Goal: Task Accomplishment & Management: Manage account settings

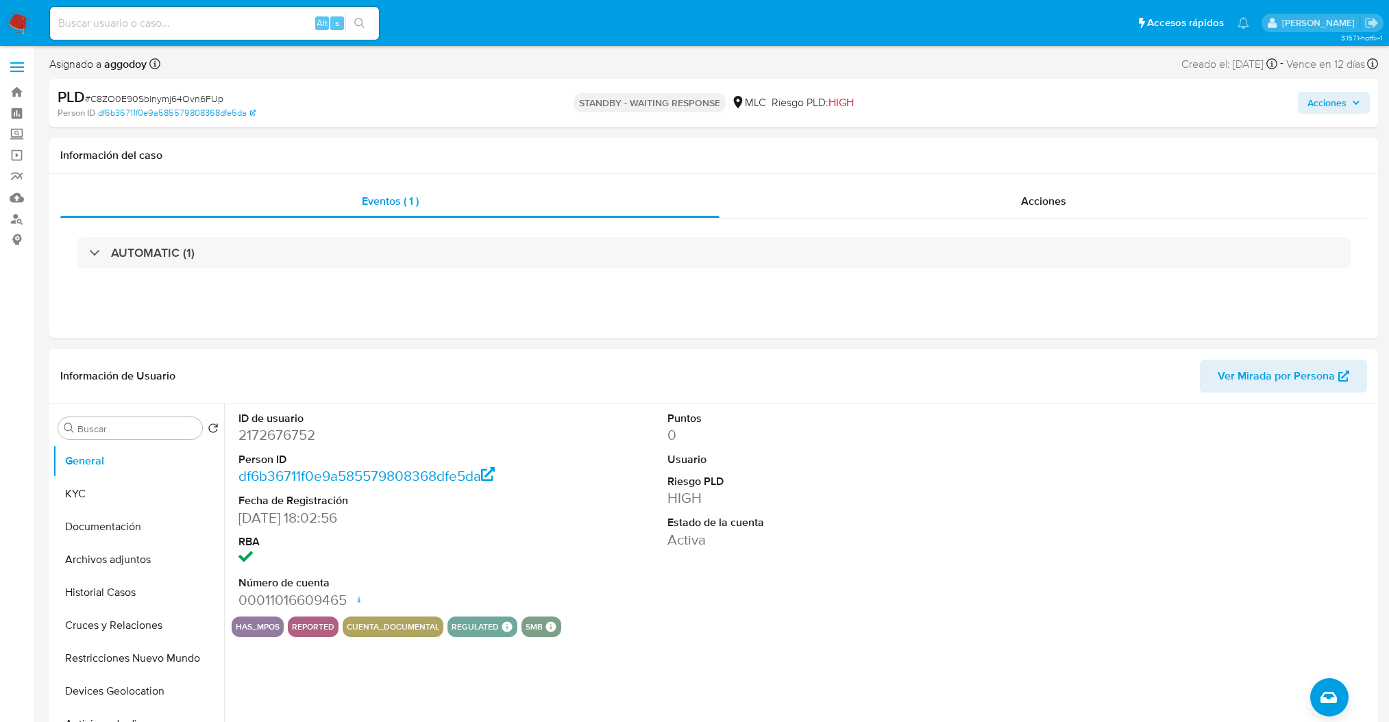
select select "10"
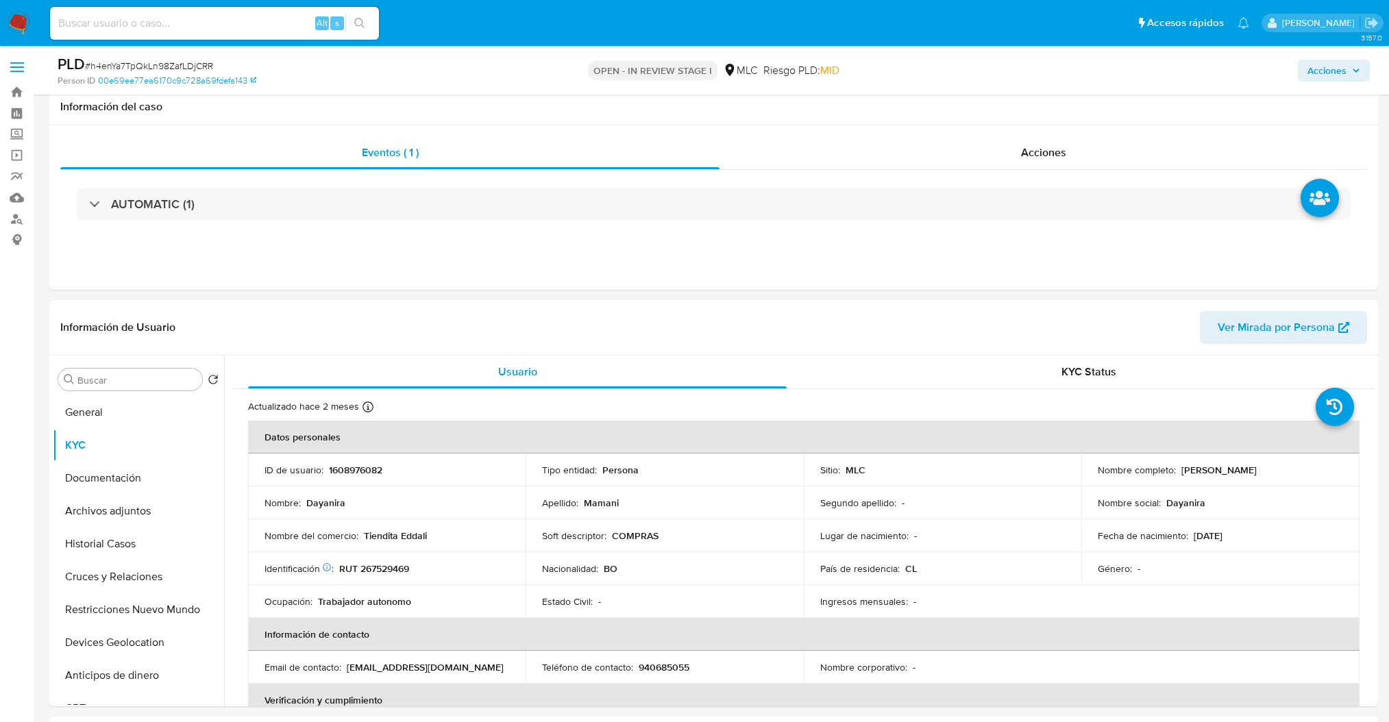
select select "10"
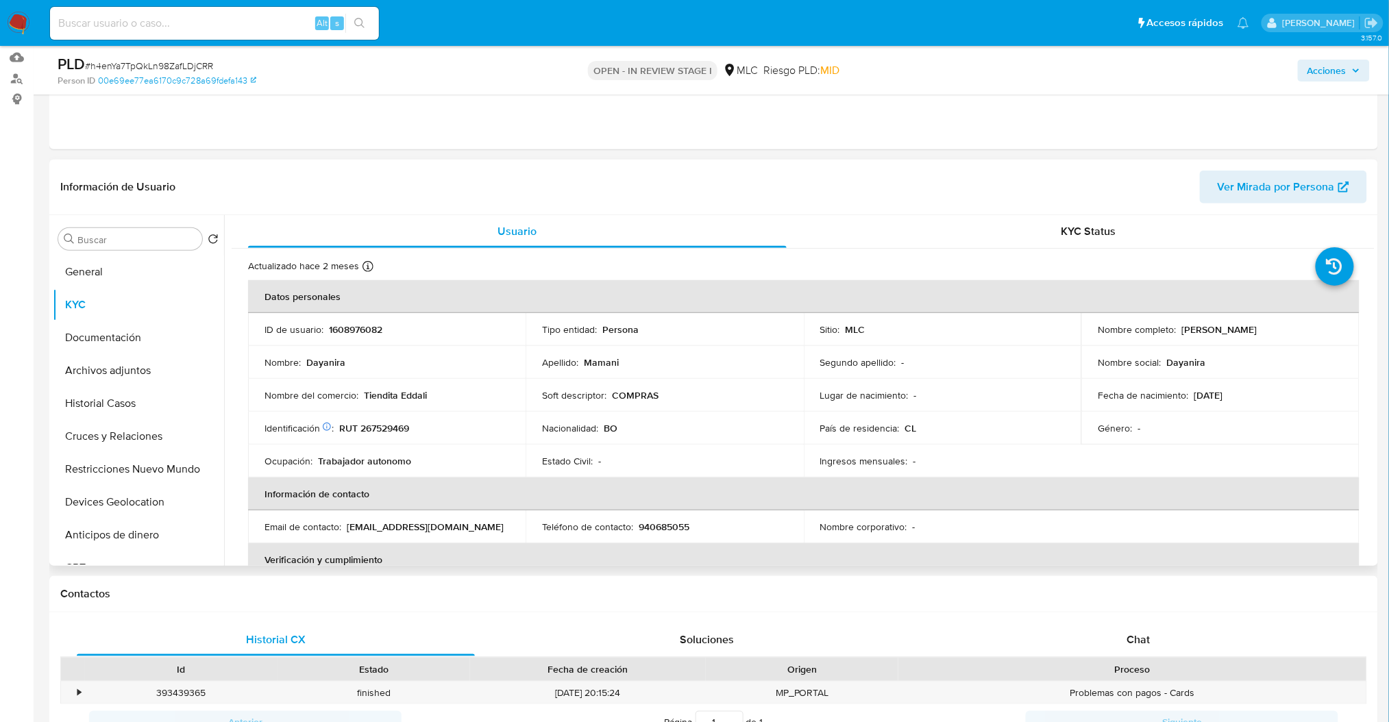
scroll to position [69, 0]
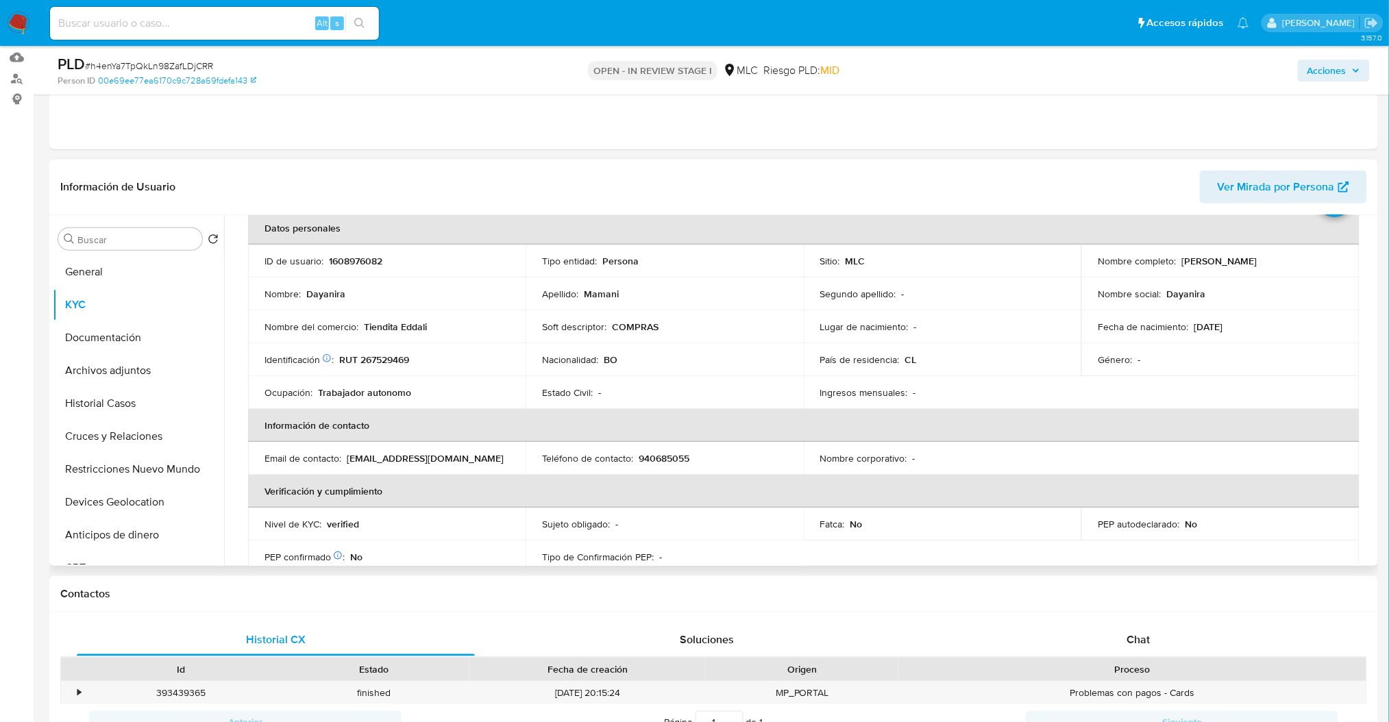
click at [354, 261] on p "1608976082" at bounding box center [355, 261] width 53 height 12
copy p "1608976082"
click at [390, 350] on td "Identificación Nº de serie: 603454325 : RUT 267529469" at bounding box center [387, 359] width 278 height 33
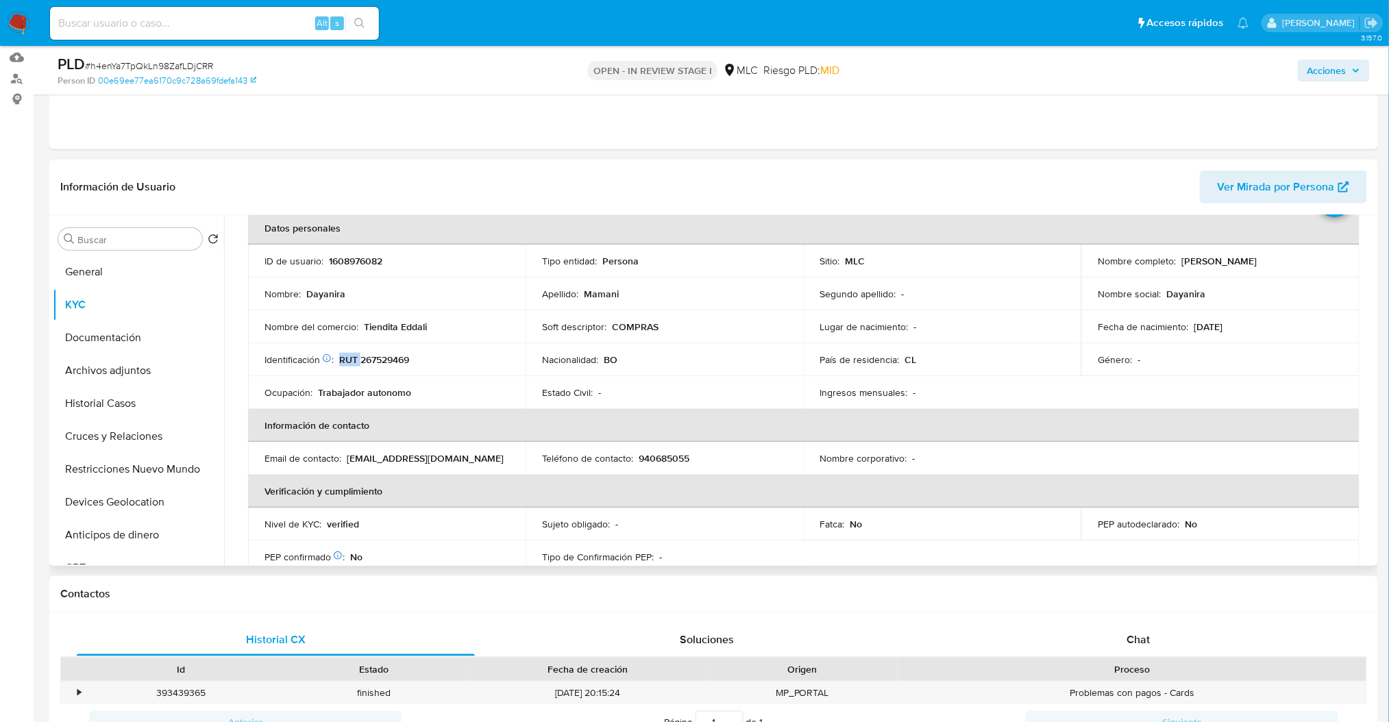
click at [390, 350] on td "Identificación Nº de serie: 603454325 : RUT 267529469" at bounding box center [387, 359] width 278 height 33
click at [365, 367] on td "Identificación Nº de serie: 603454325 : RUT 267529469" at bounding box center [387, 359] width 278 height 33
click at [378, 362] on p "RUT 267529469" at bounding box center [374, 360] width 70 height 12
copy p "267529469"
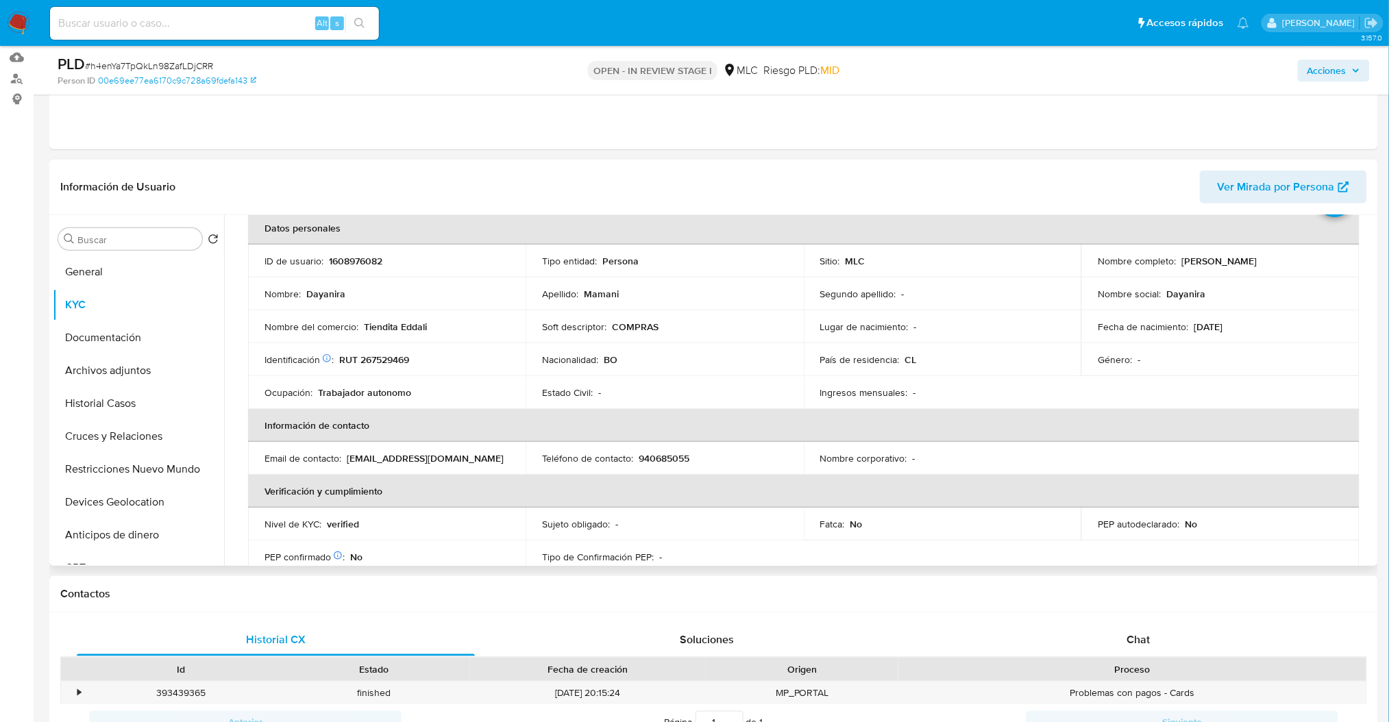
click at [387, 323] on p "Tiendita Eddali" at bounding box center [395, 327] width 63 height 12
click at [434, 324] on div "Nombre del comercio : Tiendita Eddali" at bounding box center [387, 327] width 245 height 12
drag, startPoint x: 439, startPoint y: 328, endPoint x: 439, endPoint y: 288, distance: 39.8
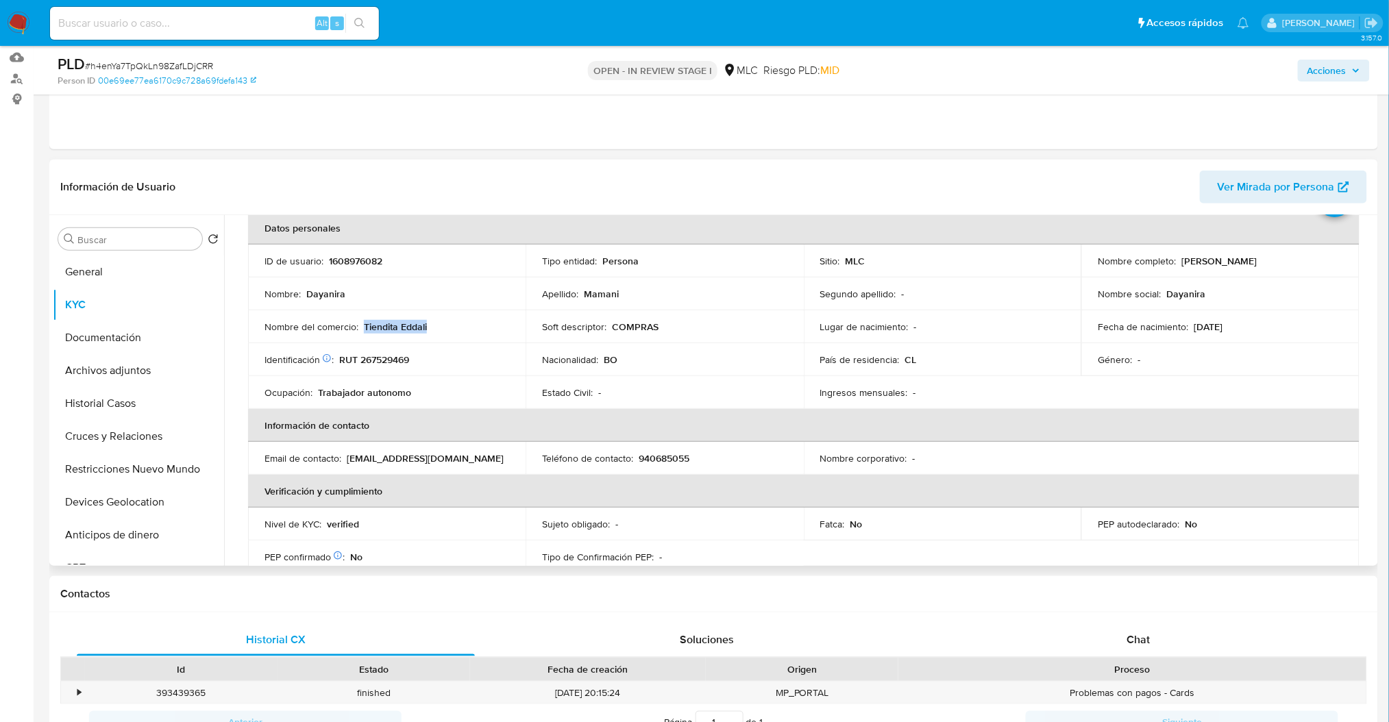
click at [366, 327] on div "Nombre del comercio : Tiendita Eddali" at bounding box center [387, 327] width 245 height 12
drag, startPoint x: 365, startPoint y: 369, endPoint x: 351, endPoint y: 368, distance: 14.4
click at [365, 369] on td "Identificación Nº de serie: 603454325 : RUT 267529469" at bounding box center [387, 359] width 278 height 33
drag, startPoint x: 364, startPoint y: 326, endPoint x: 428, endPoint y: 317, distance: 65.0
click at [428, 317] on td "Nombre del comercio : Tiendita Eddali" at bounding box center [387, 326] width 278 height 33
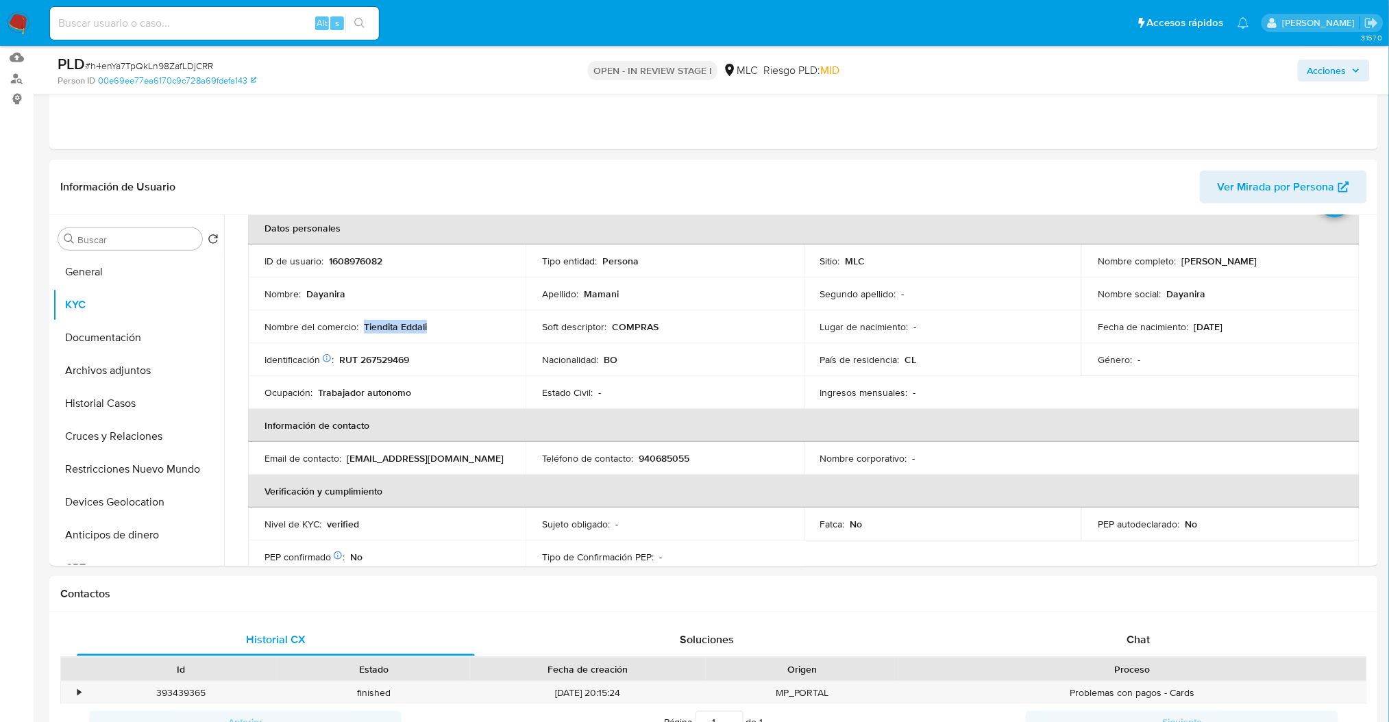
copy p "Tiendita Eddali"
click at [104, 413] on button "Historial Casos" at bounding box center [133, 403] width 160 height 33
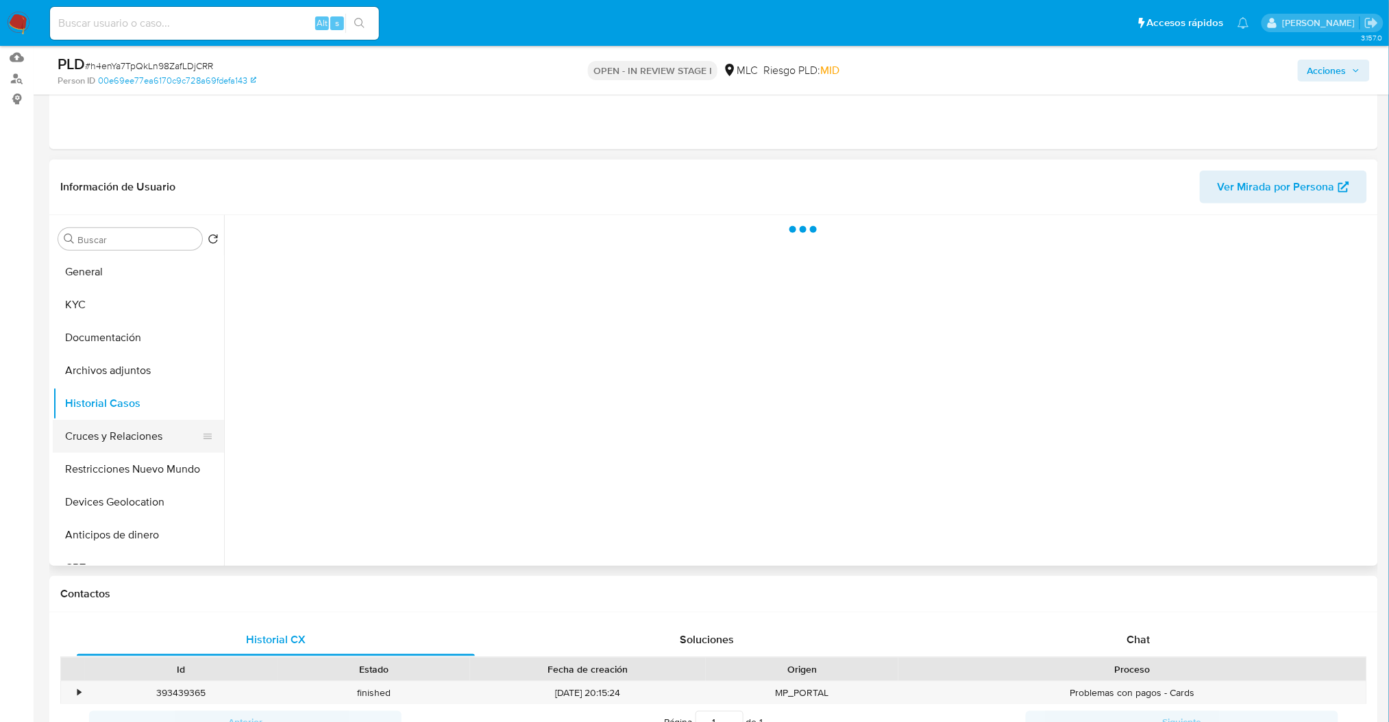
click at [110, 424] on button "Cruces y Relaciones" at bounding box center [133, 436] width 160 height 33
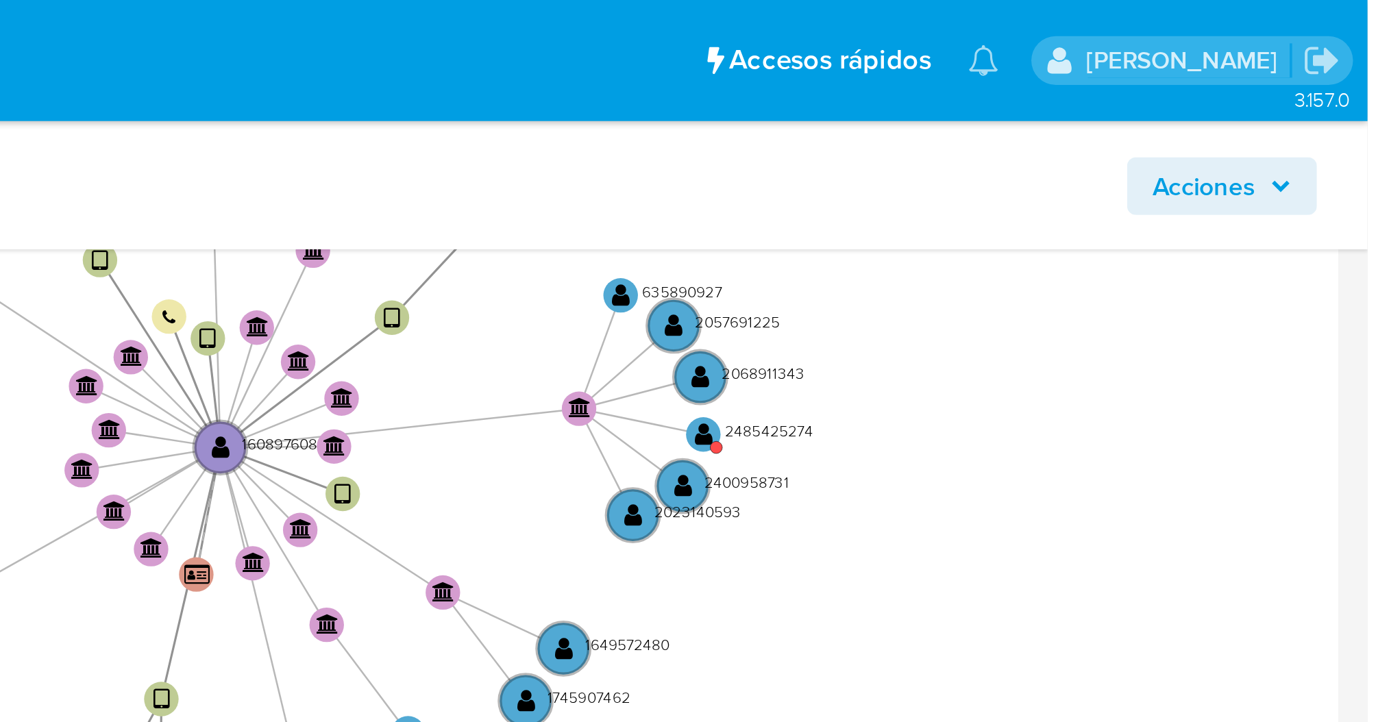
scroll to position [400, 0]
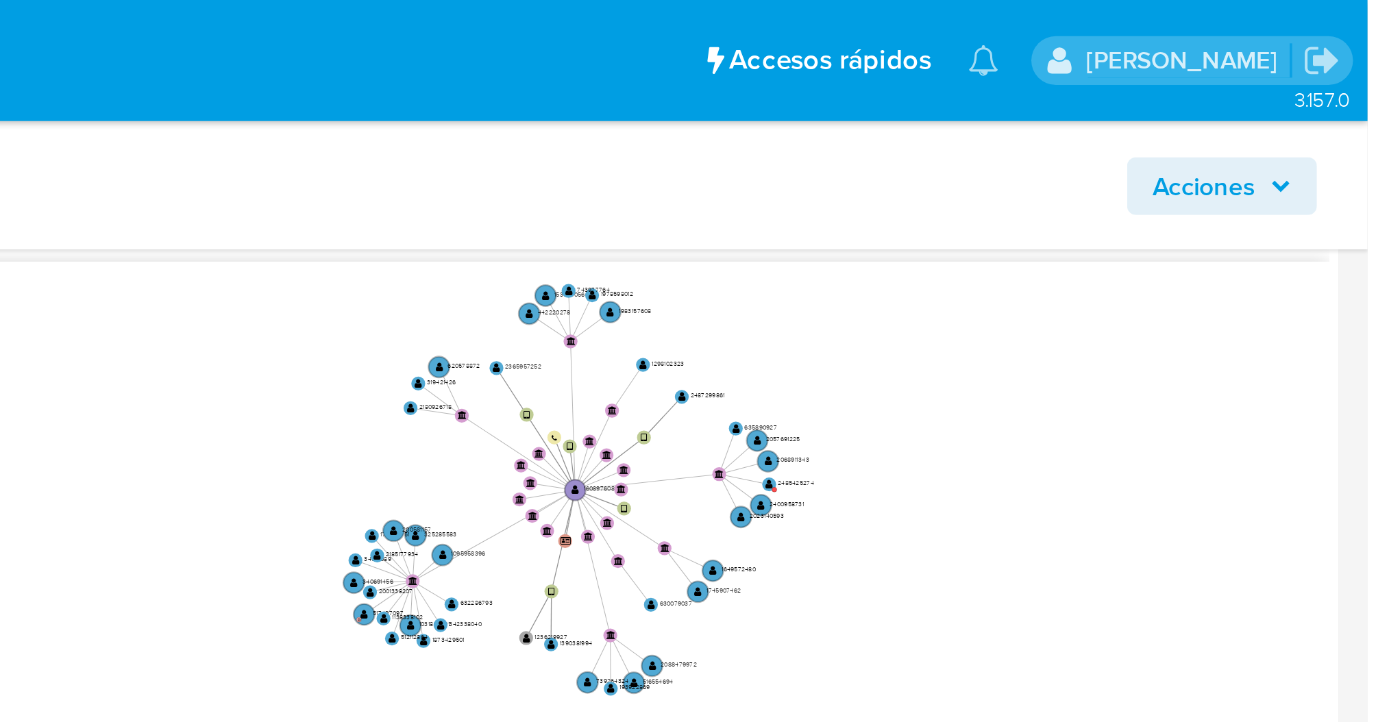
click at [1189, 184] on icon "user-1608976082  1608976082 device-65fa917179cb59673b473b88  device-663045ca1…" at bounding box center [813, 198] width 1123 height 199
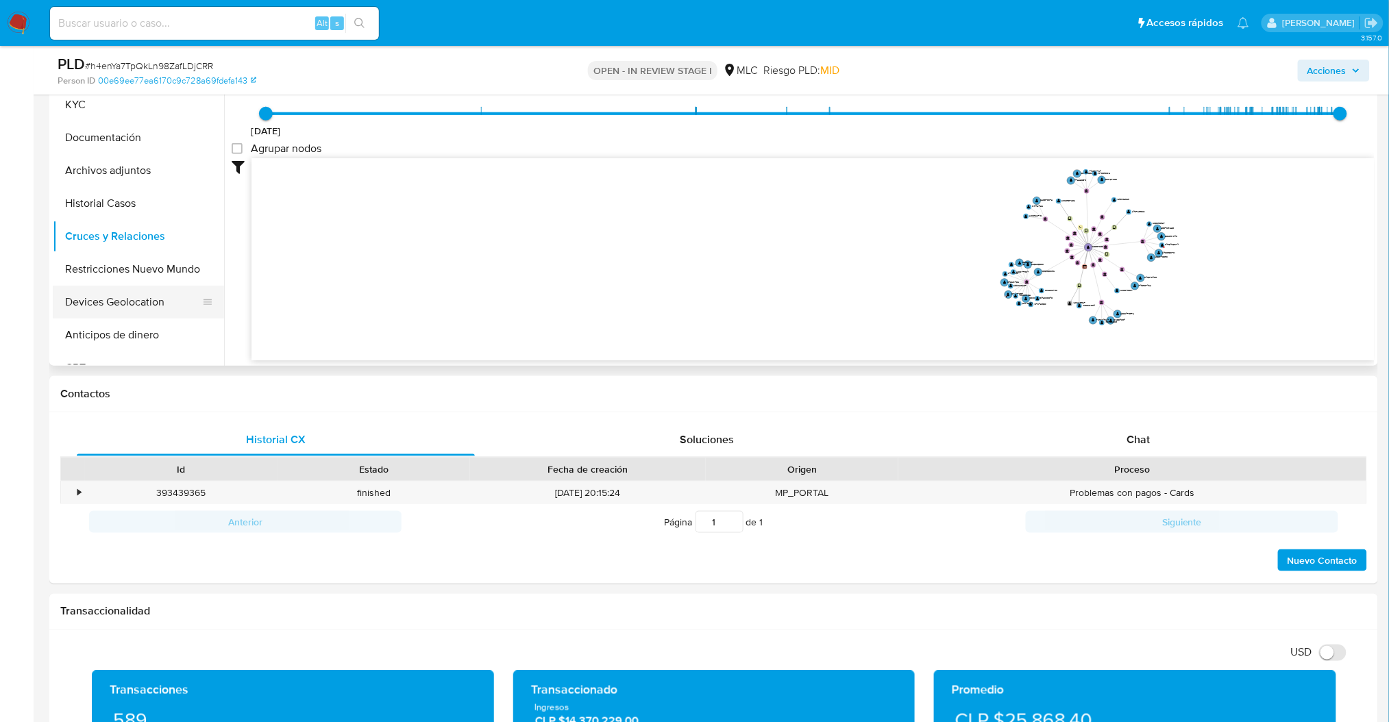
scroll to position [308, 0]
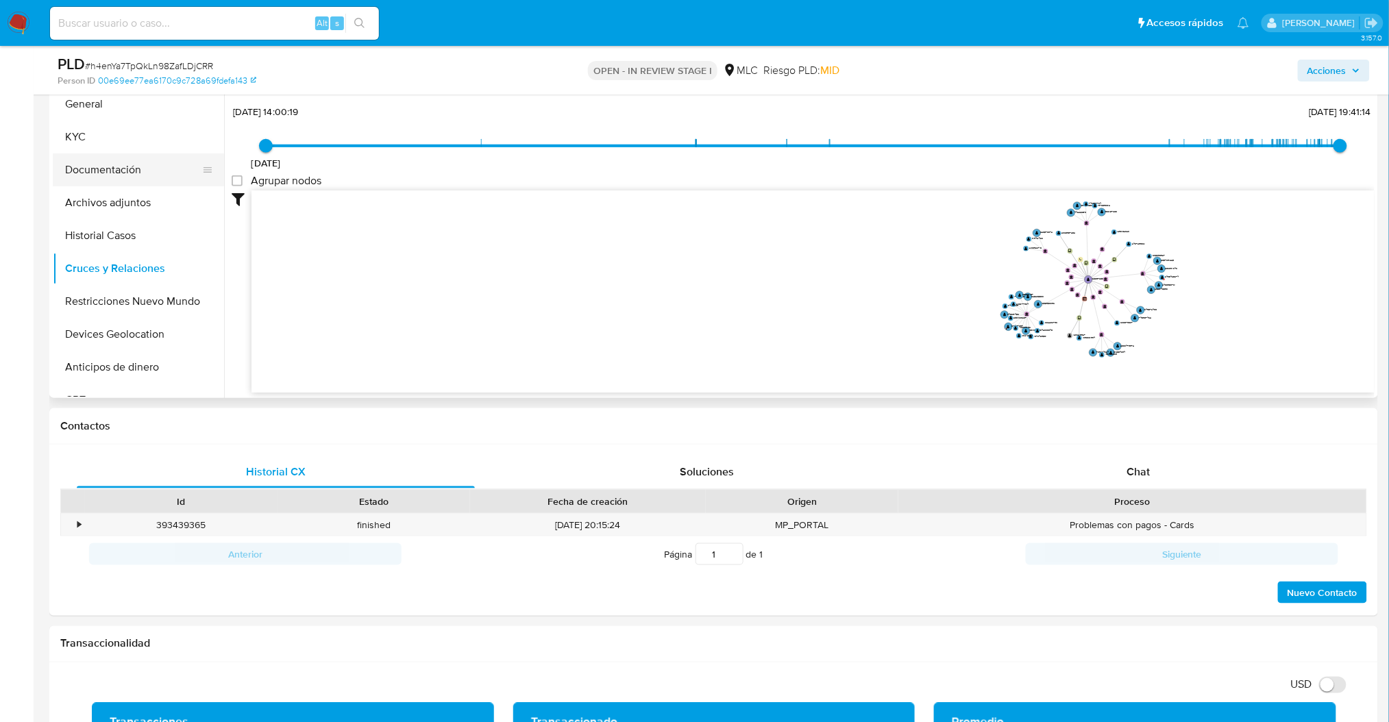
click at [119, 171] on button "Documentación" at bounding box center [133, 170] width 160 height 33
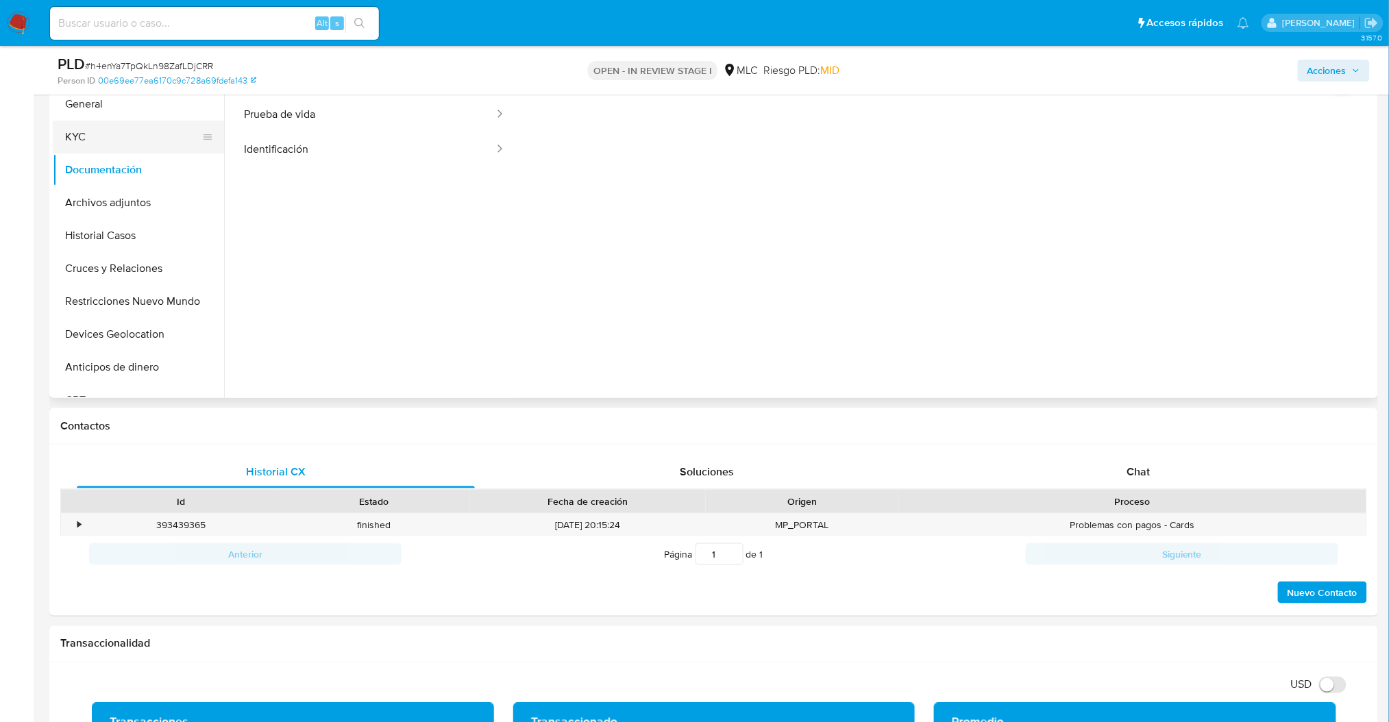
scroll to position [217, 0]
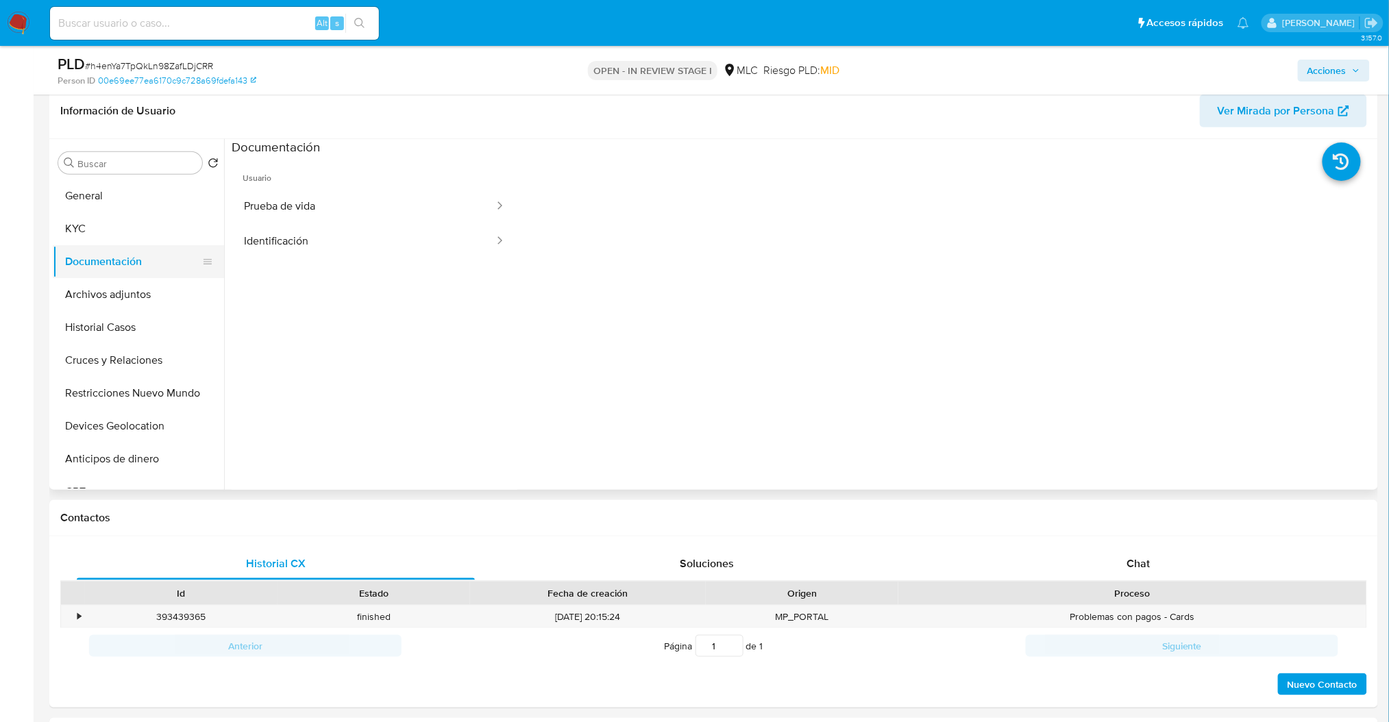
click at [156, 271] on button "Documentación" at bounding box center [133, 261] width 160 height 33
click at [125, 234] on button "KYC" at bounding box center [133, 228] width 160 height 33
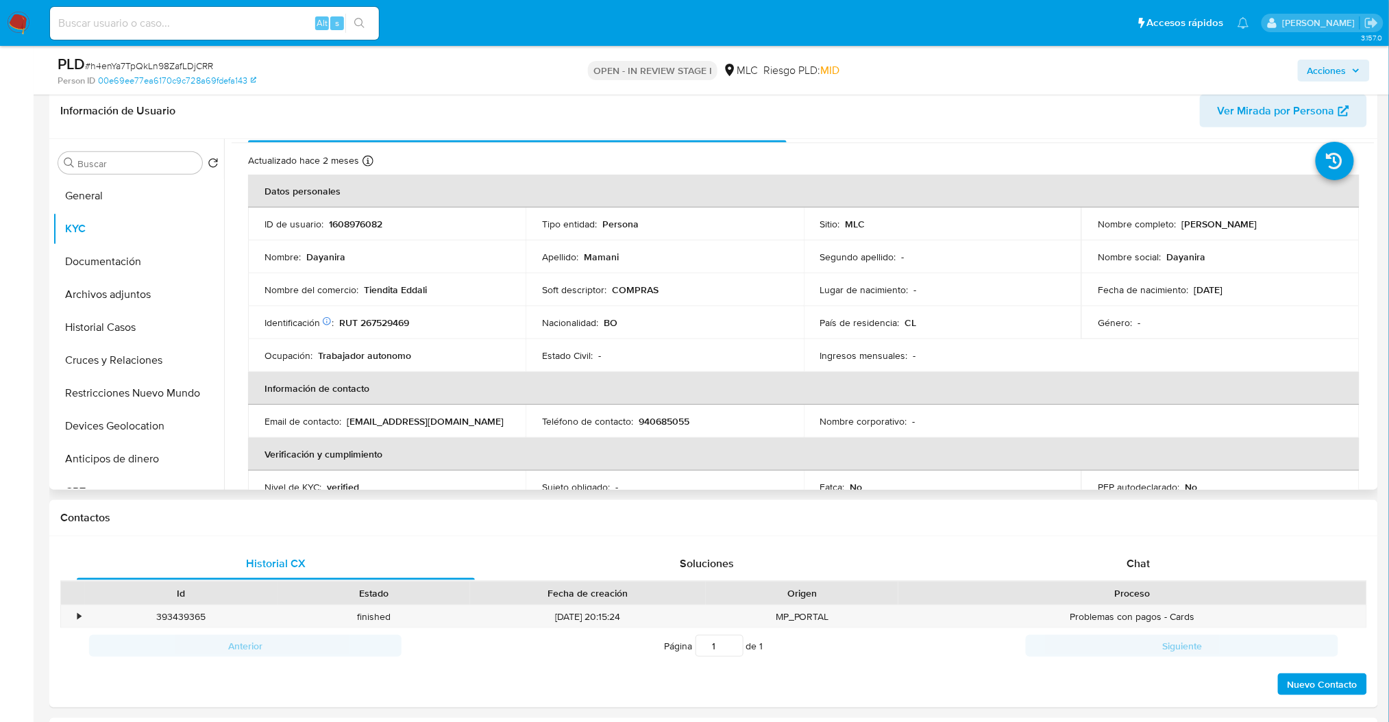
scroll to position [0, 0]
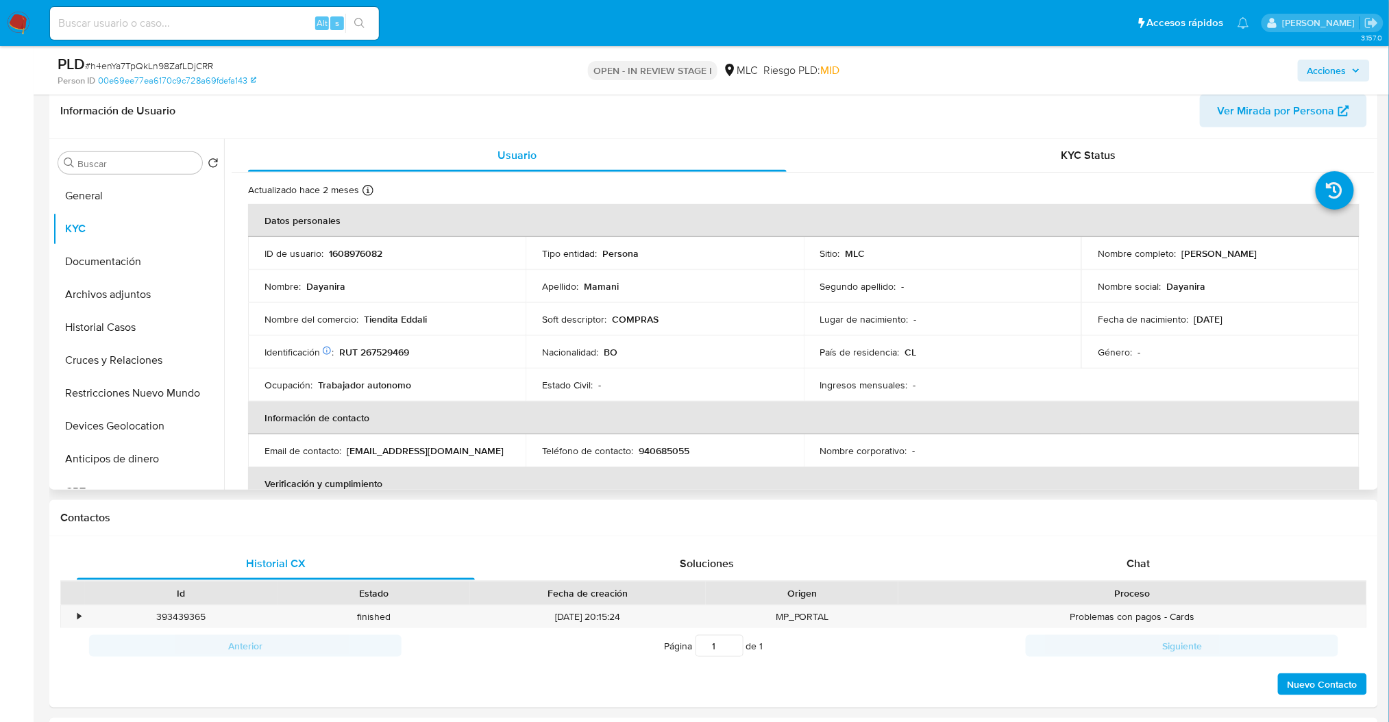
drag, startPoint x: 1182, startPoint y: 252, endPoint x: 1260, endPoint y: 252, distance: 78.1
click at [1260, 252] on div "Nombre completo : Dayanira Mamani" at bounding box center [1220, 253] width 245 height 12
click at [1260, 253] on div "Nombre completo : Dayanira Mamani" at bounding box center [1220, 253] width 245 height 12
drag, startPoint x: 1241, startPoint y: 255, endPoint x: 1180, endPoint y: 250, distance: 61.9
click at [1180, 250] on div "Nombre completo : Dayanira Mamani" at bounding box center [1220, 253] width 245 height 12
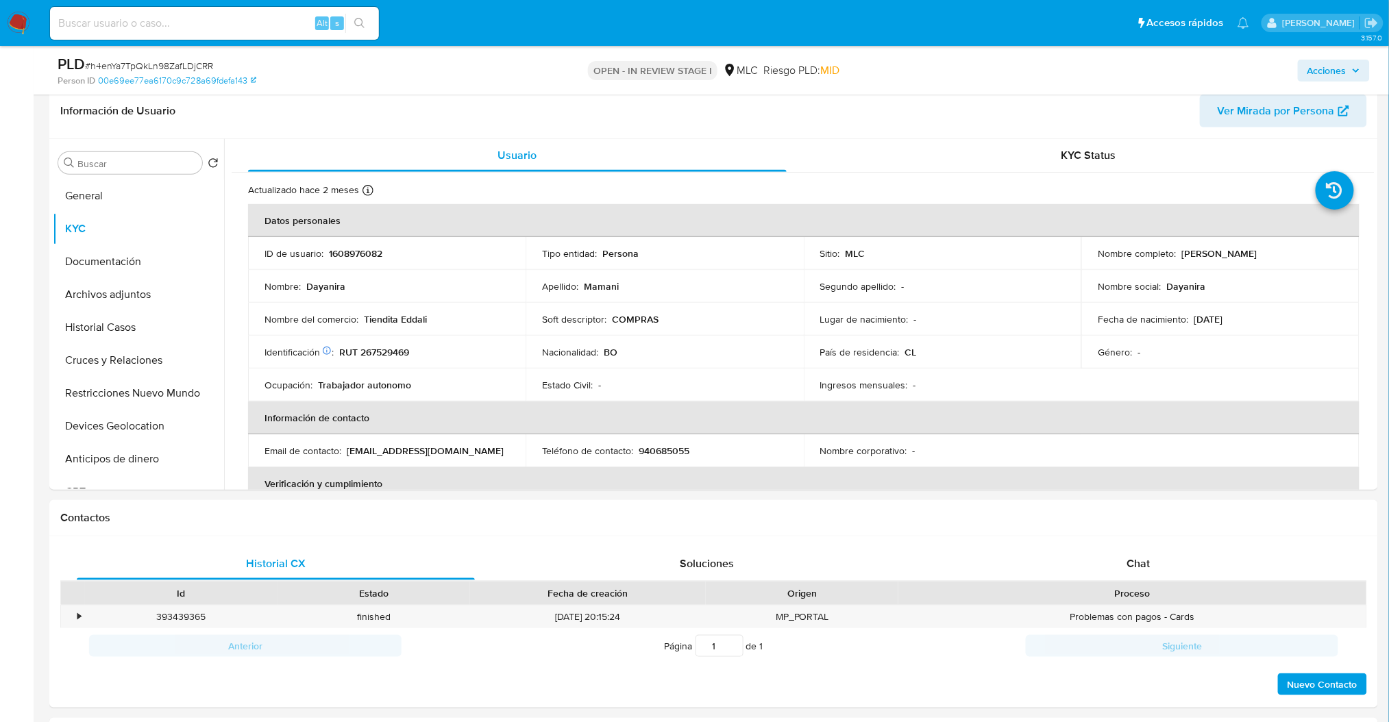
copy p "Dayanira Mamani"
click at [360, 249] on p "1608976082" at bounding box center [355, 253] width 53 height 12
copy p "1608976082"
click at [113, 300] on button "Archivos adjuntos" at bounding box center [133, 294] width 160 height 33
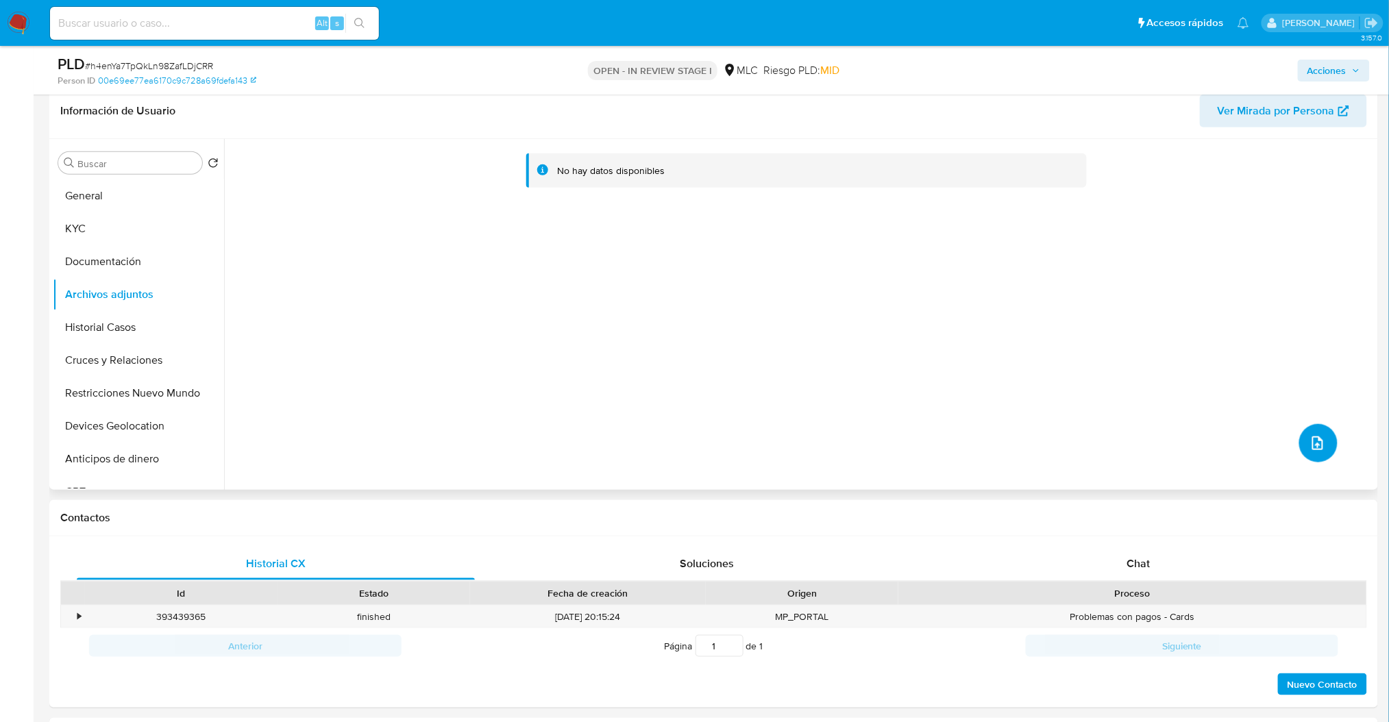
click at [1328, 451] on button "upload-file" at bounding box center [1319, 443] width 38 height 38
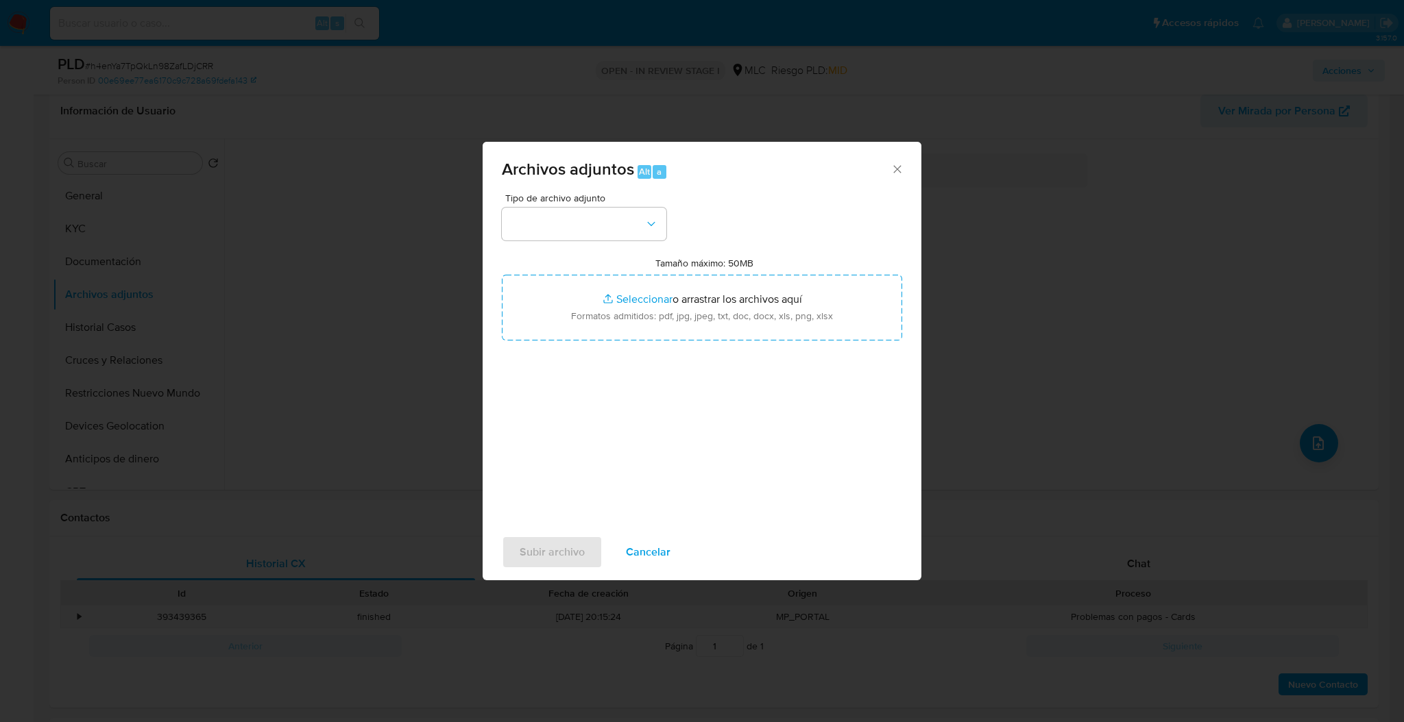
click at [588, 203] on span "Tipo de archivo adjunto" at bounding box center [587, 198] width 165 height 10
click at [594, 226] on button "button" at bounding box center [584, 224] width 165 height 33
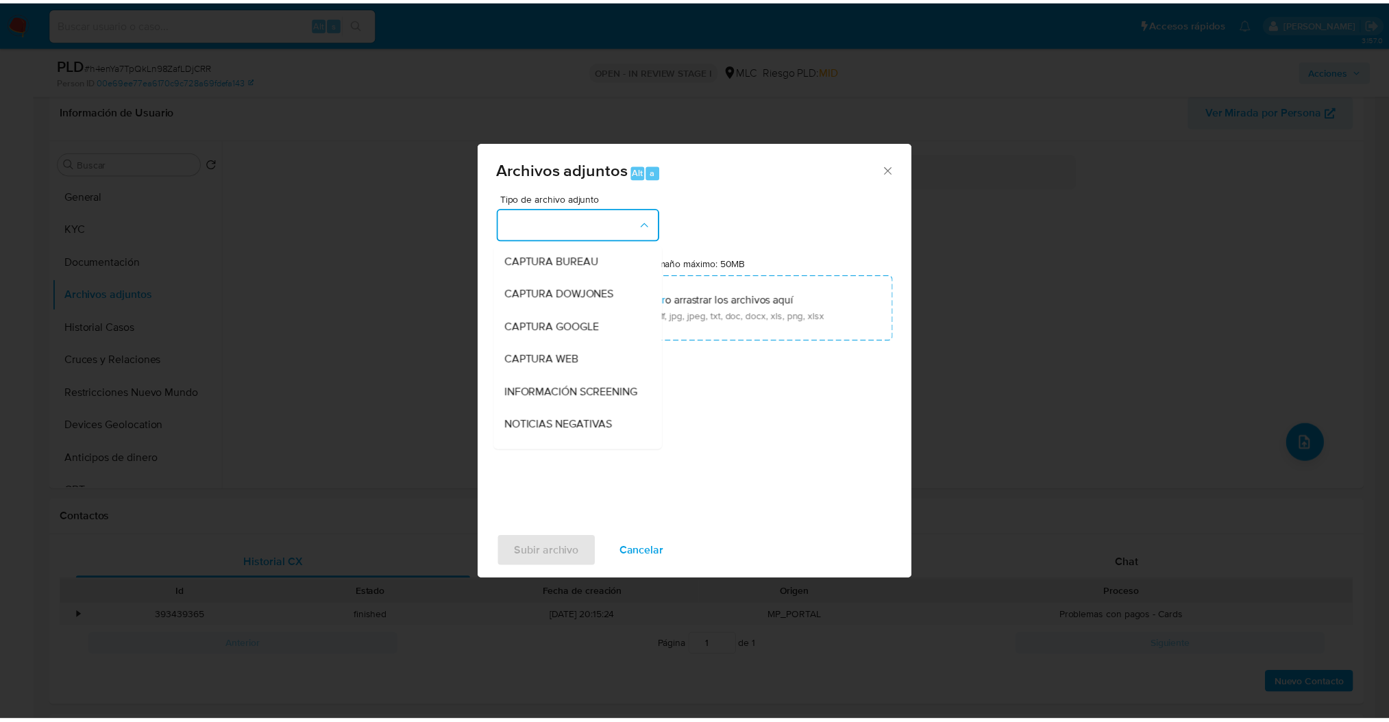
scroll to position [99, 0]
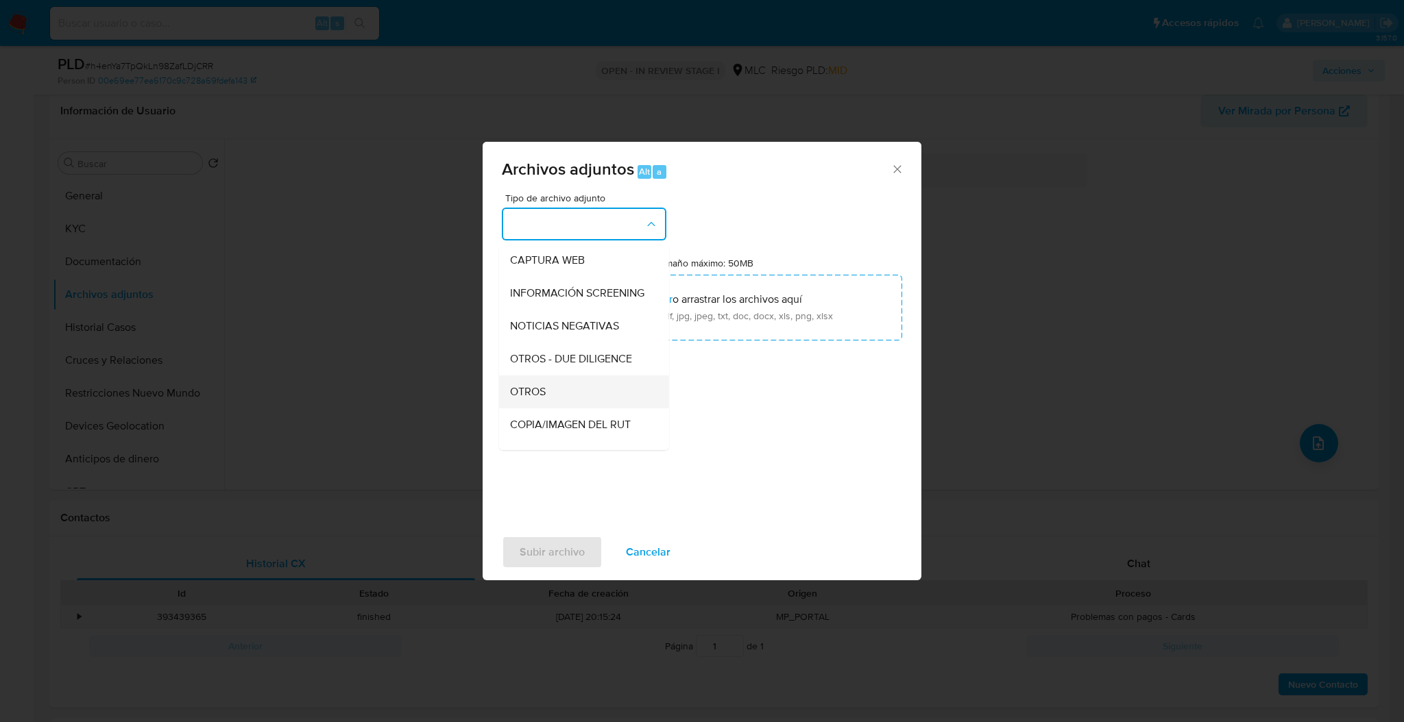
click at [544, 399] on span "OTROS" at bounding box center [528, 392] width 36 height 14
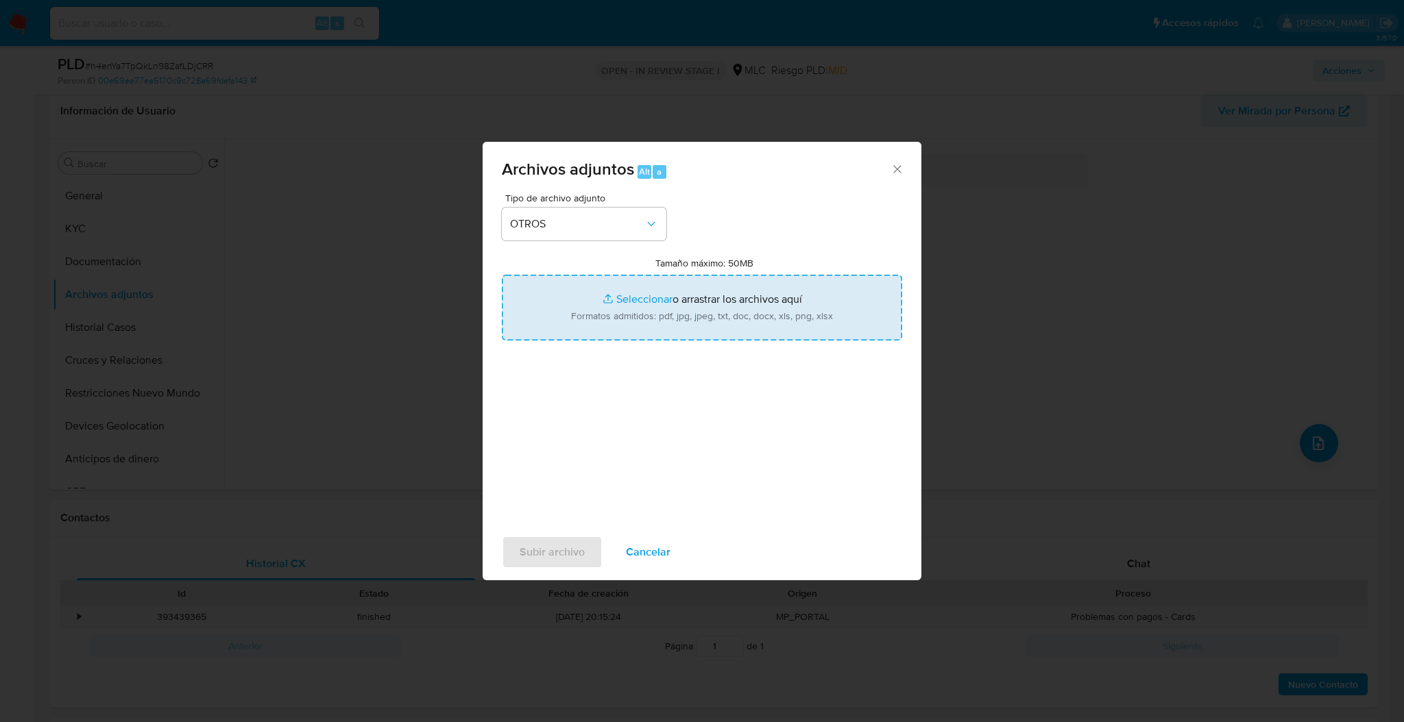
click at [557, 332] on input "Tamaño máximo: 50MB Seleccionar archivos" at bounding box center [702, 308] width 400 height 66
type input "C:\fakepath\Case Log - 1608976082.pdf"
click at [618, 319] on input "Tamaño máximo: 50MB Seleccionar archivos" at bounding box center [702, 308] width 400 height 66
click at [792, 330] on input "Tamaño máximo: 50MB Seleccionar archivos" at bounding box center [702, 308] width 400 height 66
type input "C:\fakepath\1608976082Movimientos.xlsx"
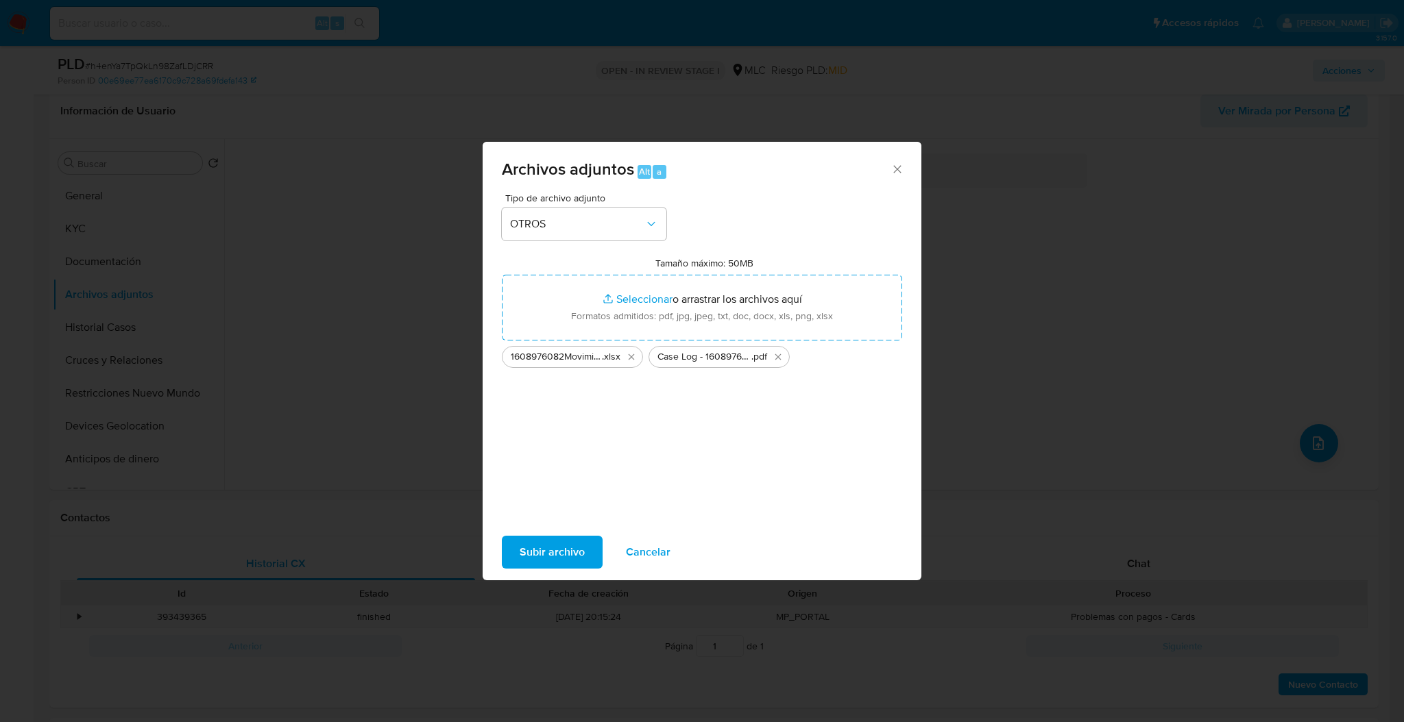
click at [580, 550] on span "Subir archivo" at bounding box center [552, 552] width 65 height 30
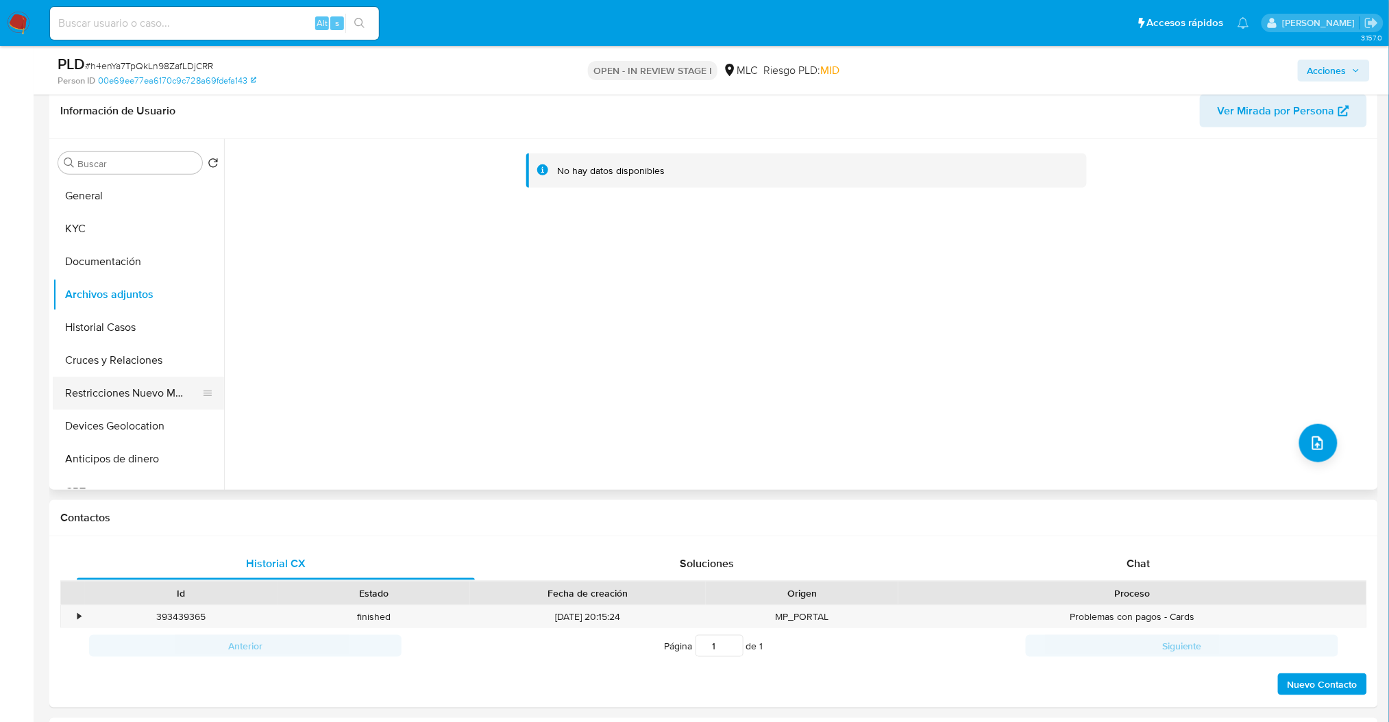
drag, startPoint x: 152, startPoint y: 381, endPoint x: 151, endPoint y: 354, distance: 26.8
click at [152, 380] on button "Restricciones Nuevo Mundo" at bounding box center [138, 393] width 171 height 33
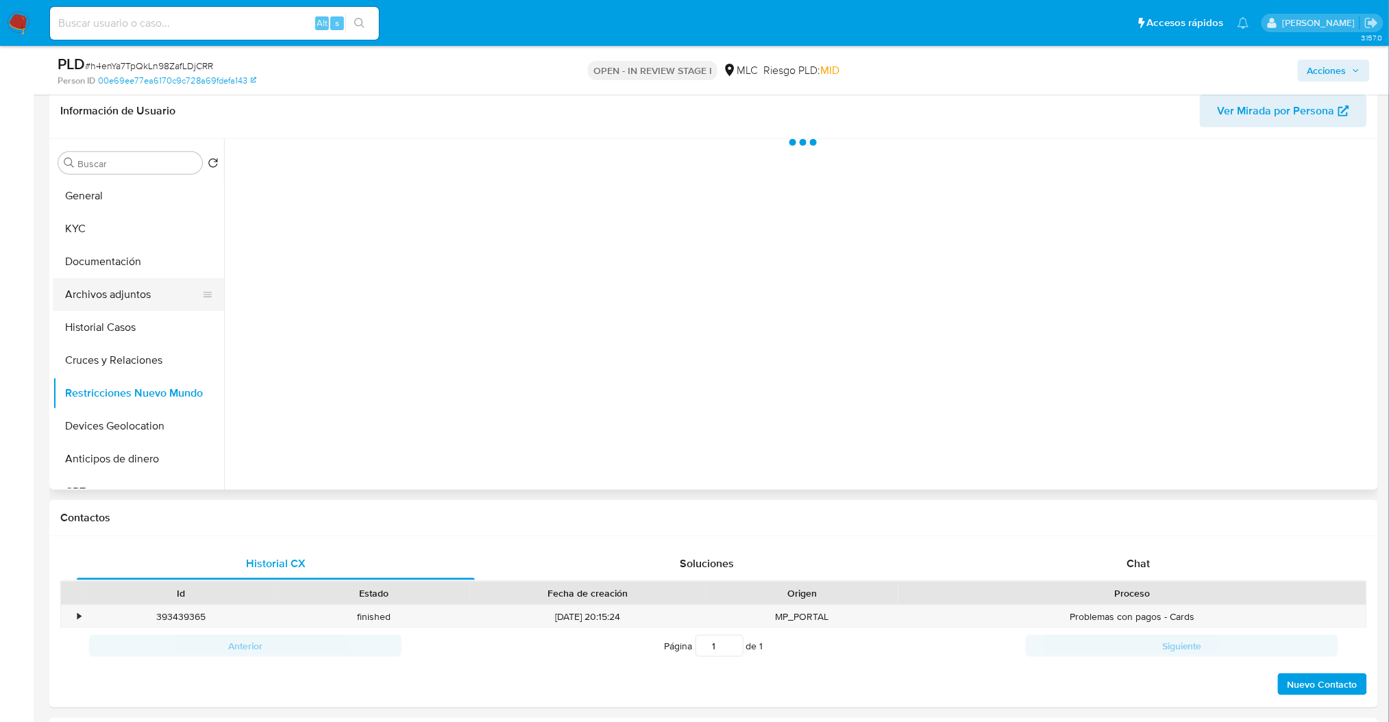
click at [123, 297] on button "Archivos adjuntos" at bounding box center [133, 294] width 160 height 33
click at [1323, 64] on span "Acciones" at bounding box center [1327, 71] width 39 height 22
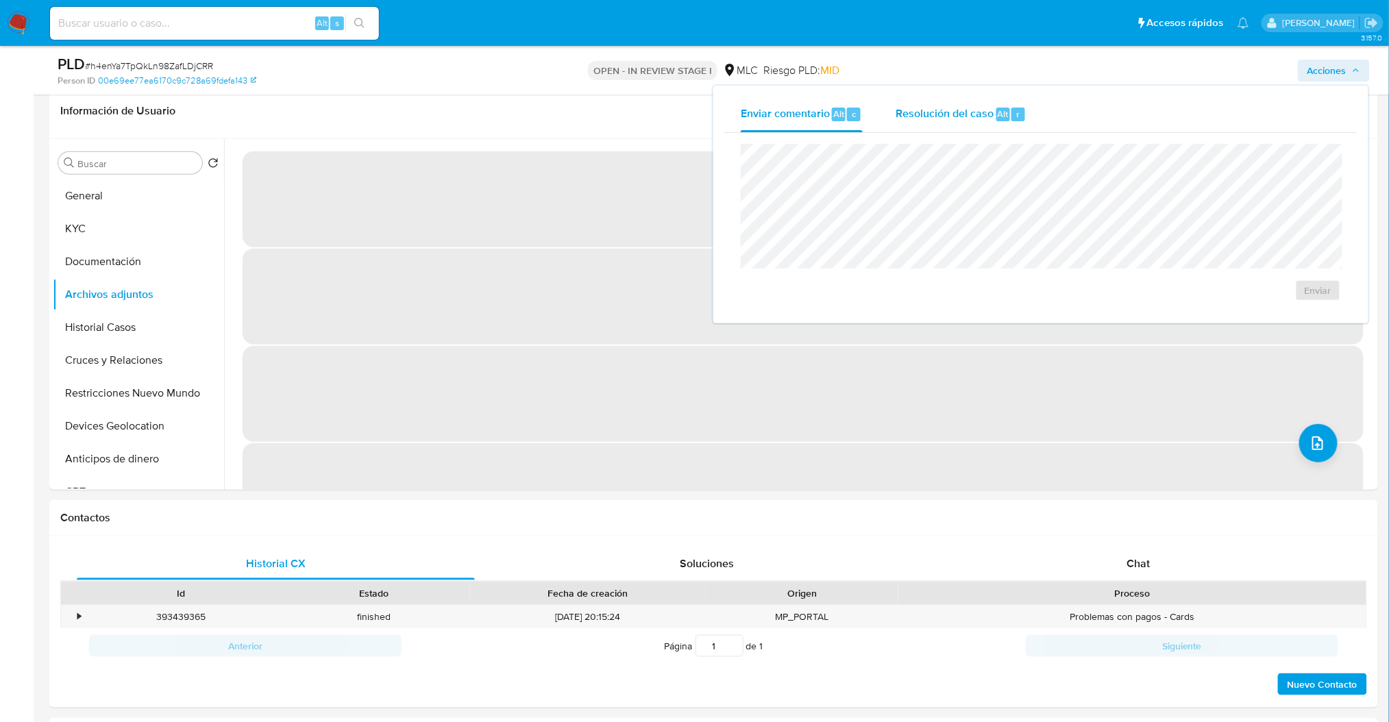
click at [988, 121] on span "Resolución del caso" at bounding box center [945, 114] width 98 height 16
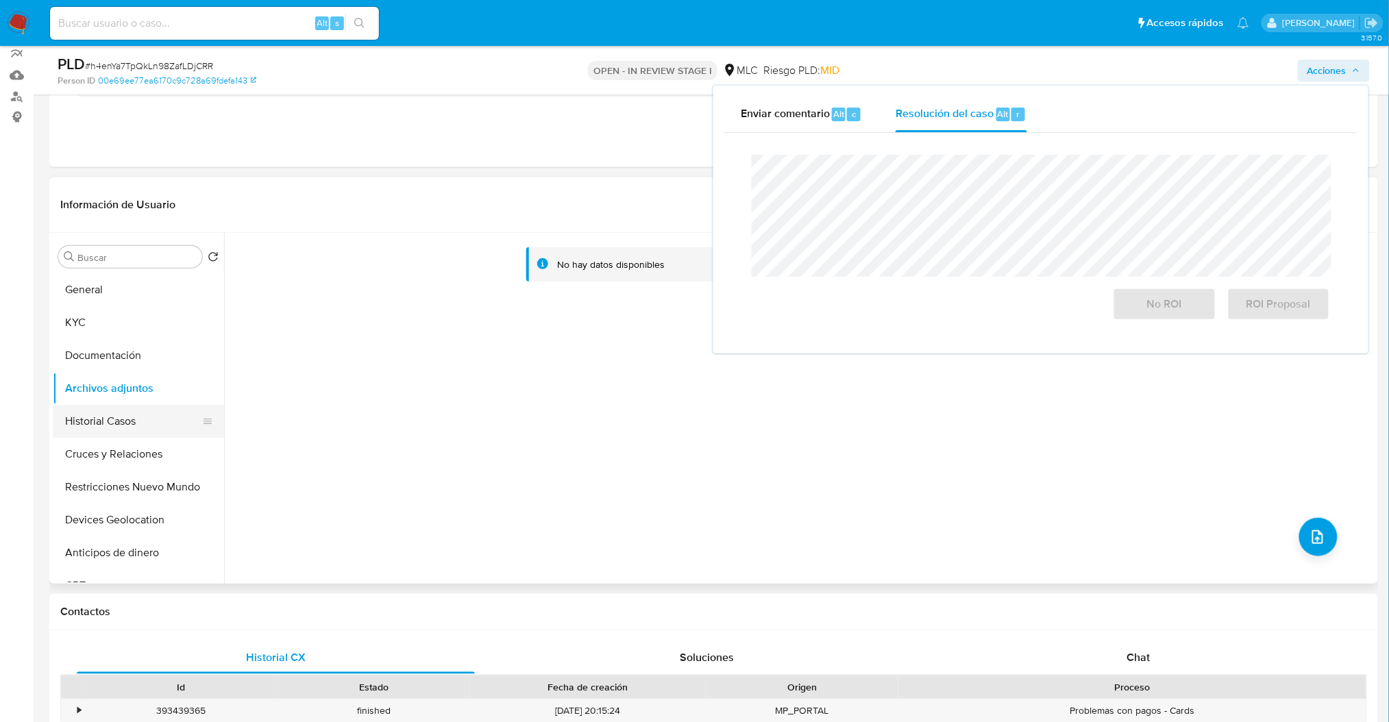
scroll to position [34, 0]
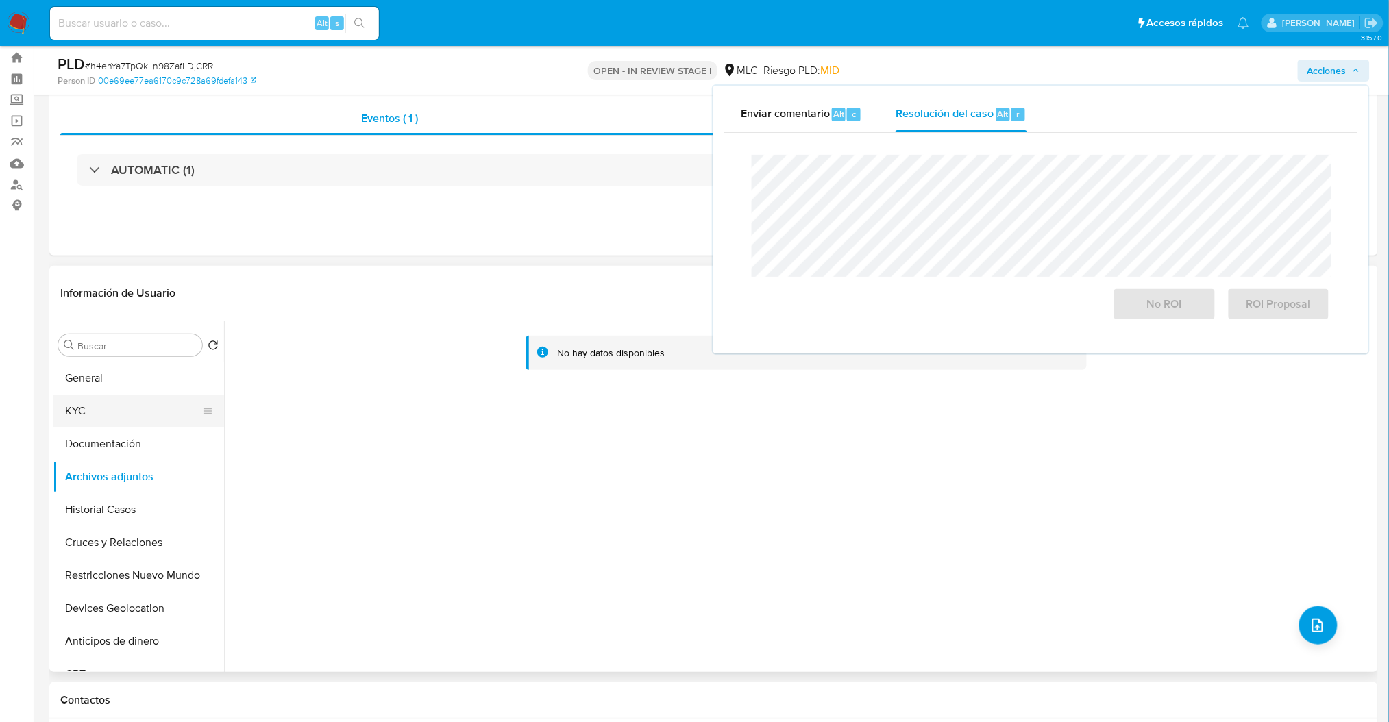
click at [129, 402] on button "KYC" at bounding box center [133, 411] width 160 height 33
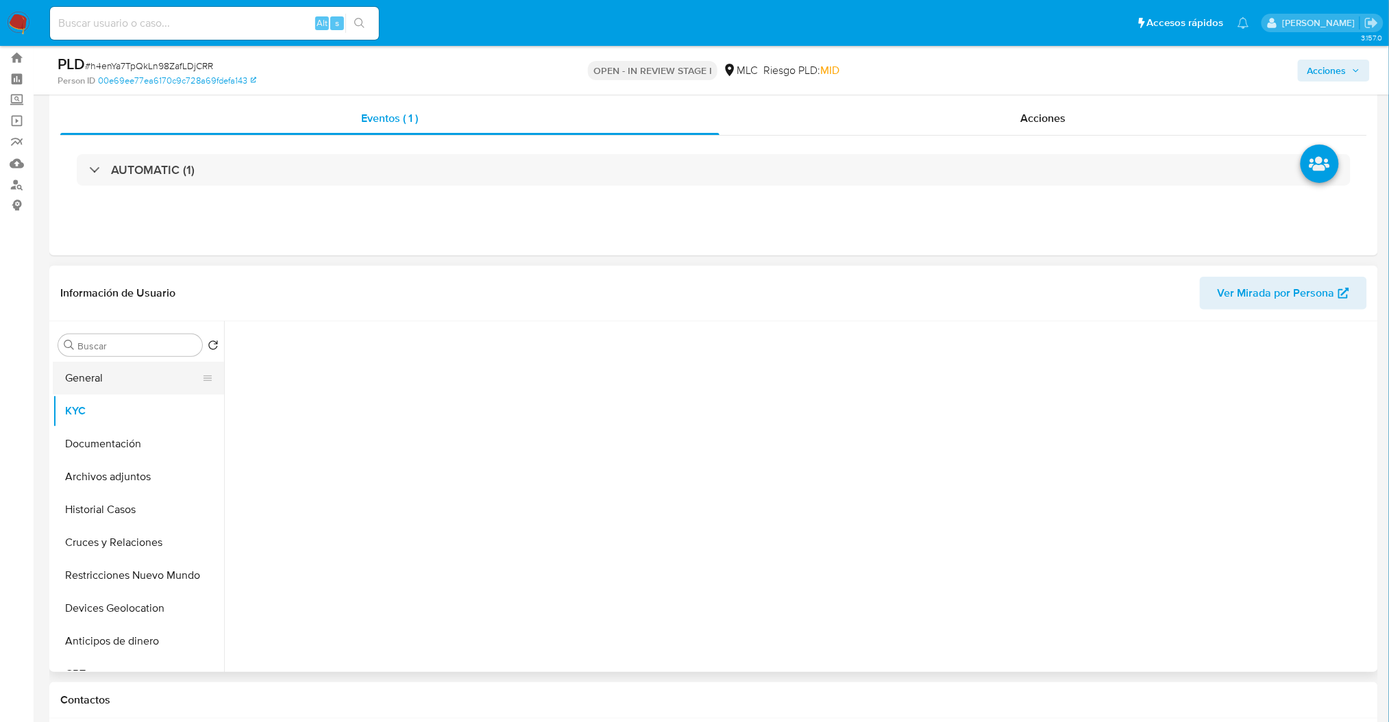
click at [110, 388] on button "General" at bounding box center [133, 378] width 160 height 33
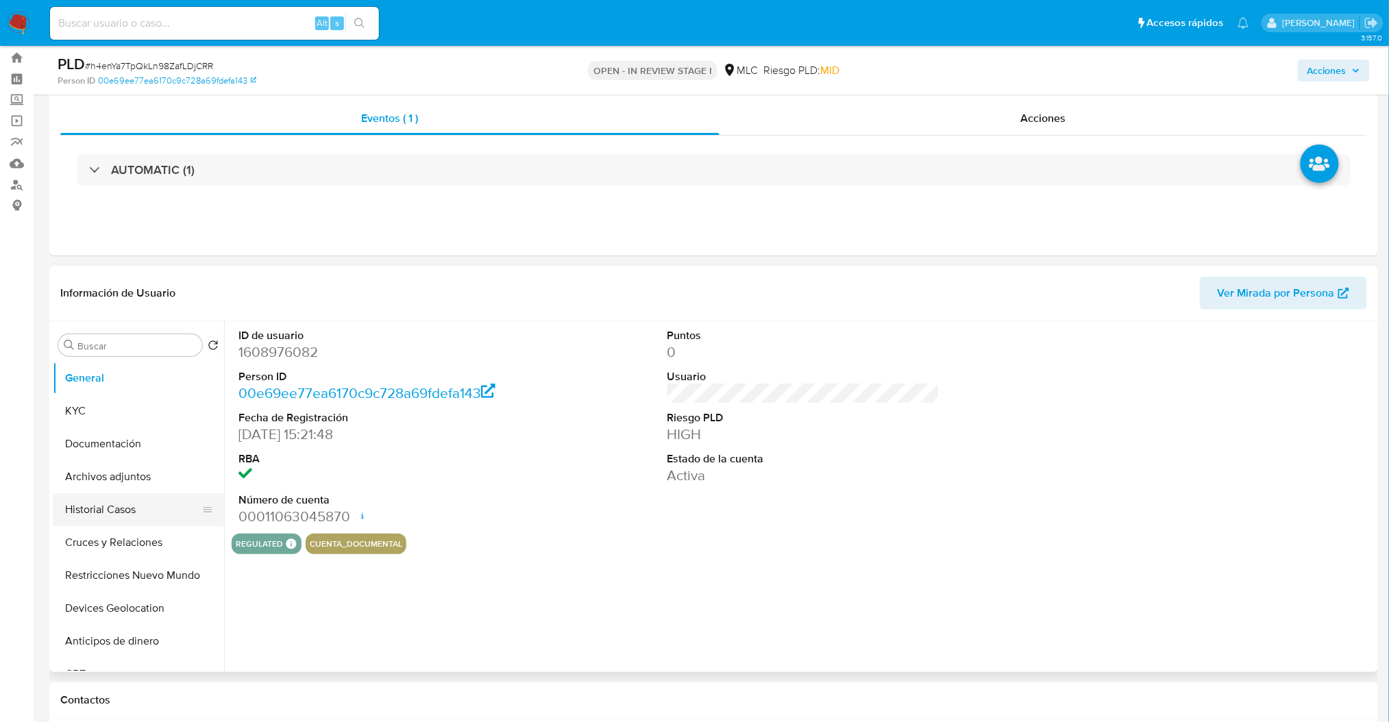
click at [86, 494] on button "Historial Casos" at bounding box center [133, 510] width 160 height 33
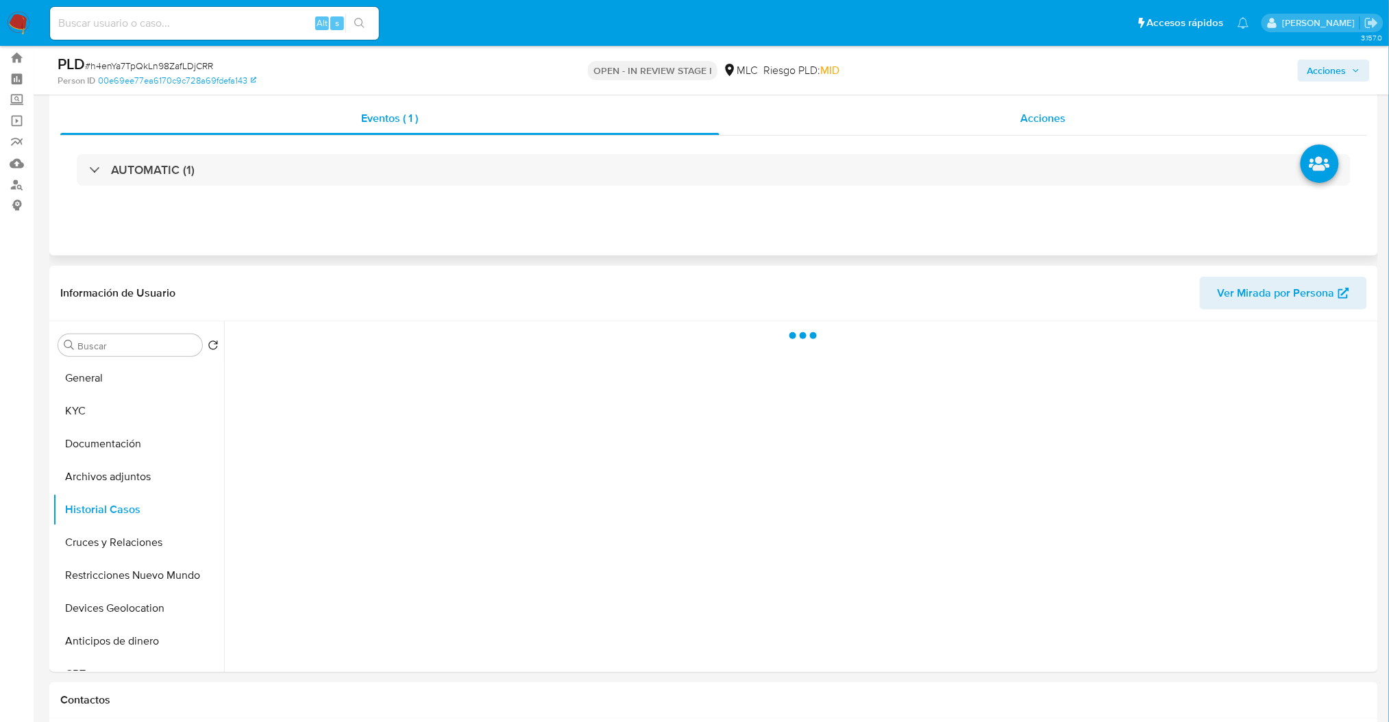
click at [1043, 131] on div "Acciones" at bounding box center [1044, 118] width 648 height 33
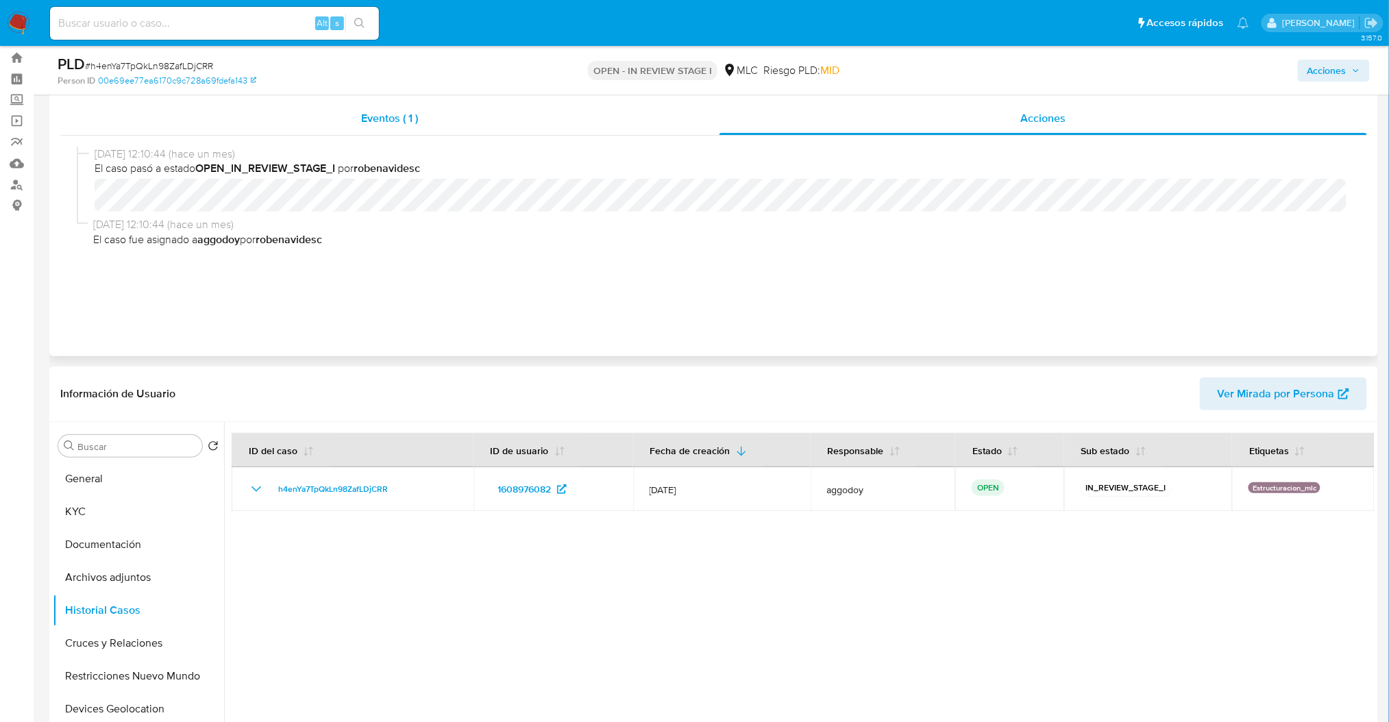
click at [507, 114] on div "Eventos ( 1 )" at bounding box center [389, 118] width 659 height 33
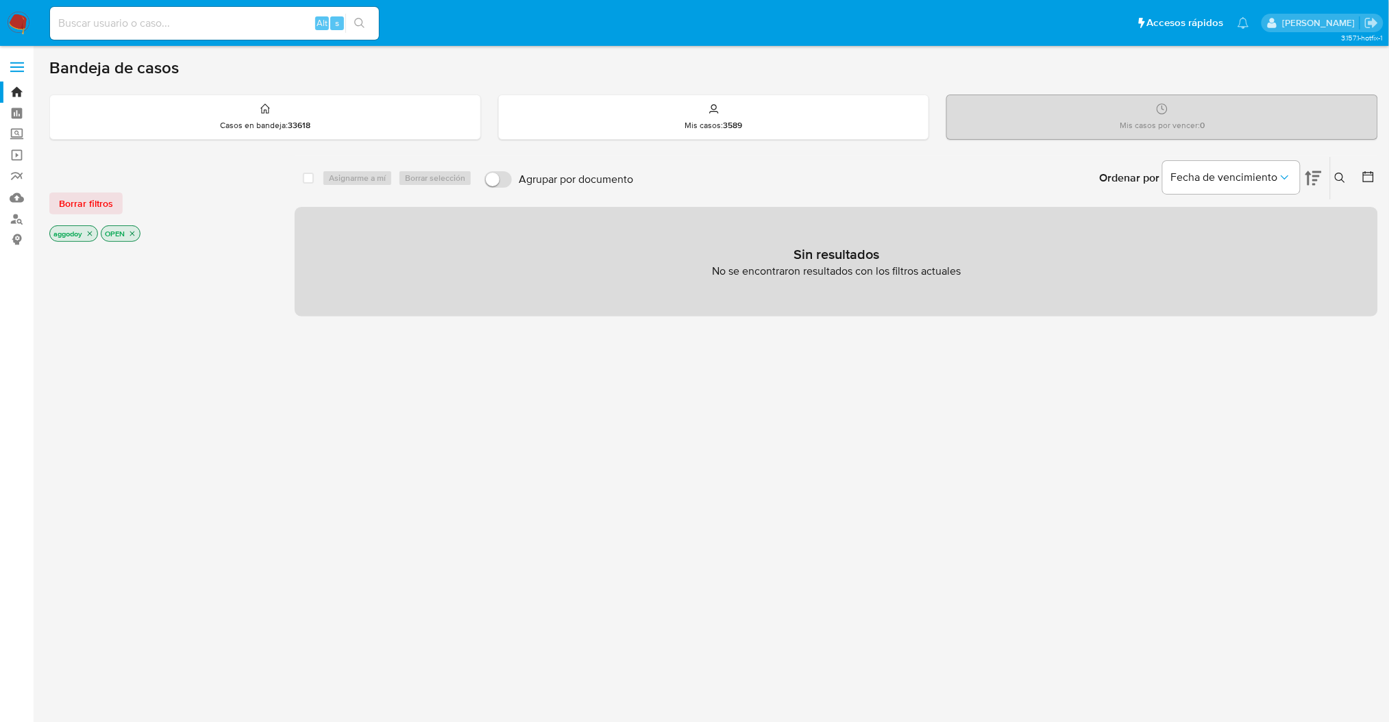
click at [127, 237] on p "OPEN" at bounding box center [120, 233] width 38 height 15
click at [130, 236] on icon "close-filter" at bounding box center [132, 234] width 8 height 8
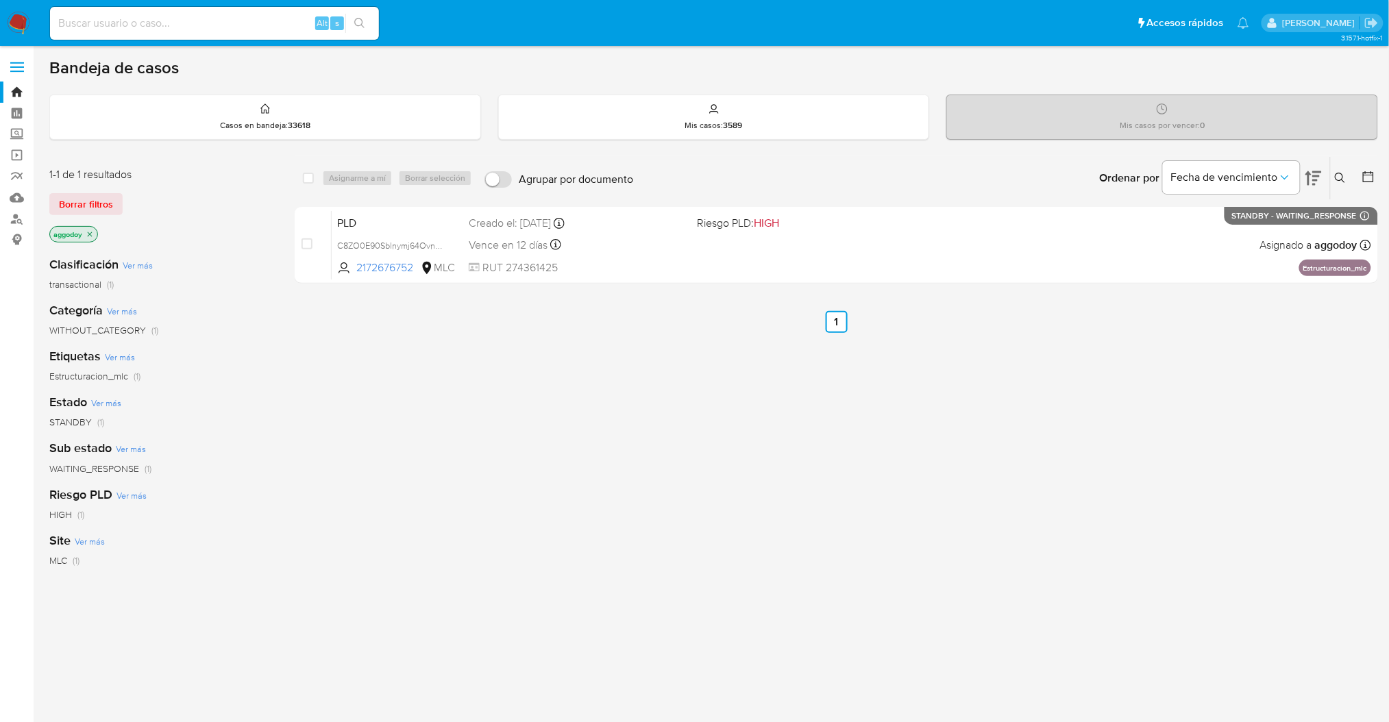
click at [1336, 180] on icon at bounding box center [1340, 178] width 11 height 11
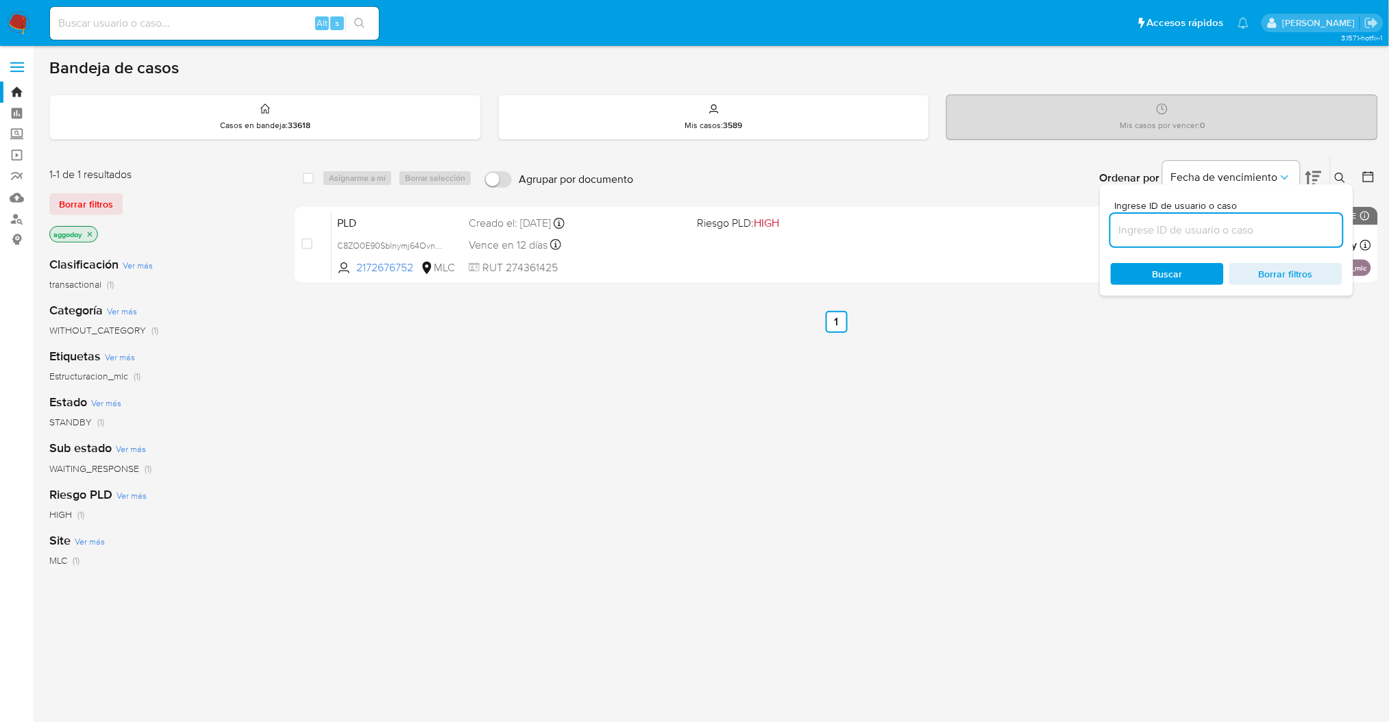
click at [1280, 228] on input at bounding box center [1227, 230] width 232 height 18
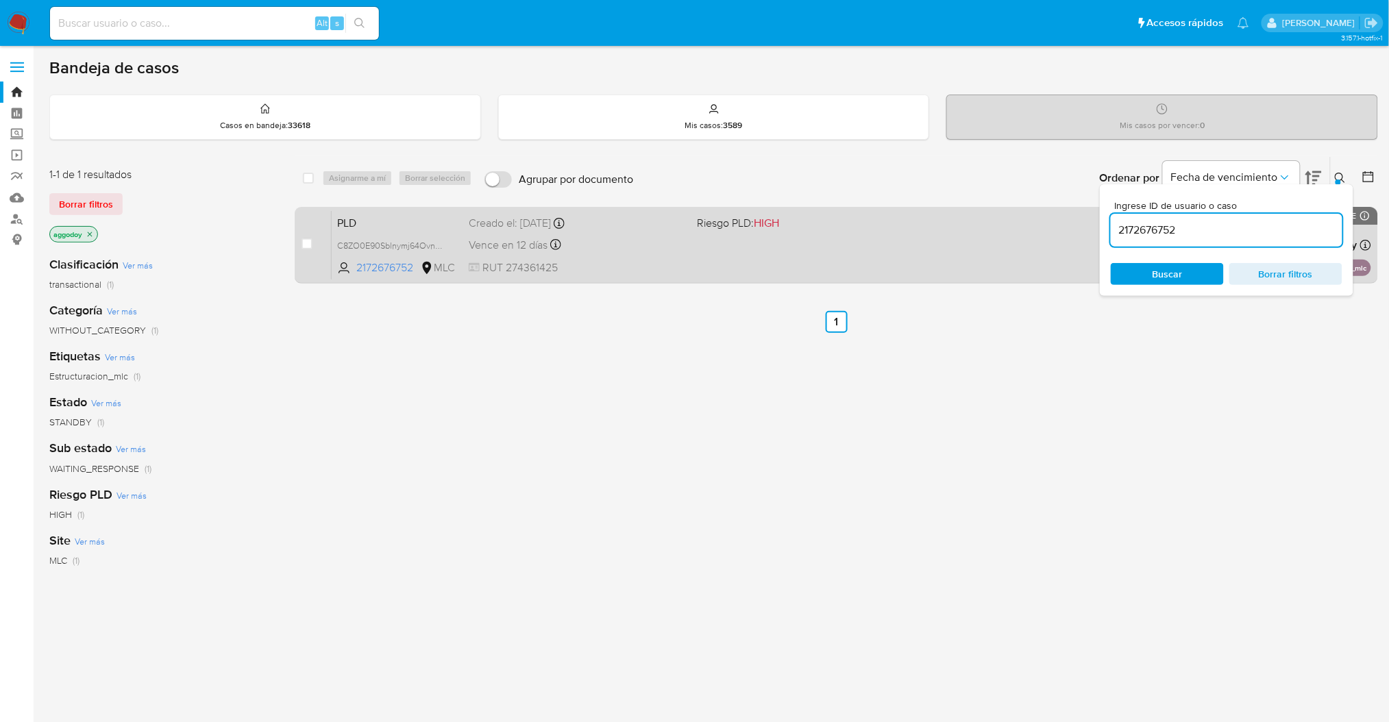
type input "2172676752"
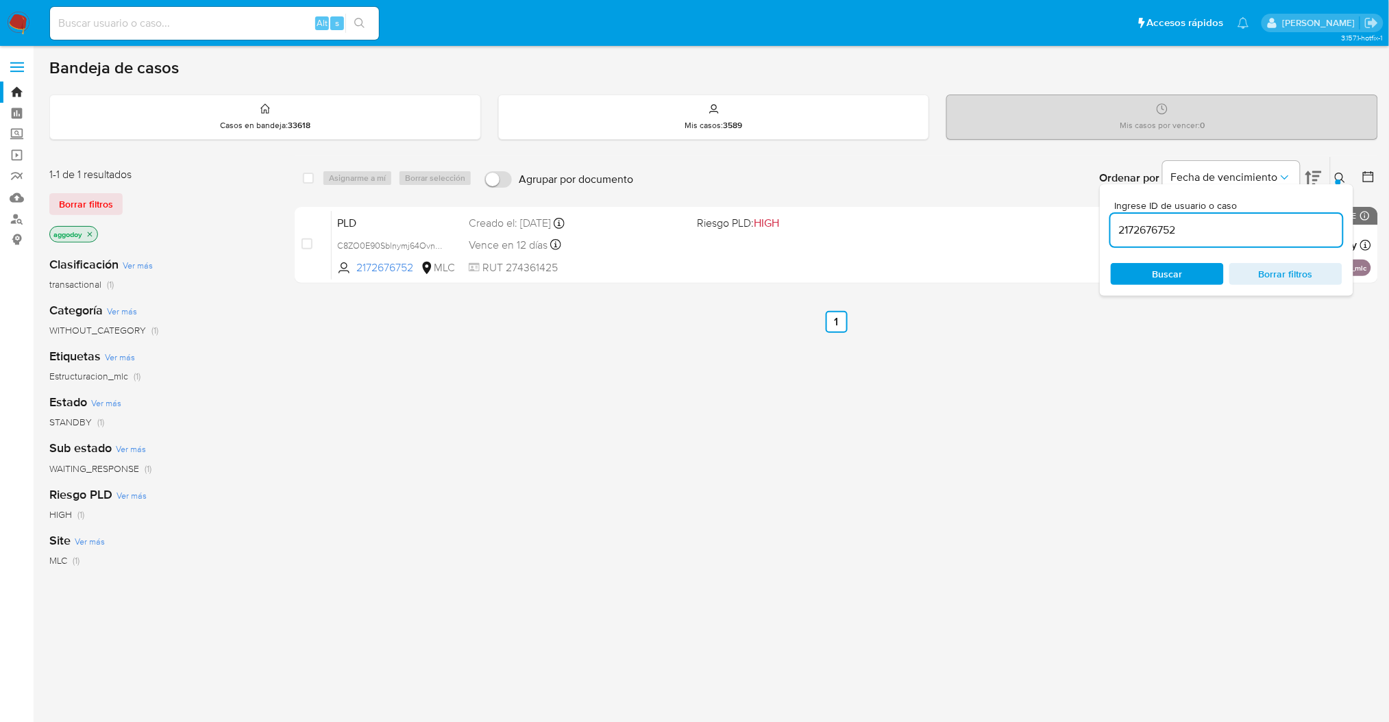
click at [799, 252] on div "PLD C8ZO0E90Sblnymj64Ovn6FUp 2172676752 MLC Riesgo PLD: HIGH Creado el: 12/06/2…" at bounding box center [852, 244] width 1040 height 69
click at [1260, 271] on span "Borrar filtros" at bounding box center [1286, 274] width 94 height 19
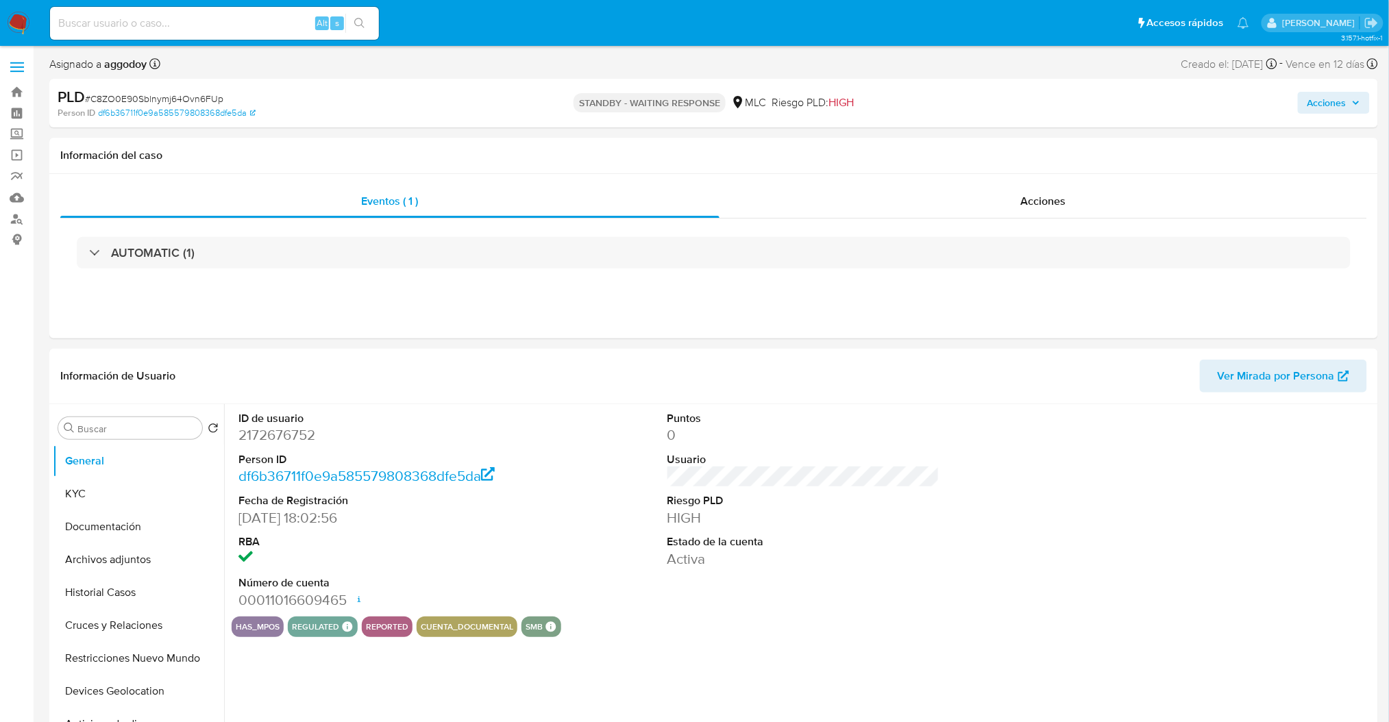
select select "10"
click at [111, 495] on button "KYC" at bounding box center [133, 494] width 160 height 33
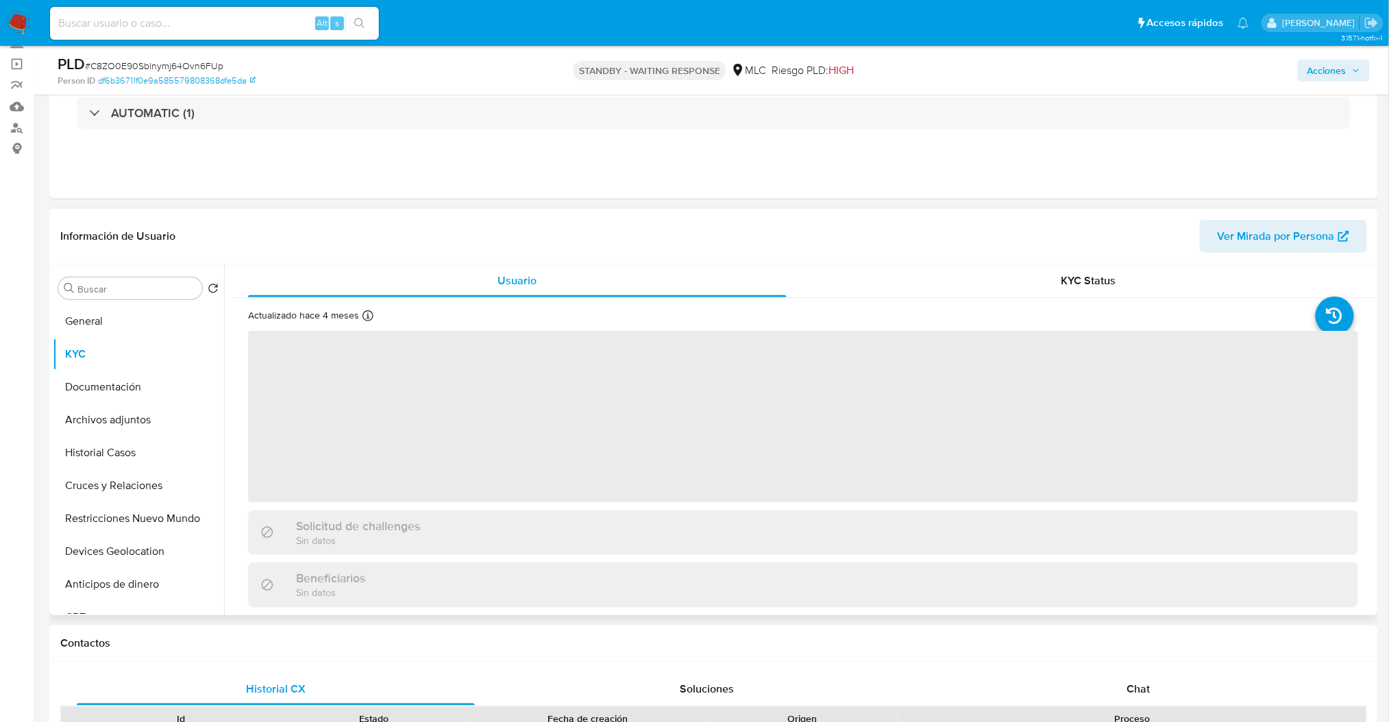
scroll to position [182, 0]
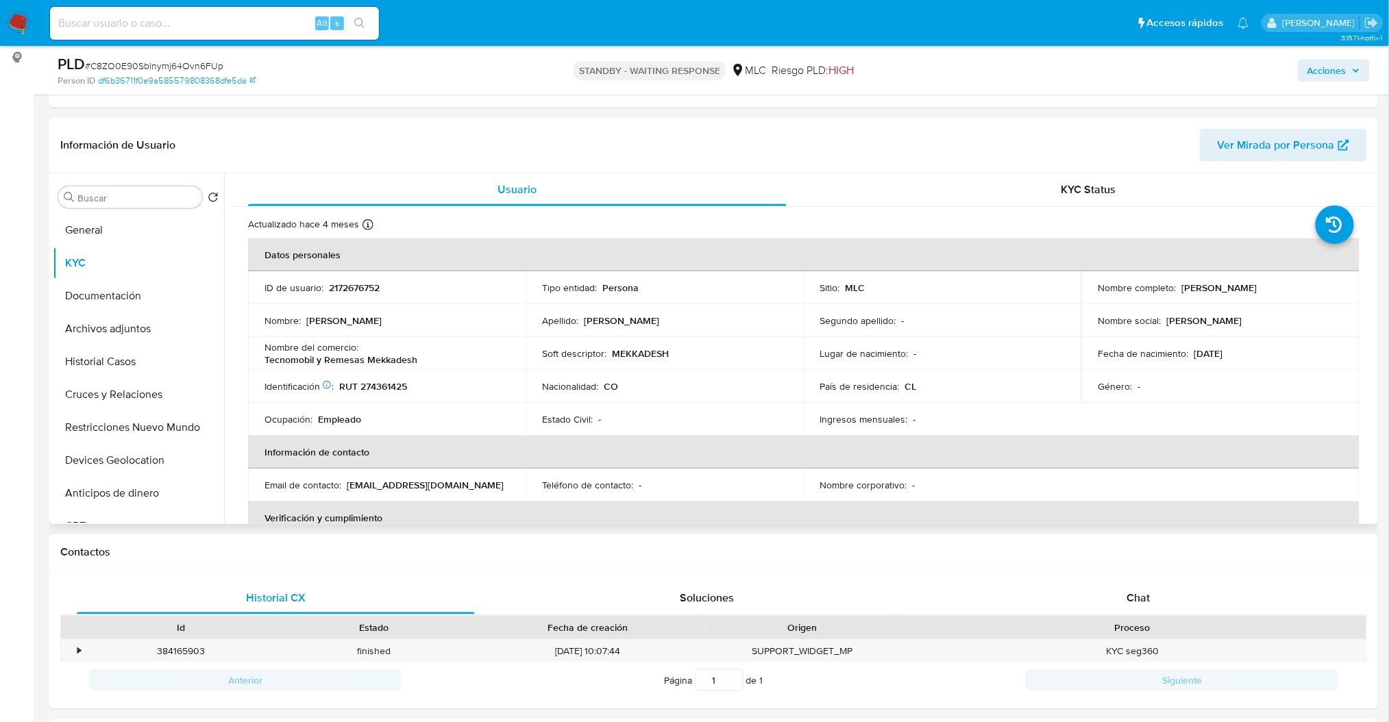
click at [390, 363] on p "Tecnomobil y Remesas Mekkadesh" at bounding box center [341, 360] width 153 height 12
copy p "Mekkadesh"
click at [635, 349] on p "MEKKADESH" at bounding box center [640, 354] width 57 height 12
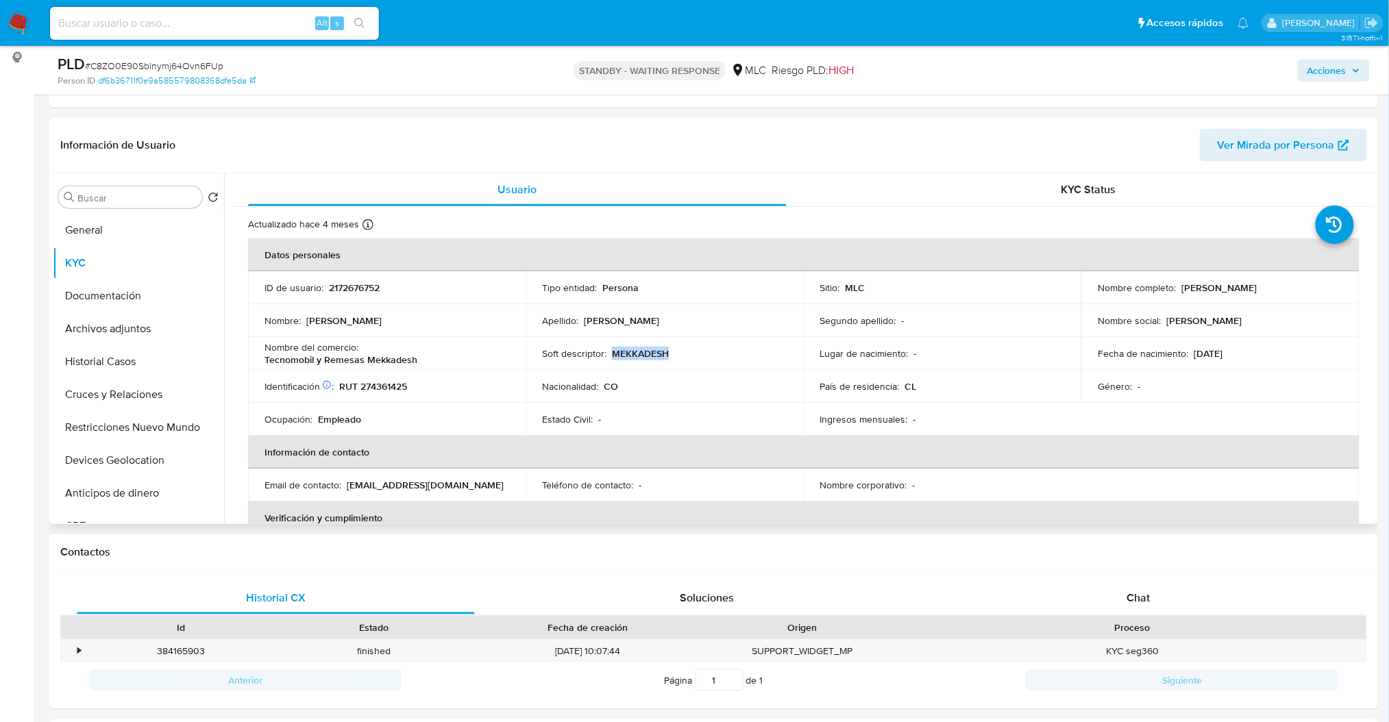
copy p "MEKKADESH"
click at [123, 396] on button "Cruces y Relaciones" at bounding box center [133, 394] width 160 height 33
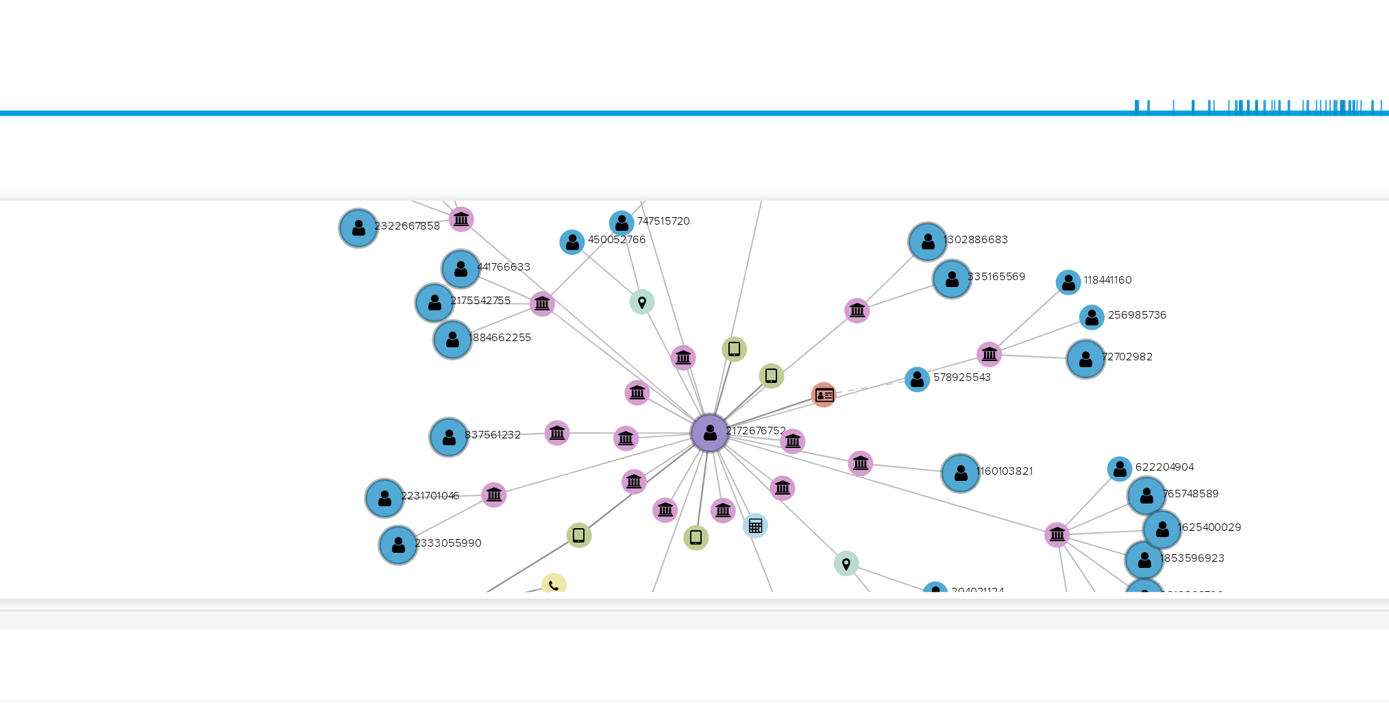
scroll to position [274, 0]
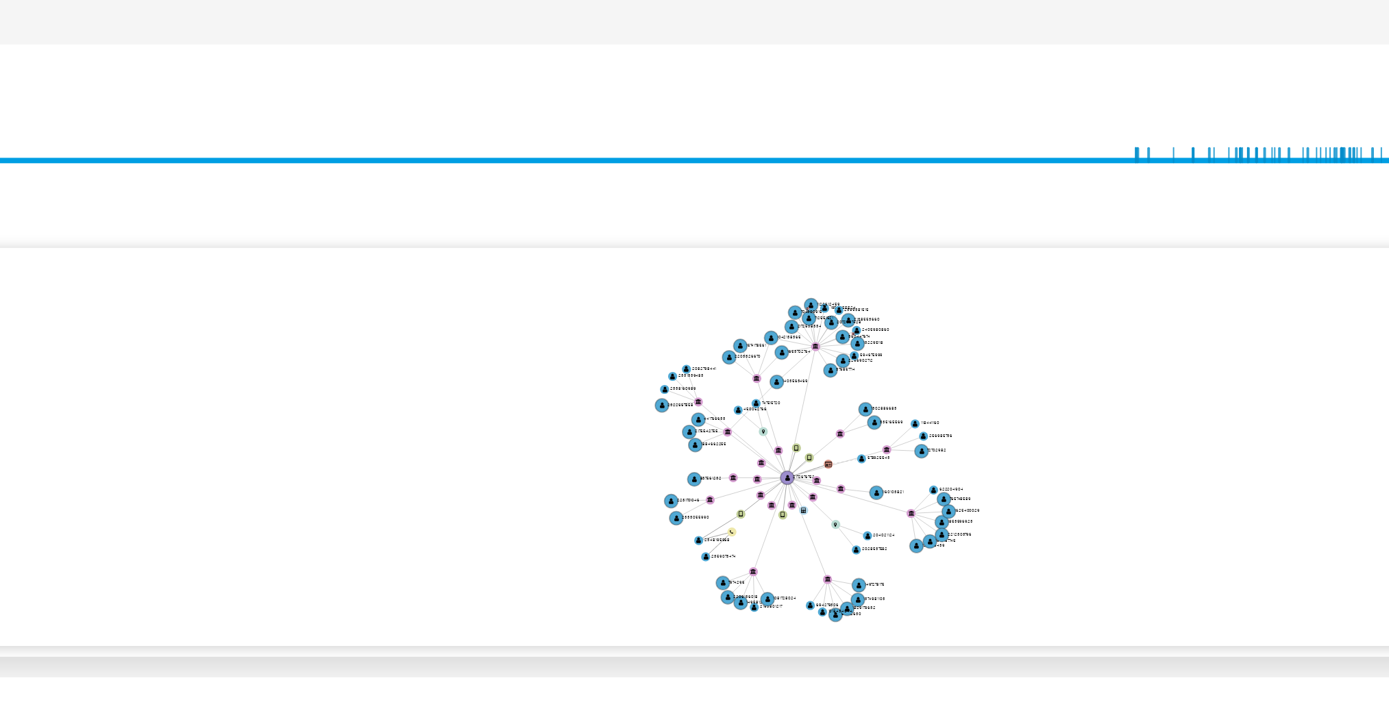
drag, startPoint x: 1023, startPoint y: 304, endPoint x: 991, endPoint y: 330, distance: 41.4
click at [992, 330] on icon "device-6872826061964adf6ecc01fd  user-2172676752  2172676752 device-67fd74d7d…" at bounding box center [813, 324] width 1123 height 199
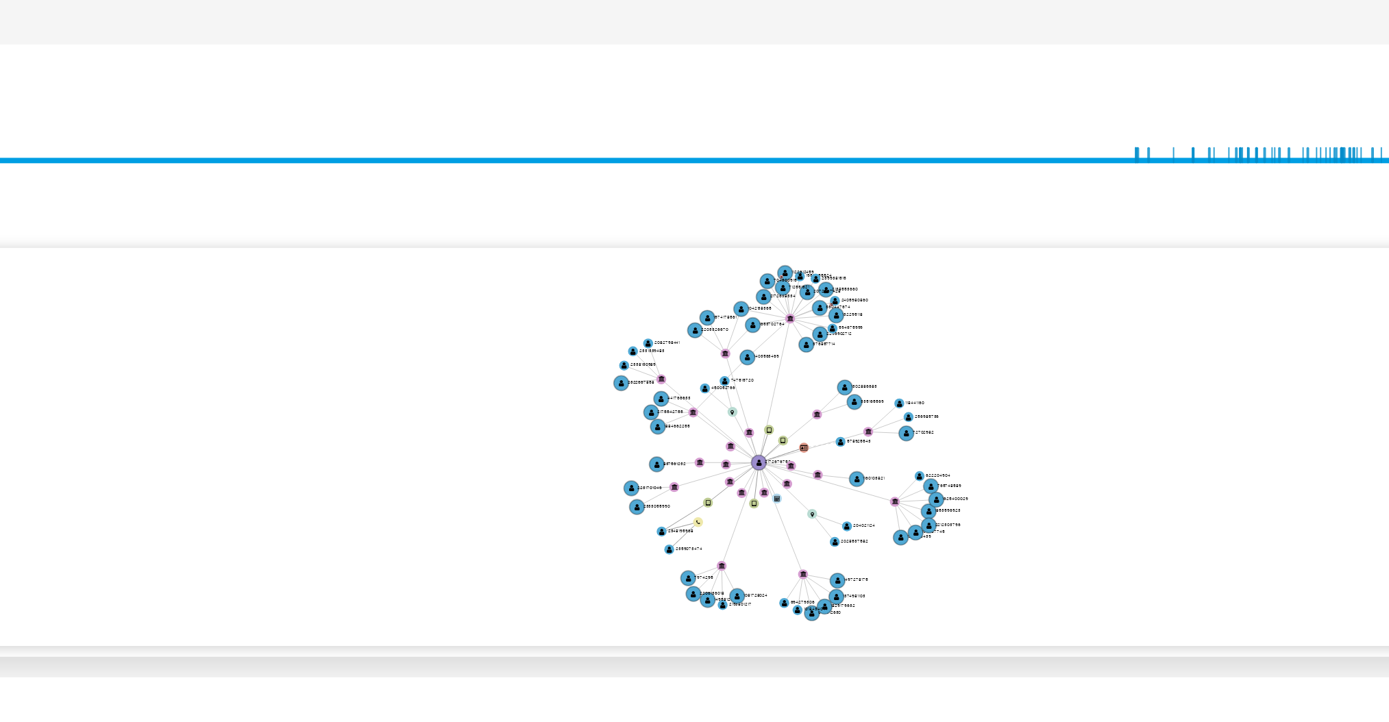
drag, startPoint x: 991, startPoint y: 319, endPoint x: 990, endPoint y: 310, distance: 8.9
click at [990, 310] on icon "device-6872826061964adf6ecc01fd  user-2172676752  2172676752 device-67fd74d7d…" at bounding box center [813, 324] width 1123 height 199
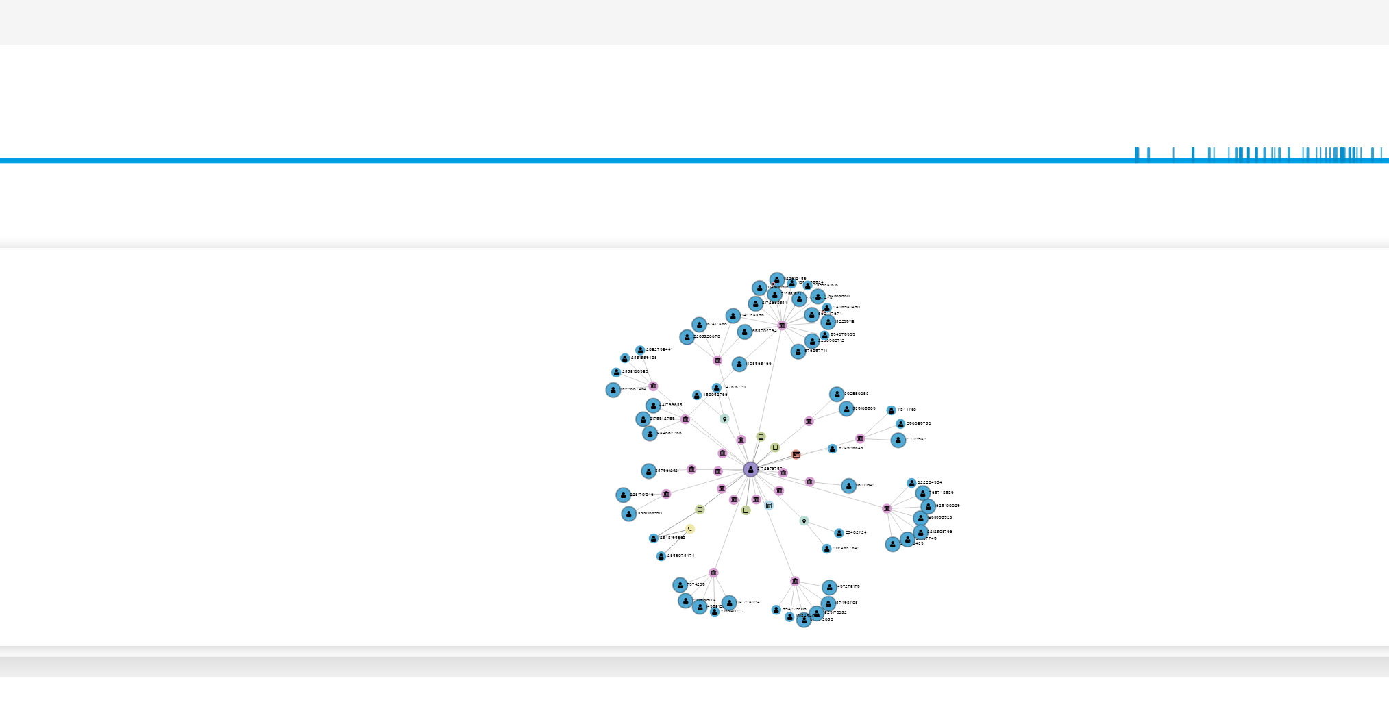
click at [986, 326] on icon "device-6872826061964adf6ecc01fd  user-2172676752  2172676752 device-67fd74d7d…" at bounding box center [813, 324] width 1123 height 199
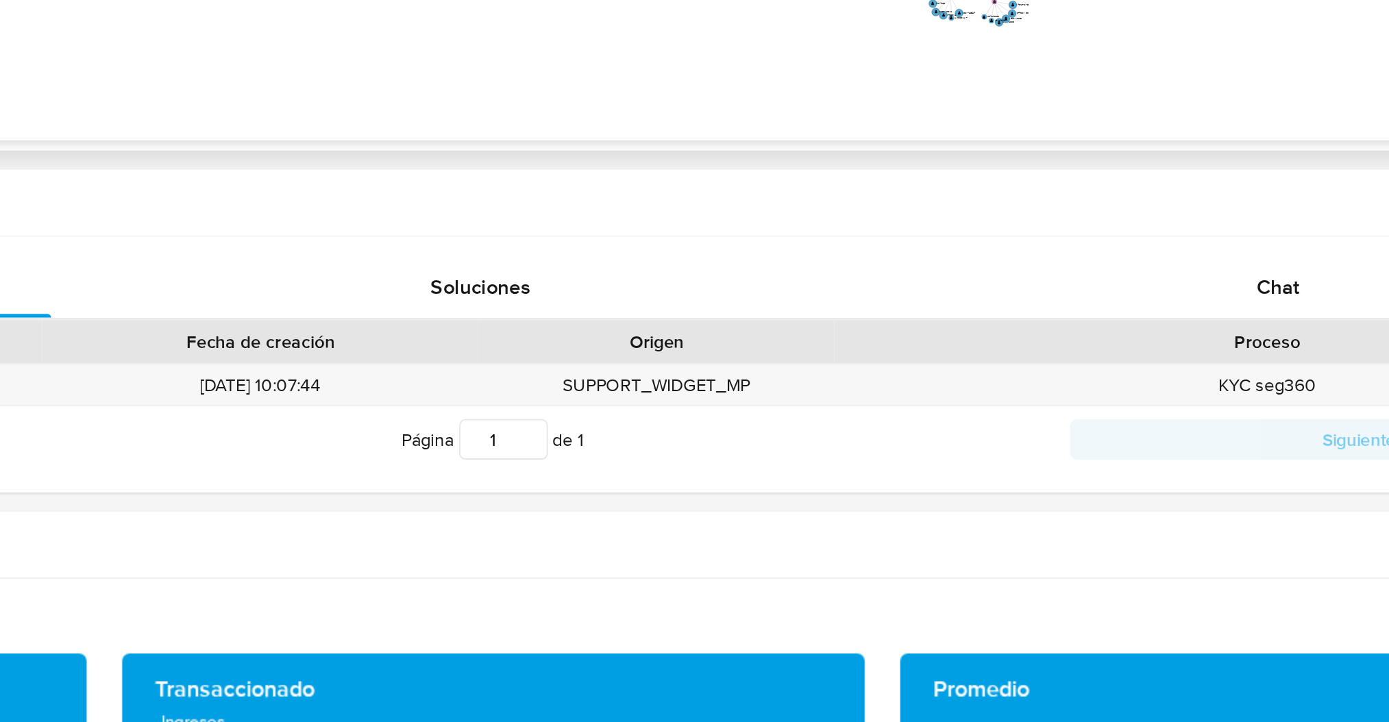
scroll to position [296, 0]
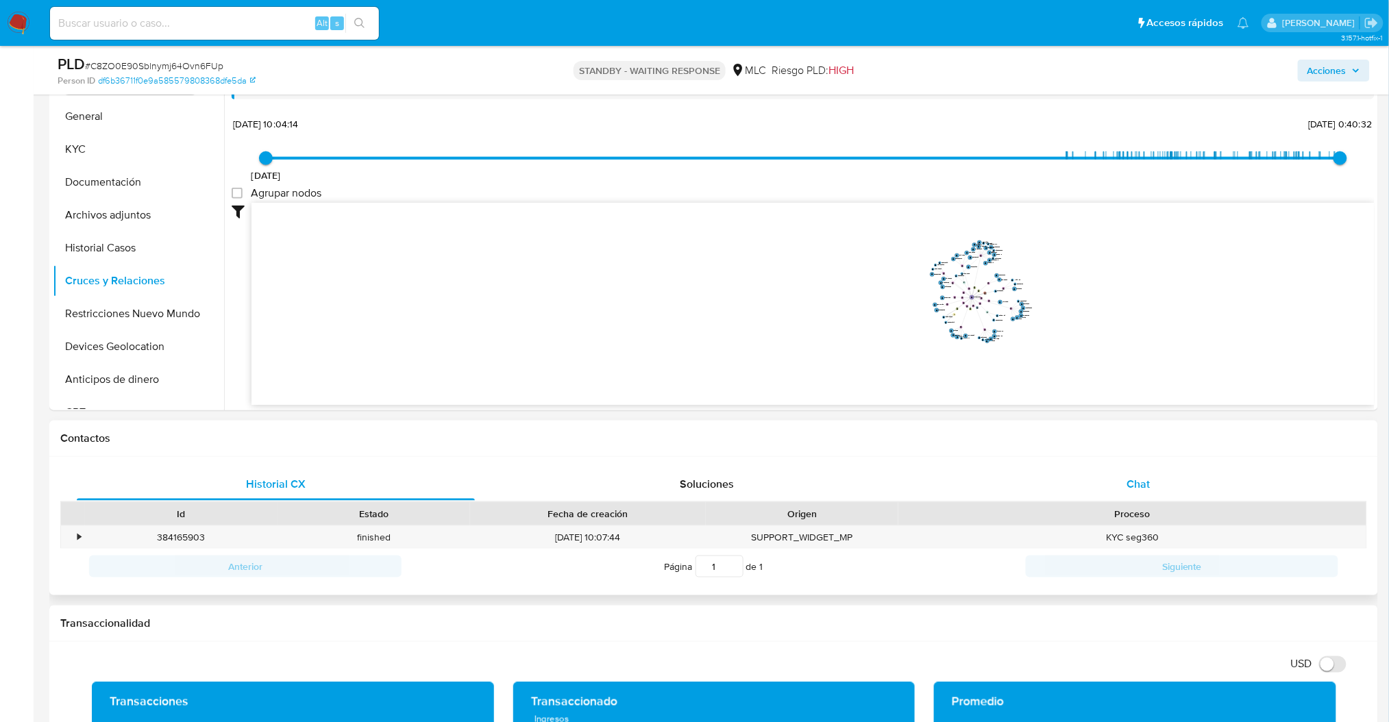
click at [1086, 476] on div "Chat" at bounding box center [1139, 484] width 398 height 33
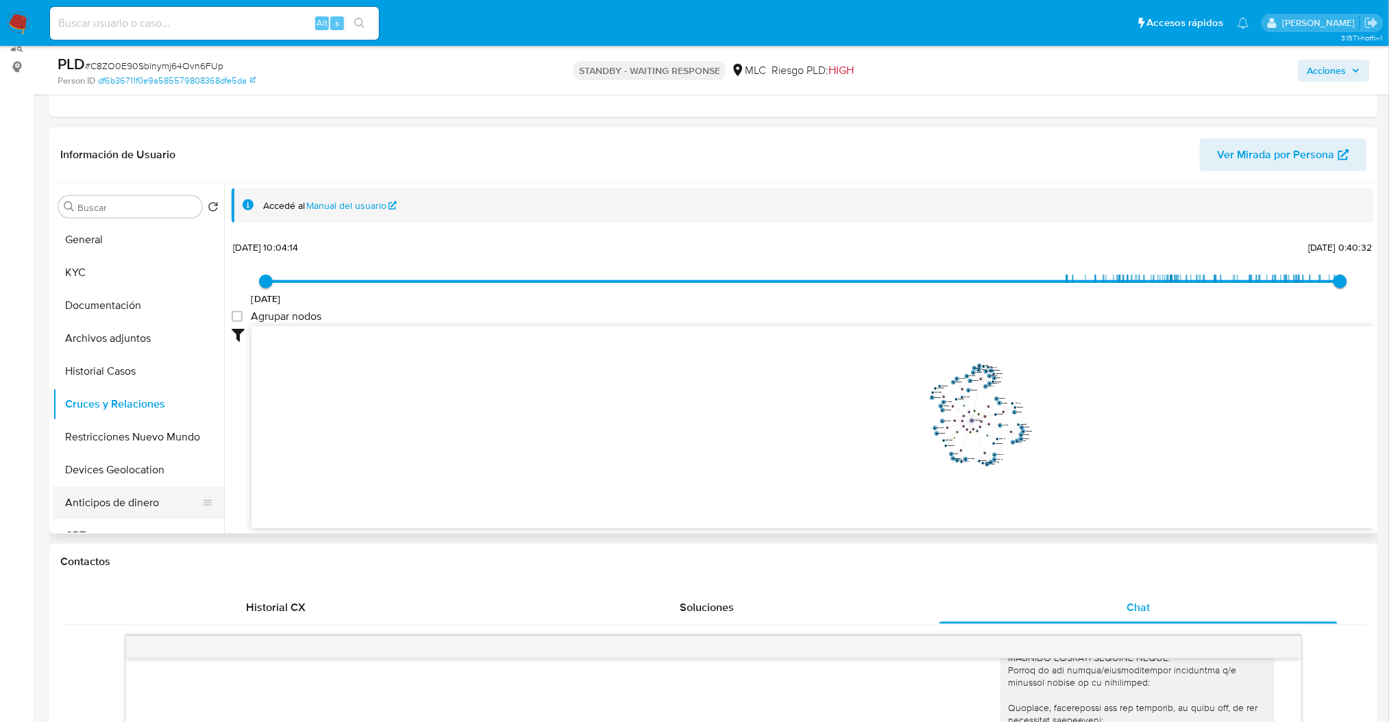
scroll to position [99, 0]
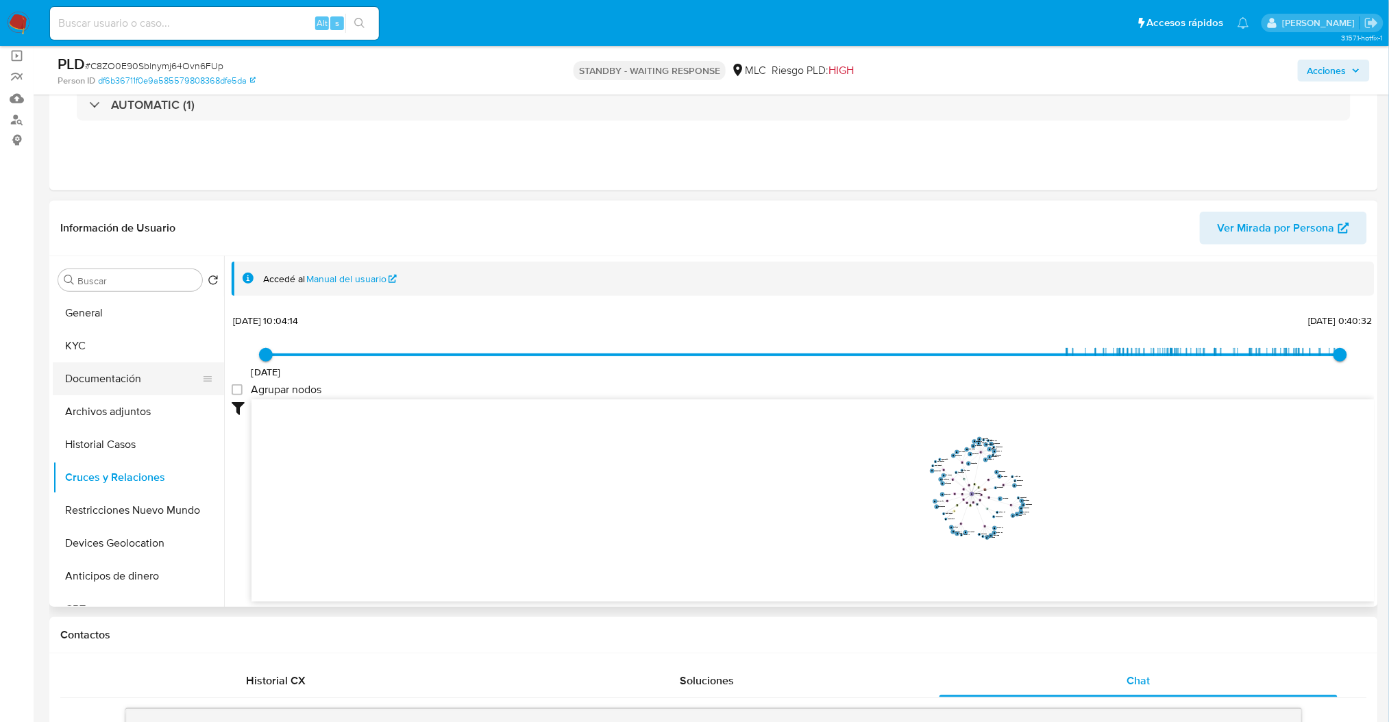
click at [96, 385] on button "Documentación" at bounding box center [133, 379] width 160 height 33
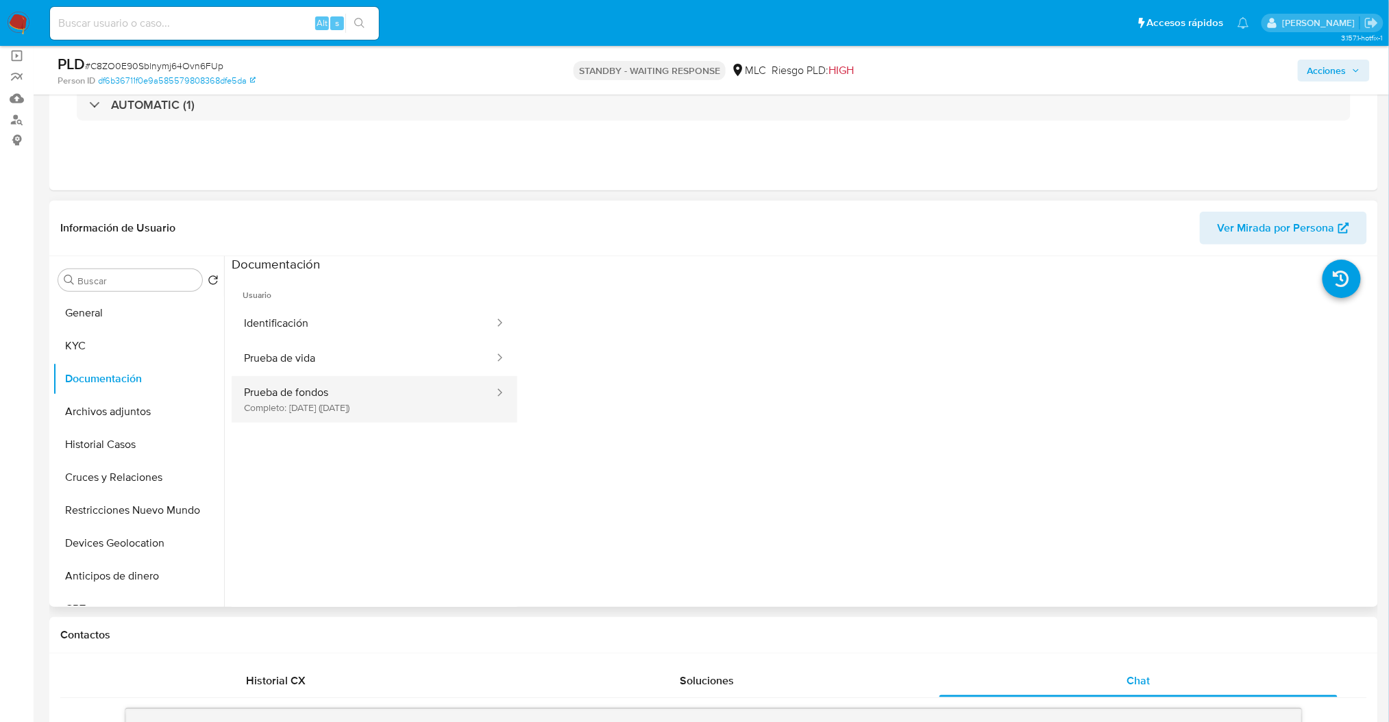
click at [337, 408] on button "Prueba de fondos Completo: 17/03/2025 (hace 5 meses)" at bounding box center [364, 399] width 264 height 47
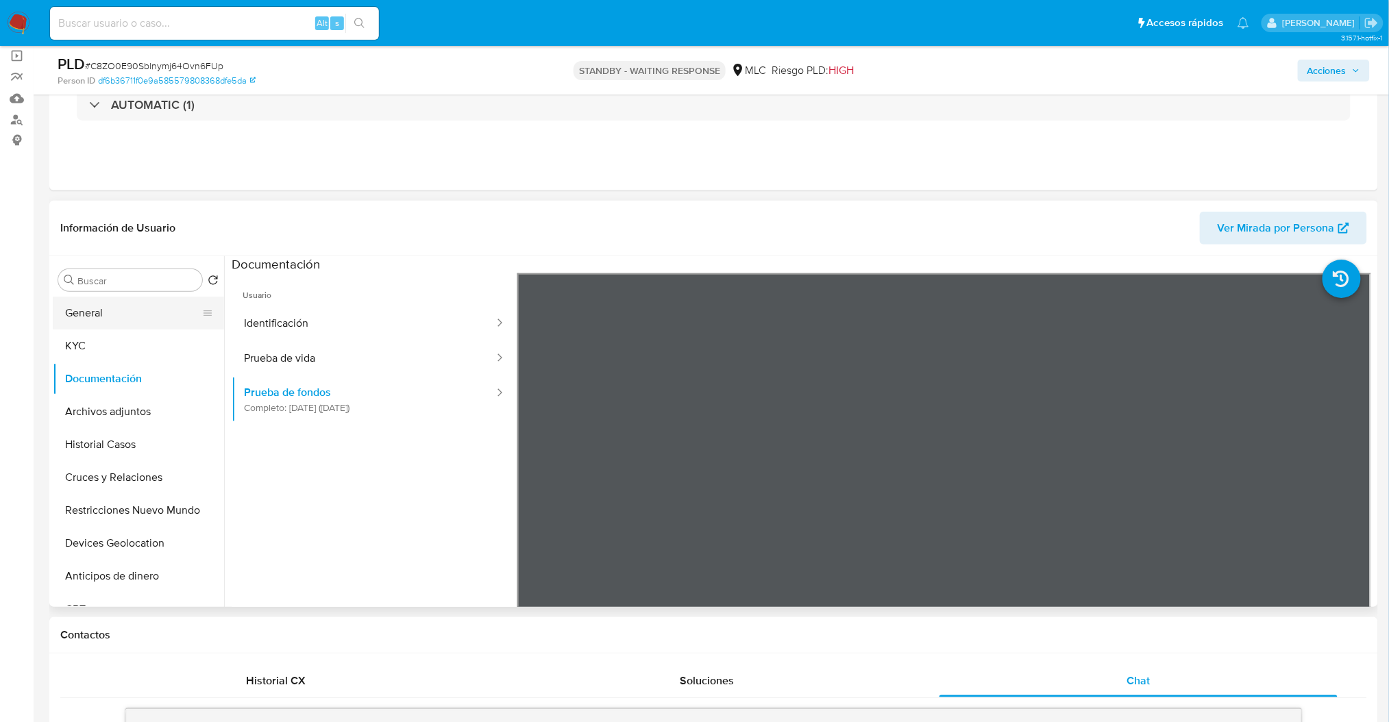
click at [112, 326] on button "General" at bounding box center [133, 313] width 160 height 33
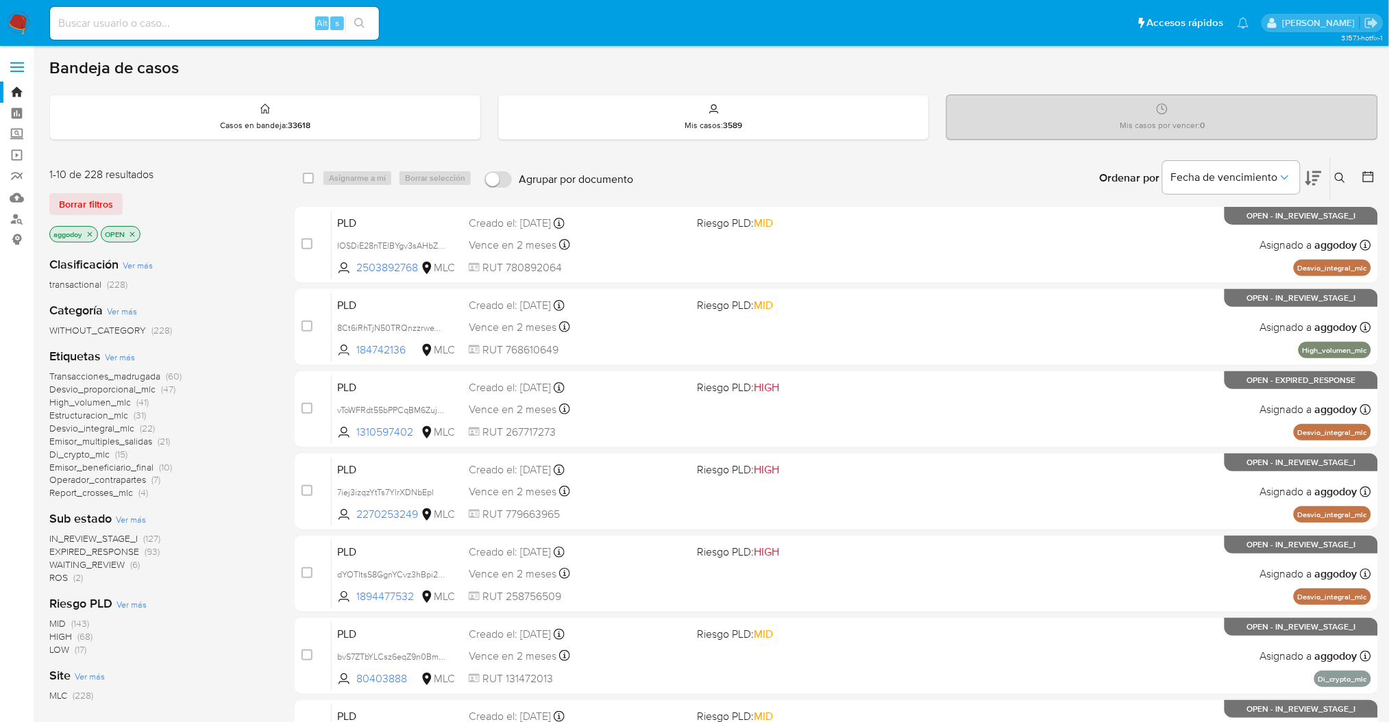
click at [113, 416] on span "Estructuracion_mlc" at bounding box center [88, 416] width 79 height 14
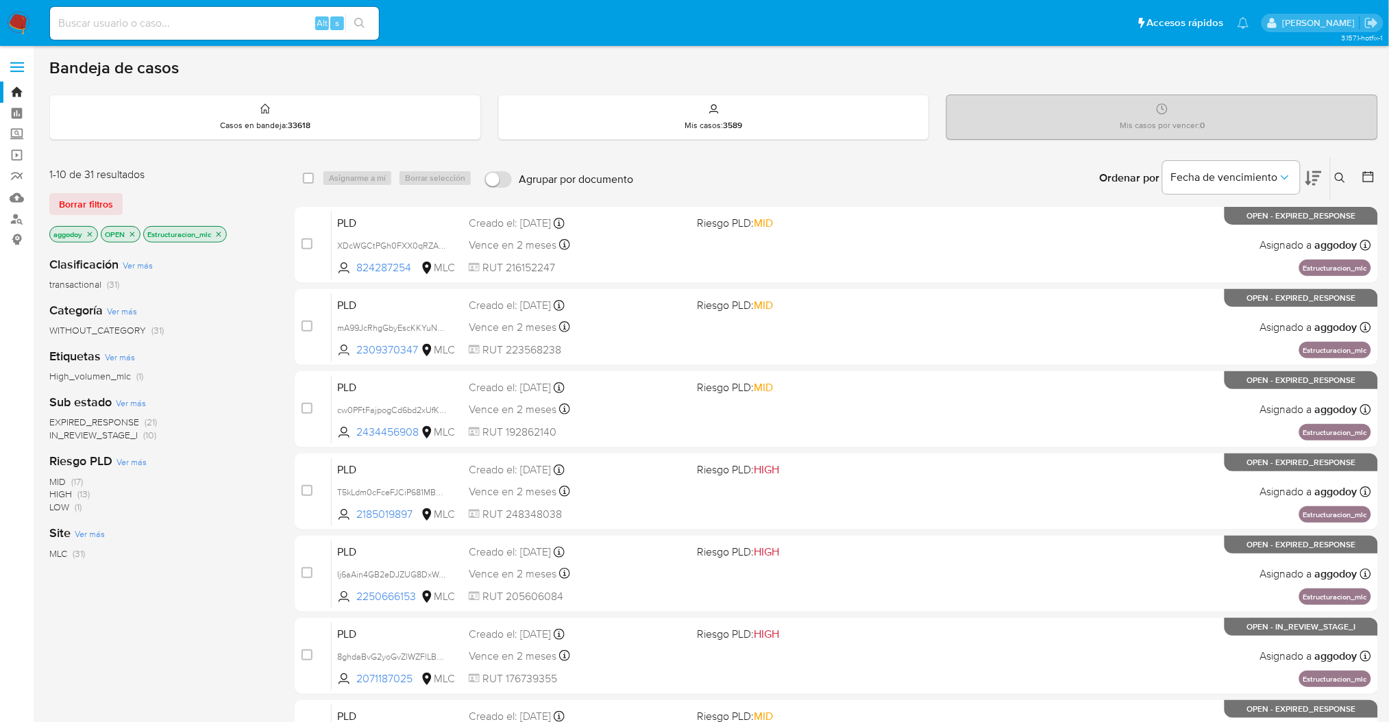
click at [1303, 186] on div "Fecha de vencimiento" at bounding box center [1242, 178] width 159 height 42
click at [1313, 175] on icon at bounding box center [1314, 178] width 16 height 16
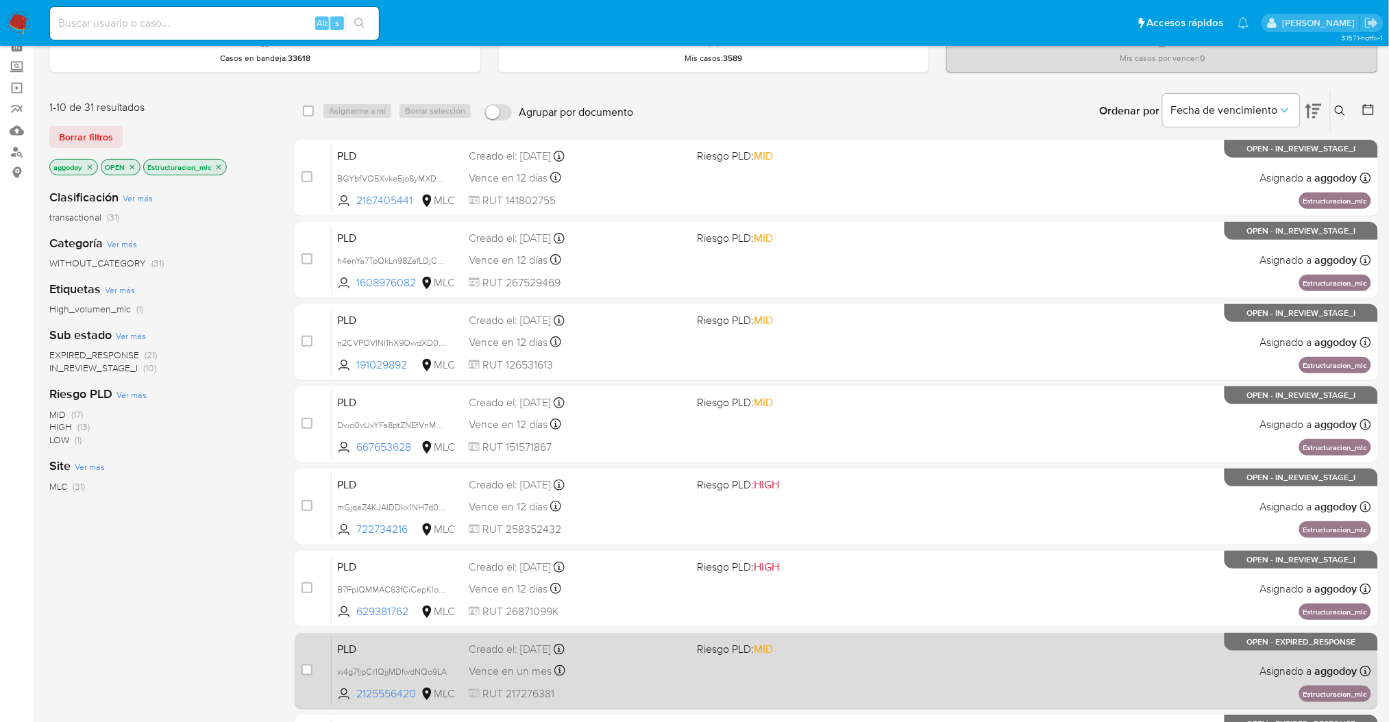
scroll to position [358, 0]
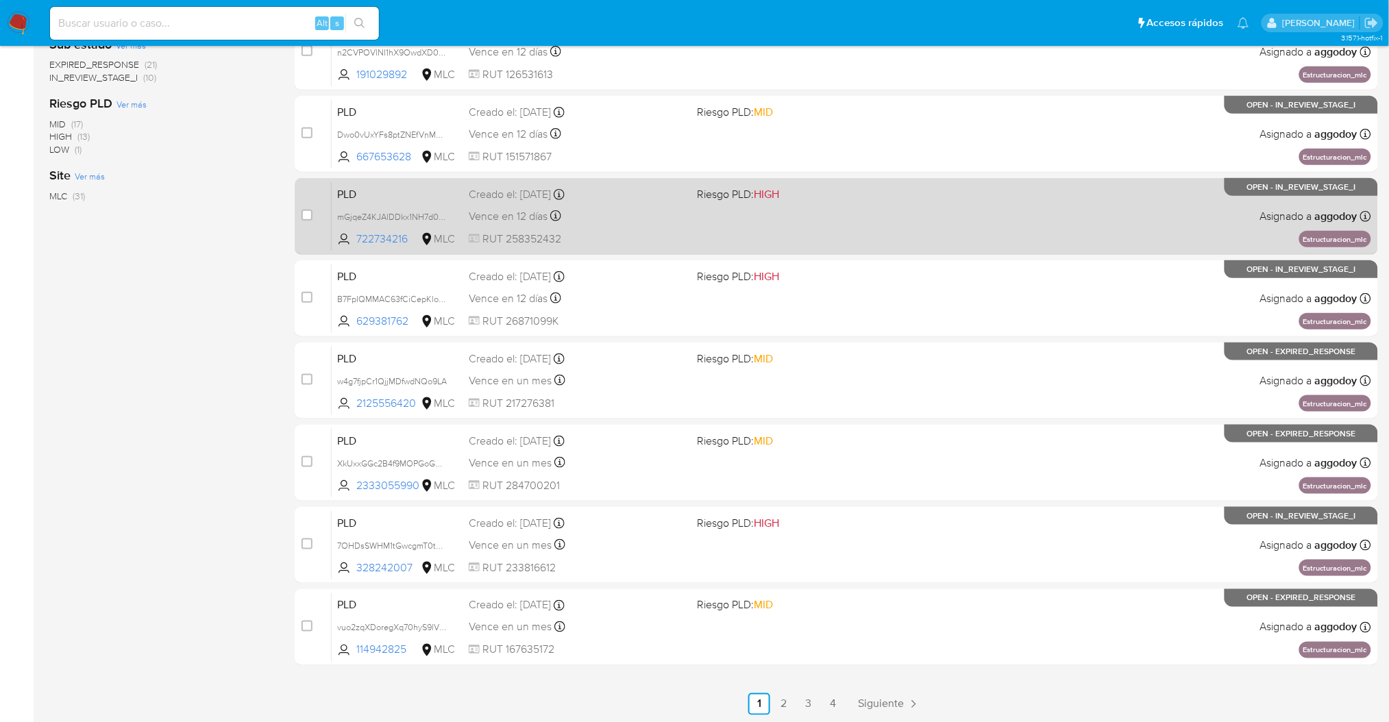
click at [686, 232] on span "RUT 258352432" at bounding box center [577, 239] width 217 height 15
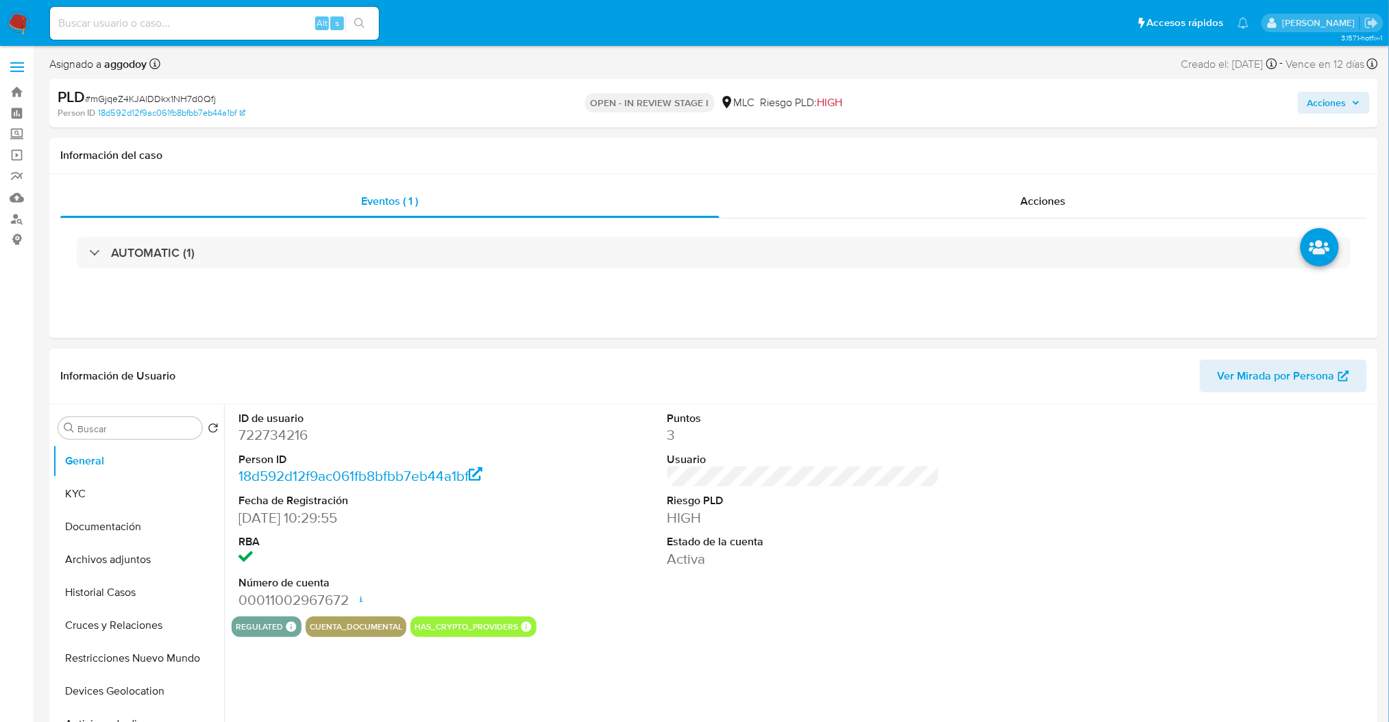
select select "10"
click at [294, 434] on dd "722734216" at bounding box center [375, 435] width 272 height 19
copy dd "722734216"
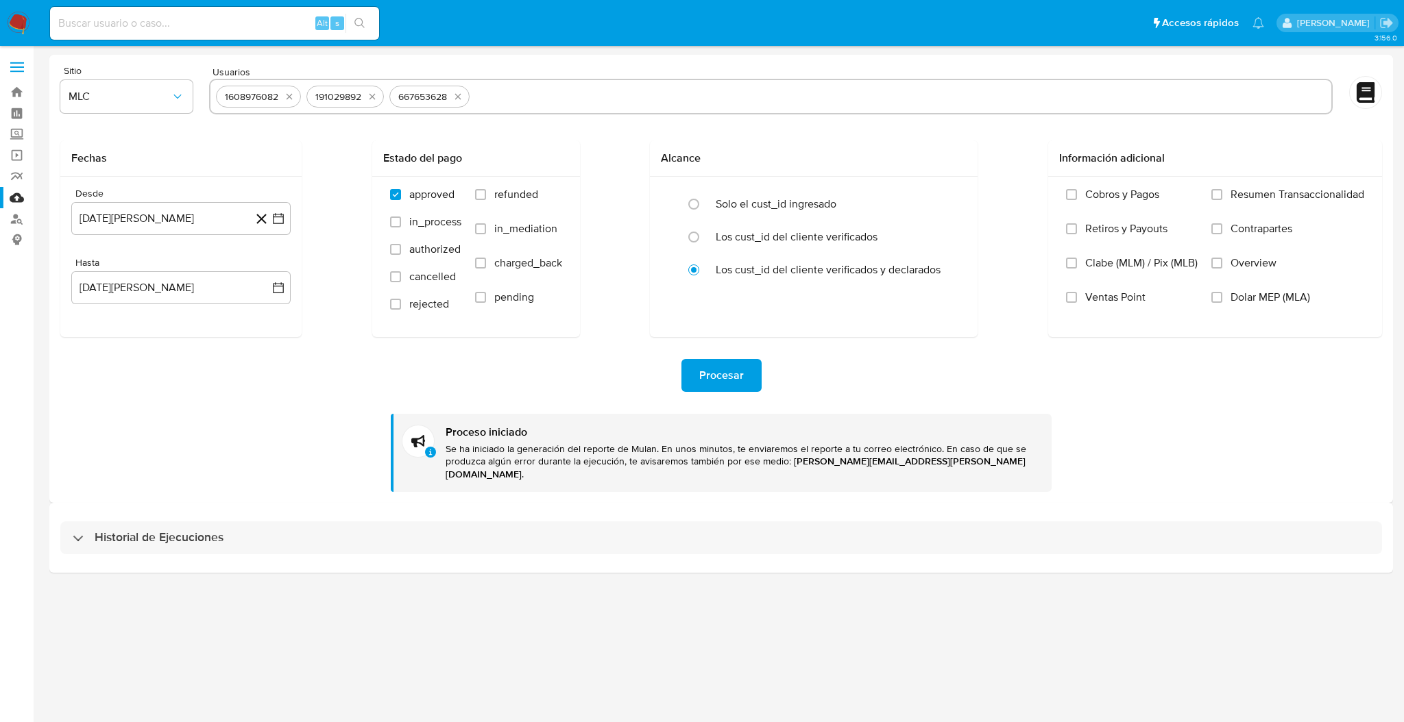
click at [509, 106] on div "1608976082 191029892 667653628" at bounding box center [770, 97] width 1123 height 36
click at [284, 93] on icon "quitar 1608976082" at bounding box center [289, 96] width 11 height 11
click at [284, 93] on icon "quitar 191029892" at bounding box center [281, 96] width 11 height 11
click at [284, 93] on icon "quitar 667653628" at bounding box center [284, 96] width 11 height 11
click at [286, 93] on input "text" at bounding box center [771, 97] width 1110 height 22
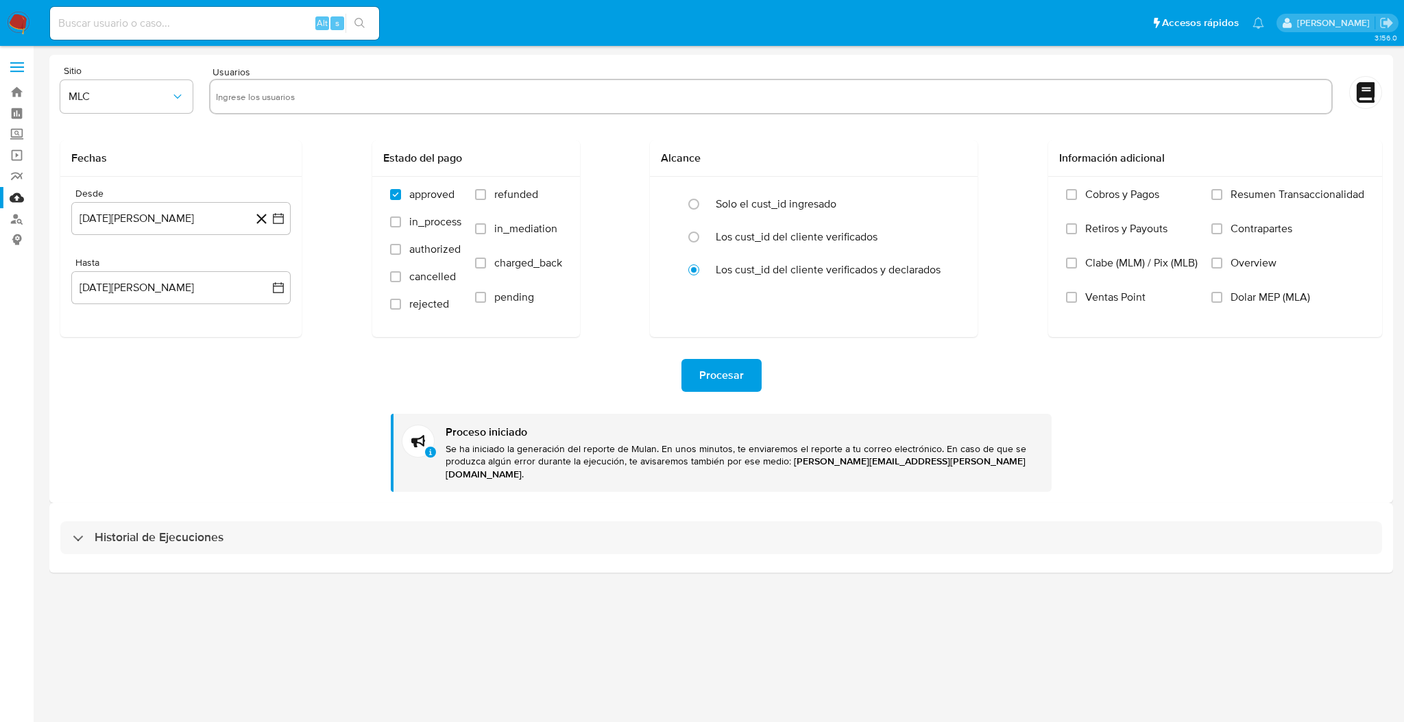
paste input "722734216"
type input "722734216"
click at [751, 399] on div "Procesar Proceso iniciado Se ha iniciado la generación del reporte de Mulan. En…" at bounding box center [720, 414] width 1321 height 155
click at [724, 371] on span "Procesar" at bounding box center [721, 376] width 45 height 30
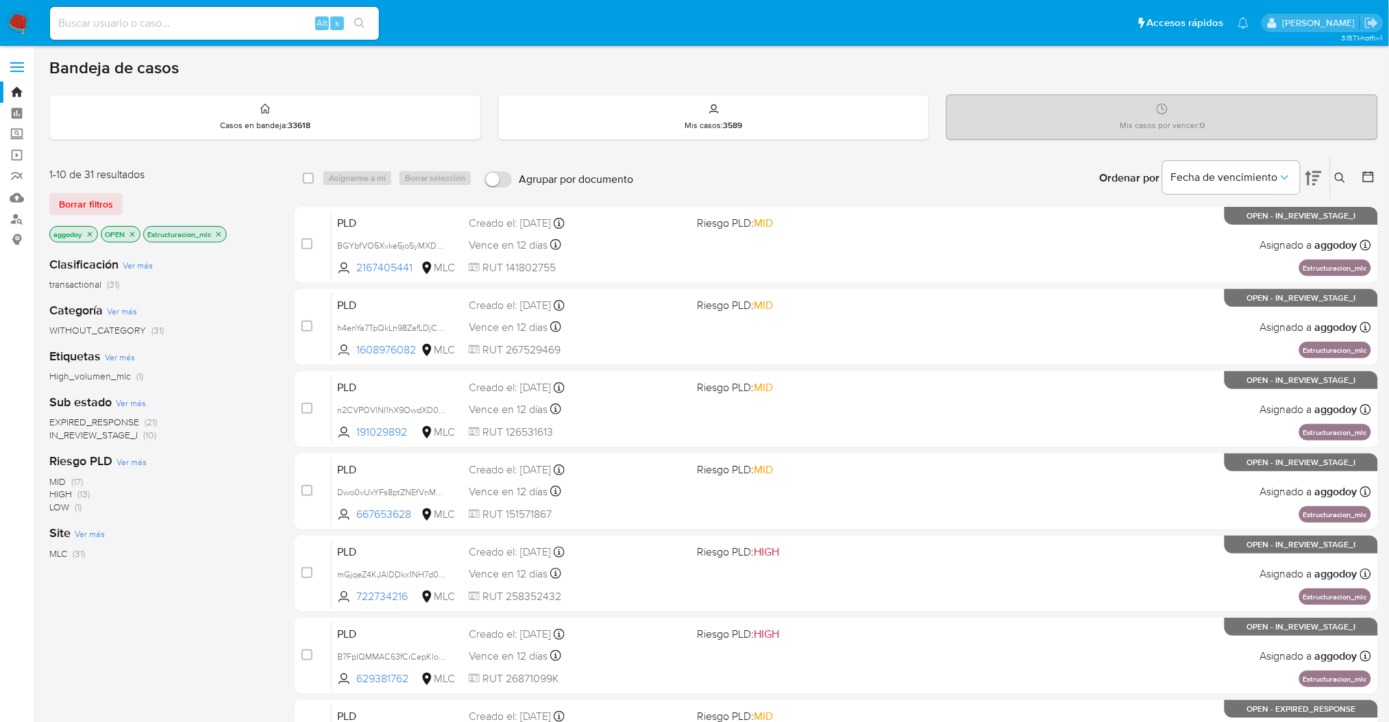
click at [1353, 175] on div "Ordenar por Fecha de vencimiento No es posible ordenar los resultados mientras …" at bounding box center [1009, 178] width 738 height 42
click at [1347, 175] on button at bounding box center [1342, 178] width 23 height 16
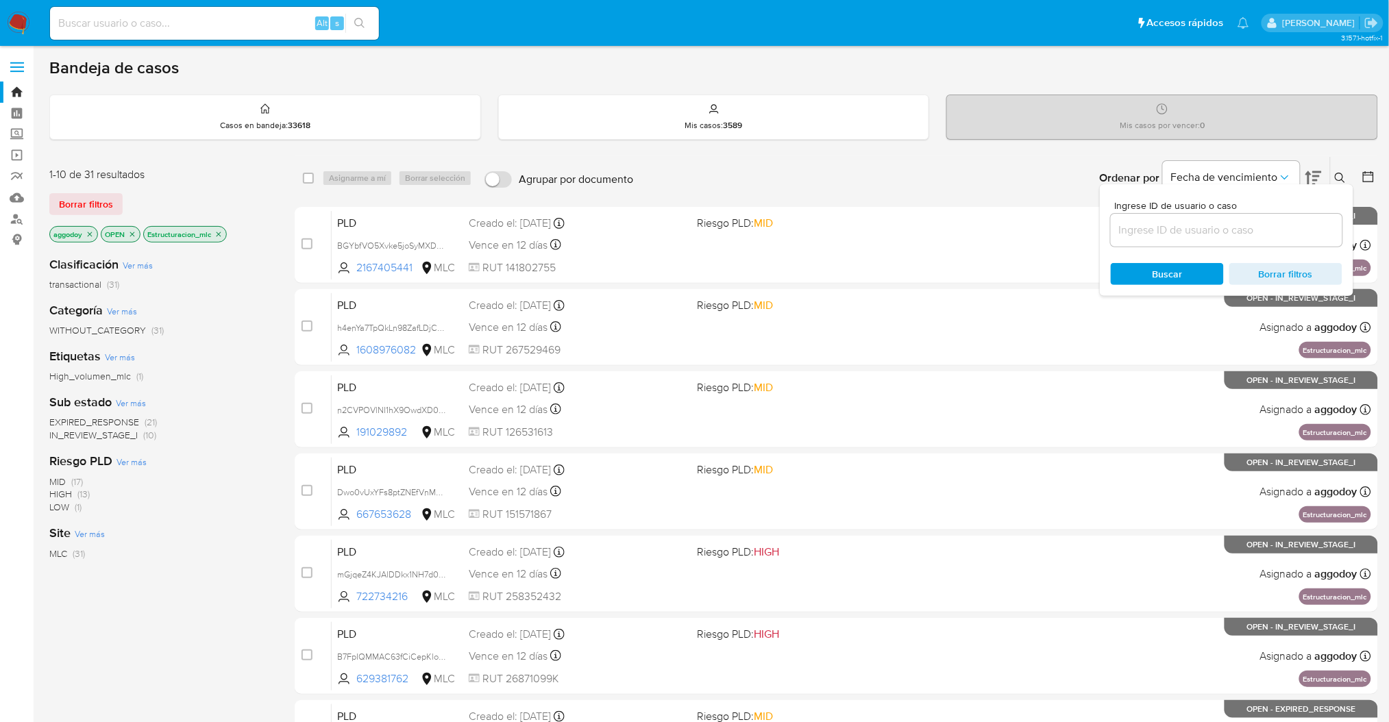
click at [1192, 234] on input at bounding box center [1227, 230] width 232 height 18
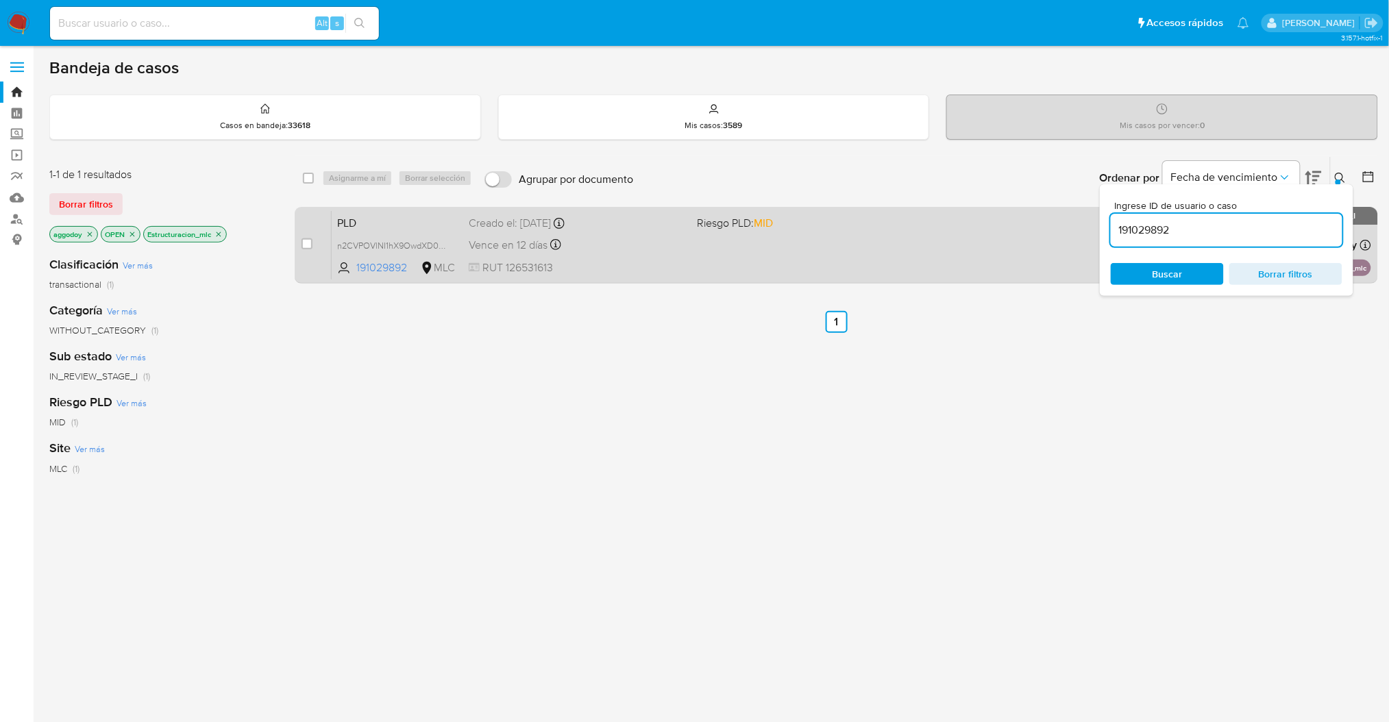
click at [683, 261] on span "RUT 126531613" at bounding box center [577, 267] width 217 height 15
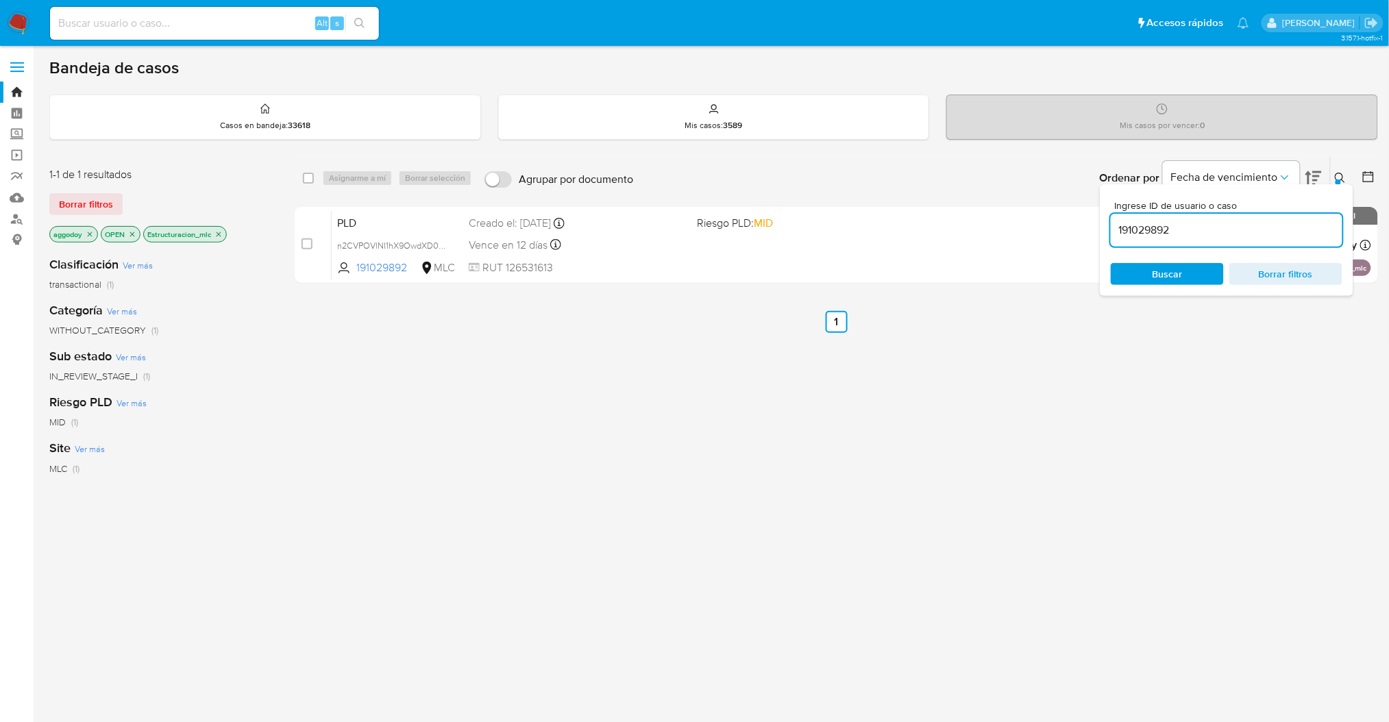
click at [139, 236] on p "OPEN" at bounding box center [120, 234] width 38 height 15
click at [1186, 245] on div "191029892" at bounding box center [1227, 230] width 232 height 33
click at [1186, 238] on div "191029892" at bounding box center [1227, 230] width 232 height 33
click at [1184, 234] on input "191029892" at bounding box center [1227, 230] width 232 height 18
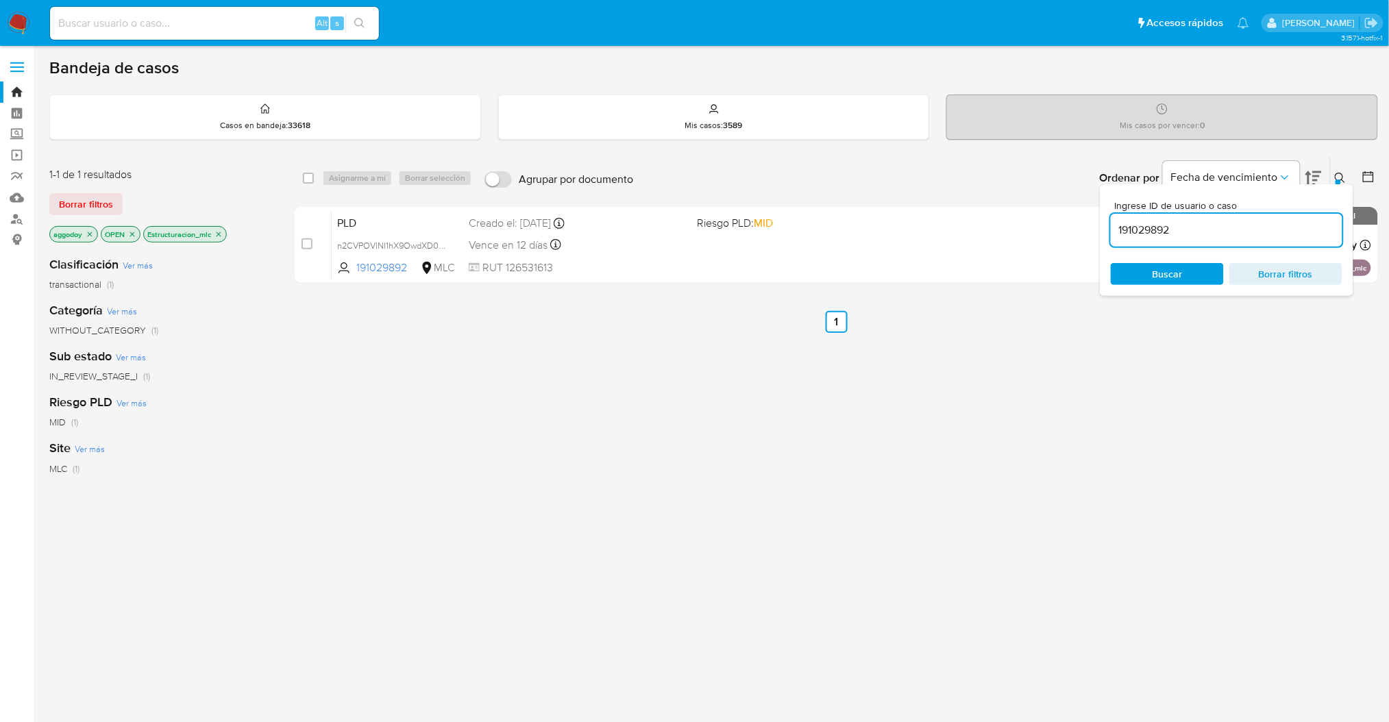
paste input "667653628"
click at [1347, 184] on div "Ingrese ID de usuario o caso 667653628 Buscar Borrar filtros" at bounding box center [1227, 240] width 254 height 112
click at [1345, 176] on icon at bounding box center [1340, 178] width 11 height 11
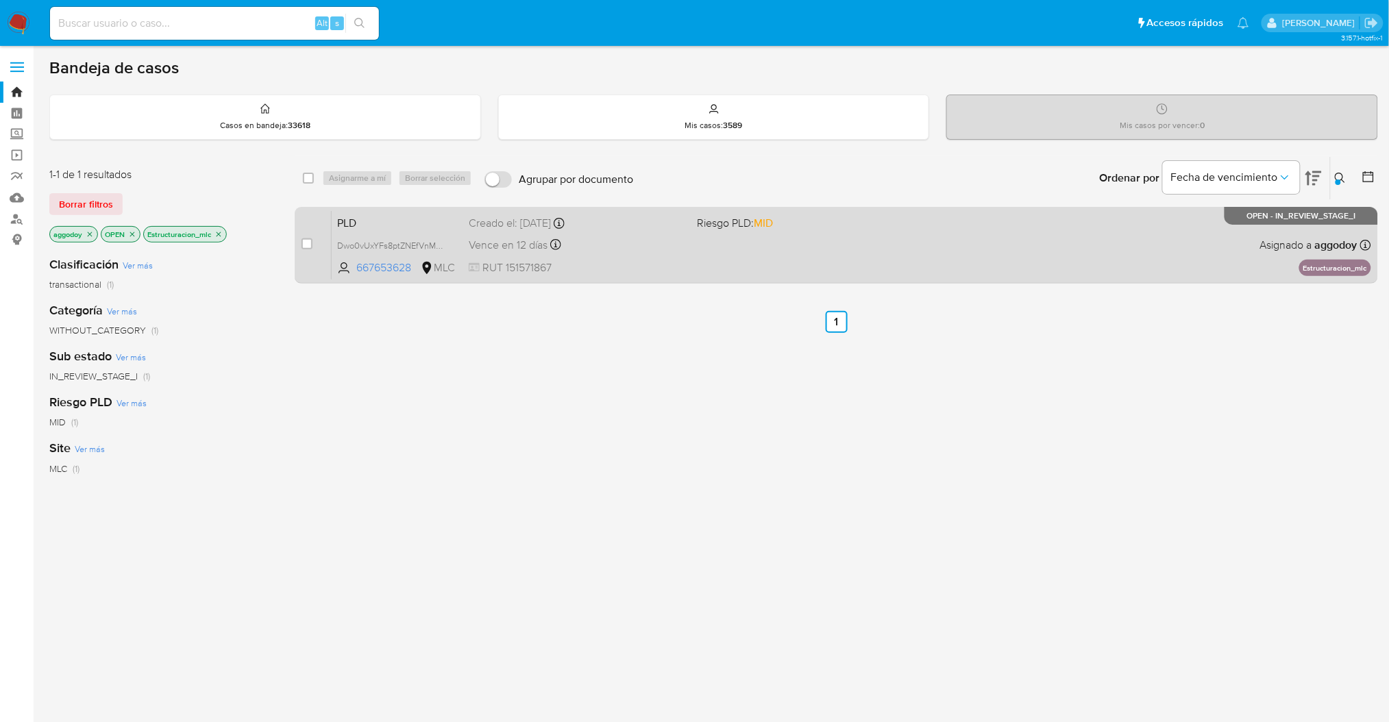
click at [1172, 252] on div "PLD Dwo0vUxYFs8ptZNEfVnMSI9R 667653628 MLC Riesgo PLD: MID Creado el: [DATE] Cr…" at bounding box center [852, 244] width 1040 height 69
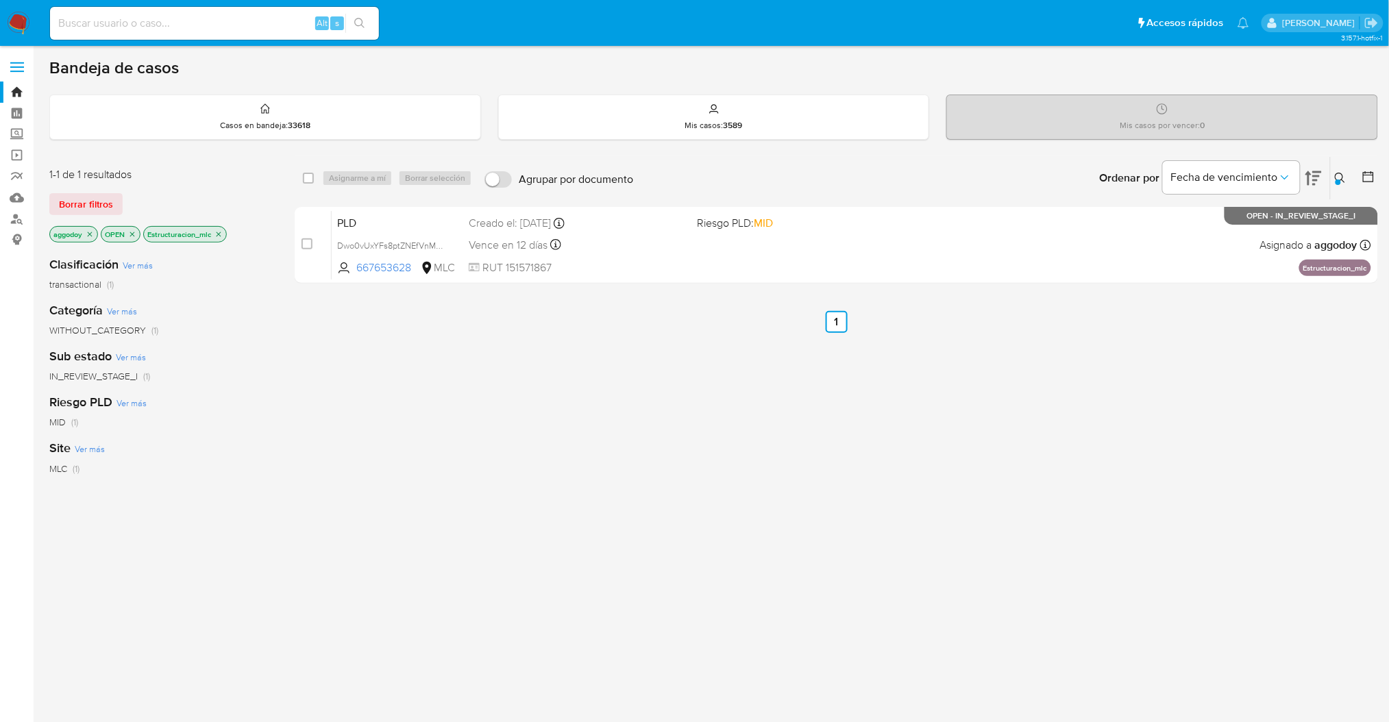
click at [1332, 182] on button at bounding box center [1342, 178] width 23 height 16
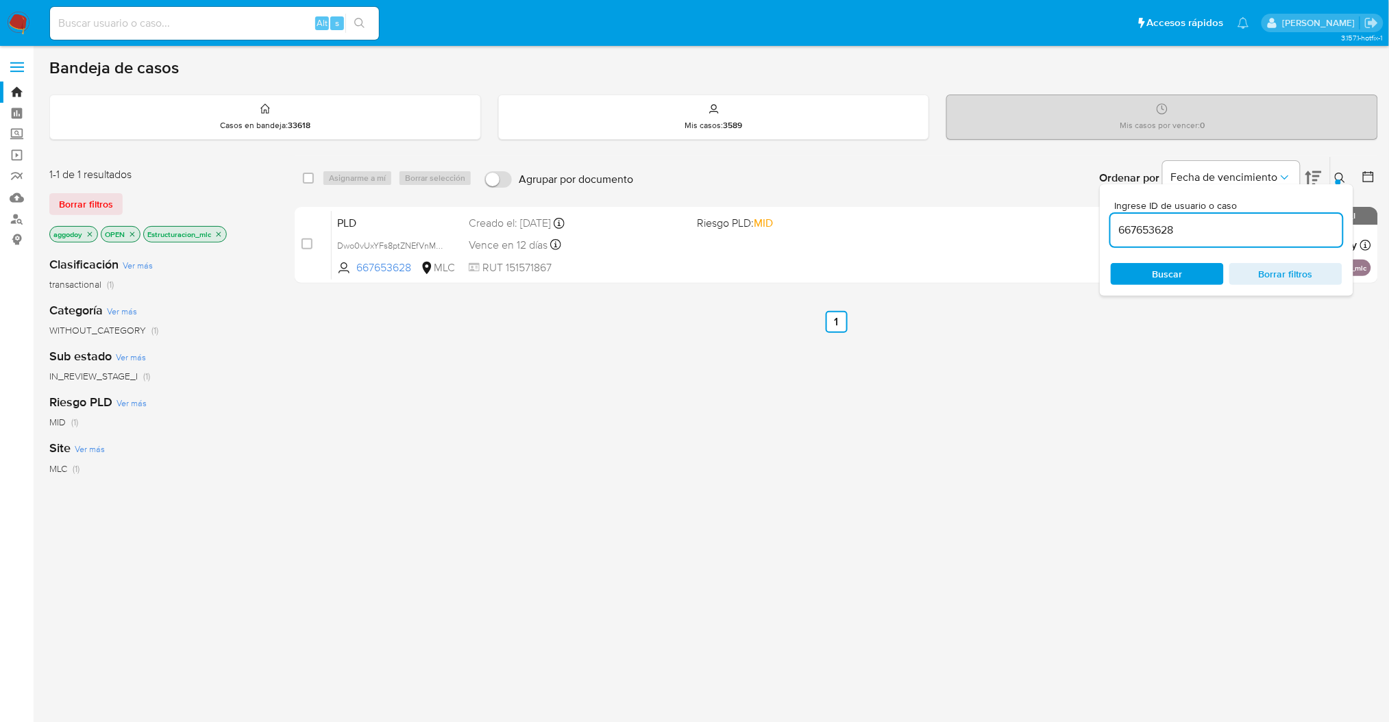
click at [1276, 221] on input "667653628" at bounding box center [1227, 230] width 232 height 18
type input "722734216"
click at [1337, 180] on div at bounding box center [1338, 182] width 5 height 5
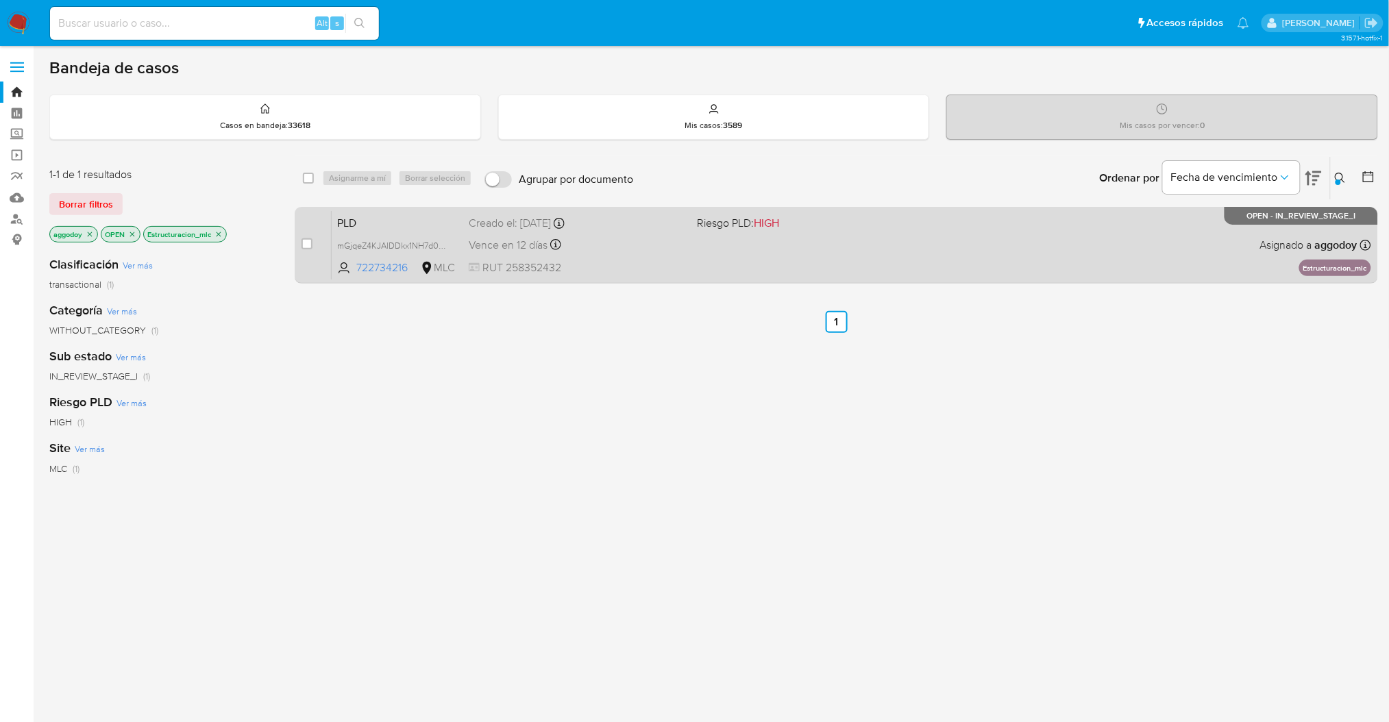
click at [783, 241] on div "PLD mGjqeZ4KJAlDDkx1NH7d0Qfj 722734216 MLC Riesgo PLD: HIGH Creado el: 12/06/20…" at bounding box center [852, 244] width 1040 height 69
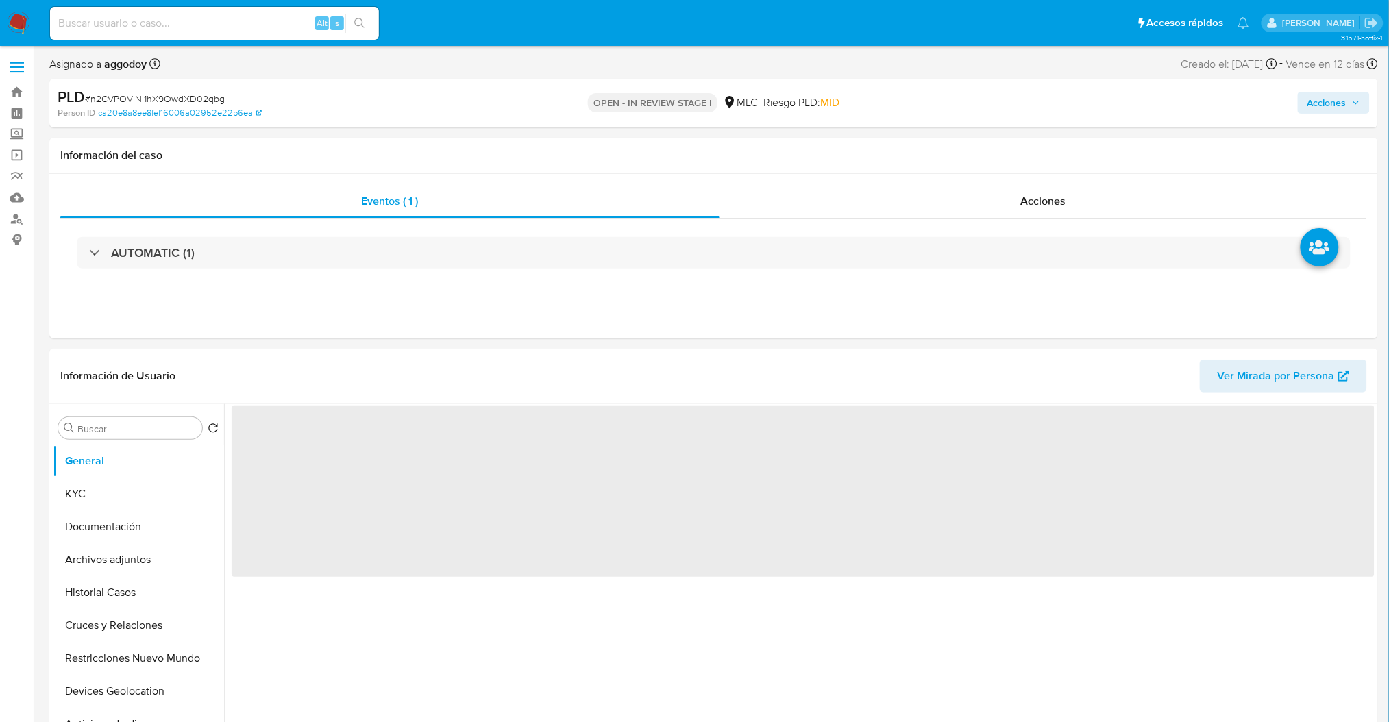
click at [151, 93] on span "# n2CVPOVlNI1hX9OwdXD02qbg" at bounding box center [155, 99] width 140 height 14
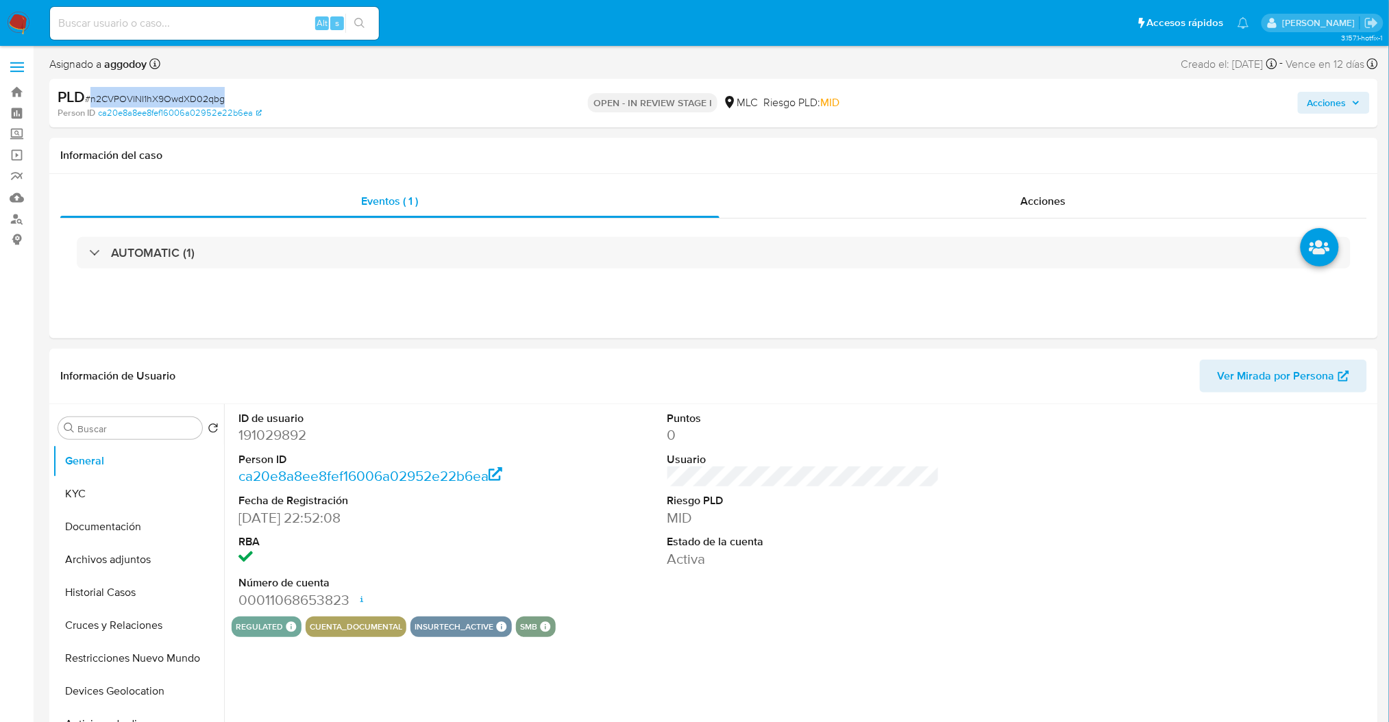
copy span "n2CVPOVlNI1hX9OwdXD02qbg"
select select "10"
click at [112, 568] on button "Archivos adjuntos" at bounding box center [133, 560] width 160 height 33
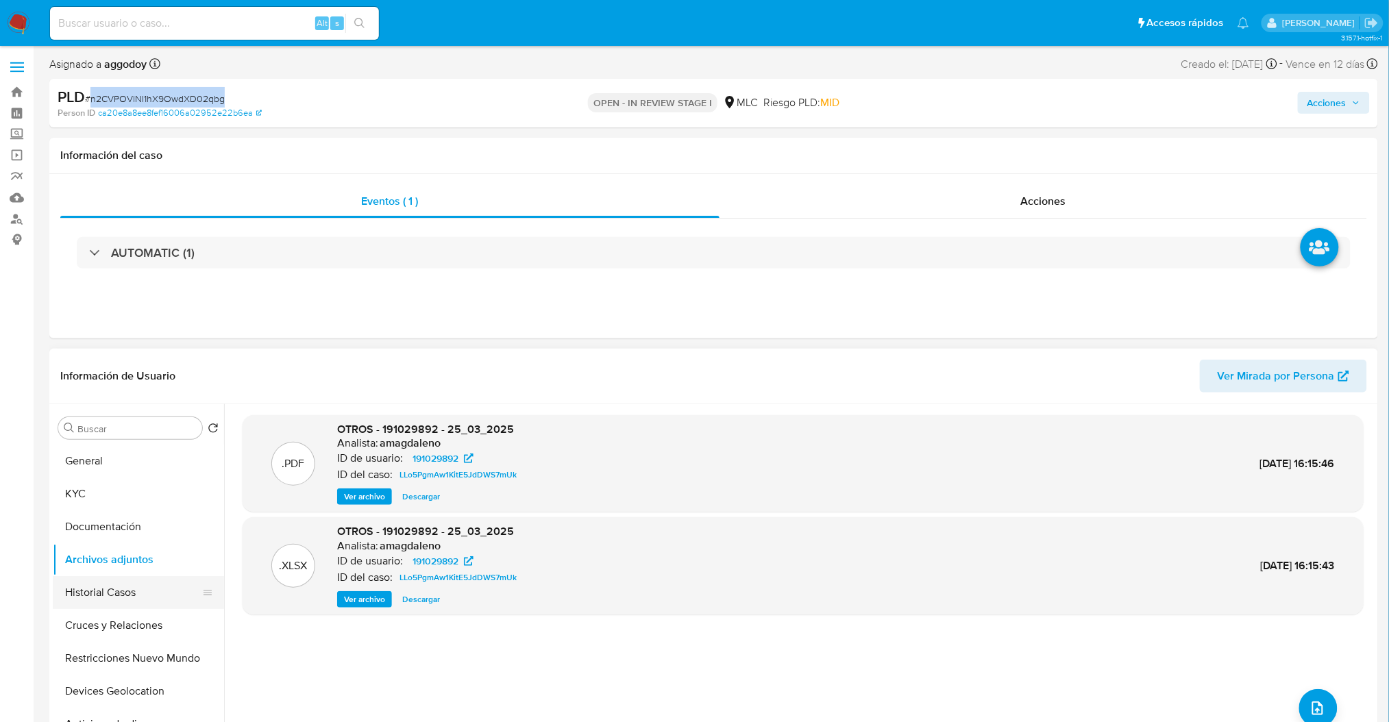
click at [127, 589] on button "Historial Casos" at bounding box center [133, 592] width 160 height 33
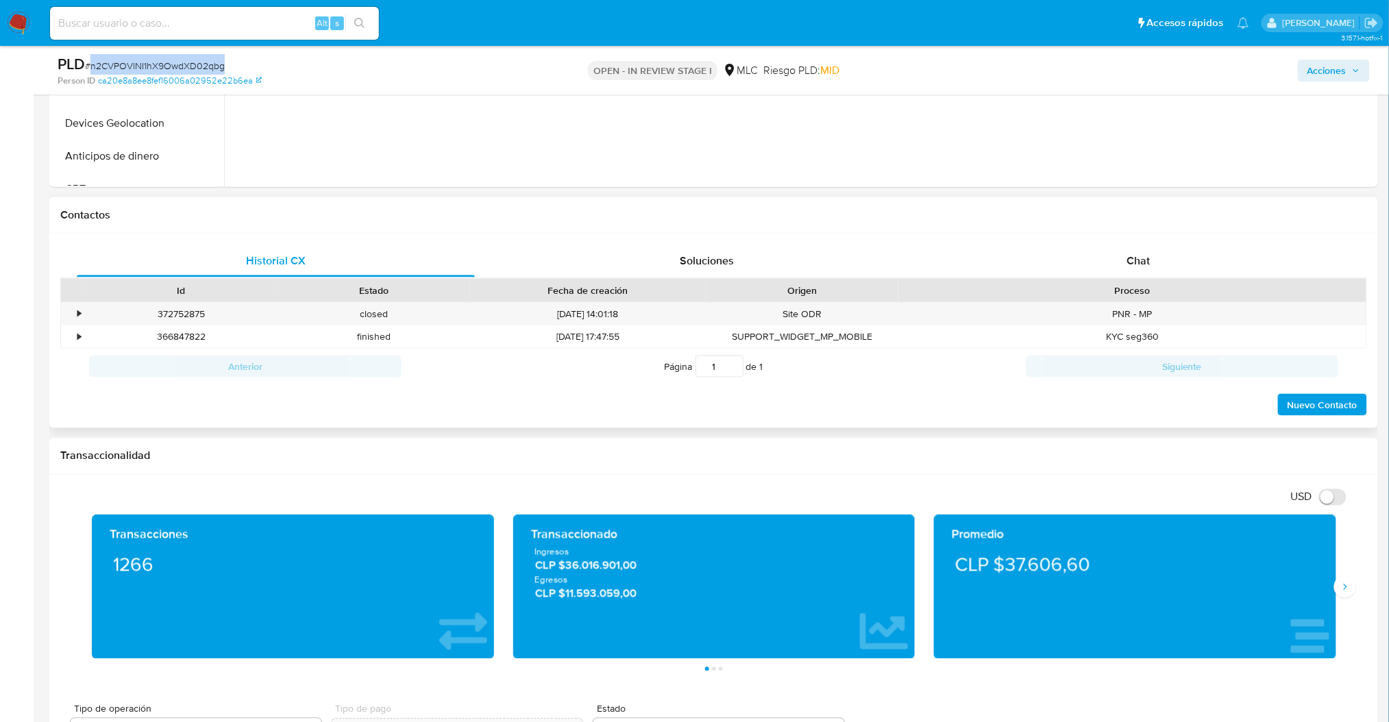
scroll to position [542, 0]
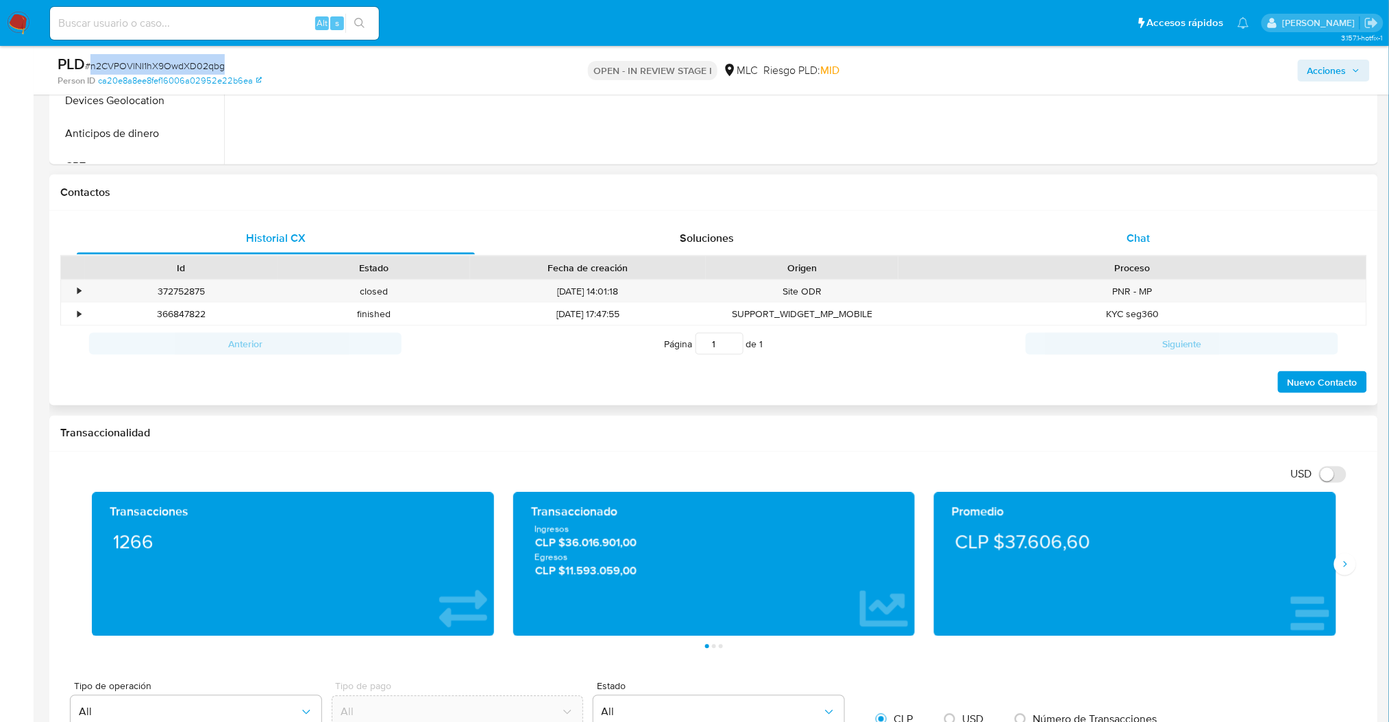
click at [1128, 228] on div "Chat" at bounding box center [1139, 238] width 398 height 33
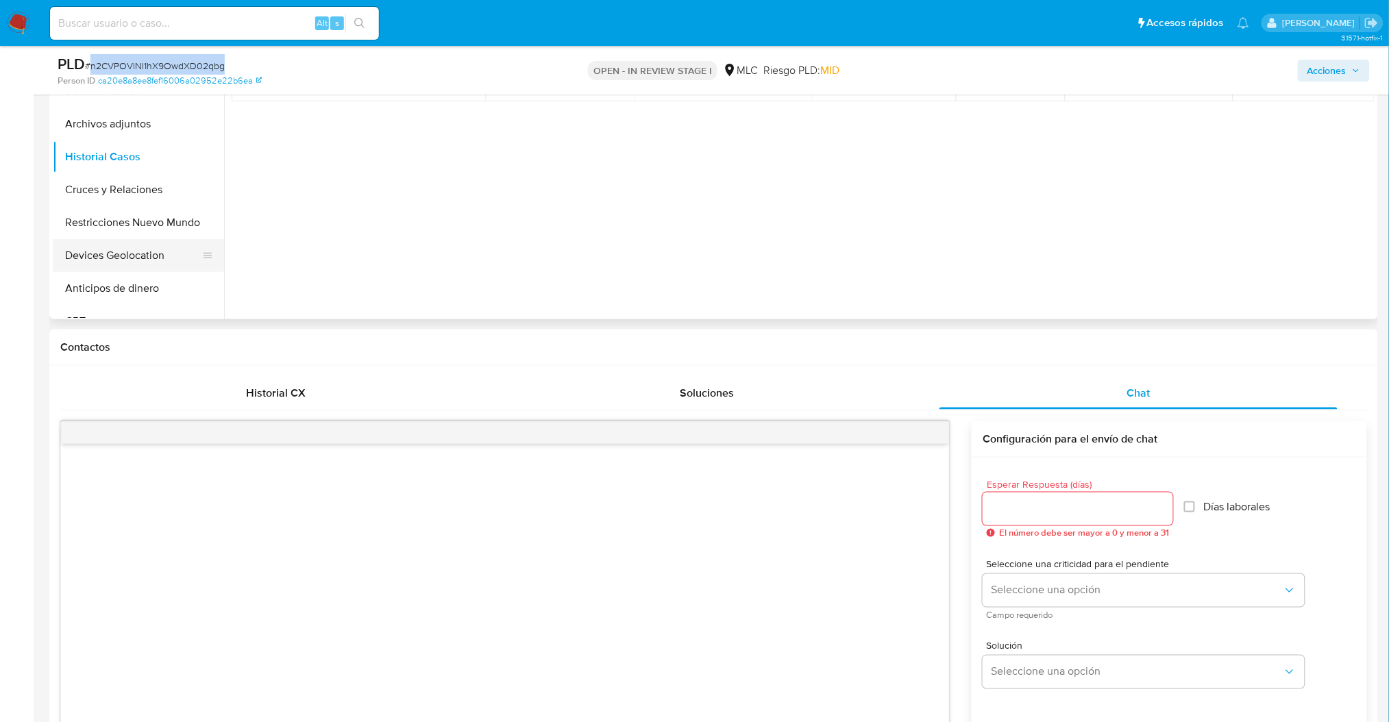
scroll to position [355, 0]
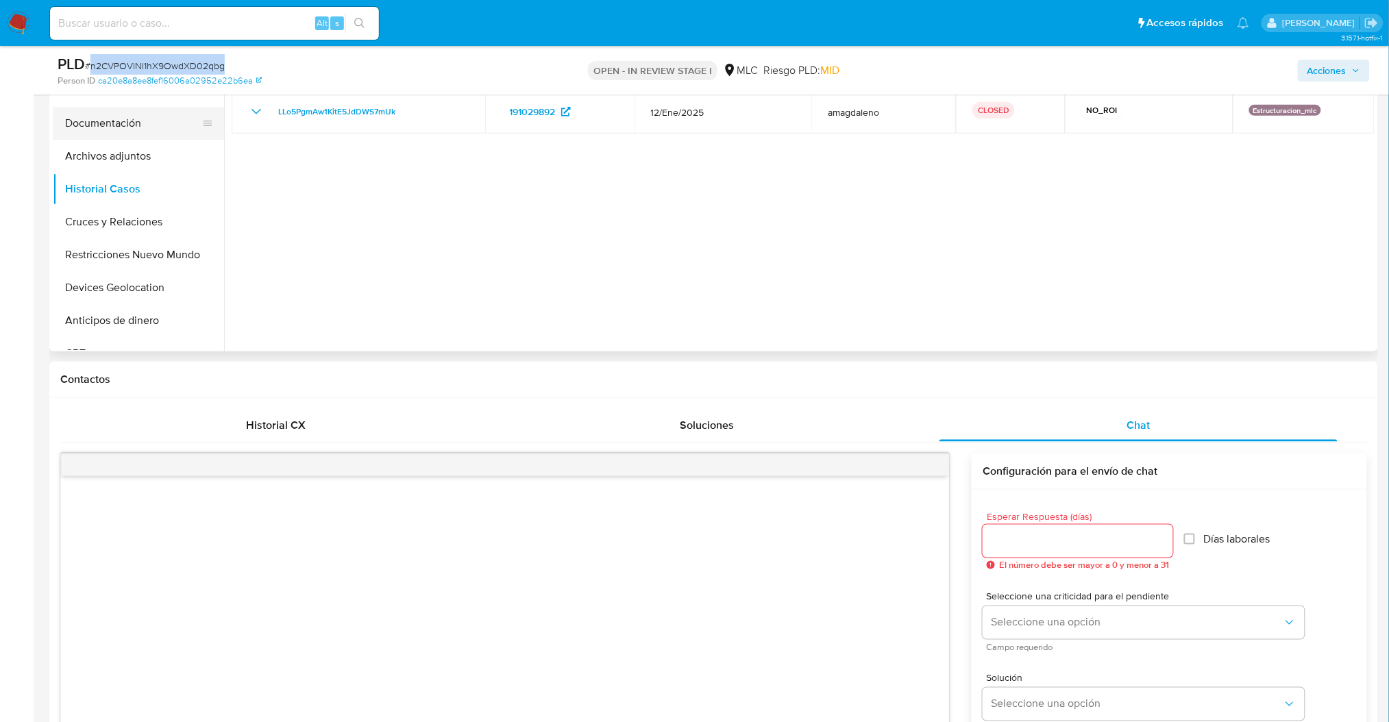
click at [103, 135] on button "Documentación" at bounding box center [133, 123] width 160 height 33
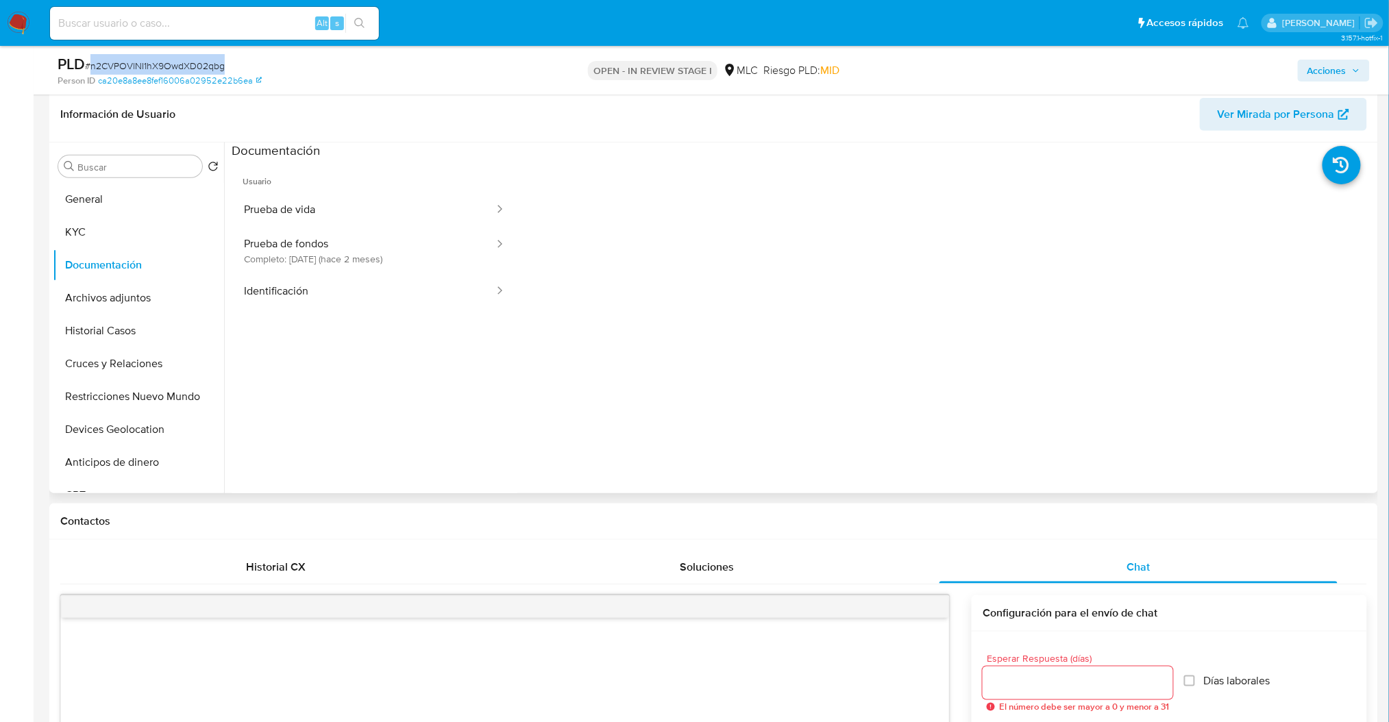
scroll to position [172, 0]
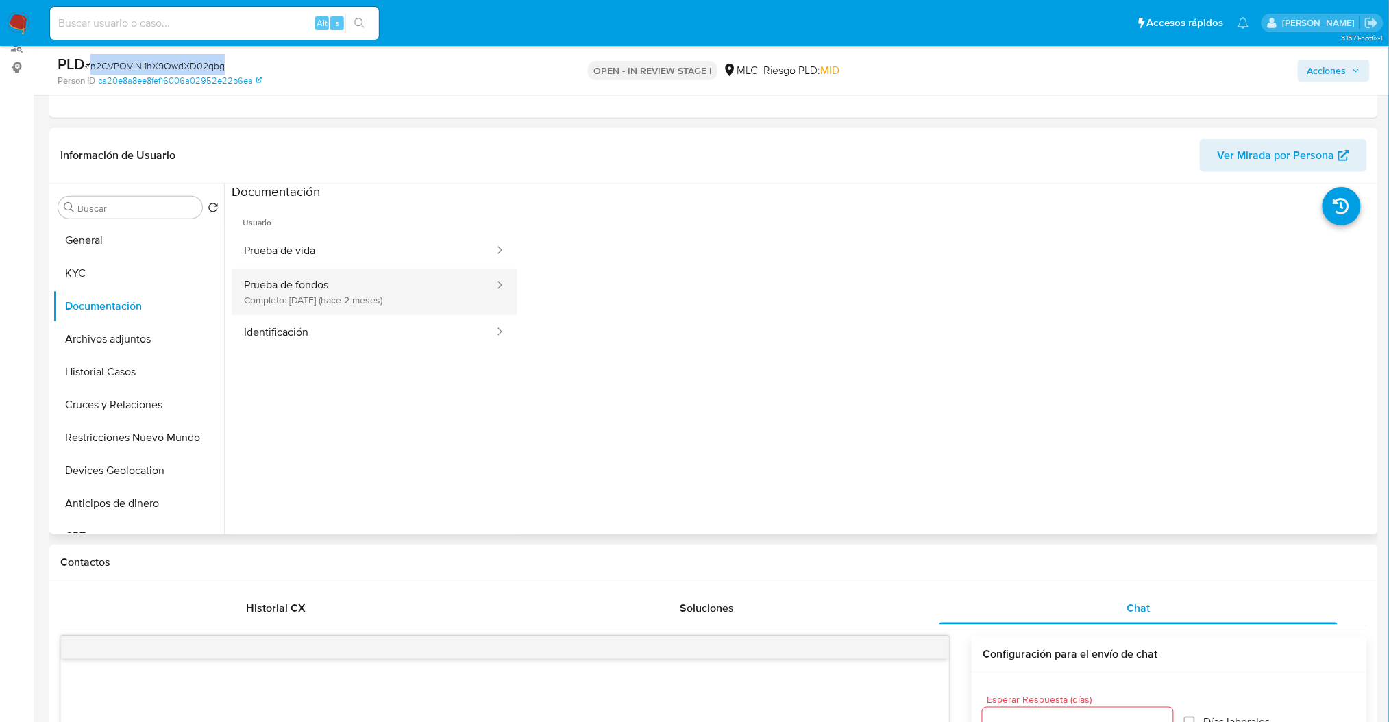
click at [300, 284] on button "Prueba de fondos Completo: 16/06/2025 (hace 2 meses)" at bounding box center [364, 292] width 264 height 47
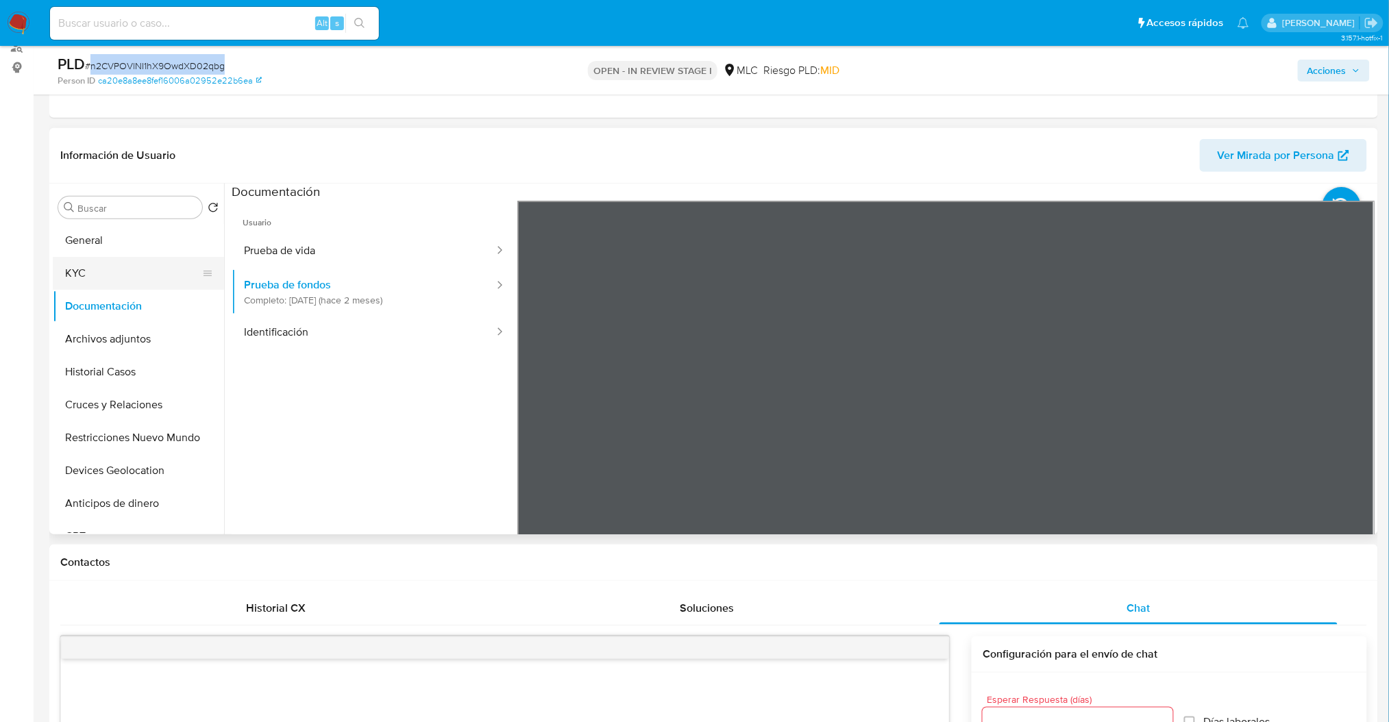
click at [95, 263] on button "KYC" at bounding box center [133, 273] width 160 height 33
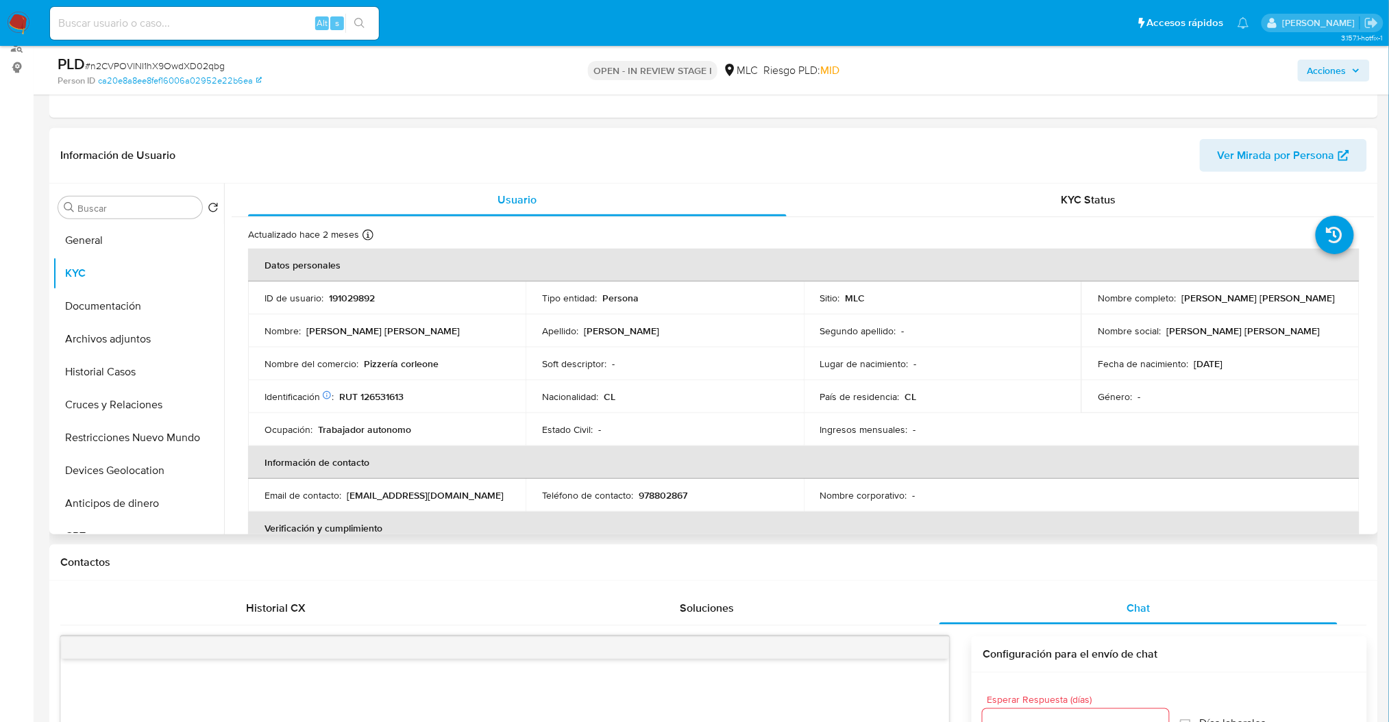
click at [380, 384] on td "Identificación Nº de serie: 534900847 : RUT 126531613" at bounding box center [387, 396] width 278 height 33
click at [380, 388] on td "Identificación Nº de serie: 534900847 : RUT 126531613" at bounding box center [387, 396] width 278 height 33
click at [382, 394] on p "RUT 126531613" at bounding box center [371, 397] width 64 height 12
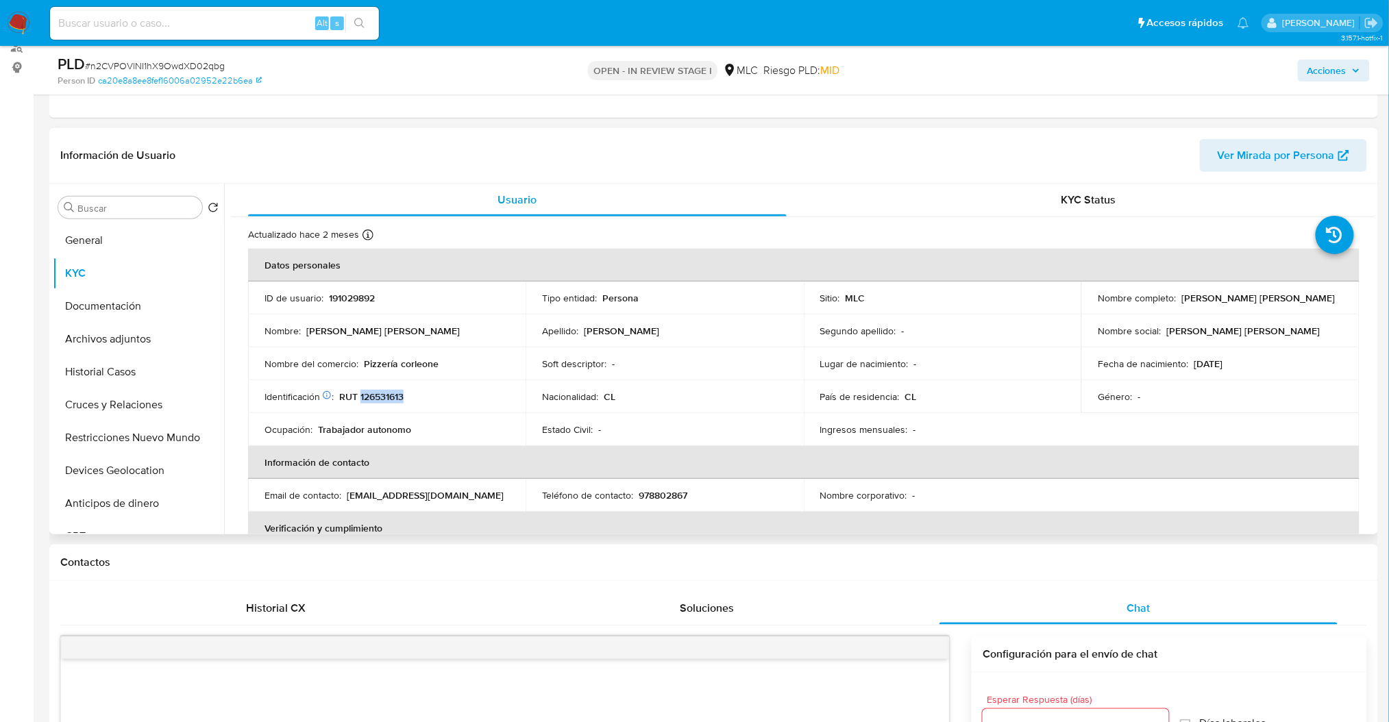
copy p "126531613"
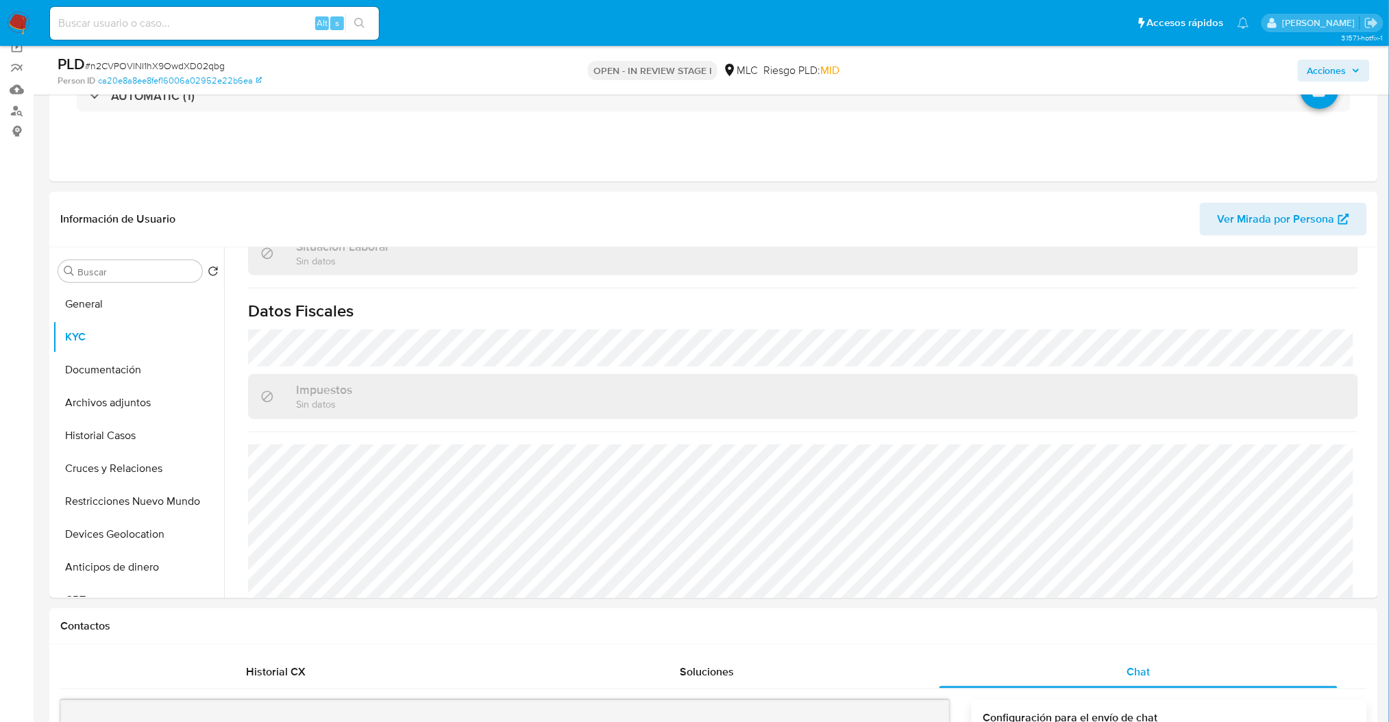
scroll to position [128, 0]
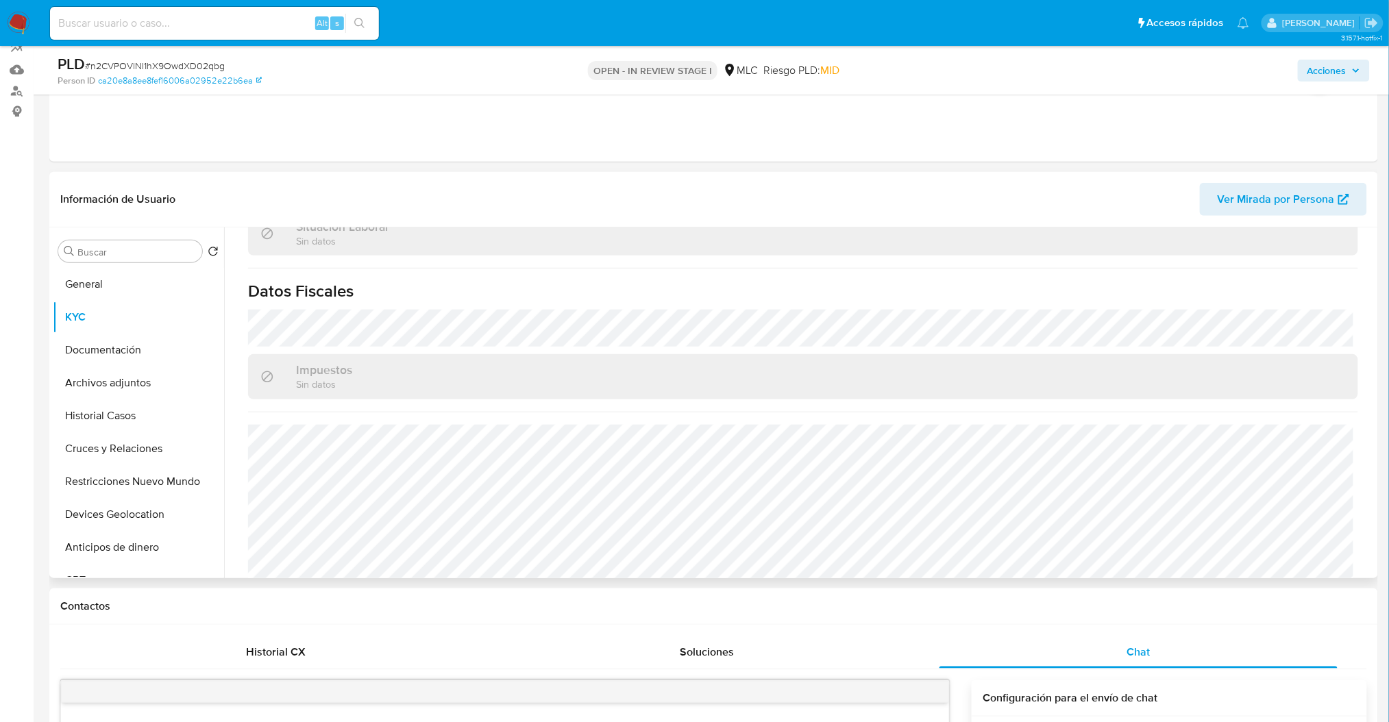
drag, startPoint x: 1369, startPoint y: 287, endPoint x: 1365, endPoint y: 297, distance: 11.3
click at [1369, 288] on div "Actualizado hace 2 meses Creado: 07/02/2021 07:24:43 Actualizado: 17/06/2025 08…" at bounding box center [803, 60] width 1143 height 1060
click at [1362, 300] on div "Actualizado hace 2 meses Creado: 07/02/2021 07:24:43 Actualizado: 17/06/2025 08…" at bounding box center [803, 60] width 1143 height 1060
click at [1363, 303] on div "Actualizado hace 2 meses Creado: 07/02/2021 07:24:43 Actualizado: 17/06/2025 08…" at bounding box center [803, 60] width 1143 height 1060
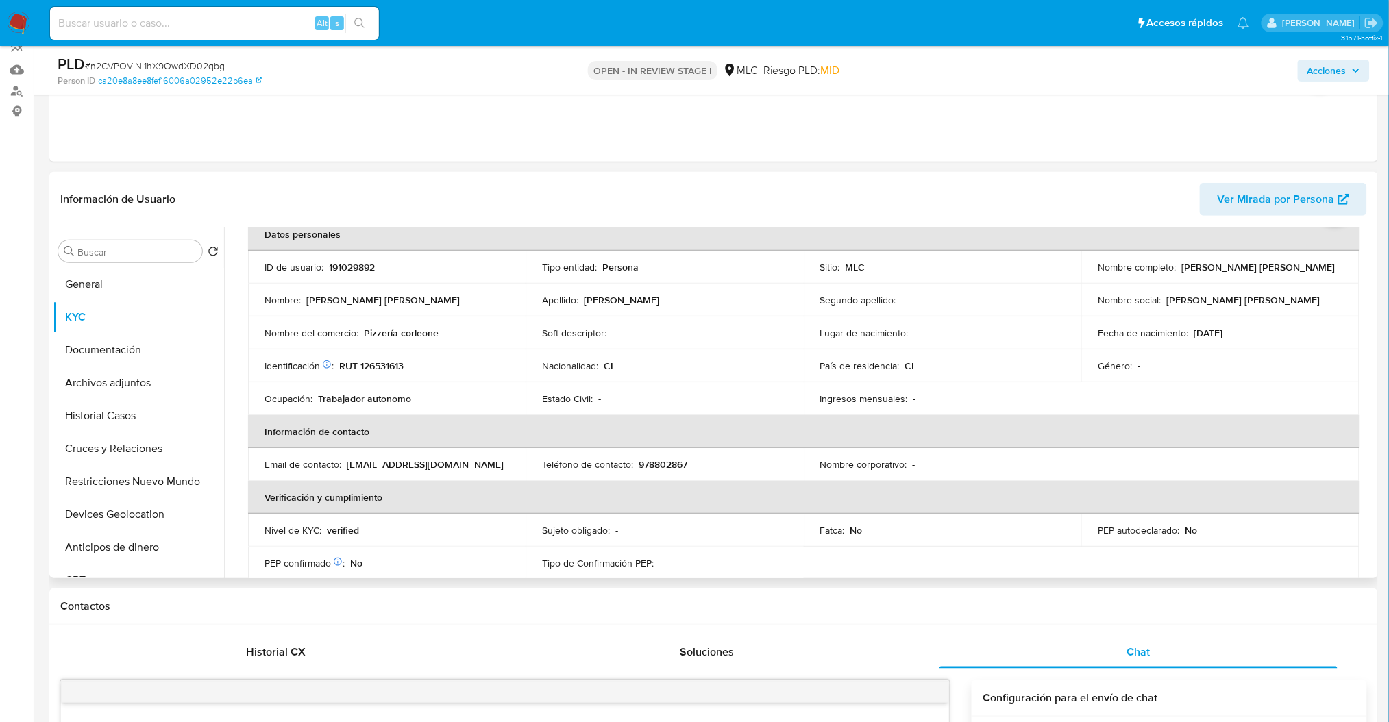
scroll to position [73, 0]
click at [343, 376] on td "Identificación Nº de serie: 534900847 : RUT 126531613" at bounding box center [387, 368] width 278 height 33
click at [374, 372] on p "RUT 126531613" at bounding box center [371, 368] width 64 height 12
copy p "126531613"
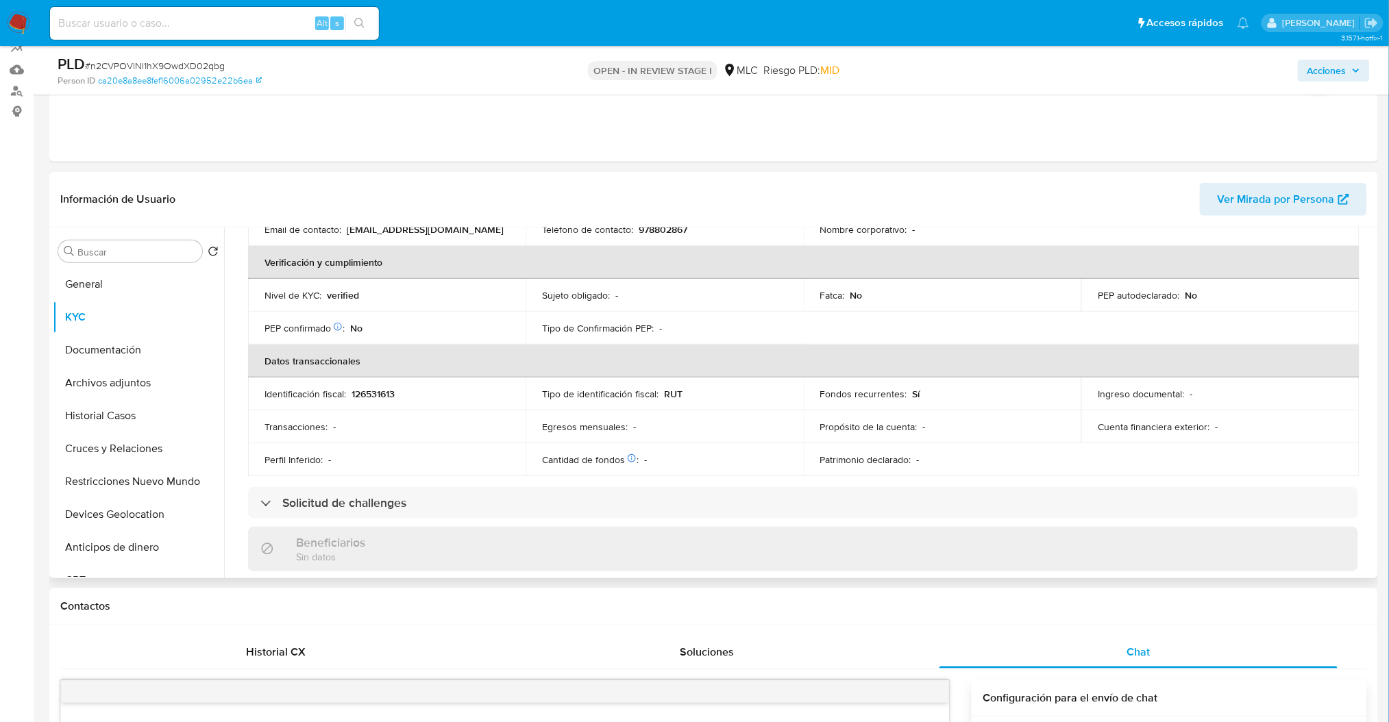
scroll to position [347, 0]
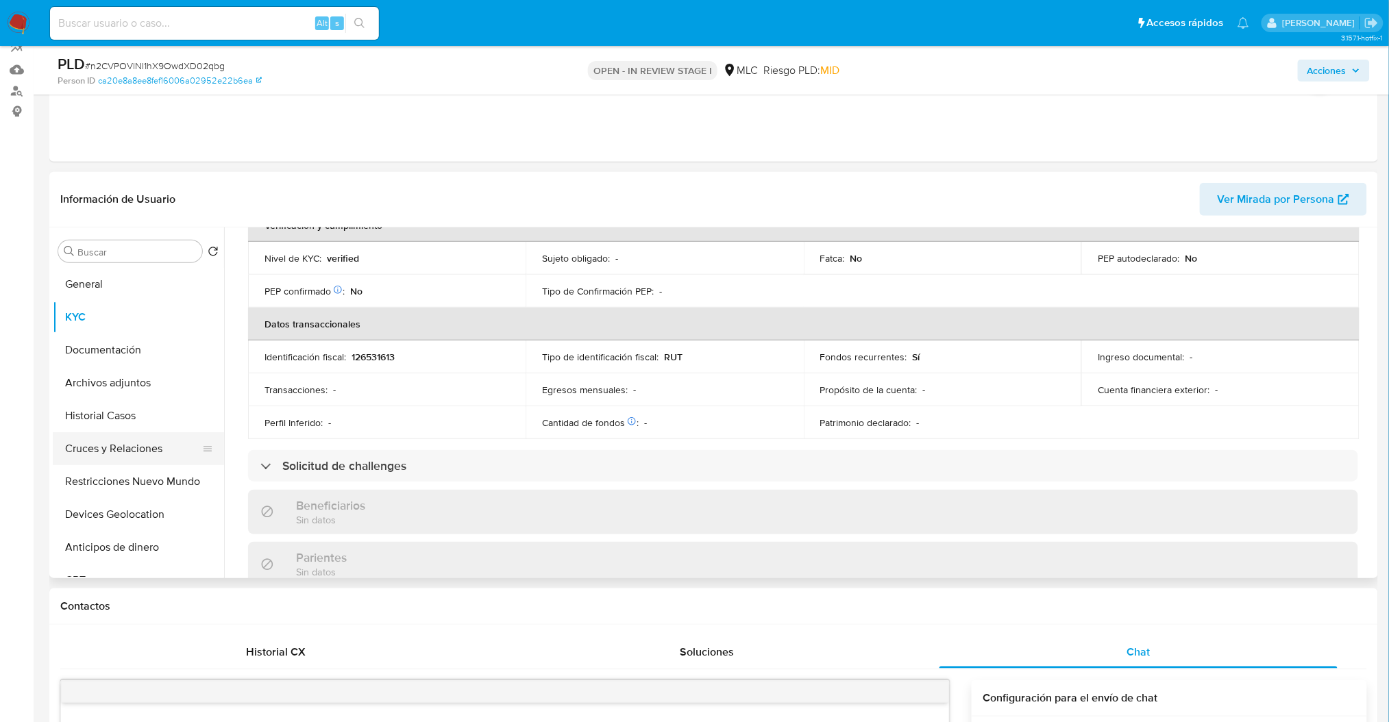
drag, startPoint x: 111, startPoint y: 454, endPoint x: 122, endPoint y: 424, distance: 32.1
click at [110, 454] on button "Cruces y Relaciones" at bounding box center [138, 448] width 171 height 33
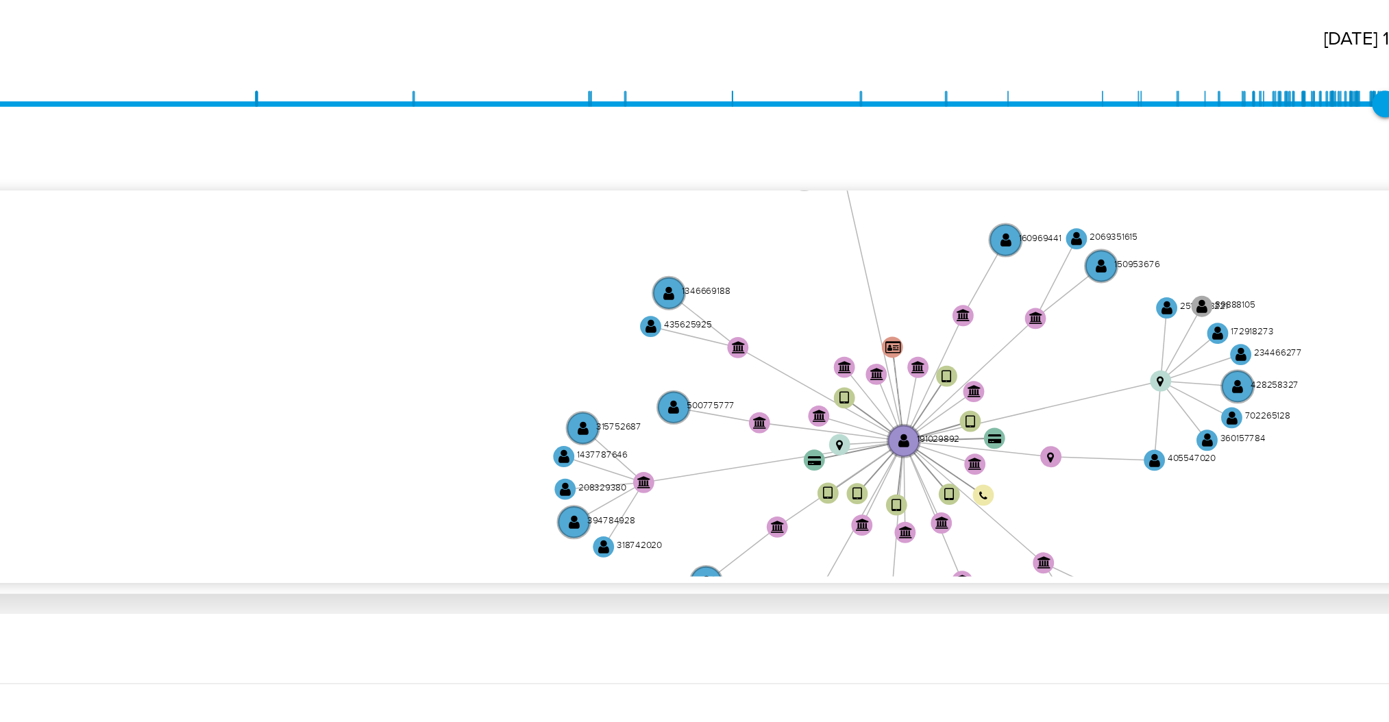
scroll to position [294, 0]
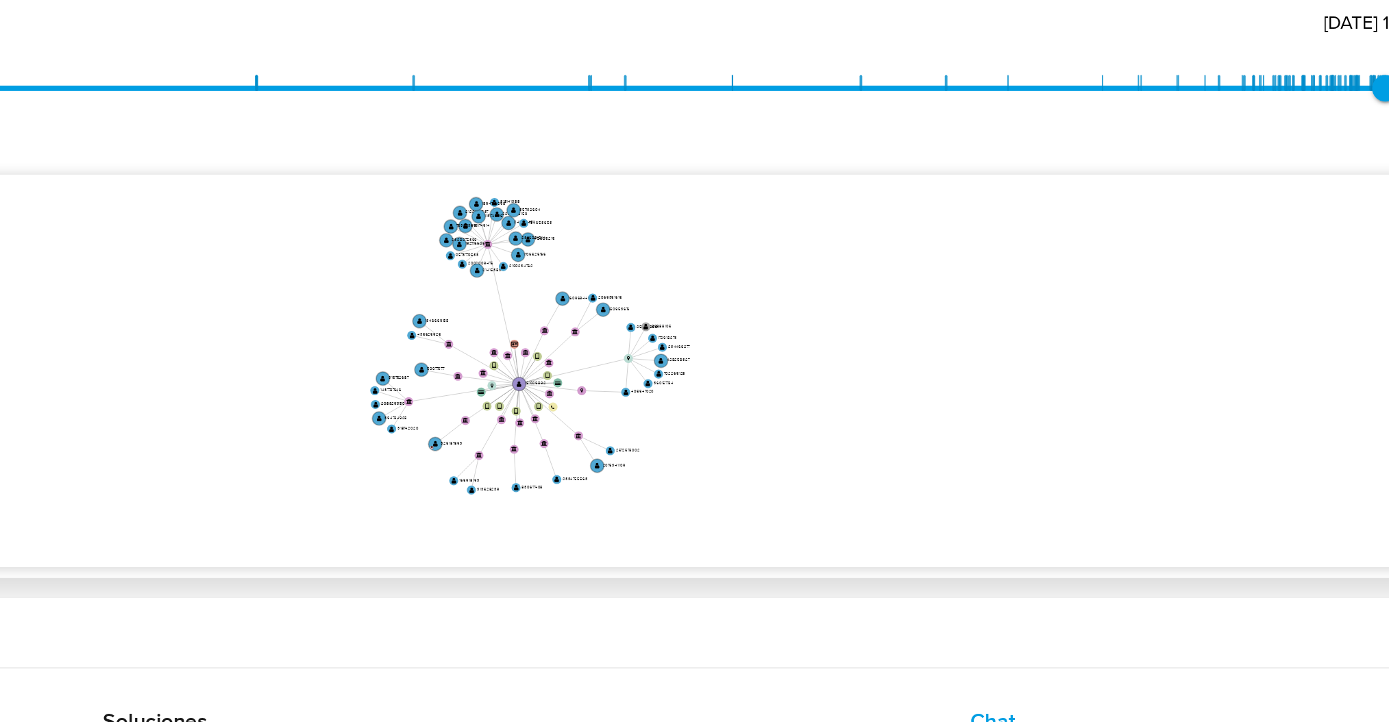
drag, startPoint x: 1088, startPoint y: 315, endPoint x: 876, endPoint y: 302, distance: 212.2
click at [876, 302] on icon "device-684a286c559ac8ff7221b77b  device-675cd0a52aff895c7114d7a5  device-6790…" at bounding box center [813, 304] width 1123 height 199
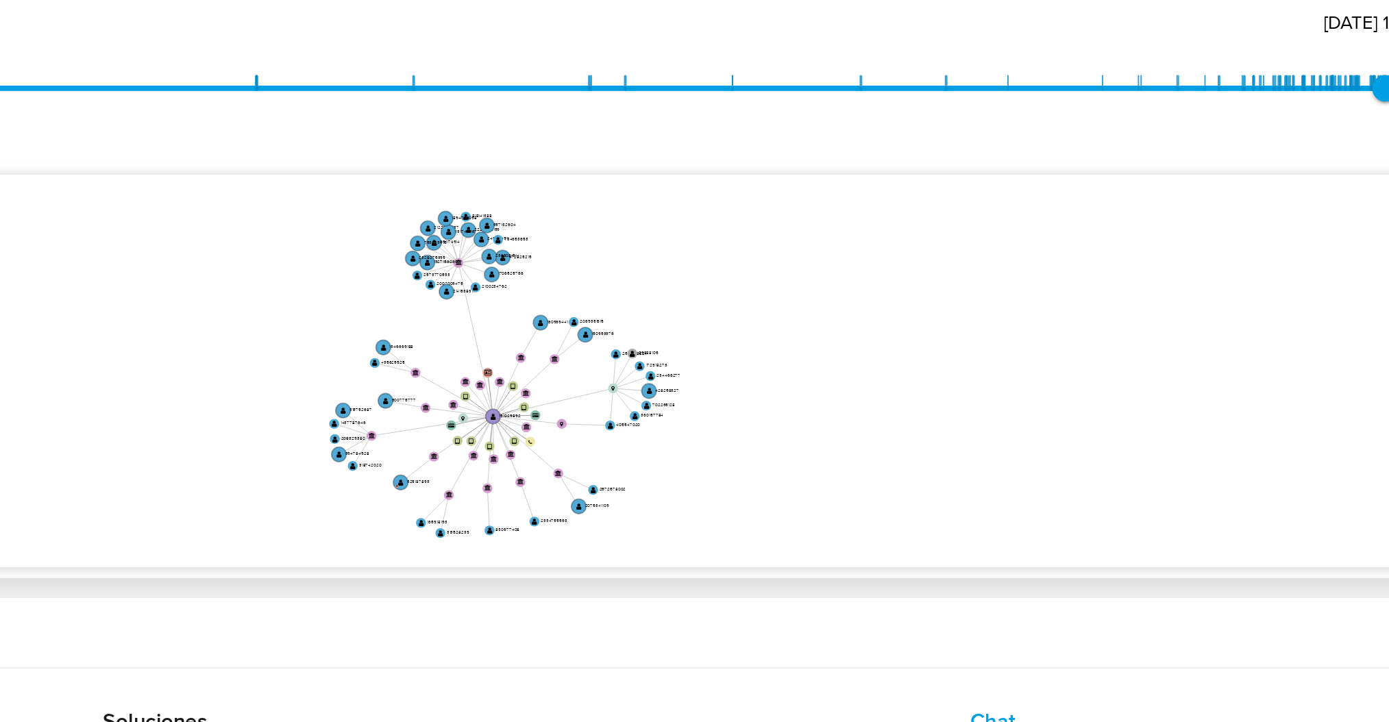
drag, startPoint x: 1048, startPoint y: 302, endPoint x: 1040, endPoint y: 322, distance: 22.1
click at [1040, 324] on icon "device-684a286c559ac8ff7221b77b  device-675cd0a52aff895c7114d7a5  device-6790…" at bounding box center [813, 304] width 1123 height 199
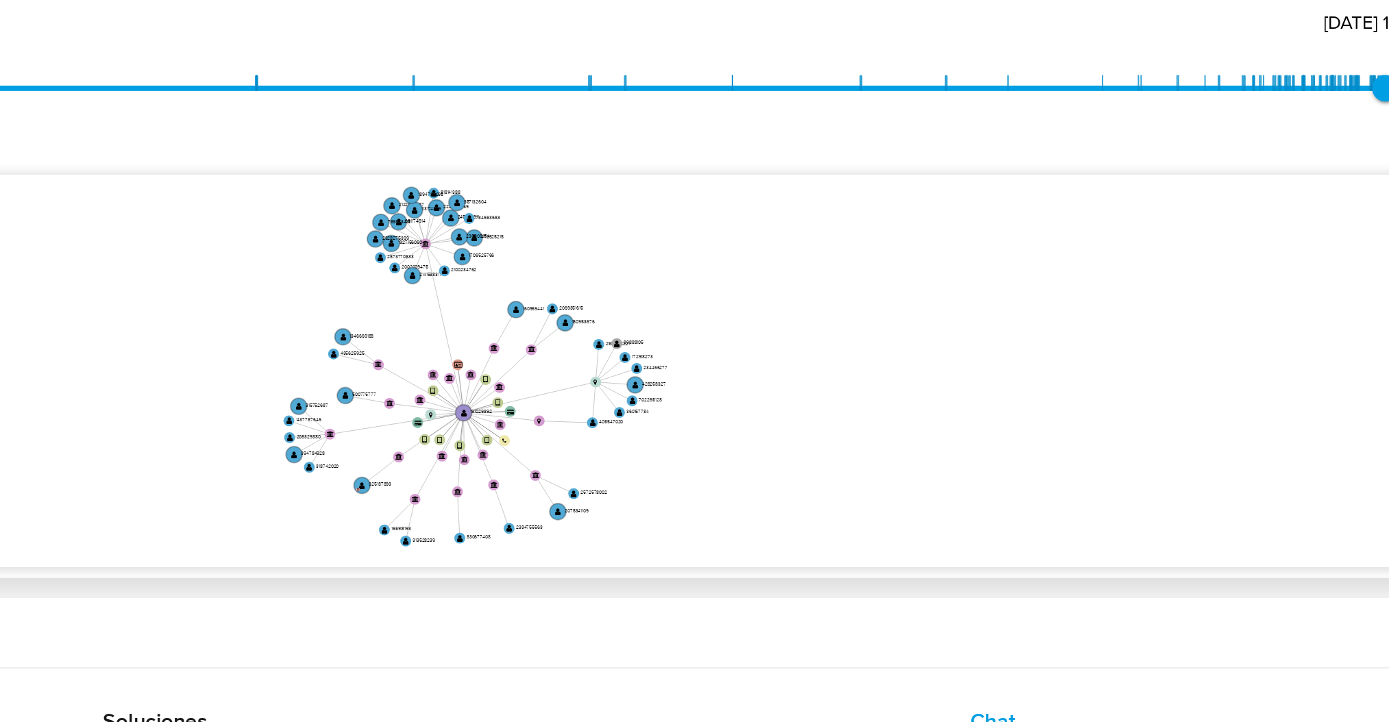
click at [1037, 310] on icon "device-684a286c559ac8ff7221b77b  device-675cd0a52aff895c7114d7a5  device-6790…" at bounding box center [813, 304] width 1123 height 199
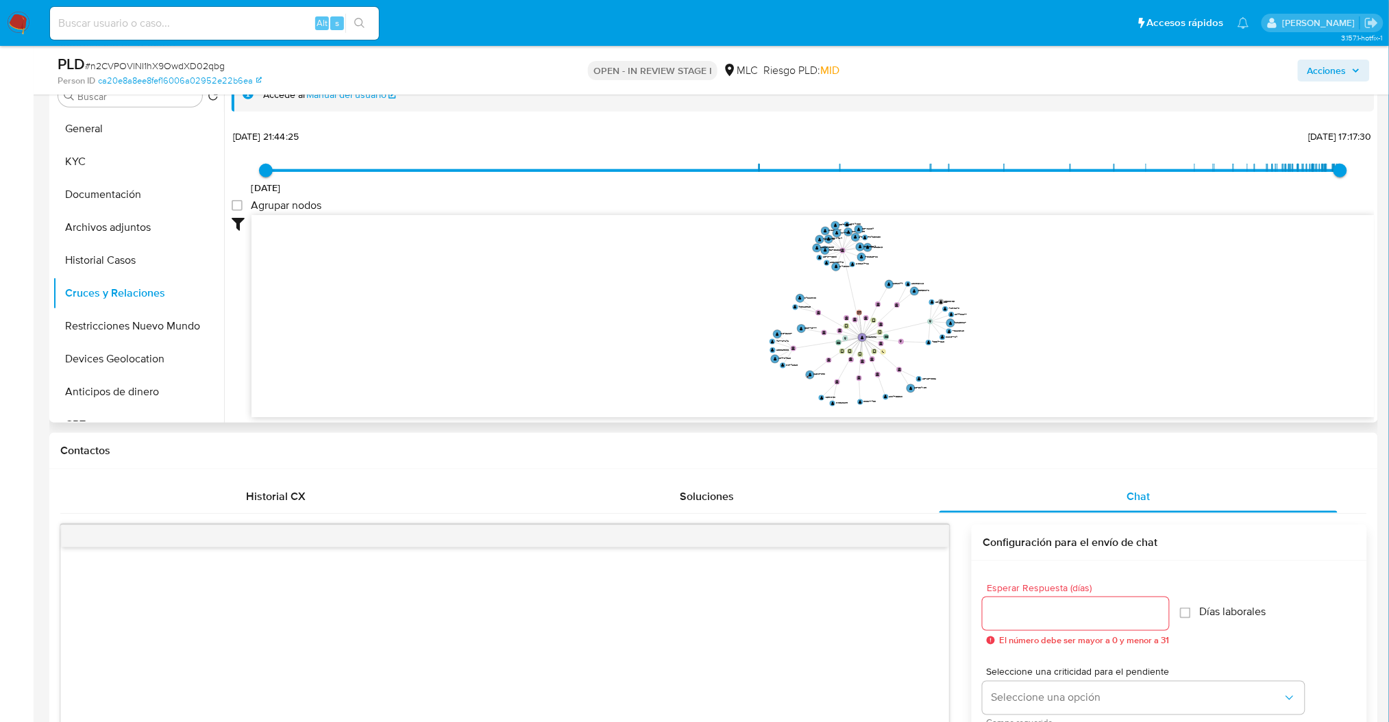
scroll to position [118, 0]
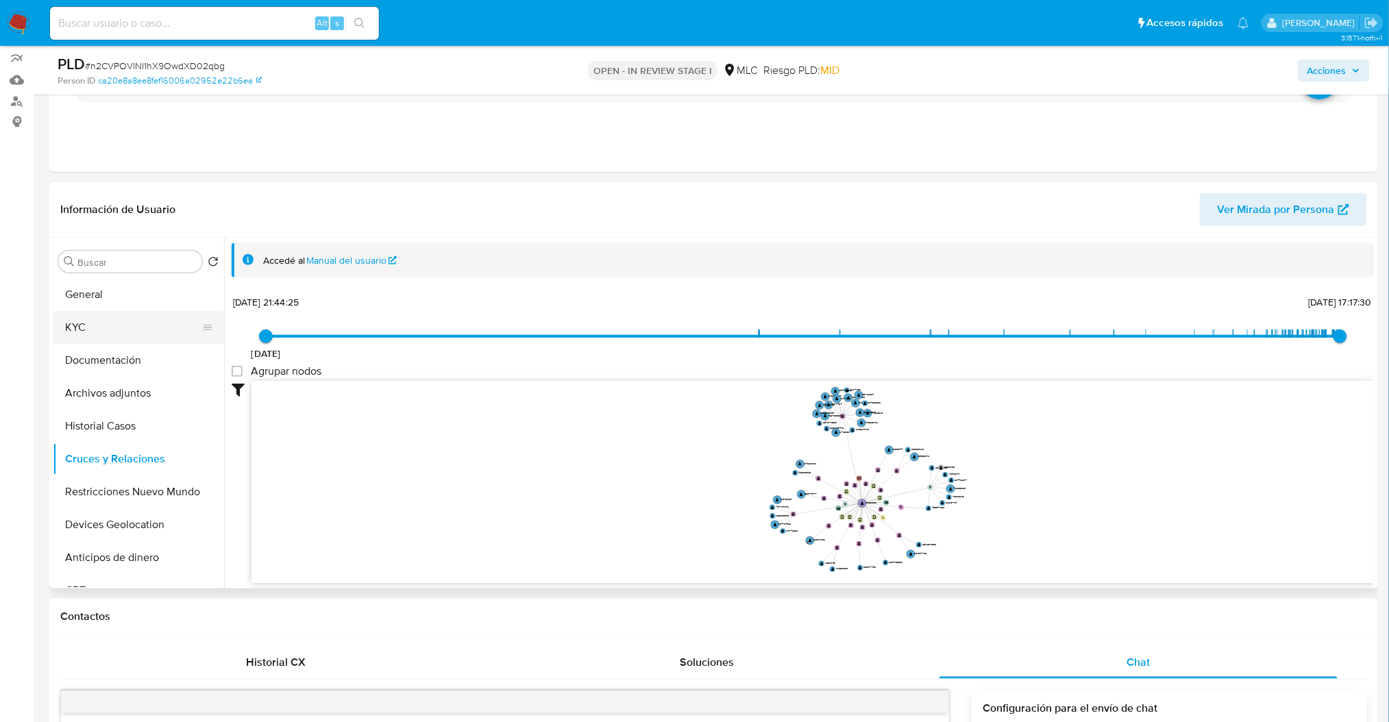
click at [117, 334] on button "KYC" at bounding box center [133, 327] width 160 height 33
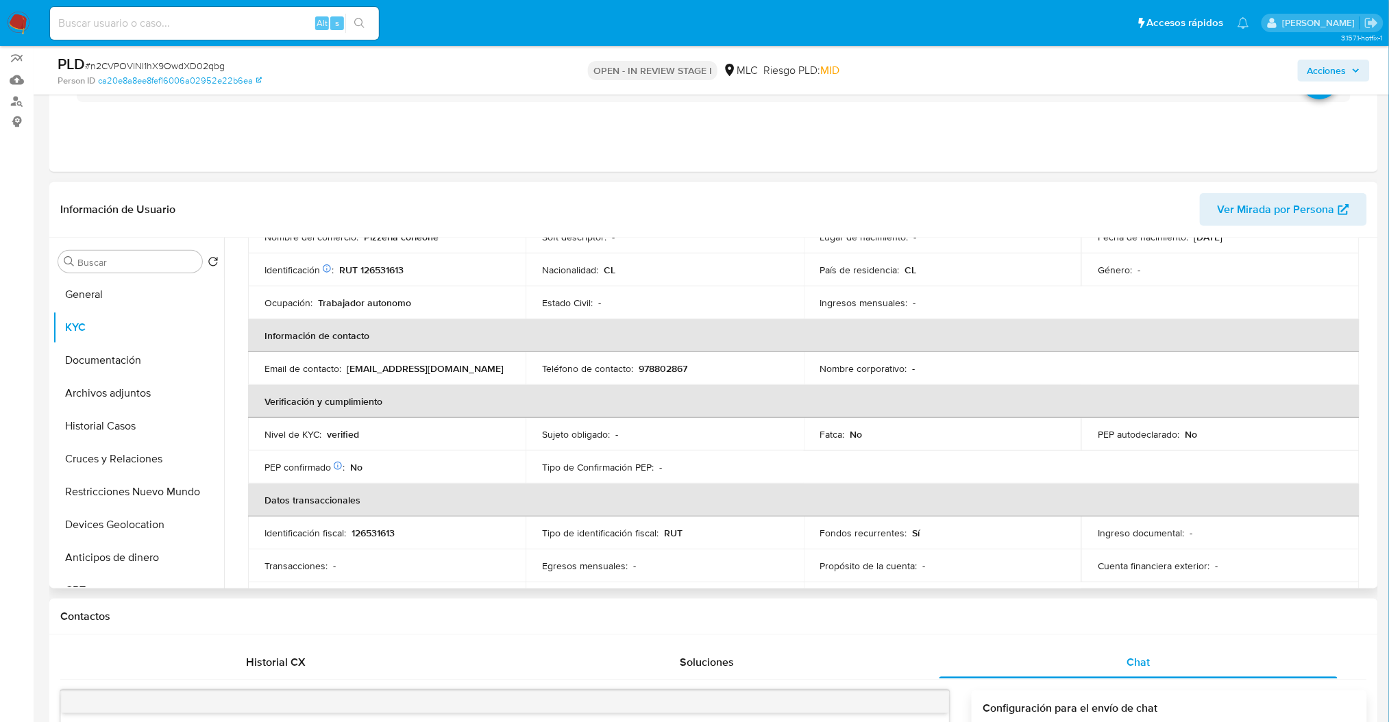
scroll to position [182, 0]
click at [112, 393] on button "Archivos adjuntos" at bounding box center [133, 393] width 160 height 33
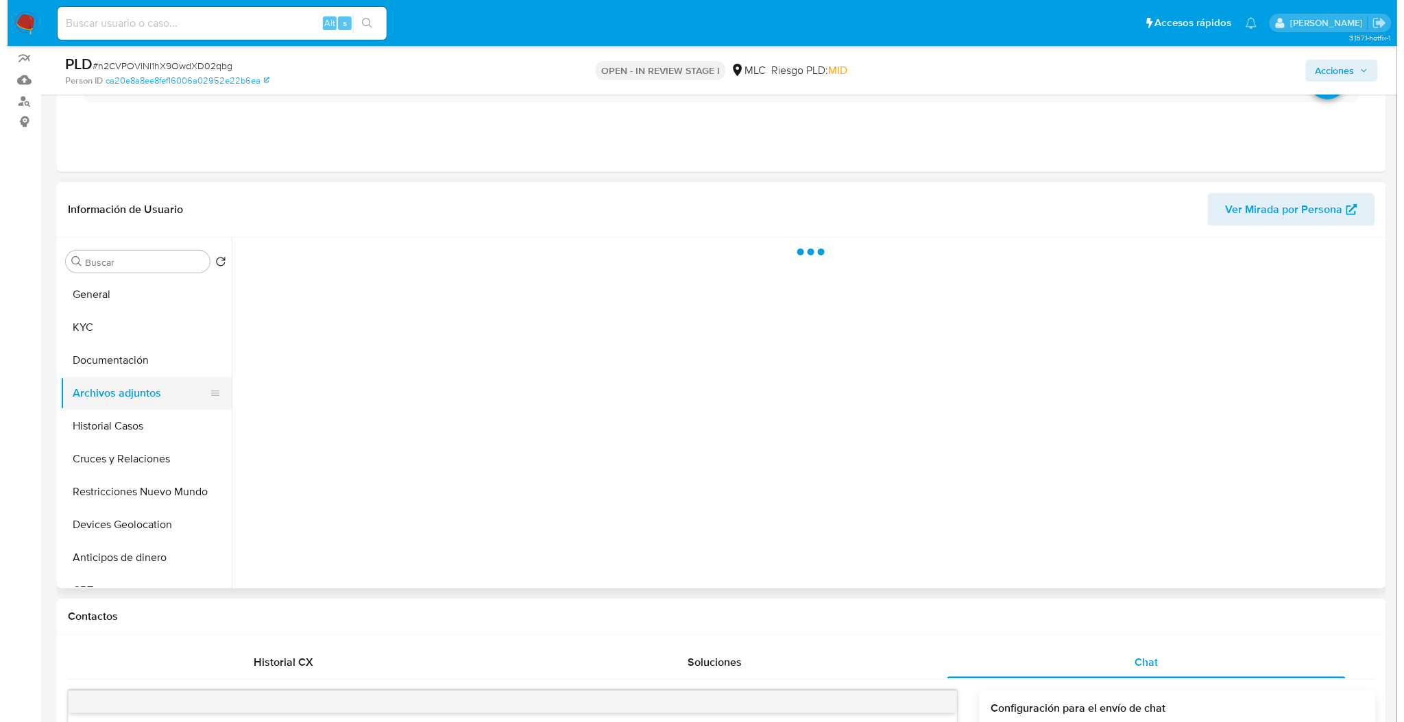
scroll to position [0, 0]
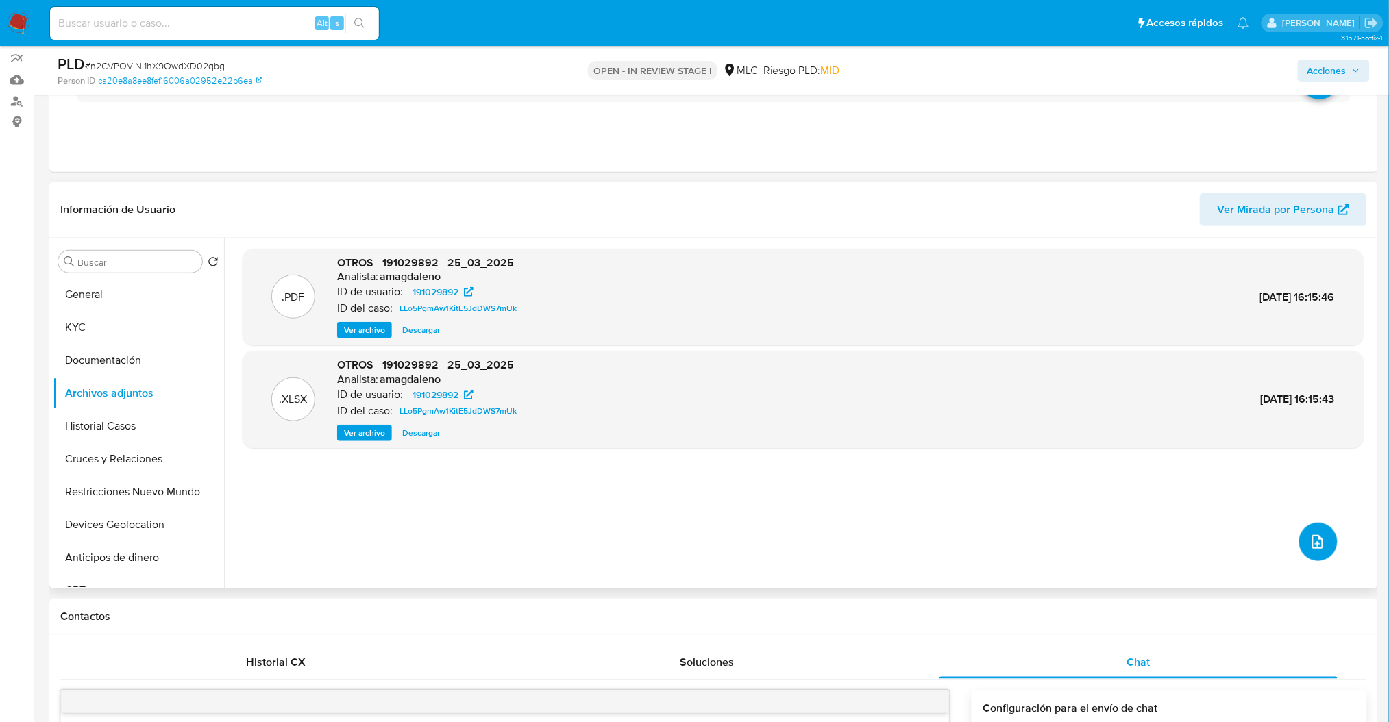
click at [1300, 543] on button "upload-file" at bounding box center [1319, 542] width 38 height 38
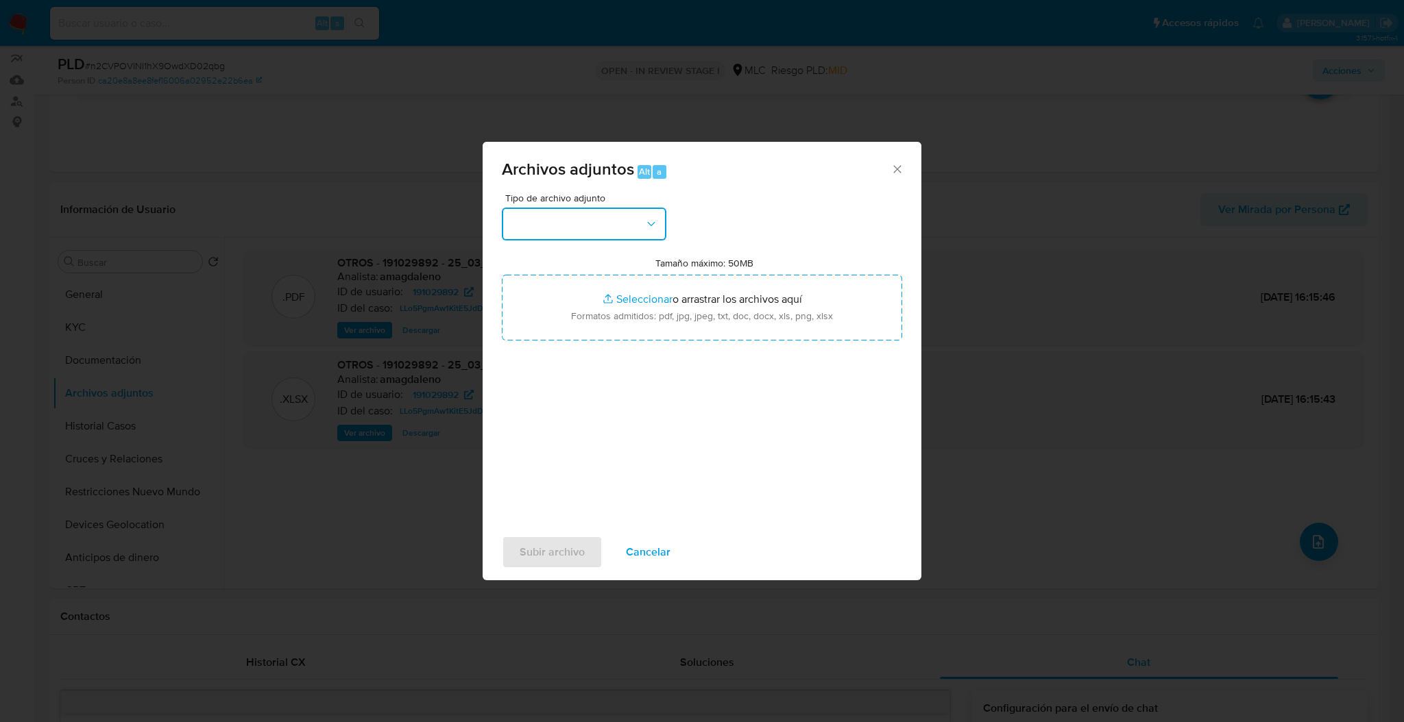
click at [579, 236] on button "button" at bounding box center [584, 224] width 165 height 33
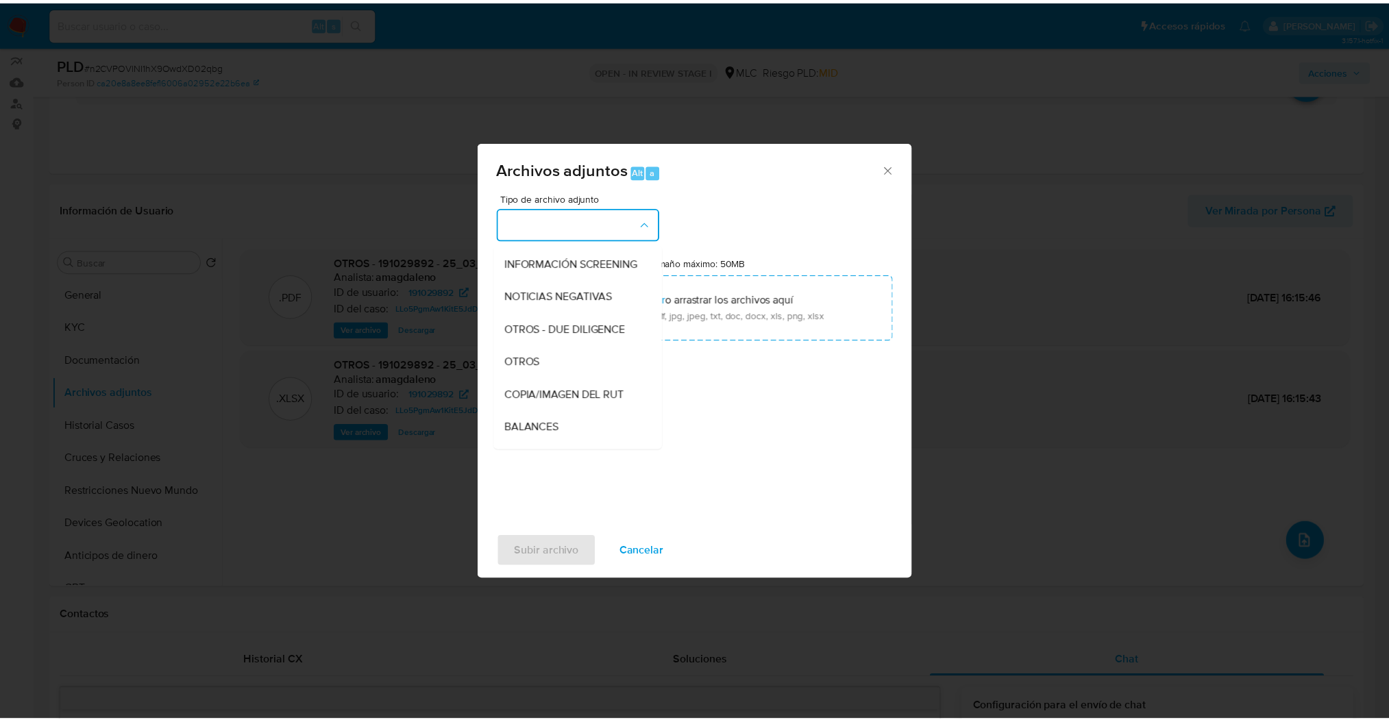
scroll to position [146, 0]
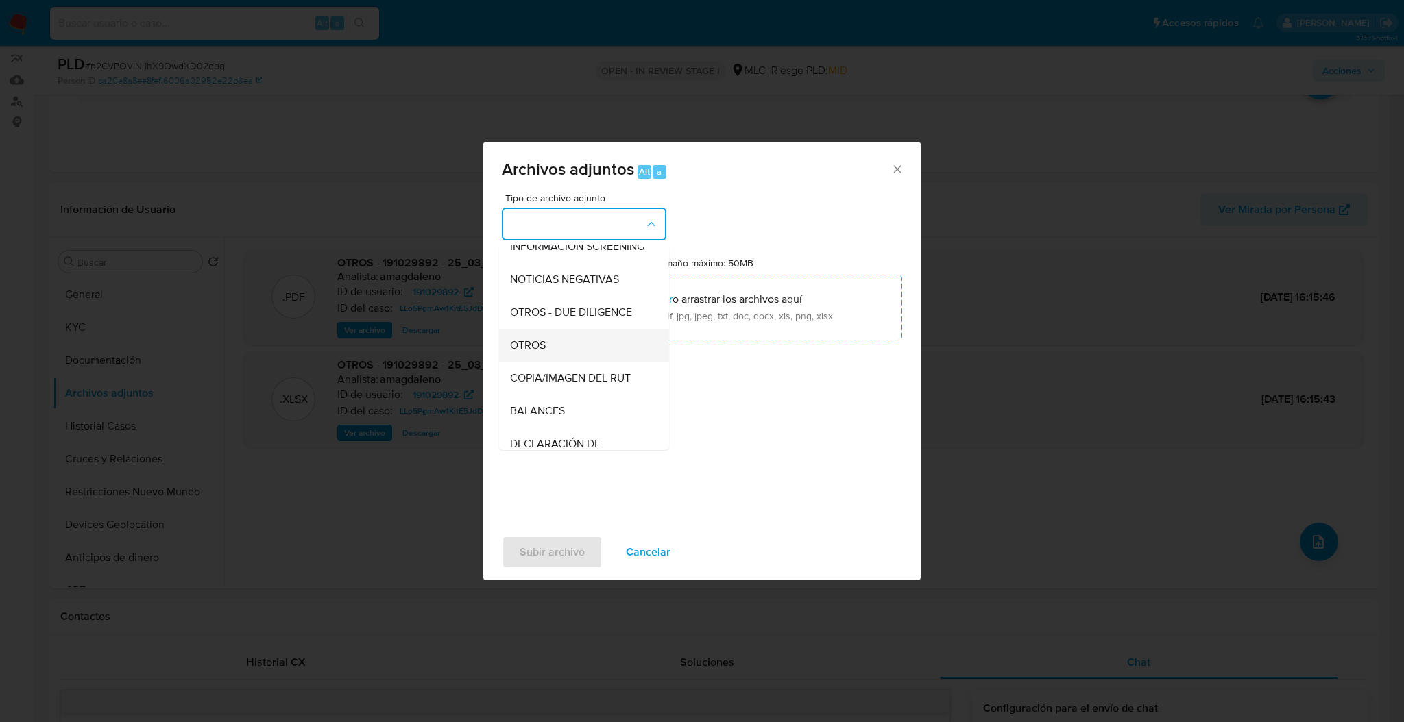
click at [558, 358] on div "OTROS" at bounding box center [580, 345] width 140 height 33
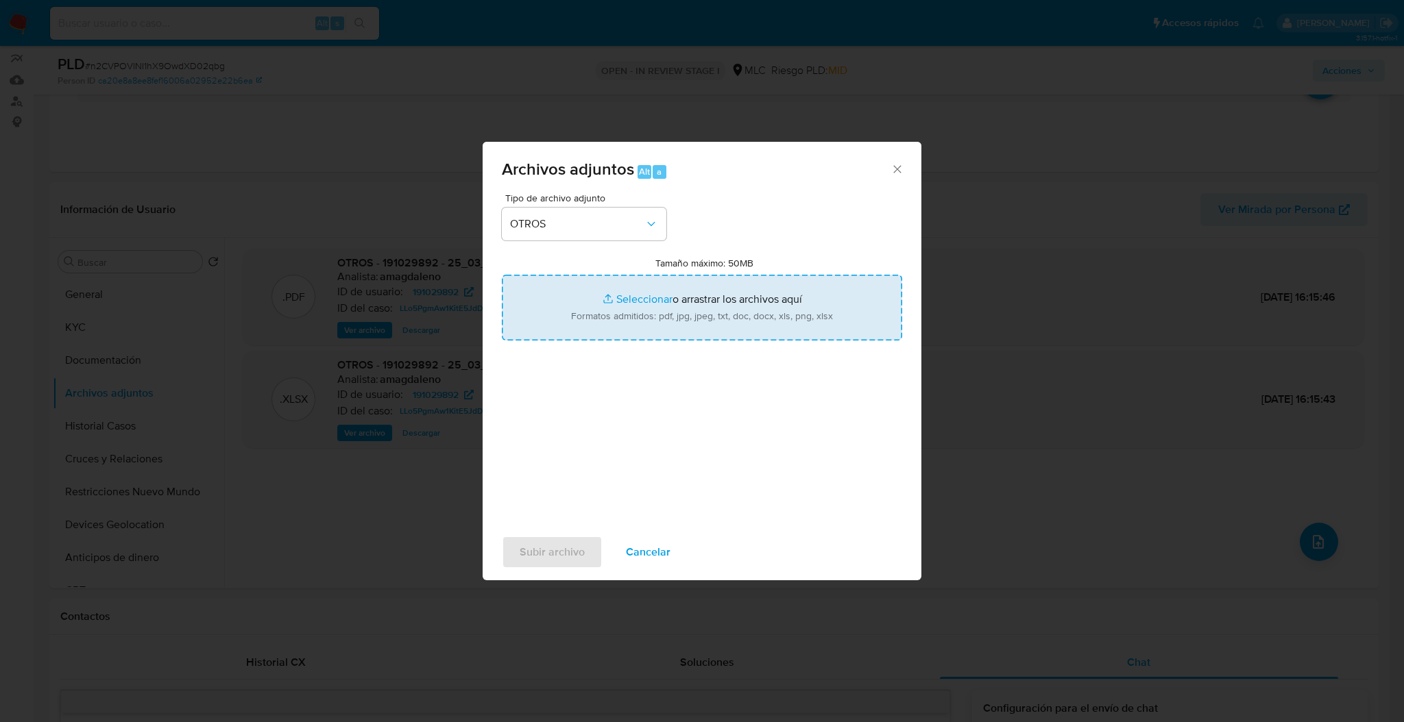
click at [572, 339] on input "Tamaño máximo: 50MB Seleccionar archivos" at bounding box center [702, 308] width 400 height 66
click at [571, 294] on input "Tamaño máximo: 50MB Seleccionar archivos" at bounding box center [702, 308] width 400 height 66
type input "C:\fakepath\191029892Movimientos.xlsx"
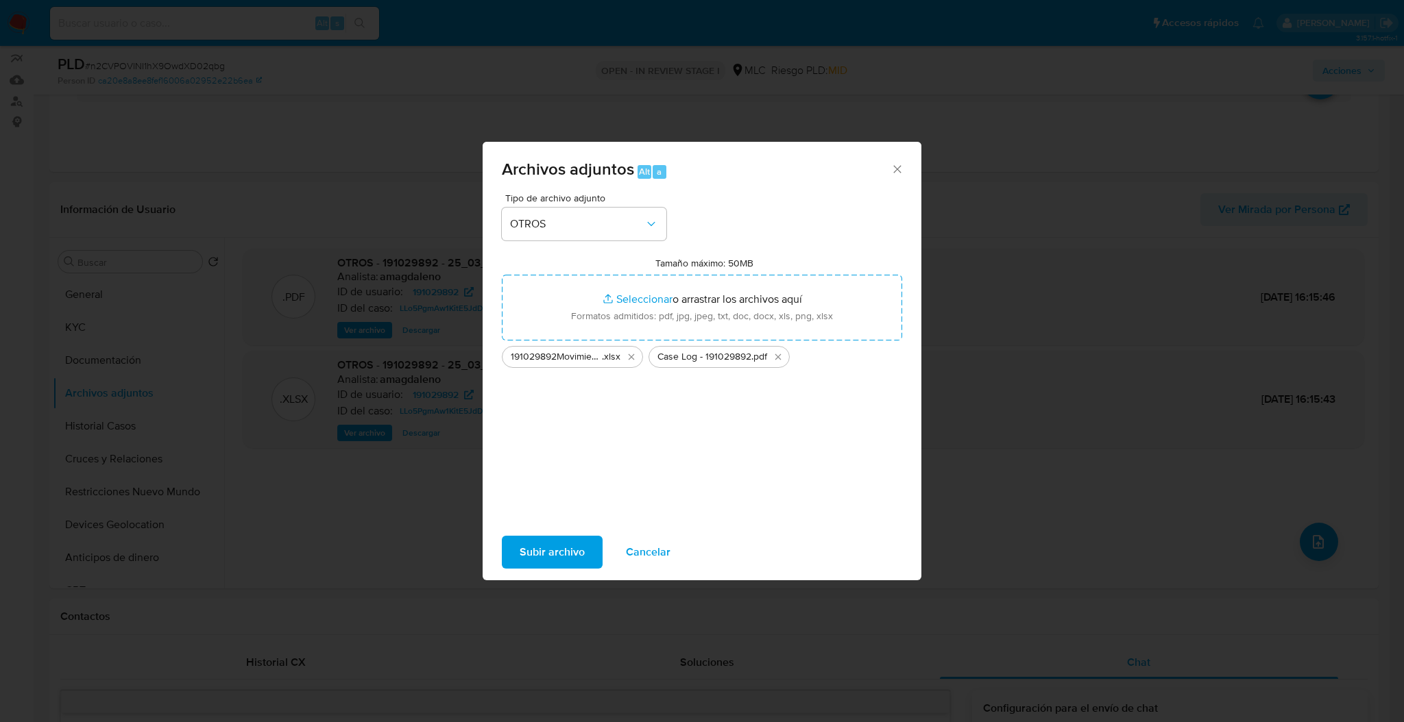
click at [521, 564] on span "Subir archivo" at bounding box center [552, 552] width 65 height 30
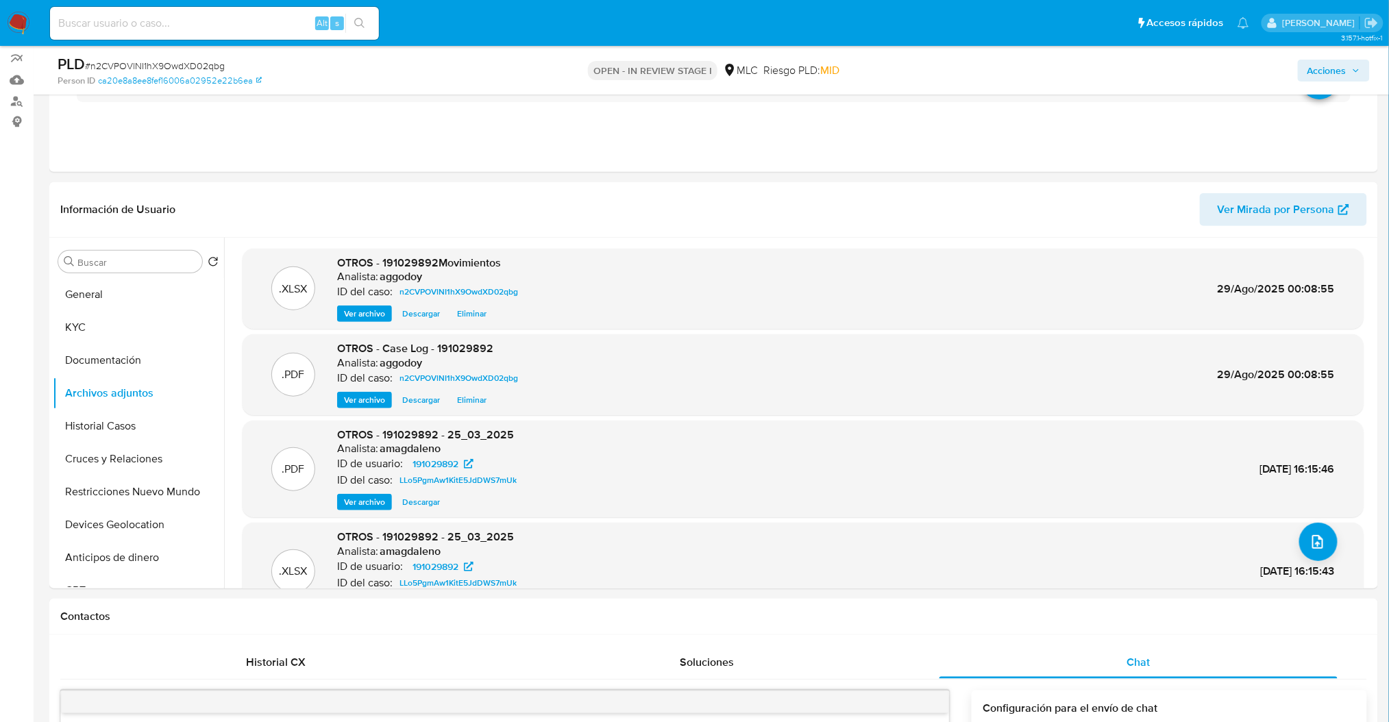
click at [1315, 78] on span "Acciones" at bounding box center [1327, 71] width 39 height 22
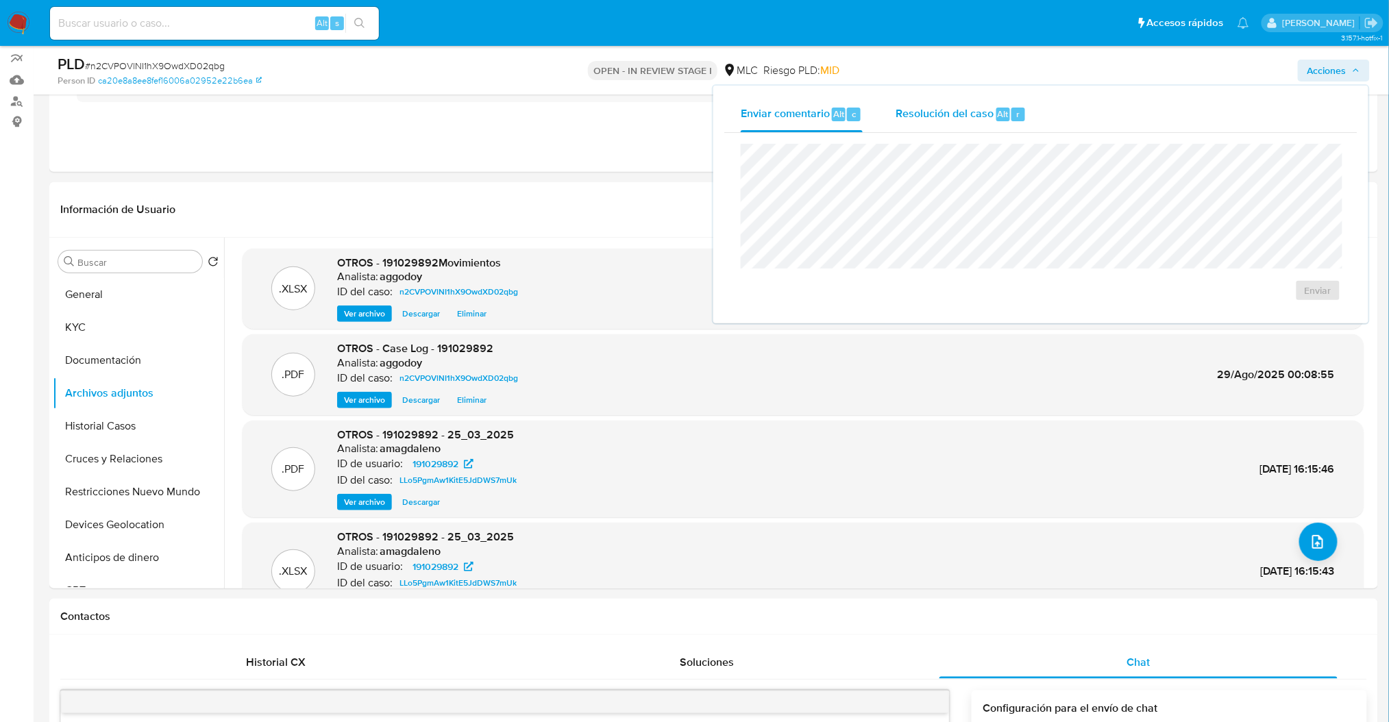
click at [965, 115] on span "Resolución del caso" at bounding box center [945, 114] width 98 height 16
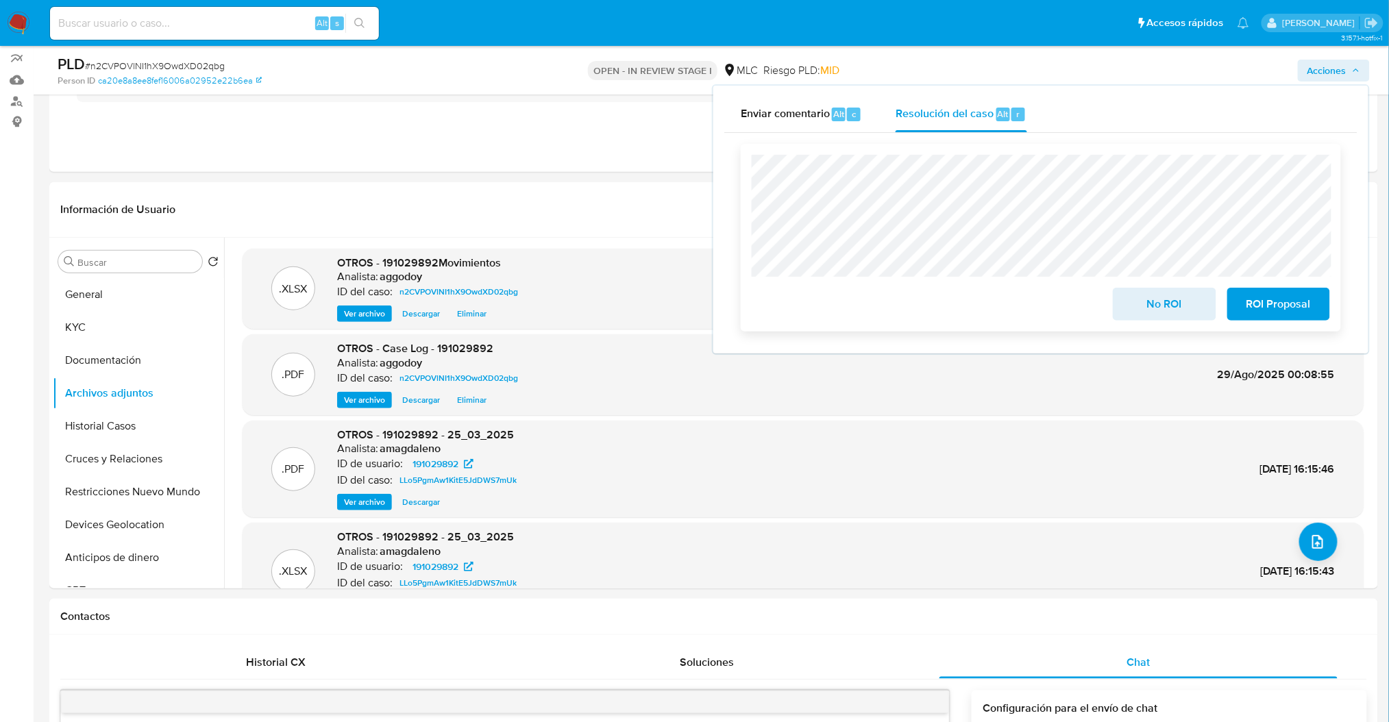
click at [1150, 310] on span "No ROI" at bounding box center [1164, 304] width 67 height 30
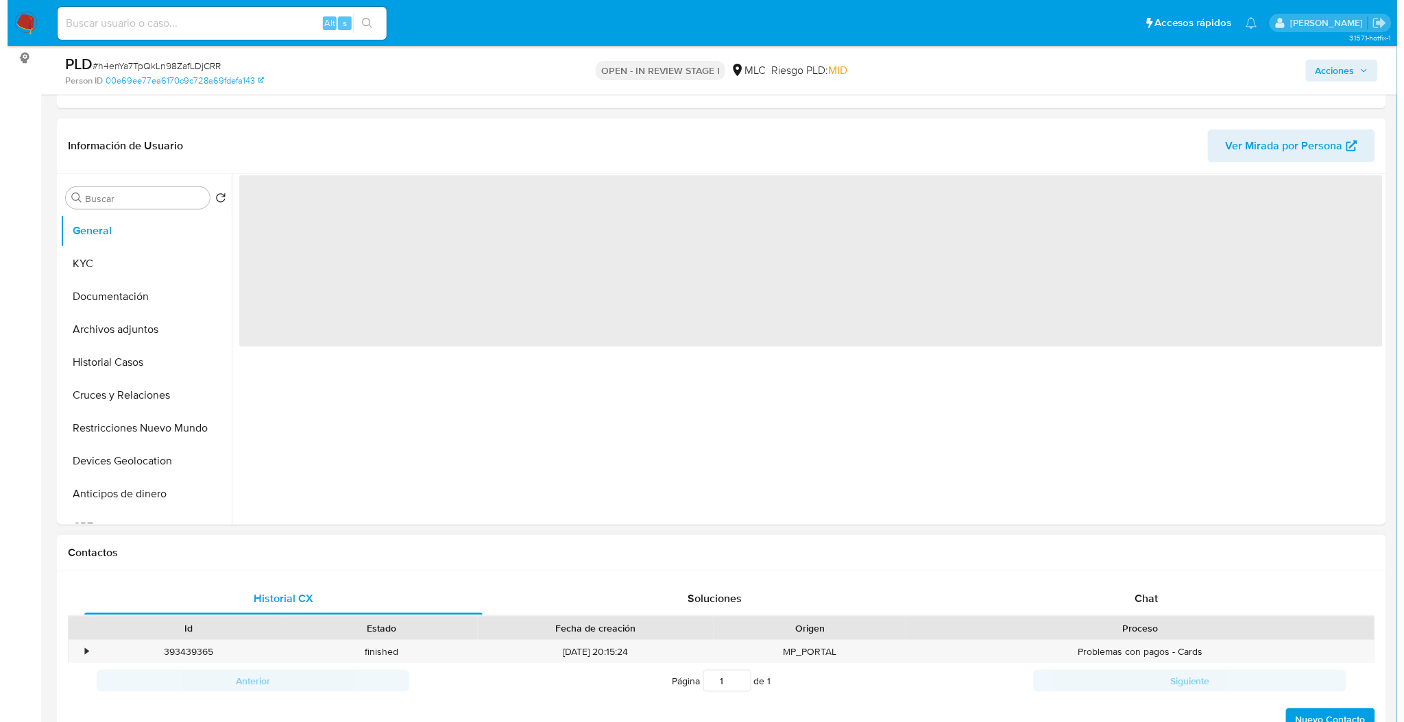
scroll to position [182, 0]
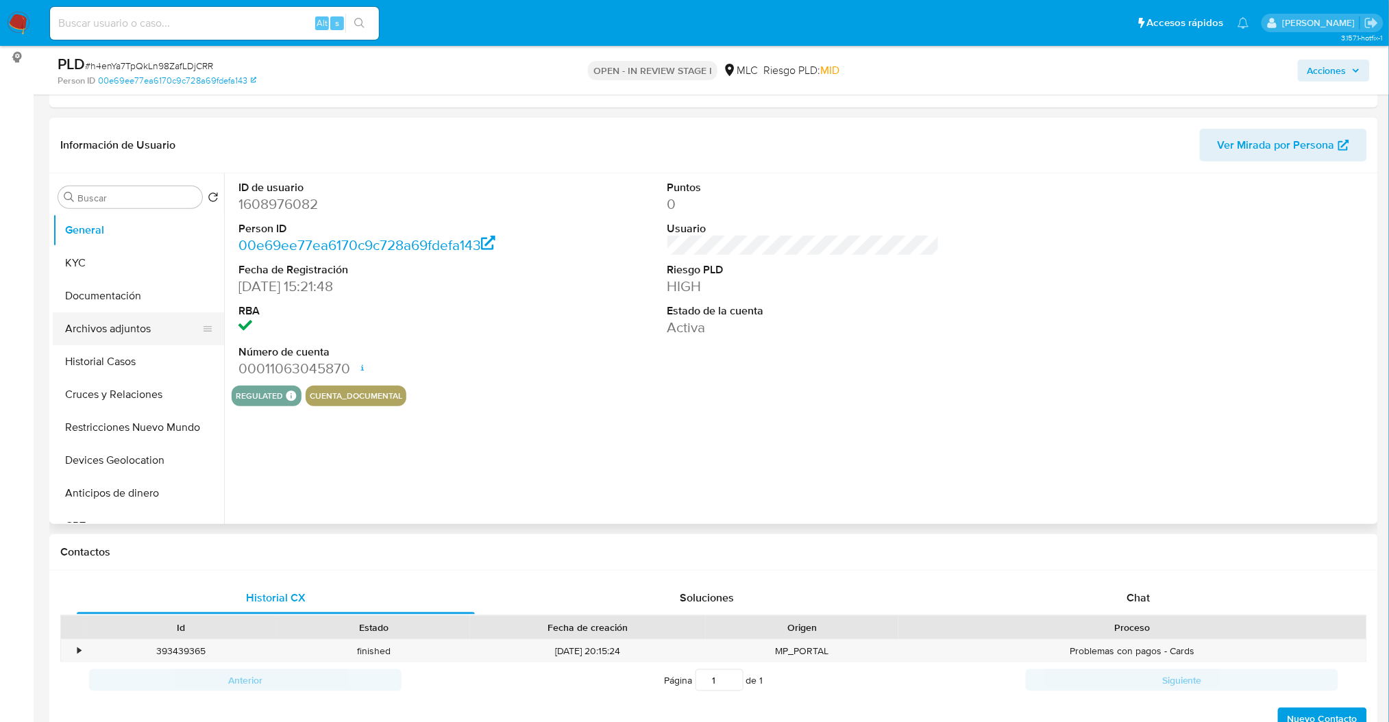
select select "10"
click at [114, 328] on button "Archivos adjuntos" at bounding box center [133, 329] width 160 height 33
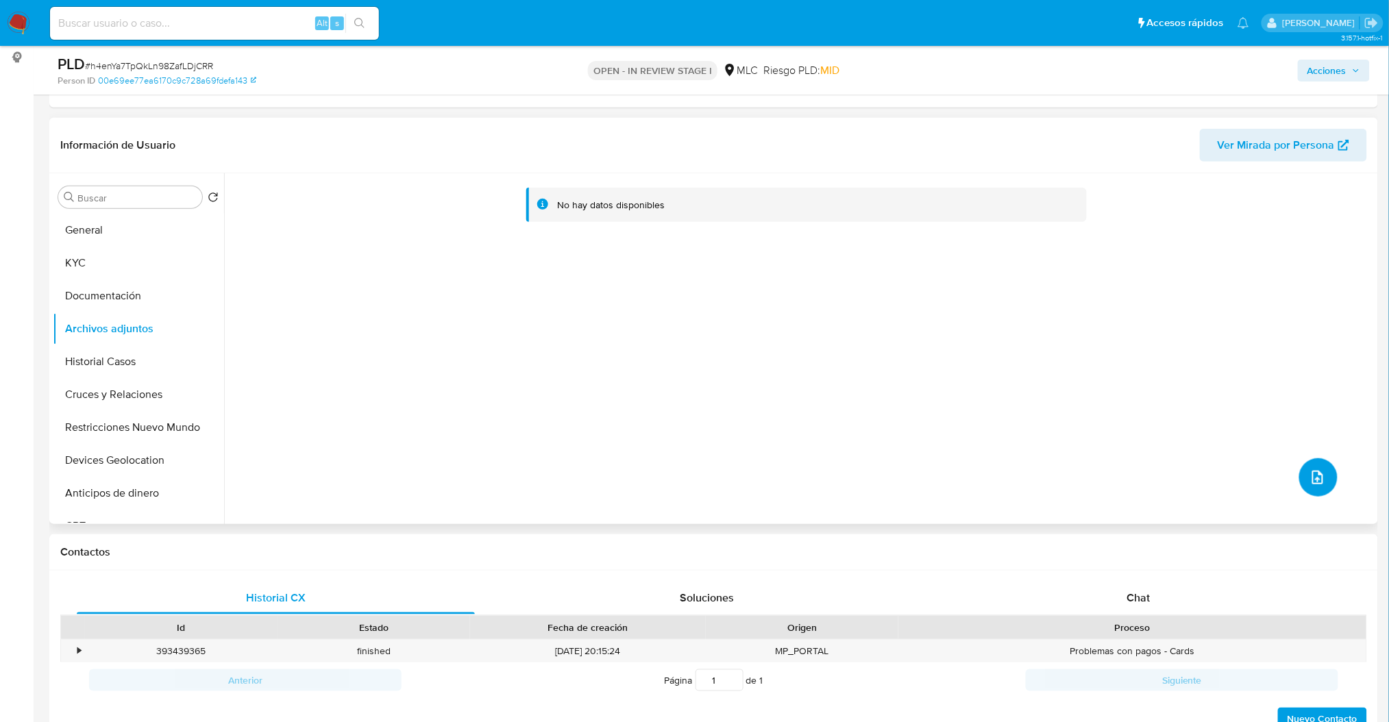
click at [1310, 484] on icon "upload-file" at bounding box center [1318, 478] width 16 height 16
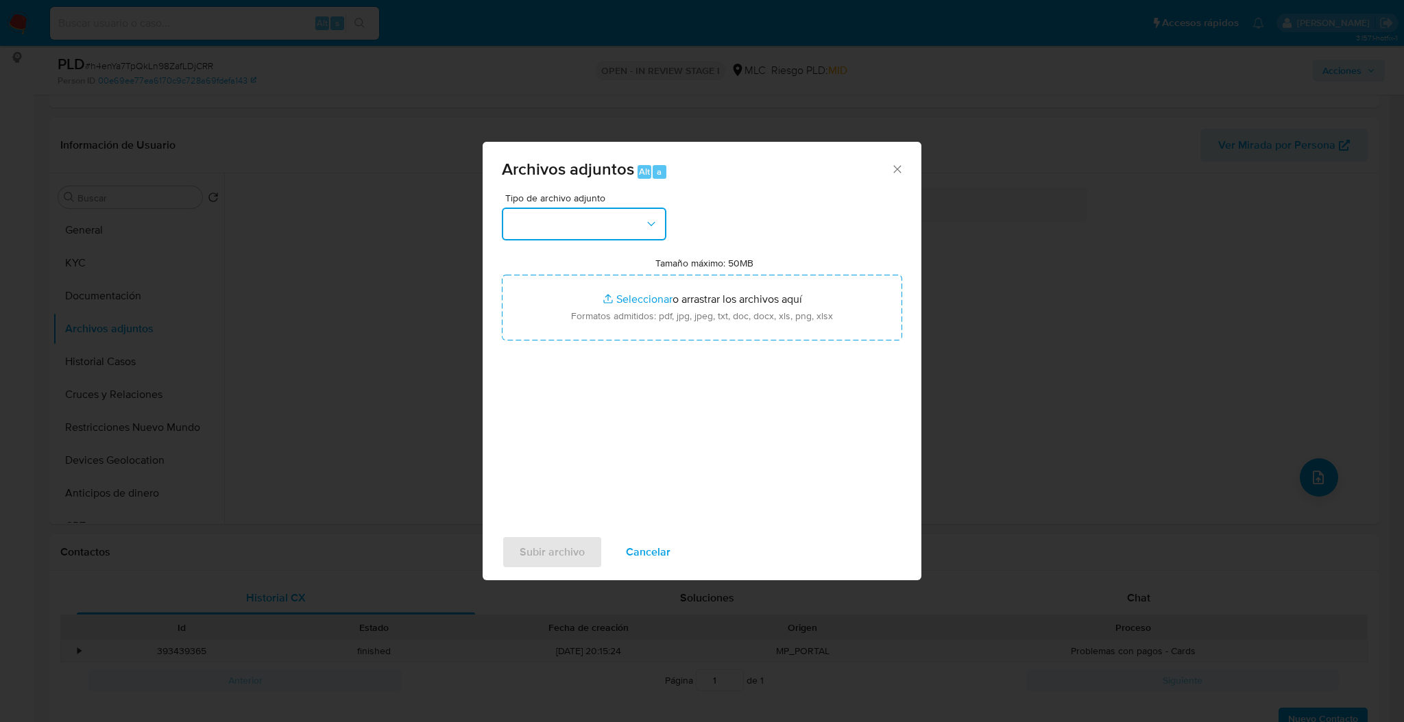
click at [587, 229] on button "button" at bounding box center [584, 224] width 165 height 33
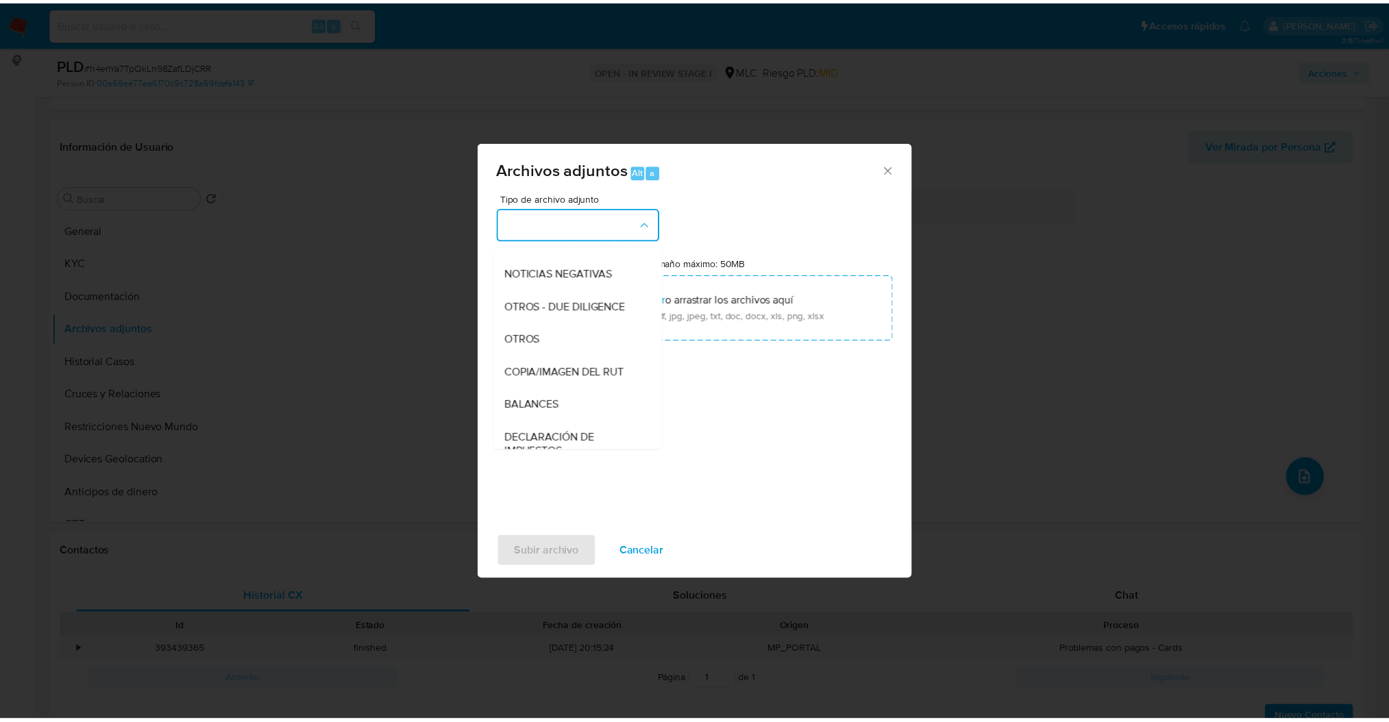
scroll to position [143, 0]
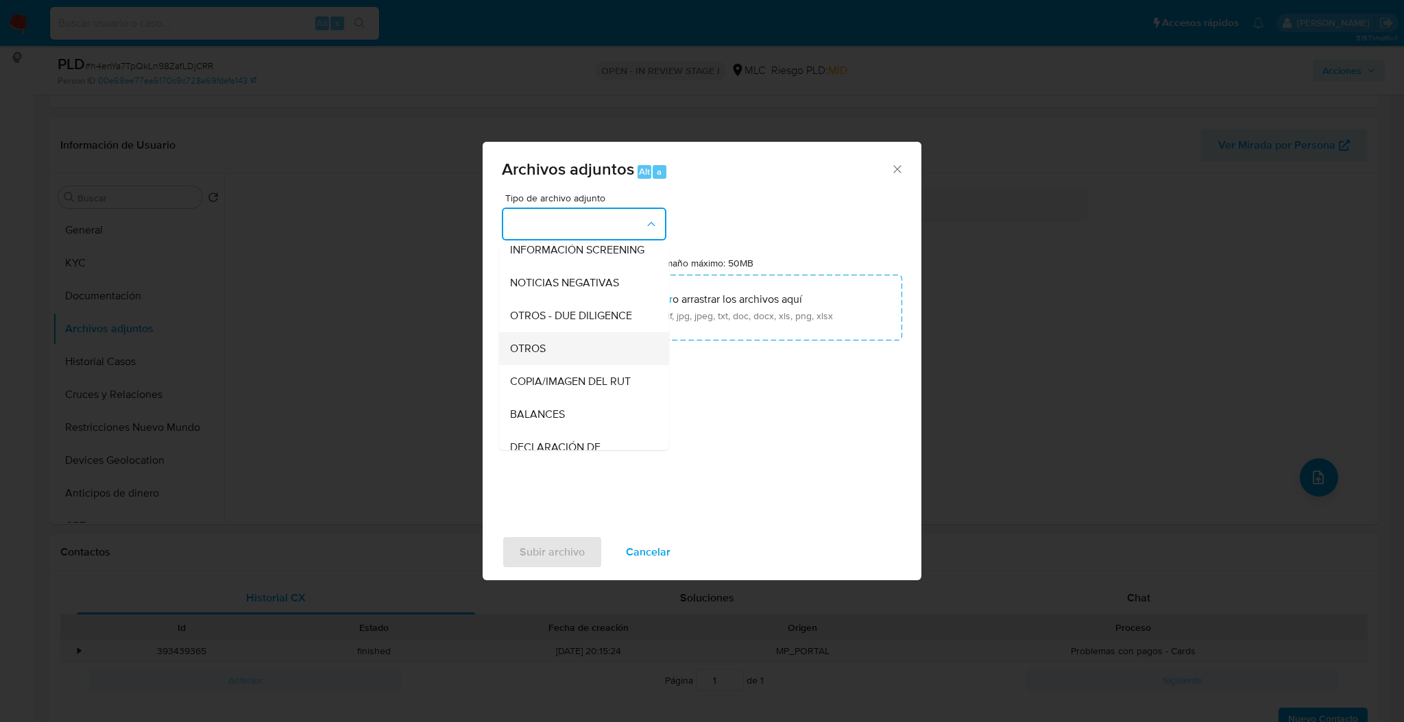
click at [563, 359] on div "OTROS" at bounding box center [580, 348] width 140 height 33
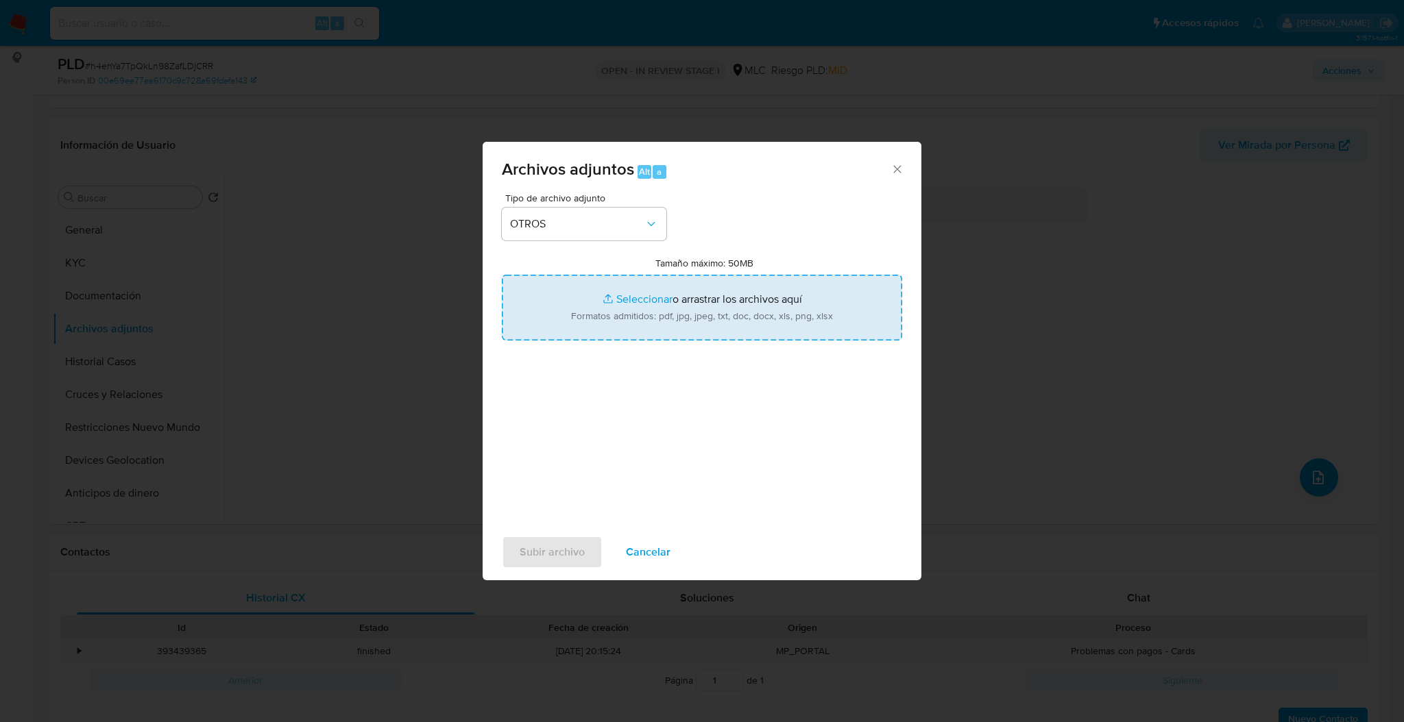
click at [574, 315] on input "Tamaño máximo: 50MB Seleccionar archivos" at bounding box center [702, 308] width 400 height 66
click at [667, 322] on input "Tamaño máximo: 50MB Seleccionar archivos" at bounding box center [702, 308] width 400 height 66
type input "C:\fakepath\Case Log - 1608976082.pdf"
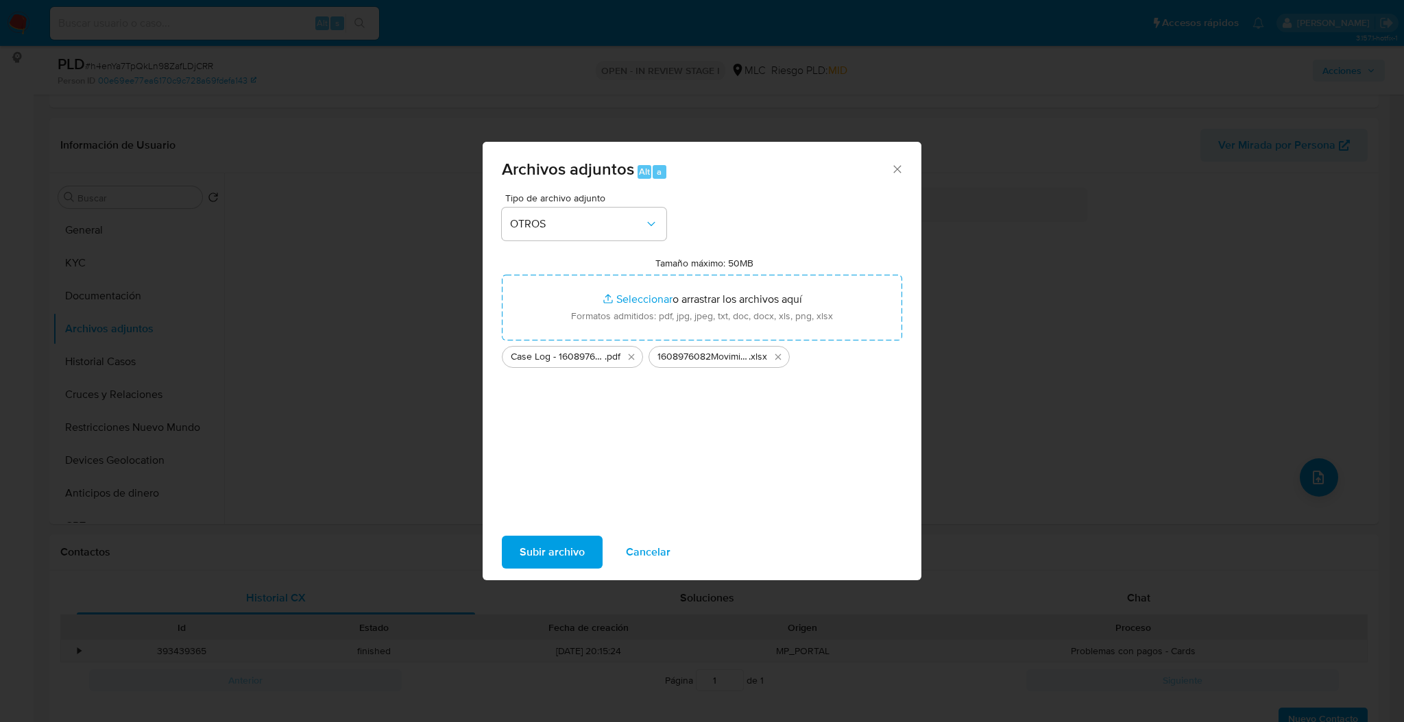
click at [541, 545] on span "Subir archivo" at bounding box center [552, 552] width 65 height 30
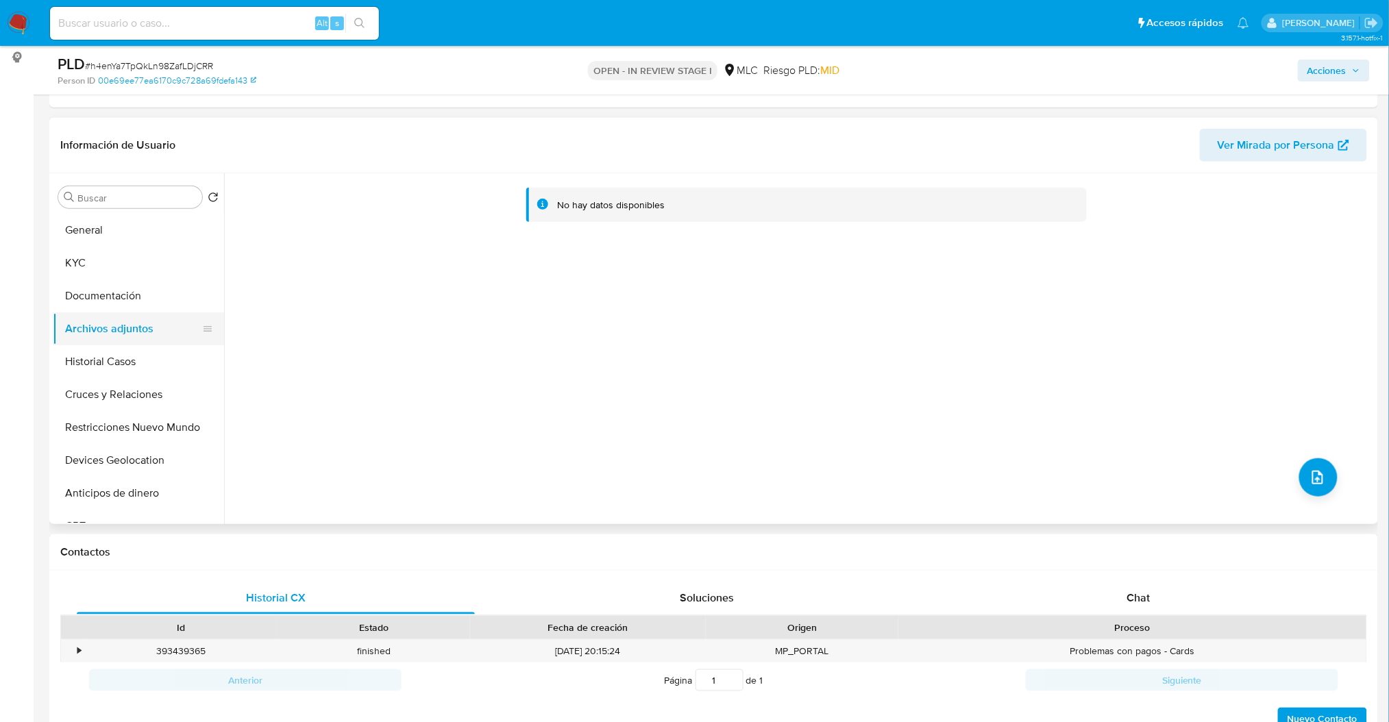
click at [134, 332] on button "Archivos adjuntos" at bounding box center [133, 329] width 160 height 33
click at [138, 341] on button "Archivos adjuntos" at bounding box center [133, 329] width 160 height 33
click at [135, 334] on button "Archivos adjuntos" at bounding box center [133, 329] width 160 height 33
click at [138, 373] on button "Historial Casos" at bounding box center [133, 361] width 160 height 33
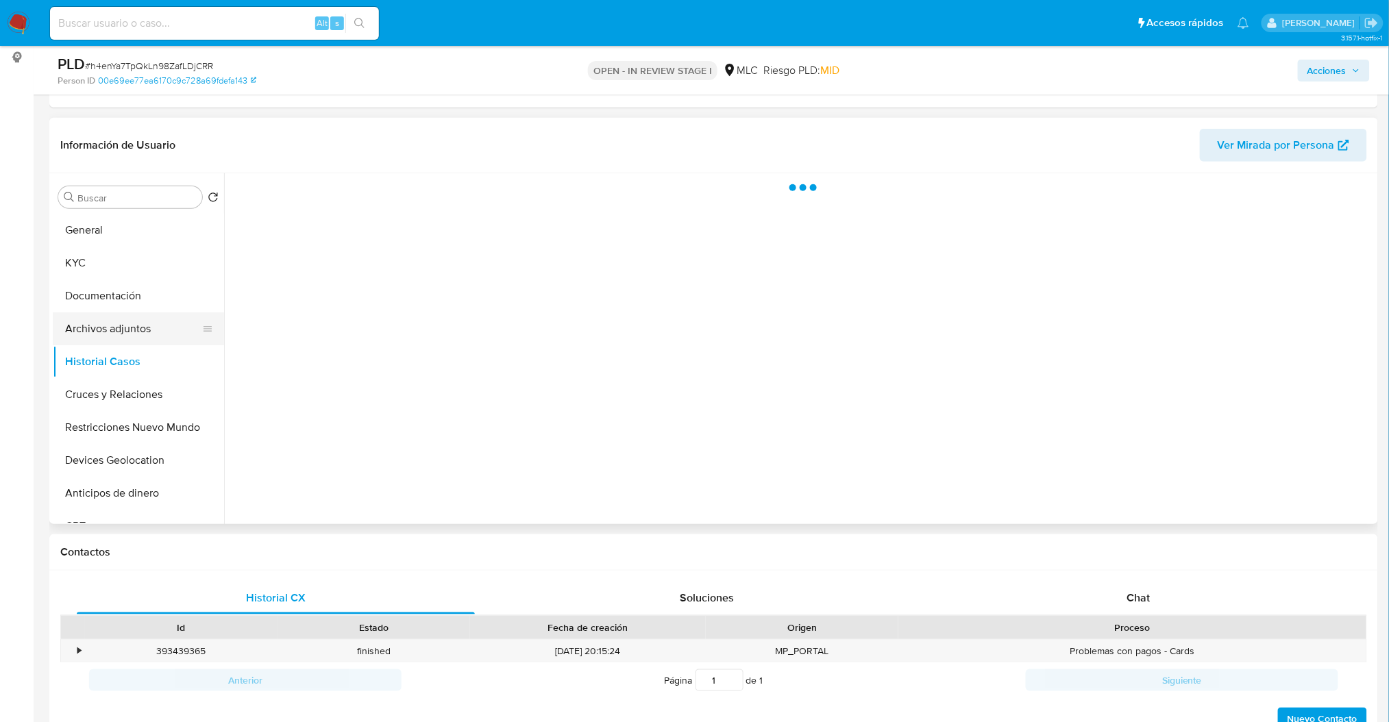
click at [119, 336] on button "Archivos adjuntos" at bounding box center [133, 329] width 160 height 33
click at [1324, 73] on span "Acciones" at bounding box center [1327, 71] width 39 height 22
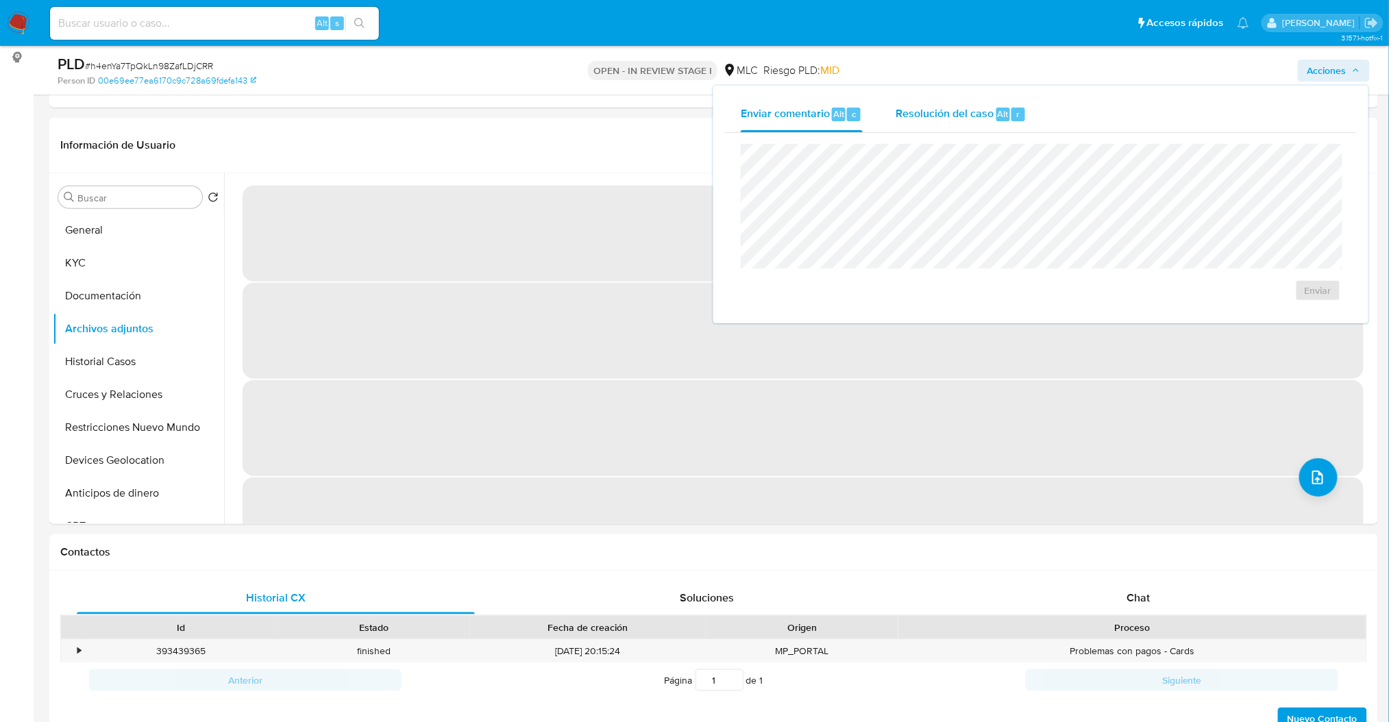
click at [1003, 126] on div "Resolución del caso Alt r" at bounding box center [961, 115] width 131 height 36
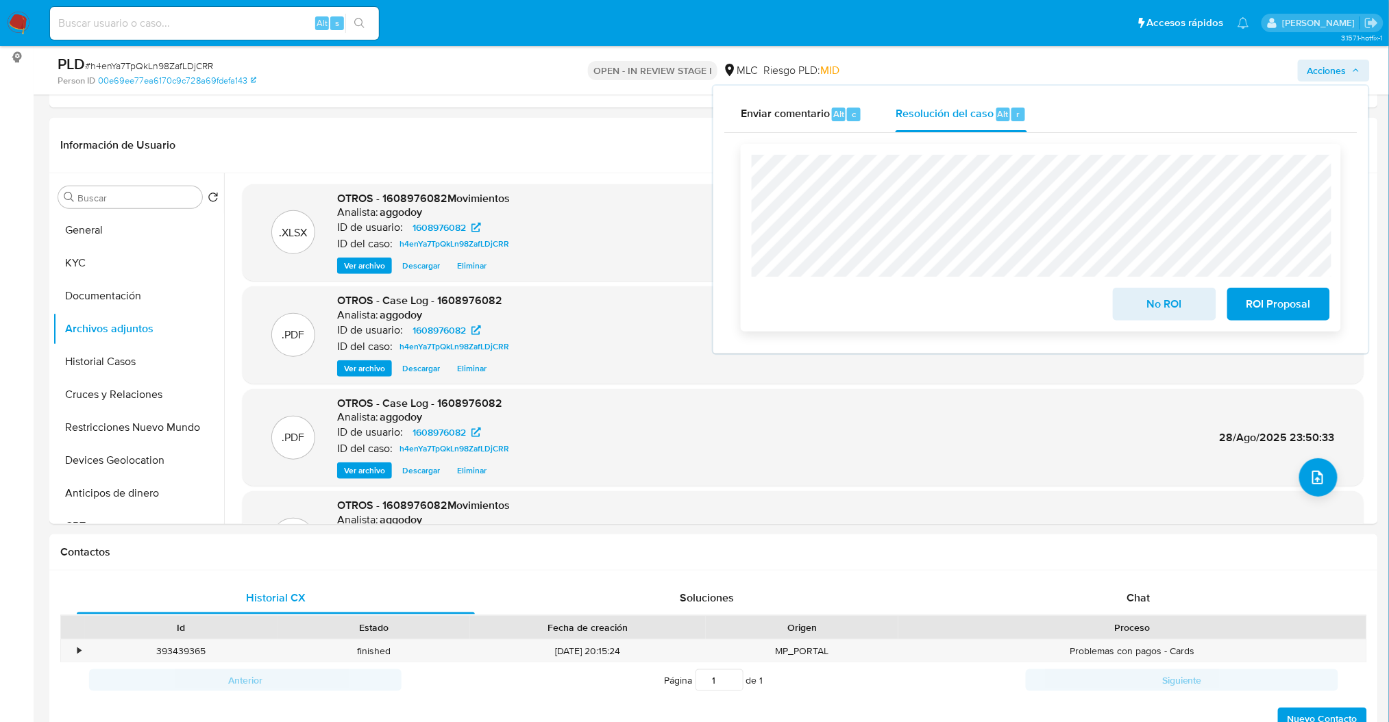
click at [1239, 307] on button "ROI Proposal" at bounding box center [1279, 304] width 103 height 33
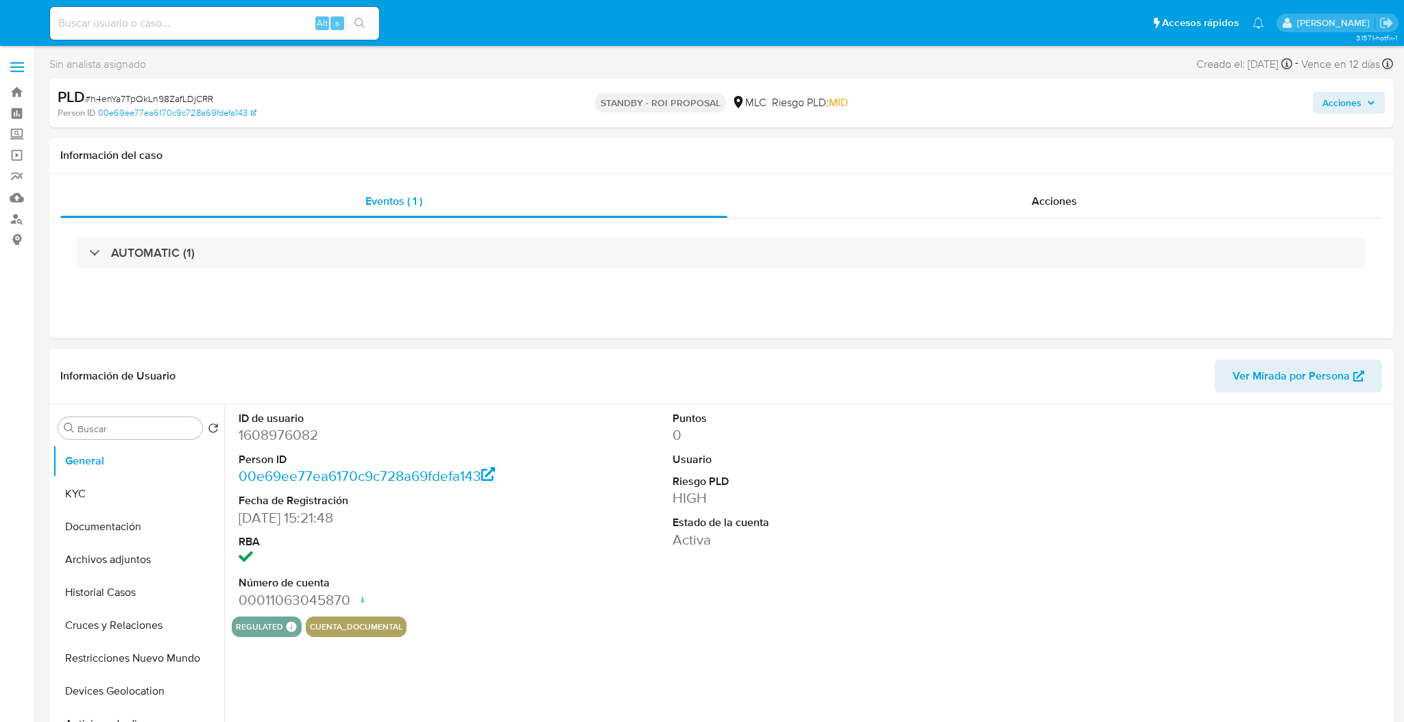
select select "10"
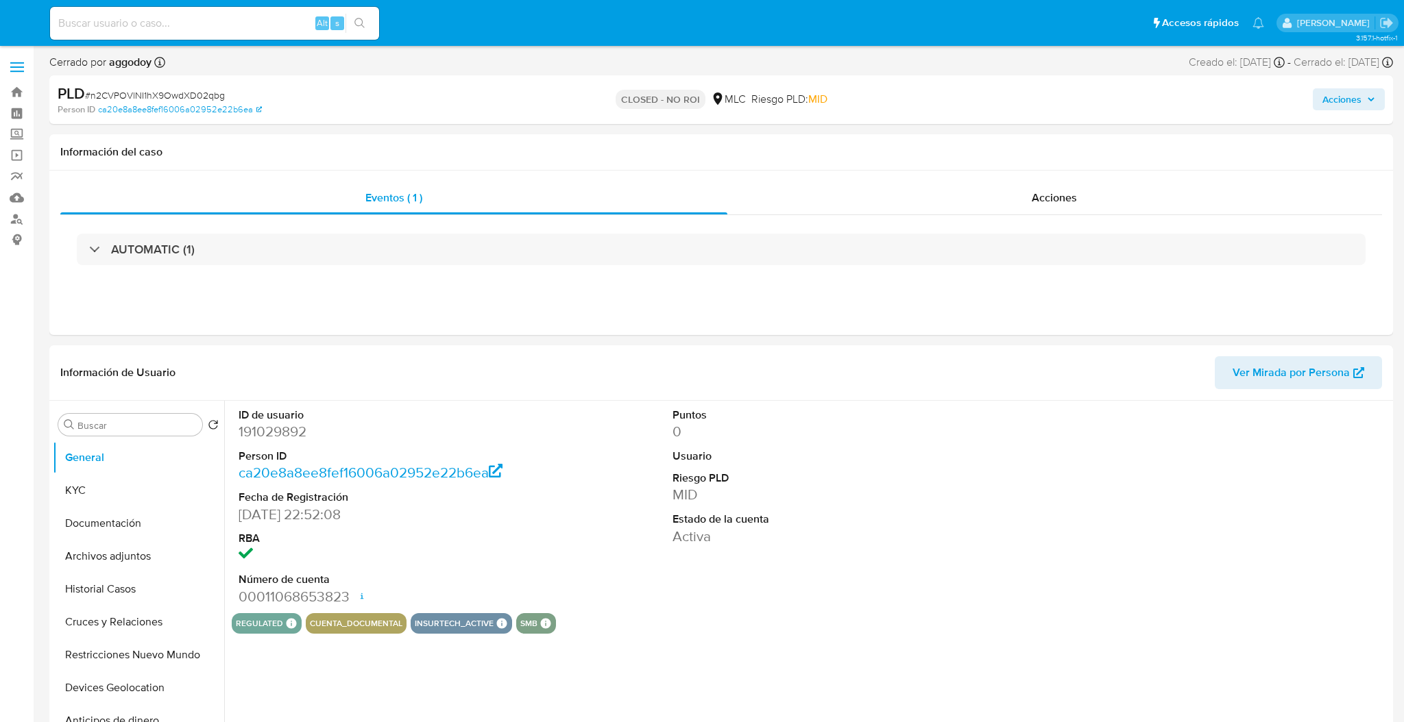
select select "10"
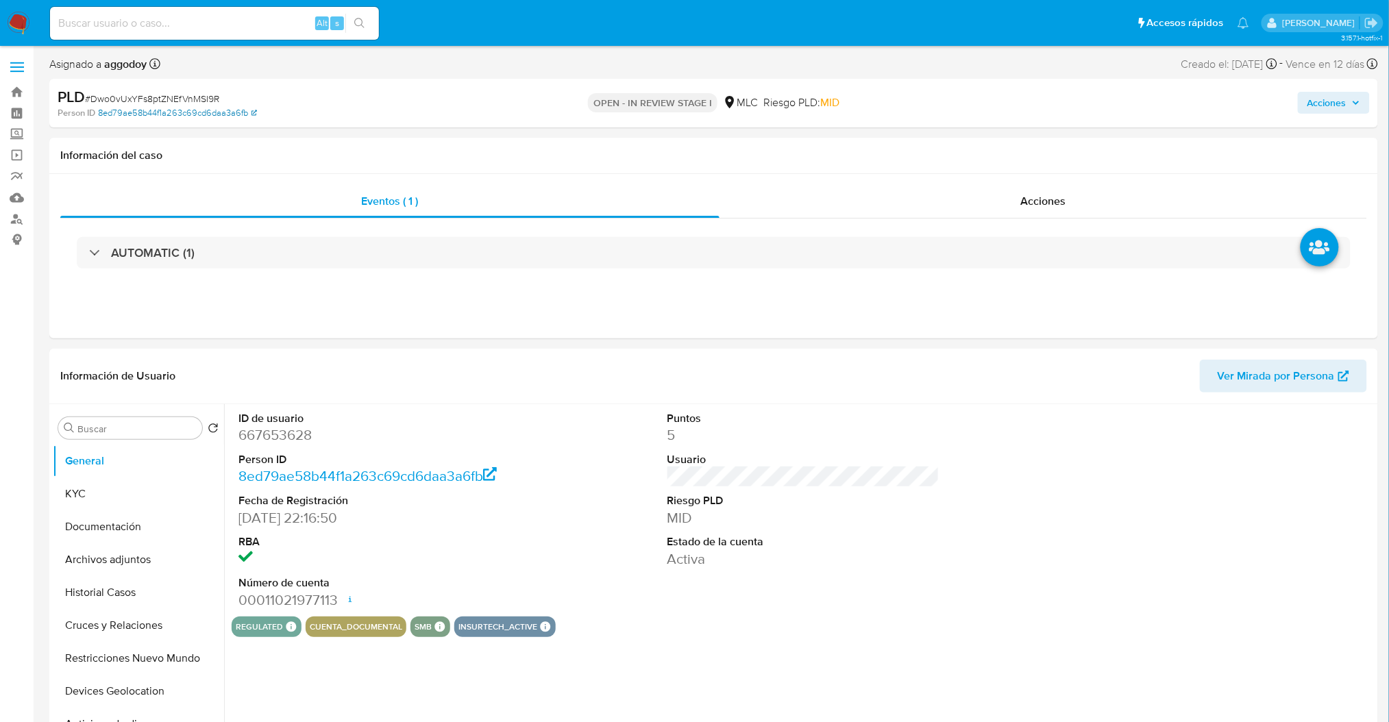
click at [171, 106] on div "PLD # Dwo0vUxYFs8ptZNEfVnMSI9R Person ID 8ed79ae58b44f1a263c69cd6daa3a6fb" at bounding box center [275, 103] width 434 height 32
select select "10"
click at [173, 97] on span "# Dwo0vUxYFs8ptZNEfVnMSI9R" at bounding box center [152, 99] width 134 height 14
copy span "Dwo0vUxYFs8ptZNEfVnMSI9R"
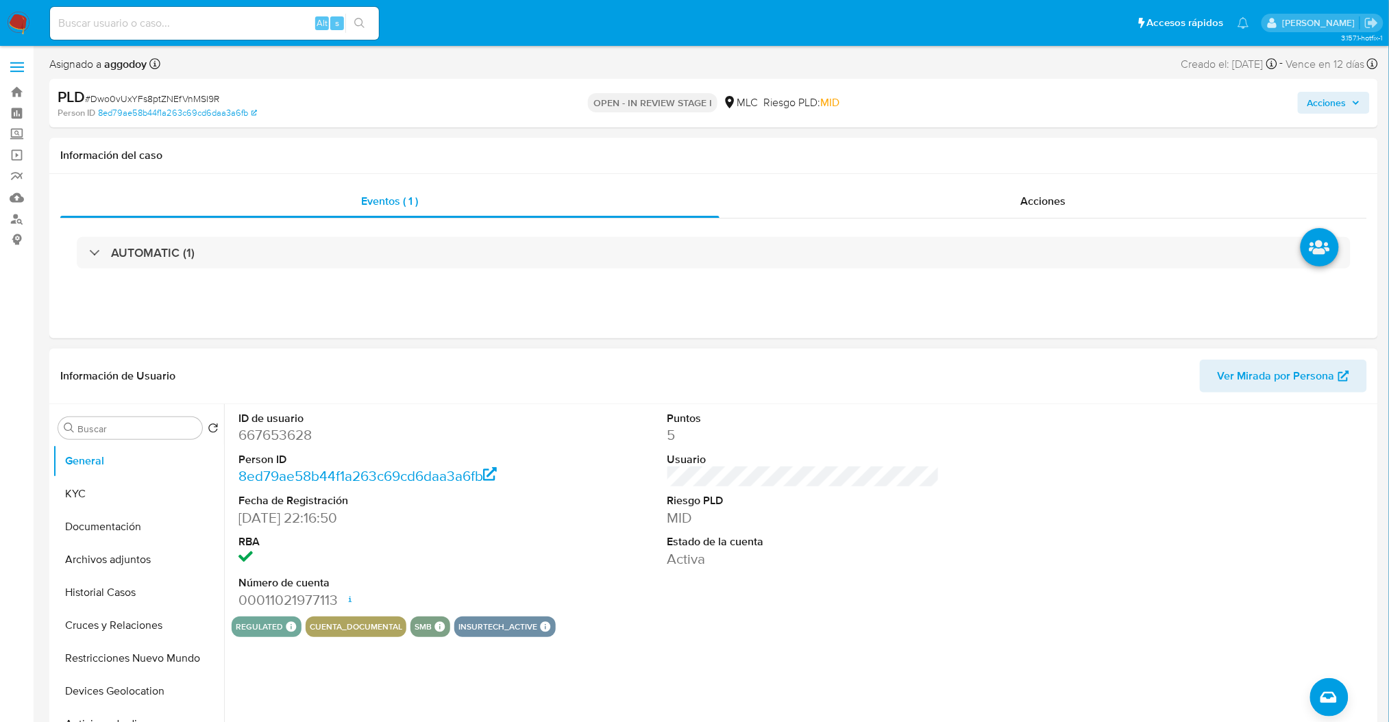
click at [265, 435] on dd "667653628" at bounding box center [375, 435] width 272 height 19
click at [267, 435] on dd "667653628" at bounding box center [375, 435] width 272 height 19
drag, startPoint x: 267, startPoint y: 436, endPoint x: 254, endPoint y: 432, distance: 14.1
click at [254, 432] on dd "667653628" at bounding box center [375, 435] width 272 height 19
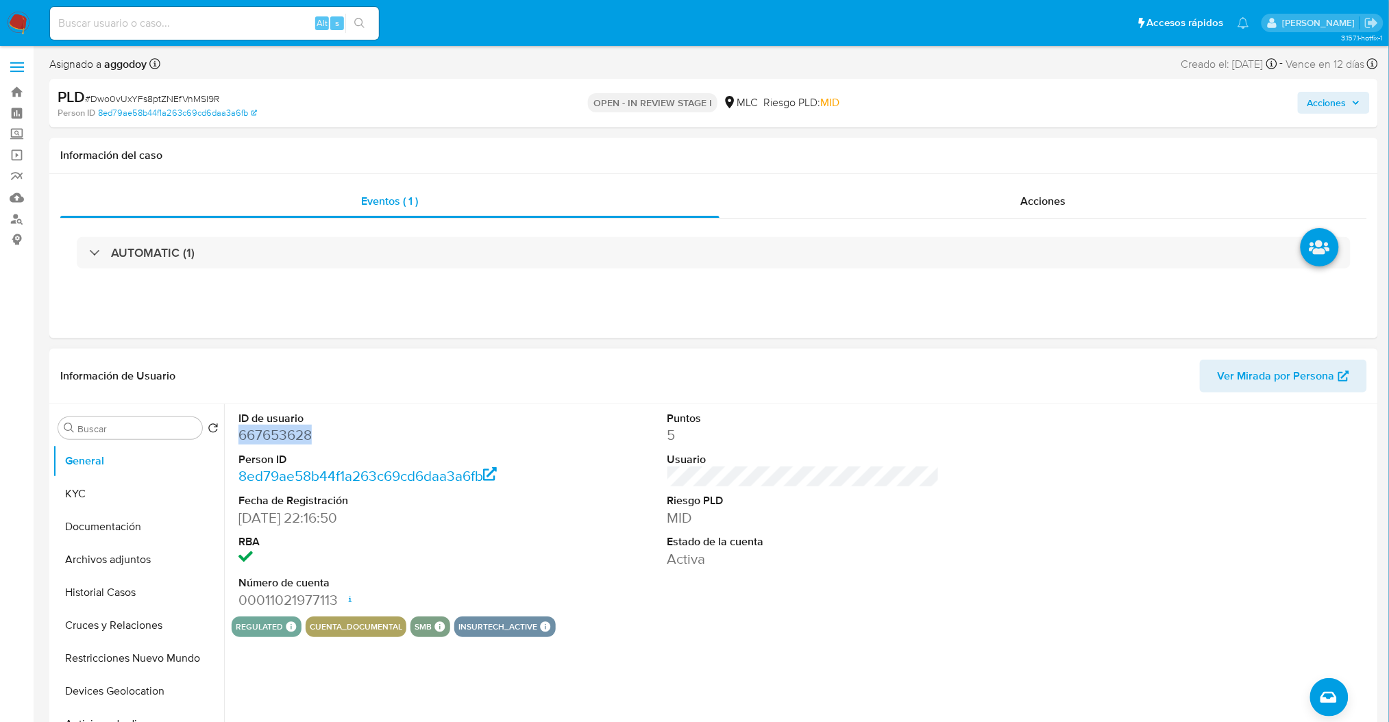
copy dd "667653628"
click at [105, 503] on button "KYC" at bounding box center [133, 494] width 160 height 33
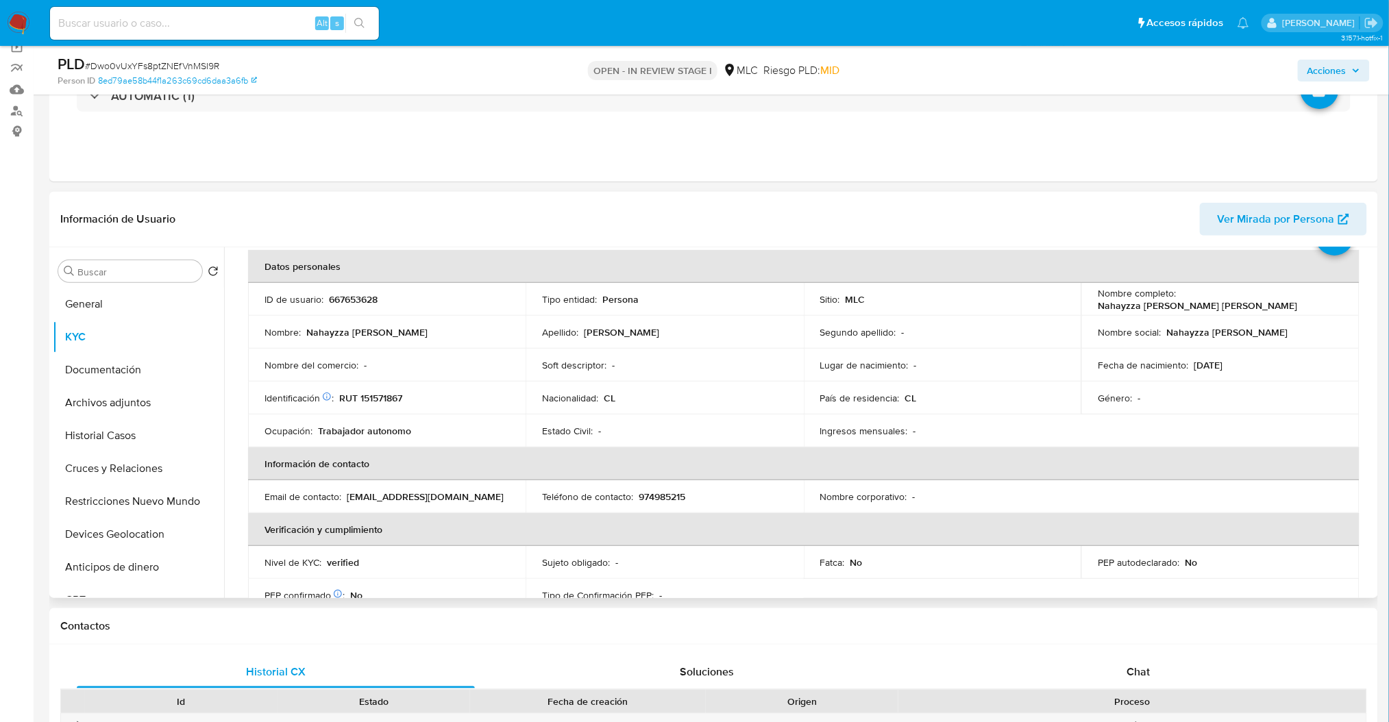
scroll to position [73, 0]
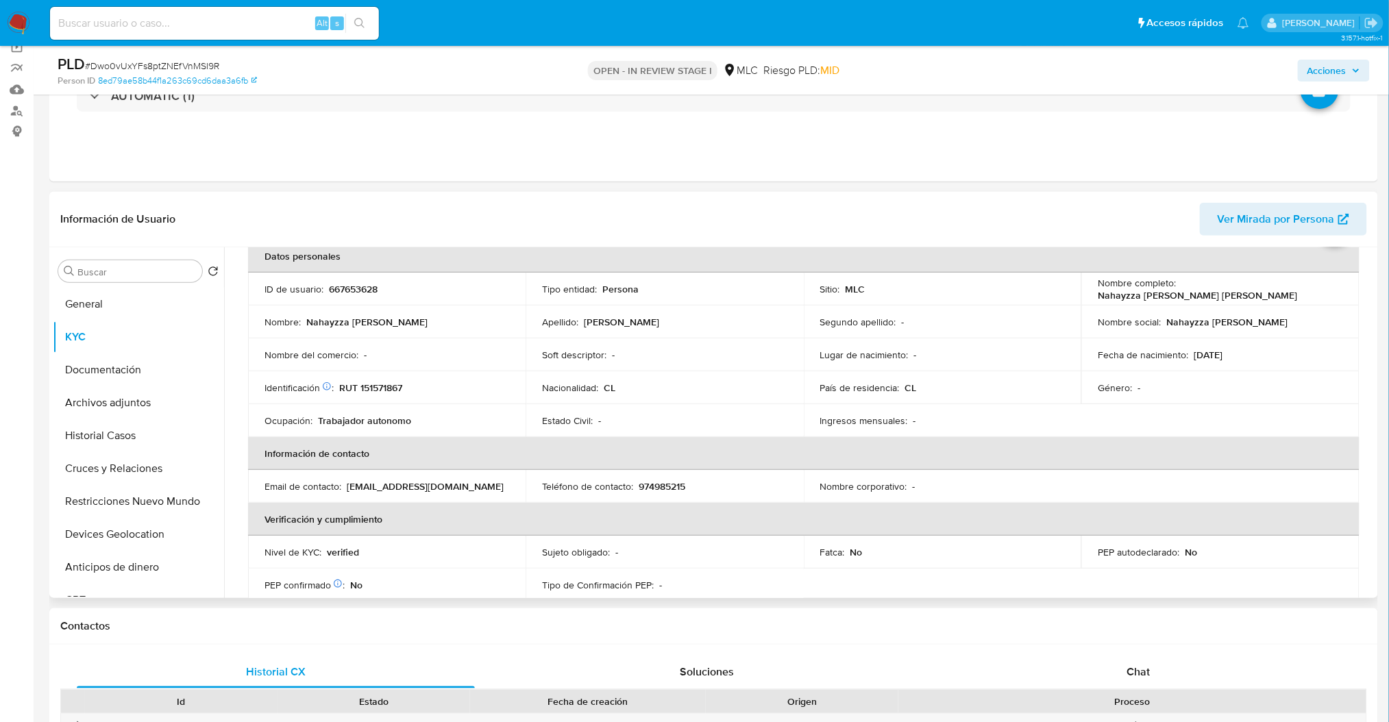
click at [370, 392] on p "RUT 151571867" at bounding box center [370, 388] width 63 height 12
copy p "151571867"
click at [1136, 297] on p "Nahayzza Soledad Antonella Gutiérrez Herrera" at bounding box center [1197, 295] width 199 height 12
click at [1136, 300] on p "Nahayzza Soledad Antonella Gutiérrez Herrera" at bounding box center [1197, 295] width 199 height 12
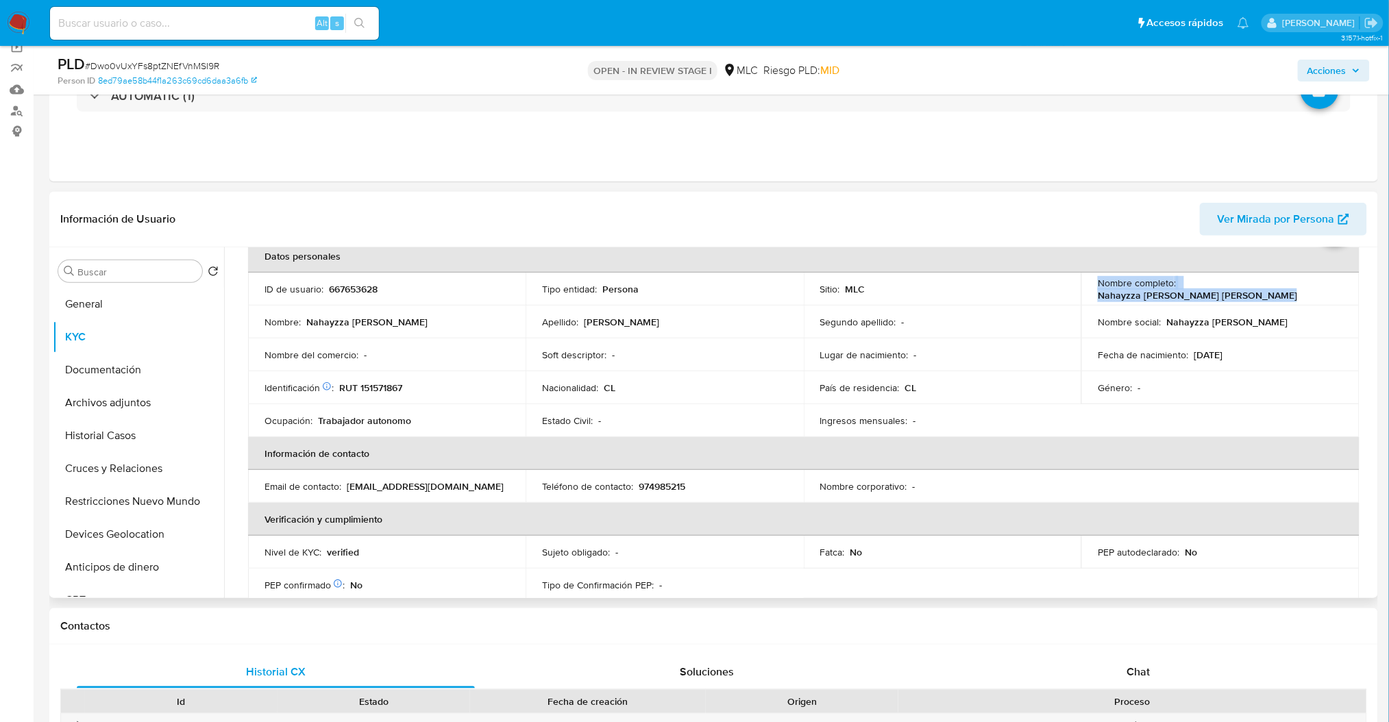
click at [1136, 300] on p "Nahayzza Soledad Antonella Gutiérrez Herrera" at bounding box center [1197, 295] width 199 height 12
click at [1213, 300] on p "Nahayzza Soledad Antonella Gutiérrez Herrera" at bounding box center [1197, 295] width 199 height 12
click at [1290, 293] on p "Nahayzza Soledad Antonella Gutiérrez Herrera" at bounding box center [1197, 295] width 199 height 12
click at [1258, 302] on td "Nombre completo : Nahayzza Soledad Antonella Gutiérrez Herrera" at bounding box center [1221, 289] width 278 height 33
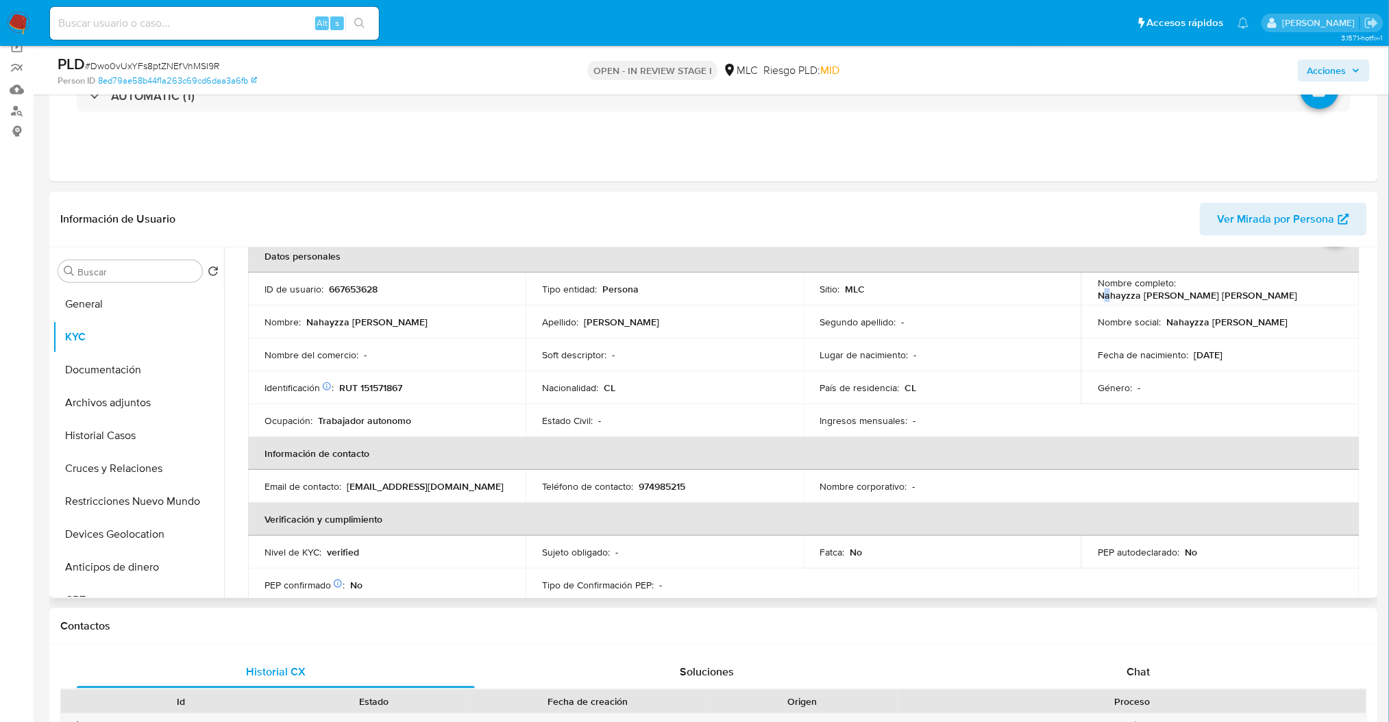
drag, startPoint x: 1297, startPoint y: 295, endPoint x: 1100, endPoint y: 295, distance: 196.7
click at [1100, 295] on div "Nombre completo : Nahayzza Soledad Antonella Gutiérrez Herrera" at bounding box center [1220, 289] width 245 height 25
click at [1100, 295] on p "Nahayzza Soledad Antonella Gutiérrez Herrera" at bounding box center [1197, 295] width 199 height 12
drag, startPoint x: 1090, startPoint y: 295, endPoint x: 1302, endPoint y: 297, distance: 211.8
click at [1302, 297] on td "Nombre completo : Nahayzza Soledad Antonella Gutiérrez Herrera" at bounding box center [1221, 289] width 278 height 33
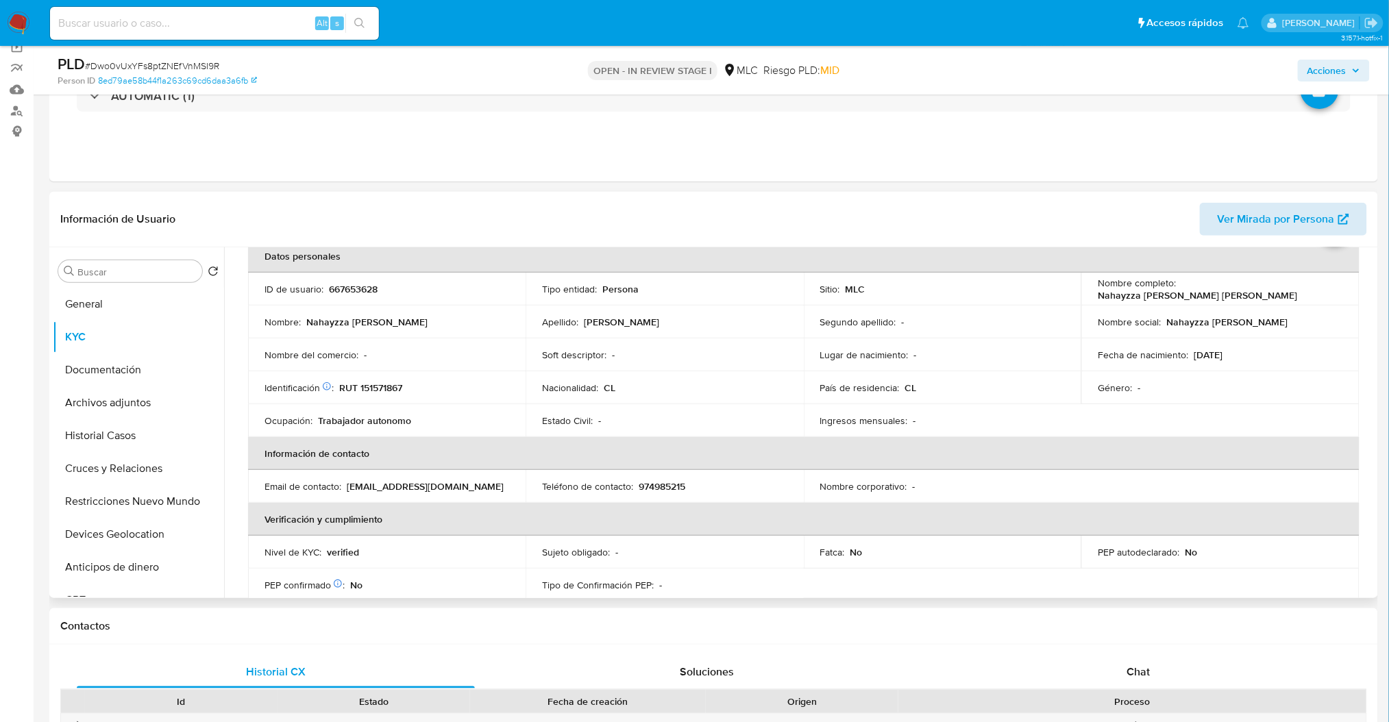
copy p "Nahayzza Soledad Antonella Gutiérrez Herrera"
click at [354, 417] on p "Trabajador autonomo" at bounding box center [364, 421] width 93 height 12
click at [387, 480] on p "herbaantonella@gmail.com" at bounding box center [425, 486] width 157 height 12
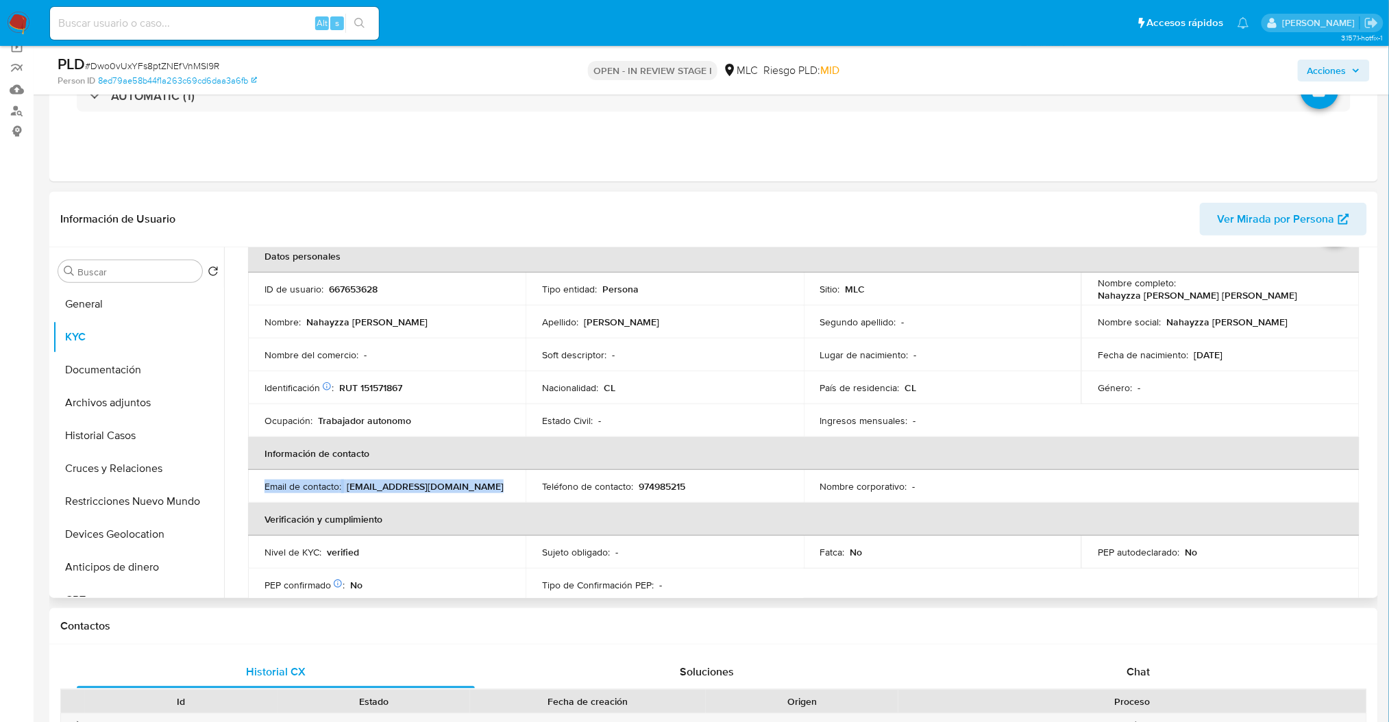
click at [387, 480] on p "herbaantonella@gmail.com" at bounding box center [425, 486] width 157 height 12
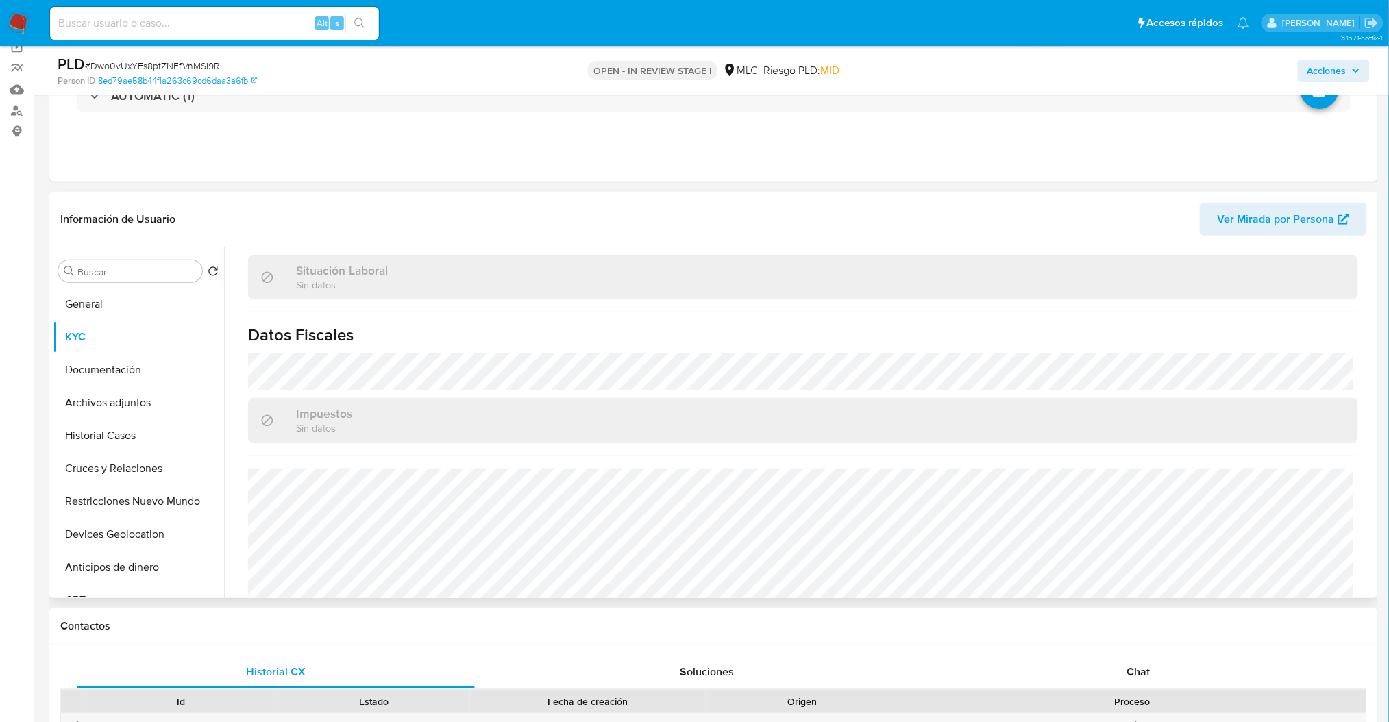
scroll to position [742, 0]
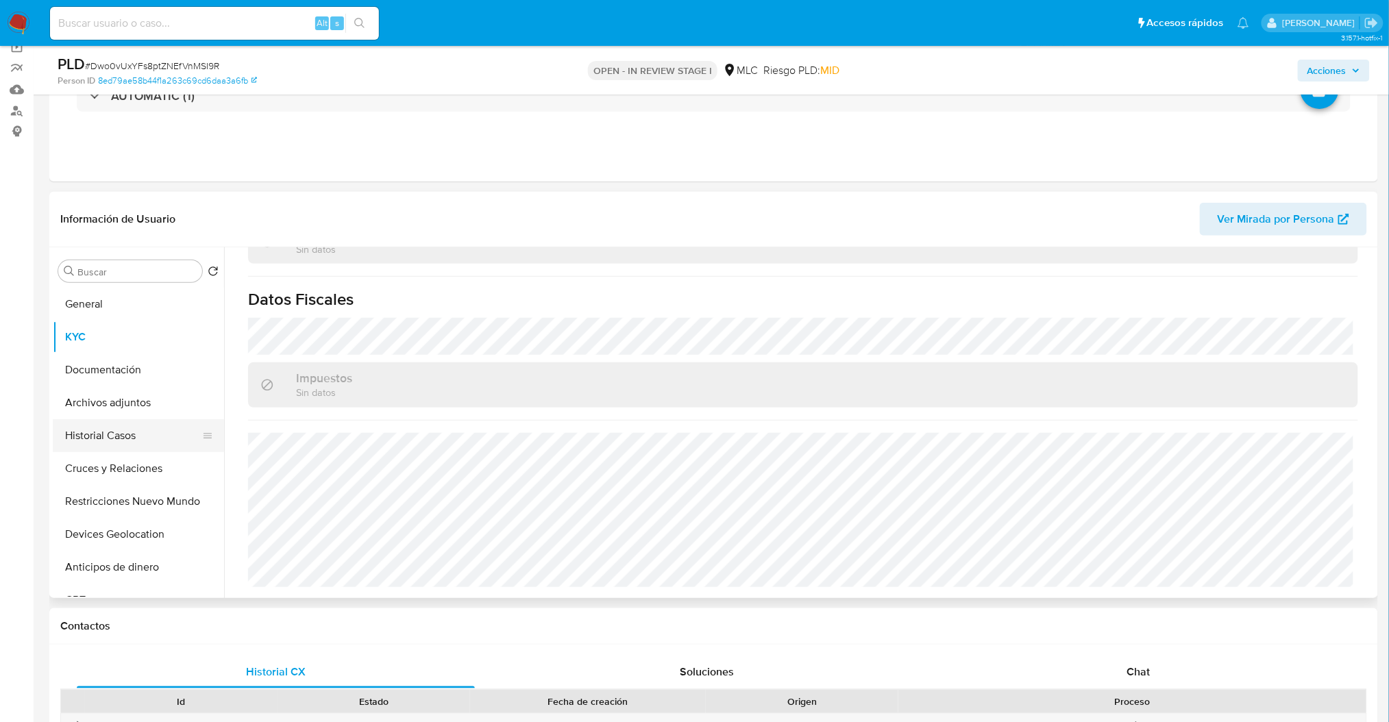
click at [132, 436] on button "Historial Casos" at bounding box center [133, 435] width 160 height 33
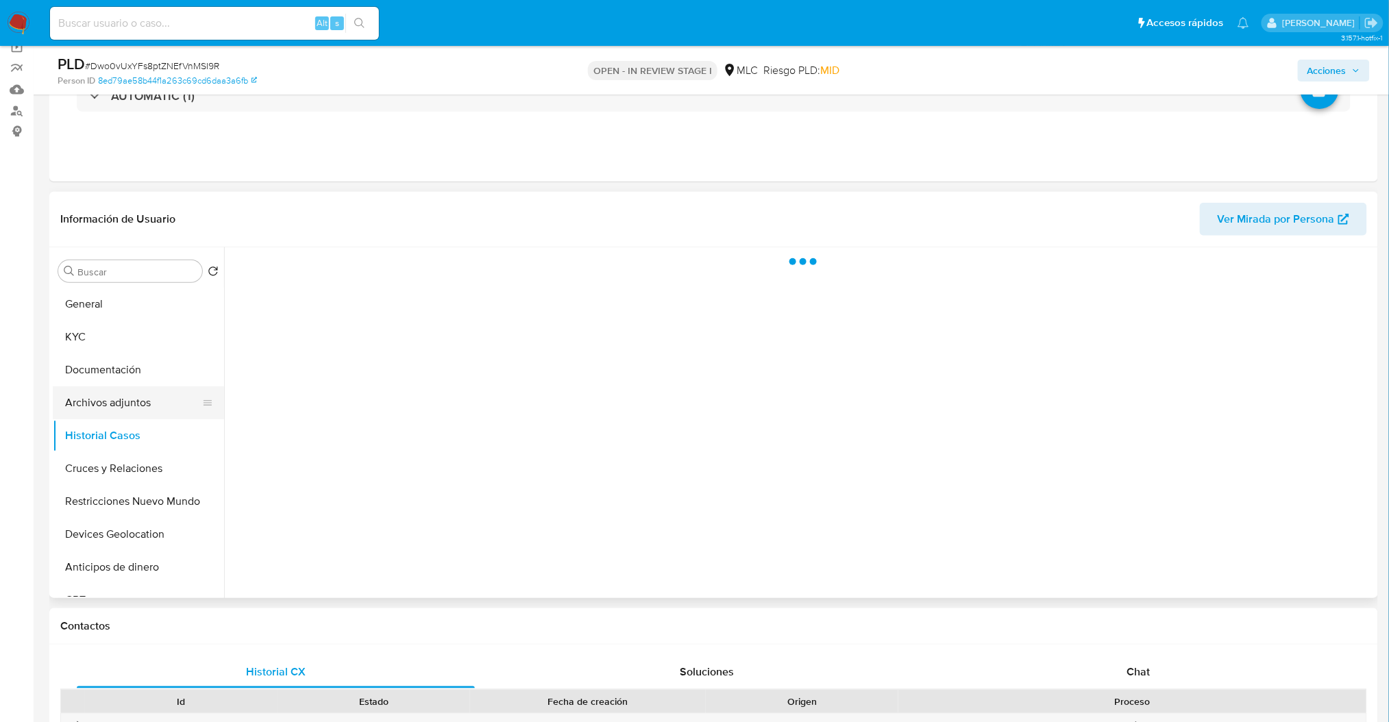
scroll to position [0, 0]
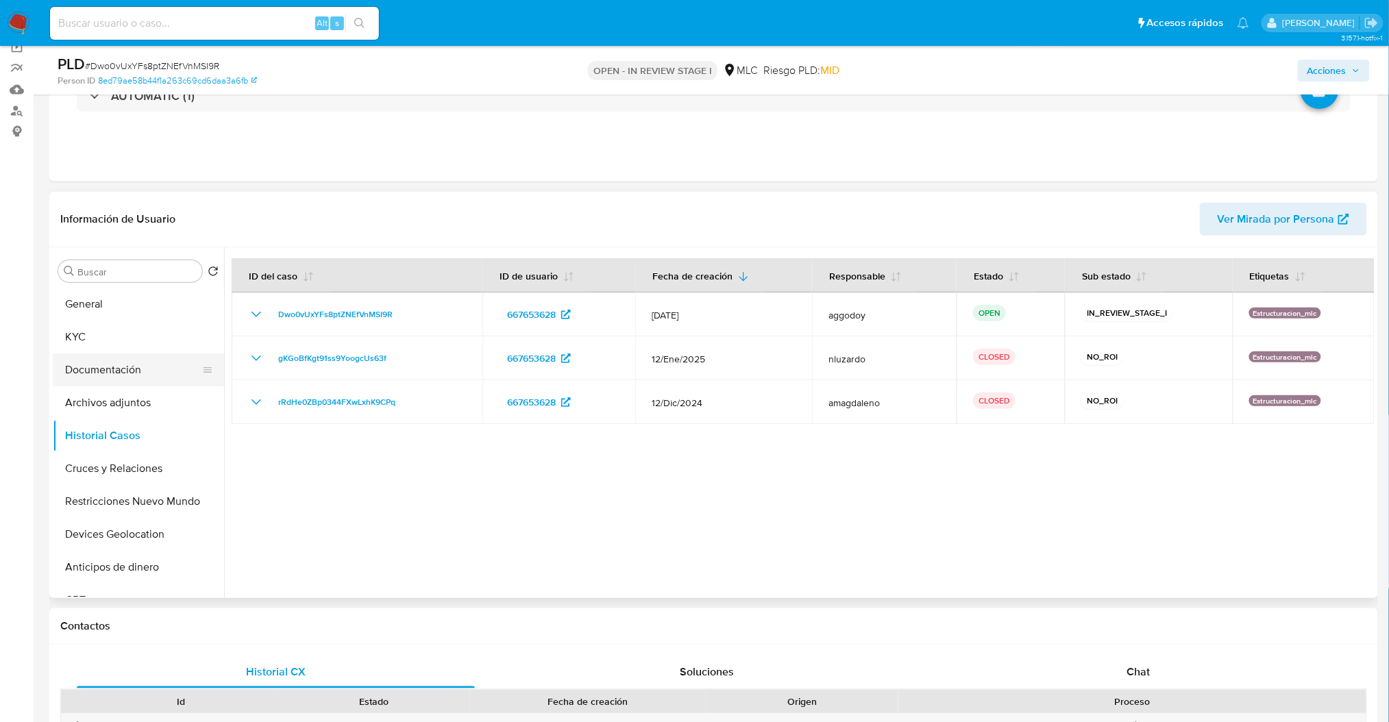
click at [126, 363] on button "Documentación" at bounding box center [133, 370] width 160 height 33
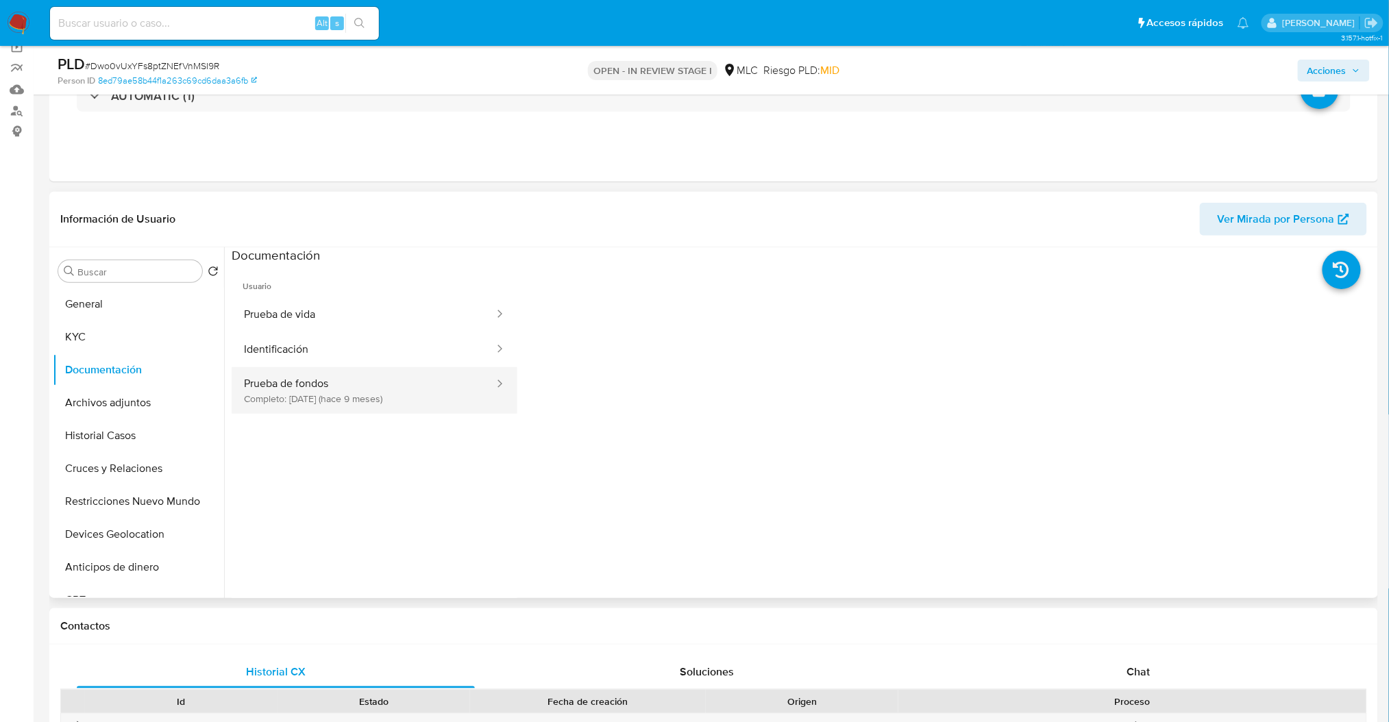
click at [253, 388] on button "Prueba de fondos Completo: 26/11/2024 (hace 9 meses)" at bounding box center [364, 390] width 264 height 47
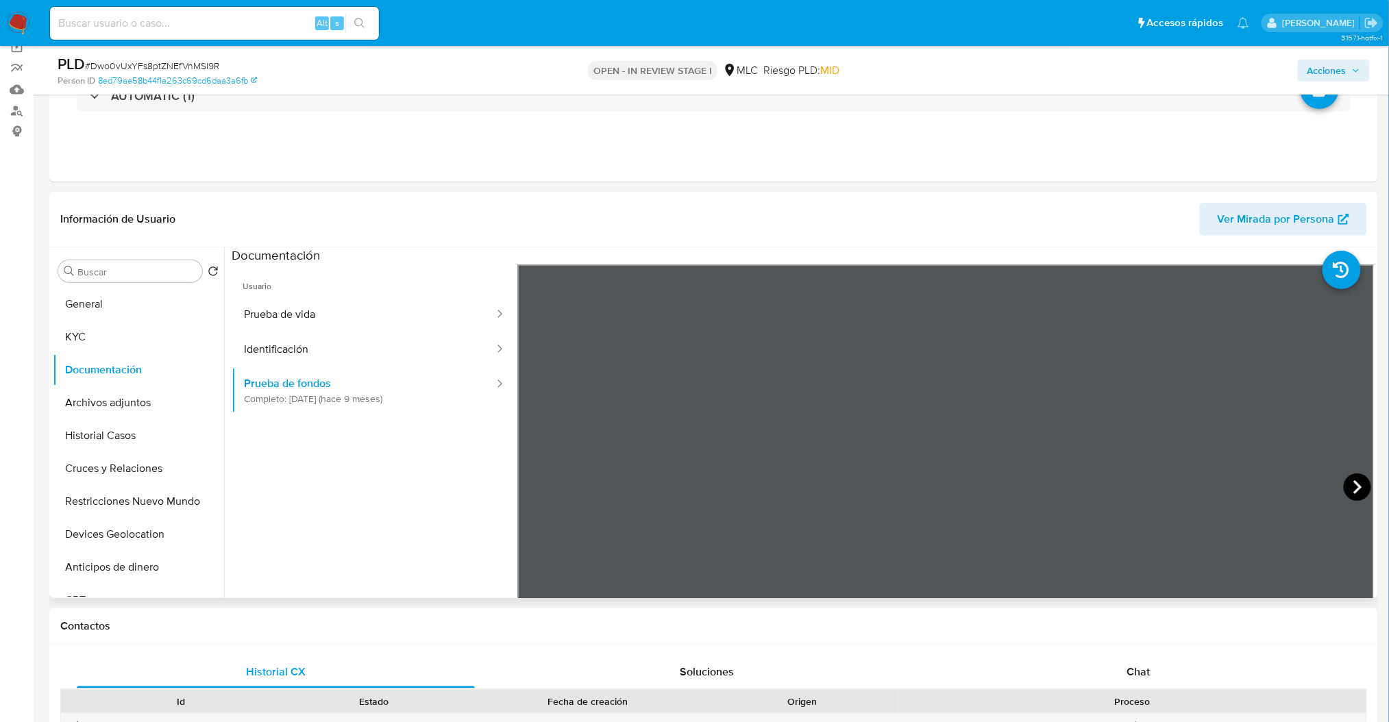
click at [1357, 489] on icon at bounding box center [1357, 487] width 27 height 27
click at [1341, 493] on div at bounding box center [945, 490] width 857 height 450
click at [1344, 491] on icon at bounding box center [1357, 487] width 27 height 27
click at [531, 485] on icon at bounding box center [534, 487] width 8 height 14
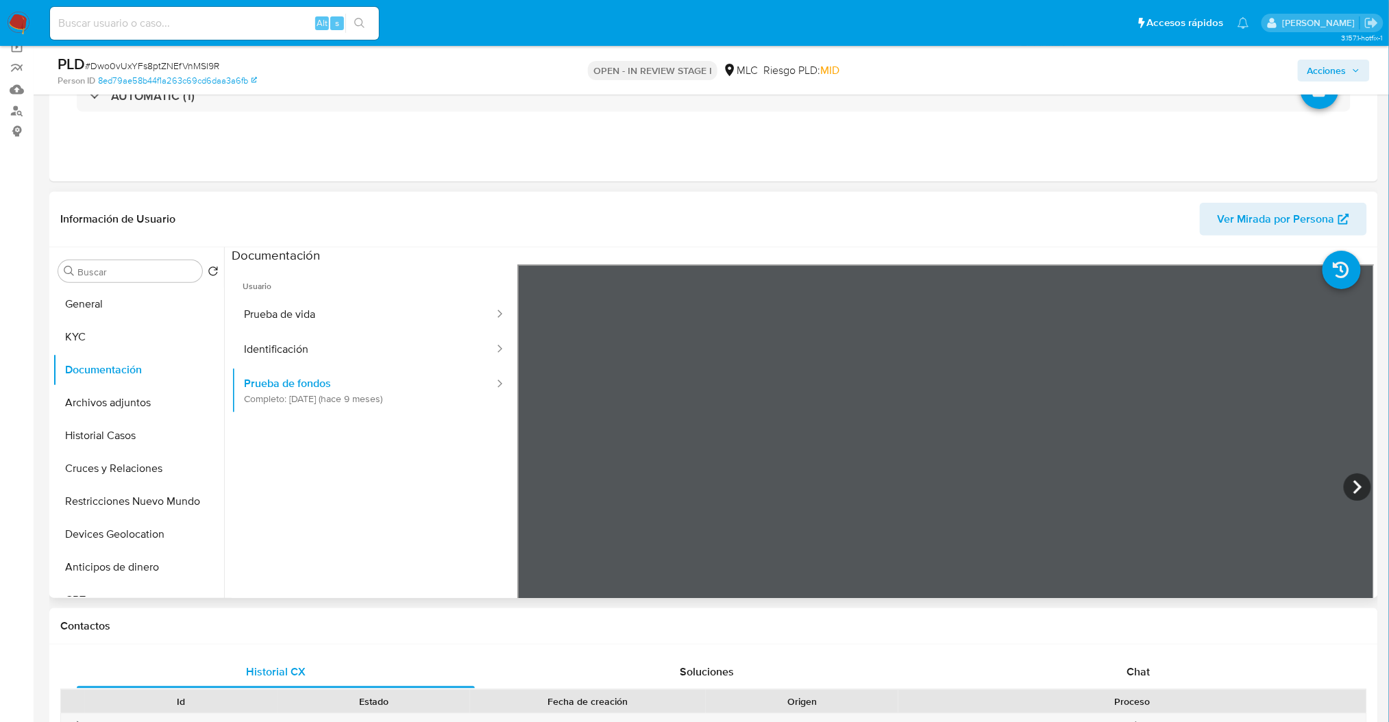
click at [873, 211] on div "Información de Usuario Ver Mirada por Persona Buscar Volver al orden por defect…" at bounding box center [713, 395] width 1329 height 406
click at [938, 219] on div "Información de Usuario Ver Mirada por Persona Buscar Volver al orden por defect…" at bounding box center [713, 395] width 1329 height 406
click at [1345, 489] on icon at bounding box center [1357, 487] width 27 height 27
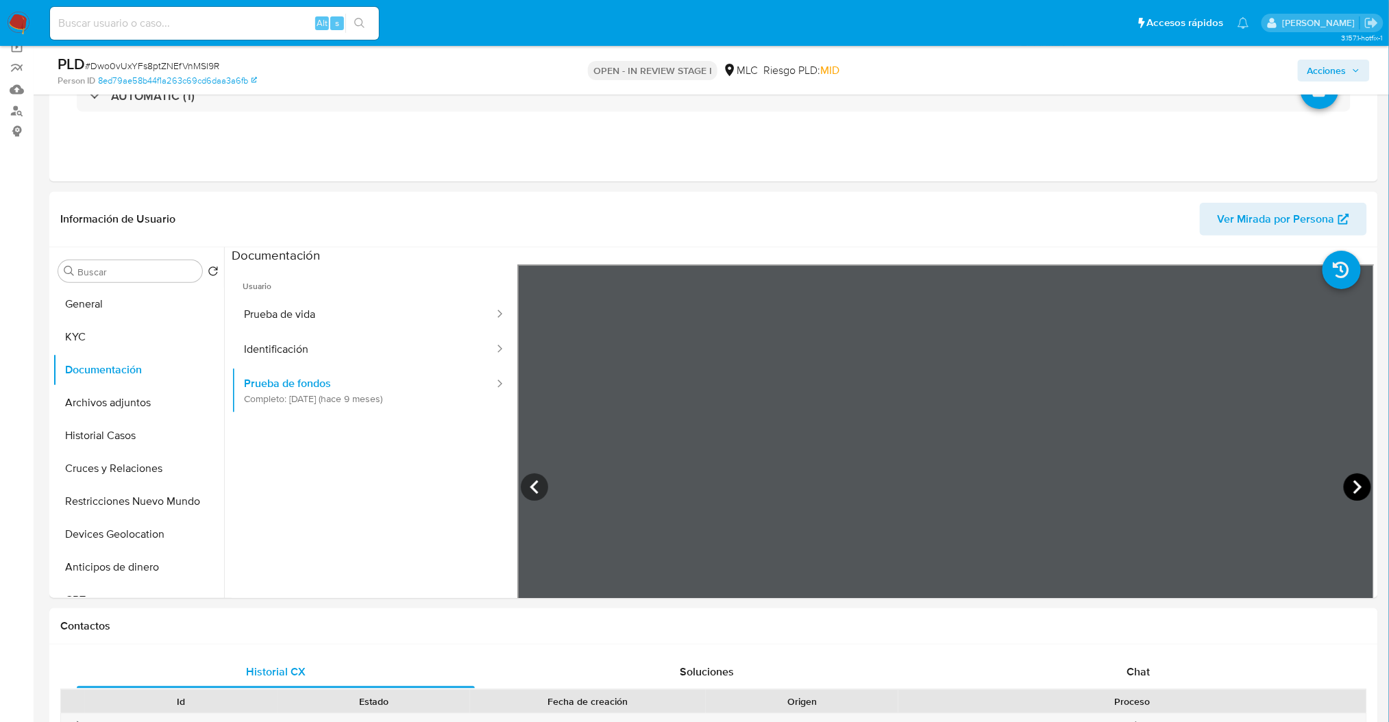
click at [1344, 491] on icon at bounding box center [1357, 487] width 27 height 27
click at [532, 489] on icon at bounding box center [534, 487] width 8 height 14
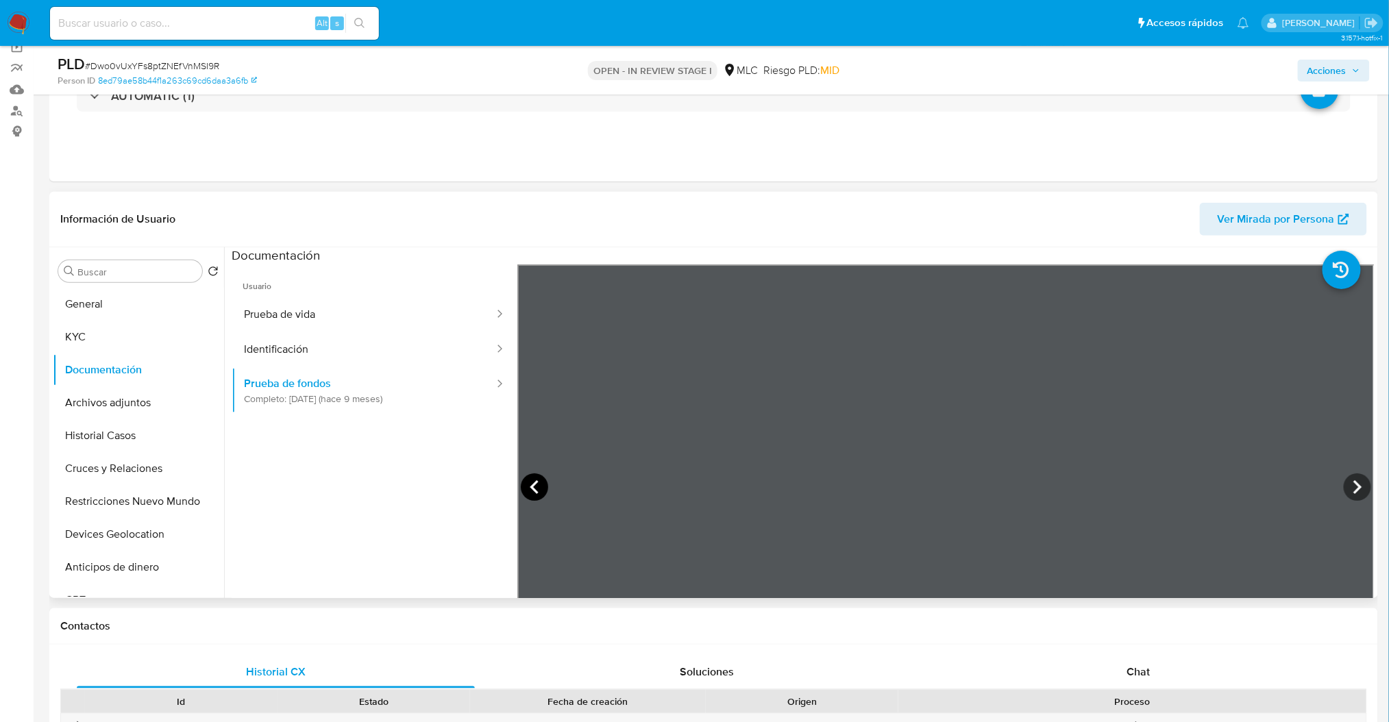
click at [532, 489] on icon at bounding box center [534, 487] width 8 height 14
click at [532, 488] on icon at bounding box center [534, 487] width 8 height 14
click at [532, 487] on icon at bounding box center [534, 487] width 8 height 14
click at [1115, 226] on div "Información de Usuario Ver Mirada por Persona Buscar Volver al orden por defect…" at bounding box center [713, 395] width 1329 height 406
click at [532, 478] on icon at bounding box center [534, 487] width 27 height 27
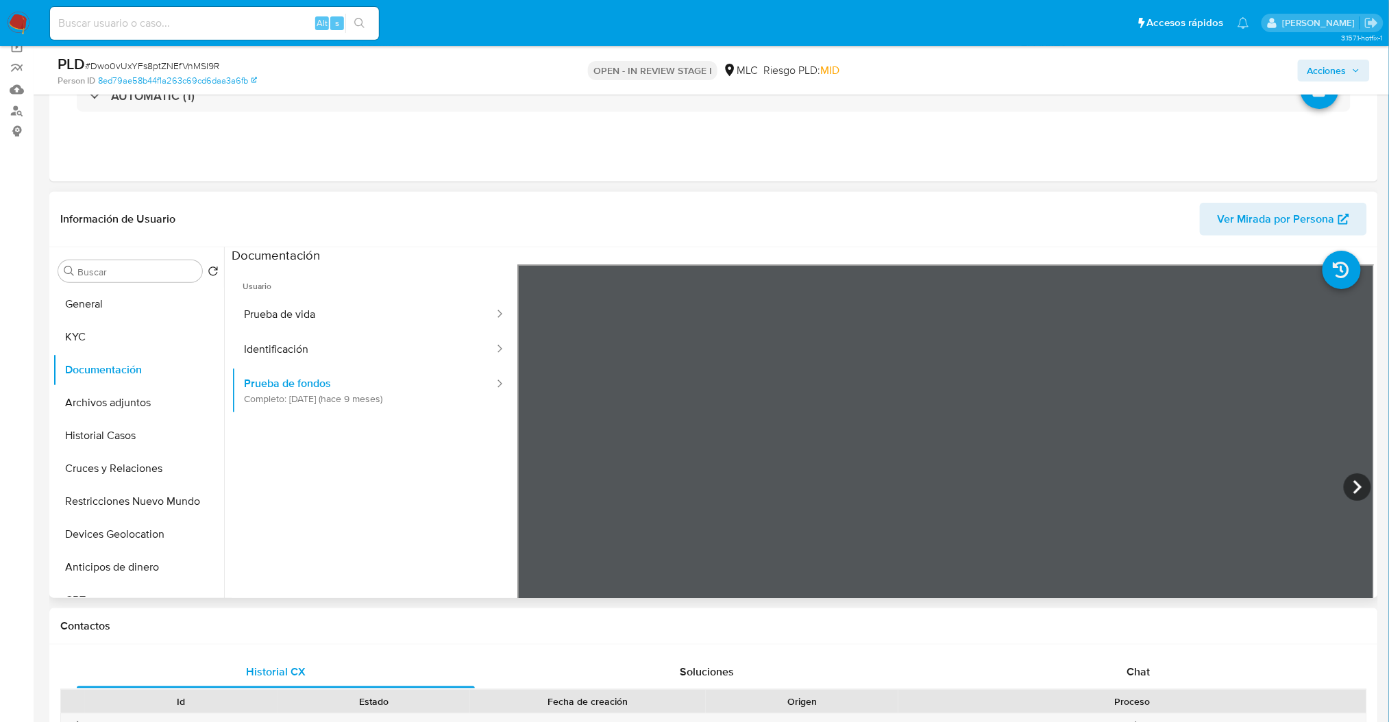
click at [1352, 479] on icon at bounding box center [1357, 487] width 27 height 27
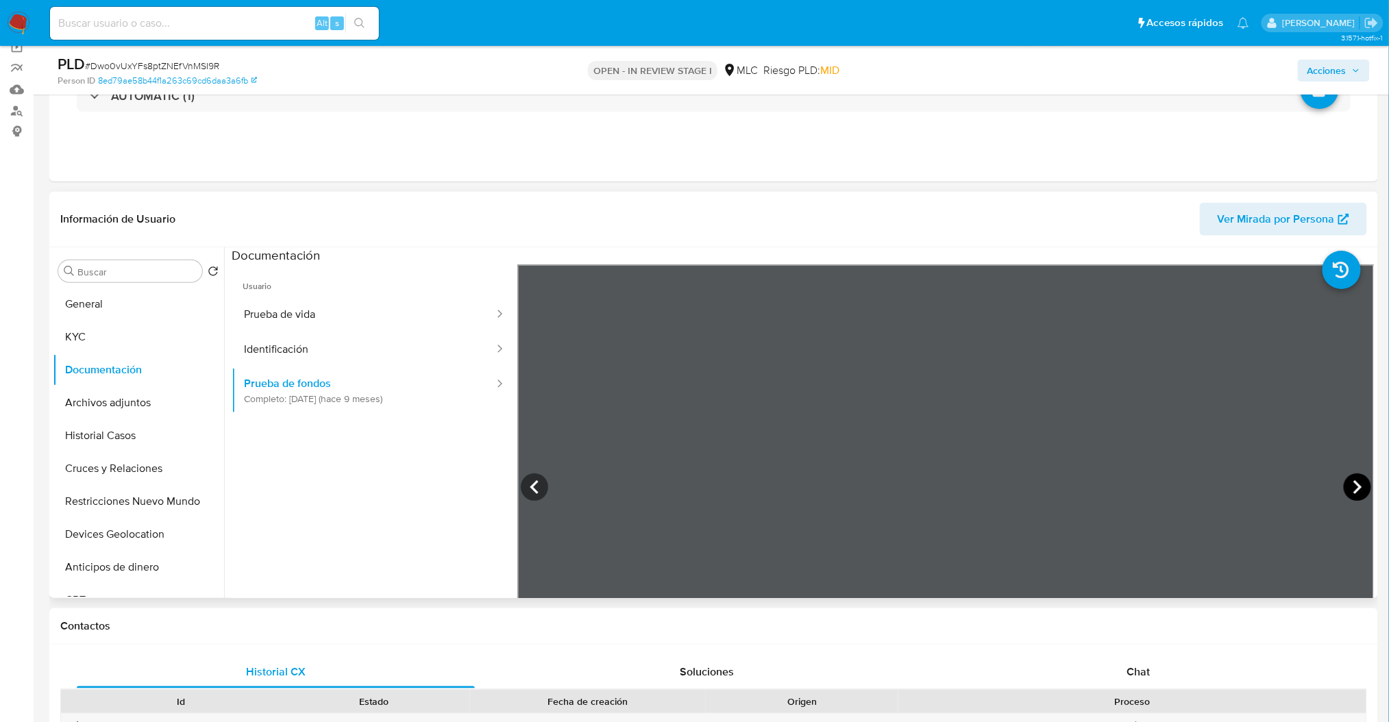
click at [1352, 479] on icon at bounding box center [1357, 487] width 27 height 27
click at [540, 491] on icon at bounding box center [534, 487] width 27 height 27
click at [304, 360] on button "Identificación" at bounding box center [364, 349] width 264 height 35
click at [116, 434] on button "Historial Casos" at bounding box center [133, 435] width 160 height 33
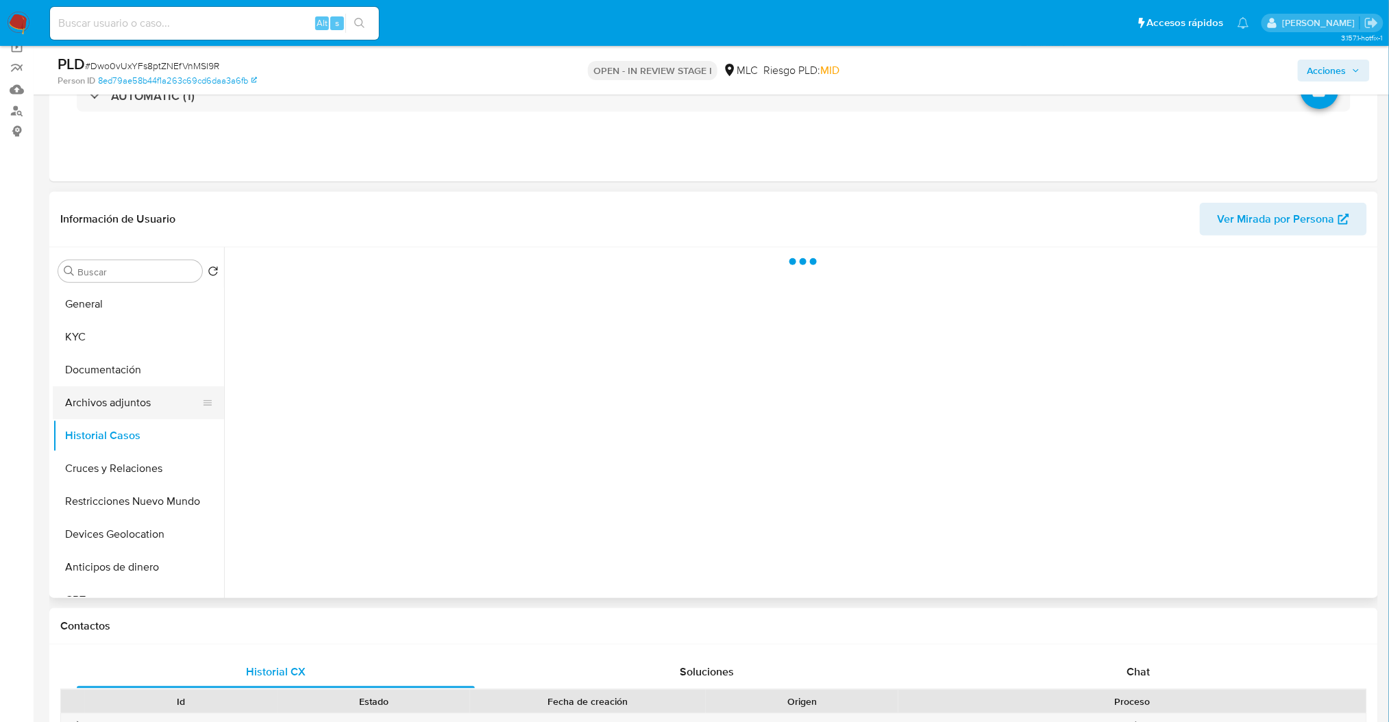
click at [119, 413] on button "Archivos adjuntos" at bounding box center [133, 403] width 160 height 33
click at [140, 507] on button "Restricciones Nuevo Mundo" at bounding box center [133, 501] width 160 height 33
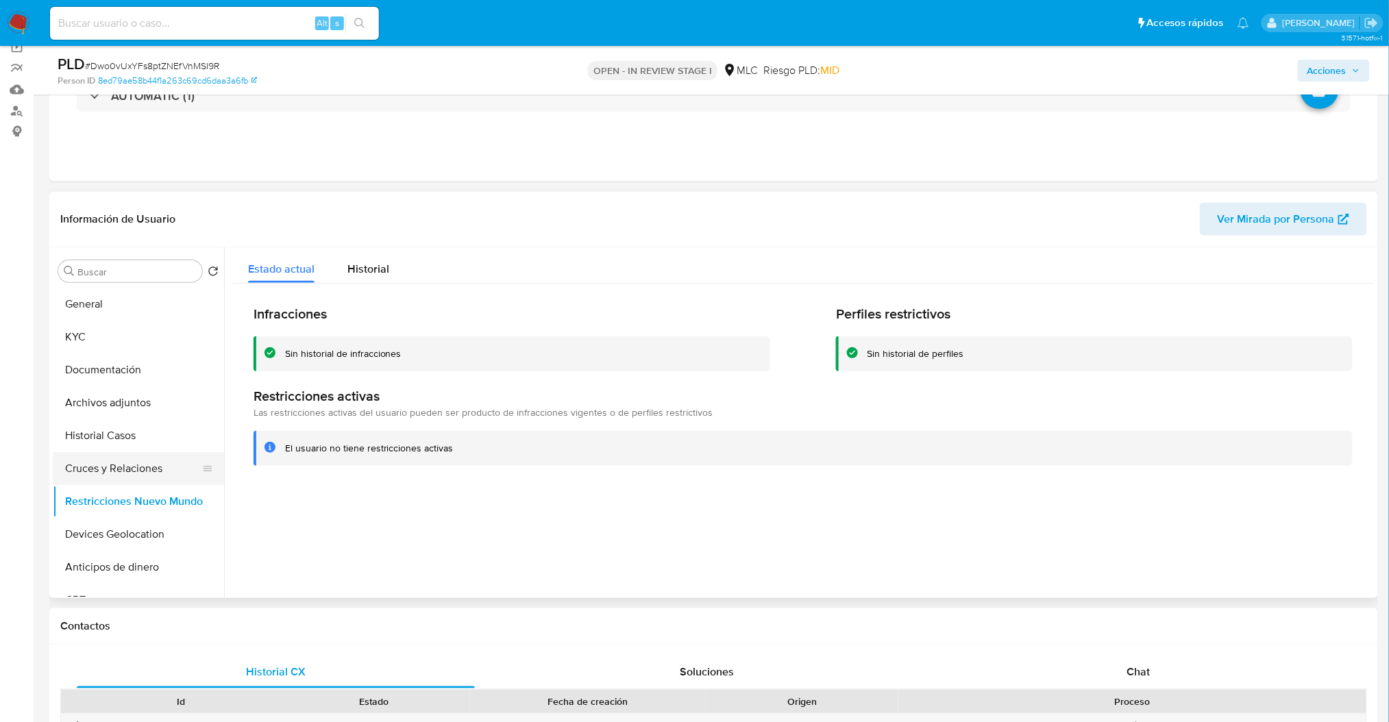
click at [134, 473] on button "Cruces y Relaciones" at bounding box center [133, 468] width 160 height 33
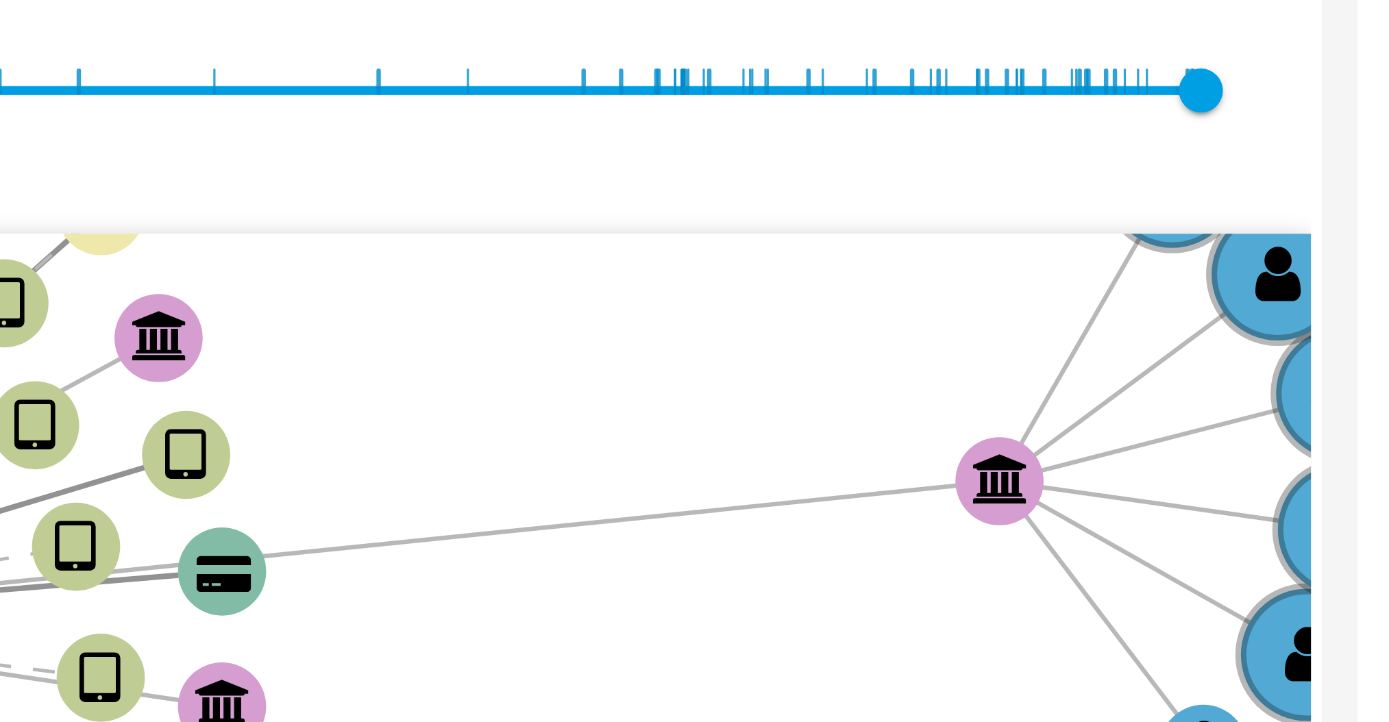
scroll to position [108, 0]
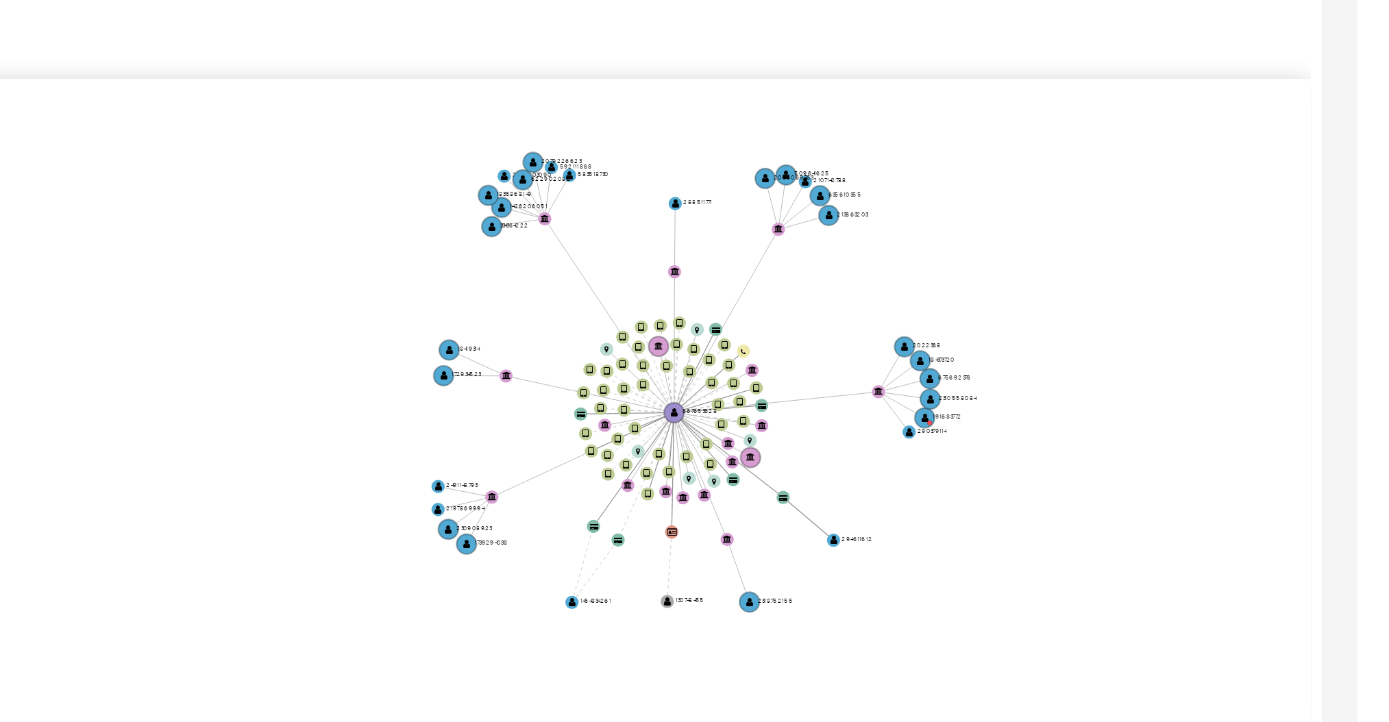
click at [1258, 465] on icon "device-6222dd8d08813b00171049c9  device-61b00fee08813b001830a6cf  device-6332…" at bounding box center [813, 488] width 1123 height 199
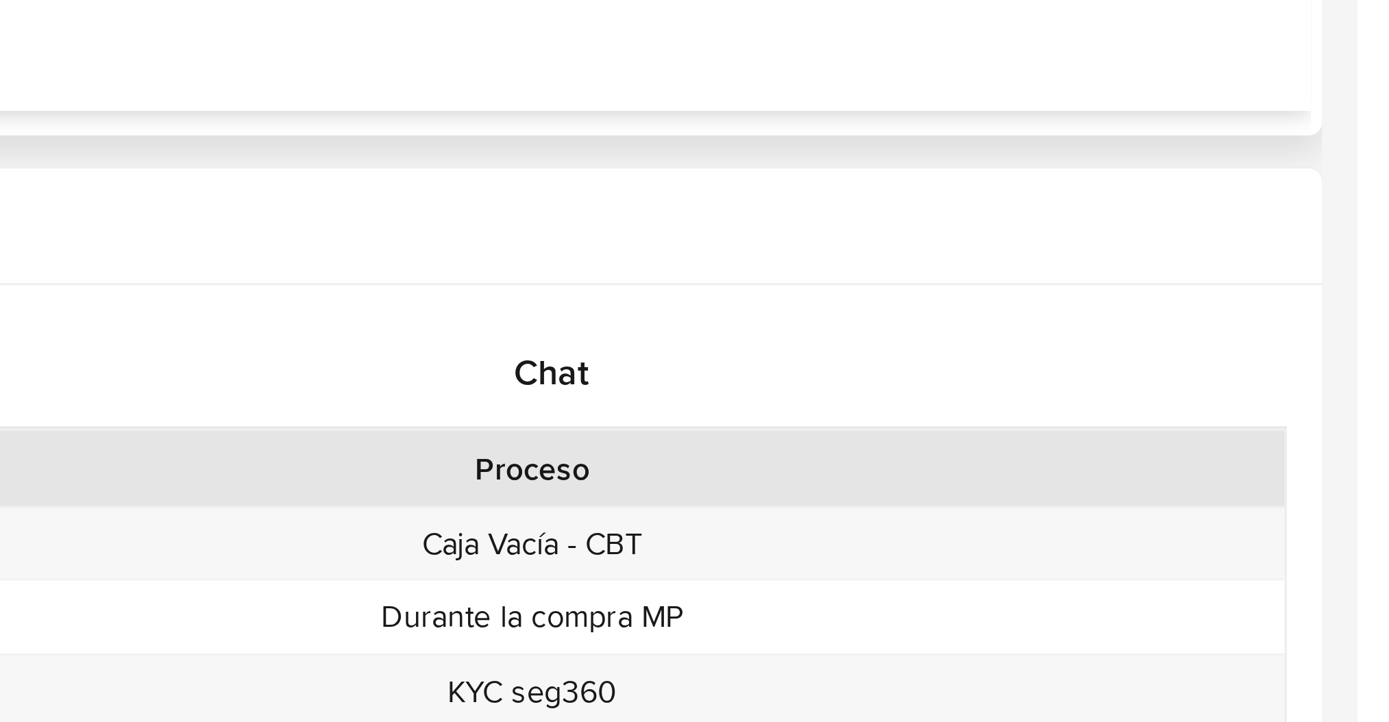
scroll to position [247, 0]
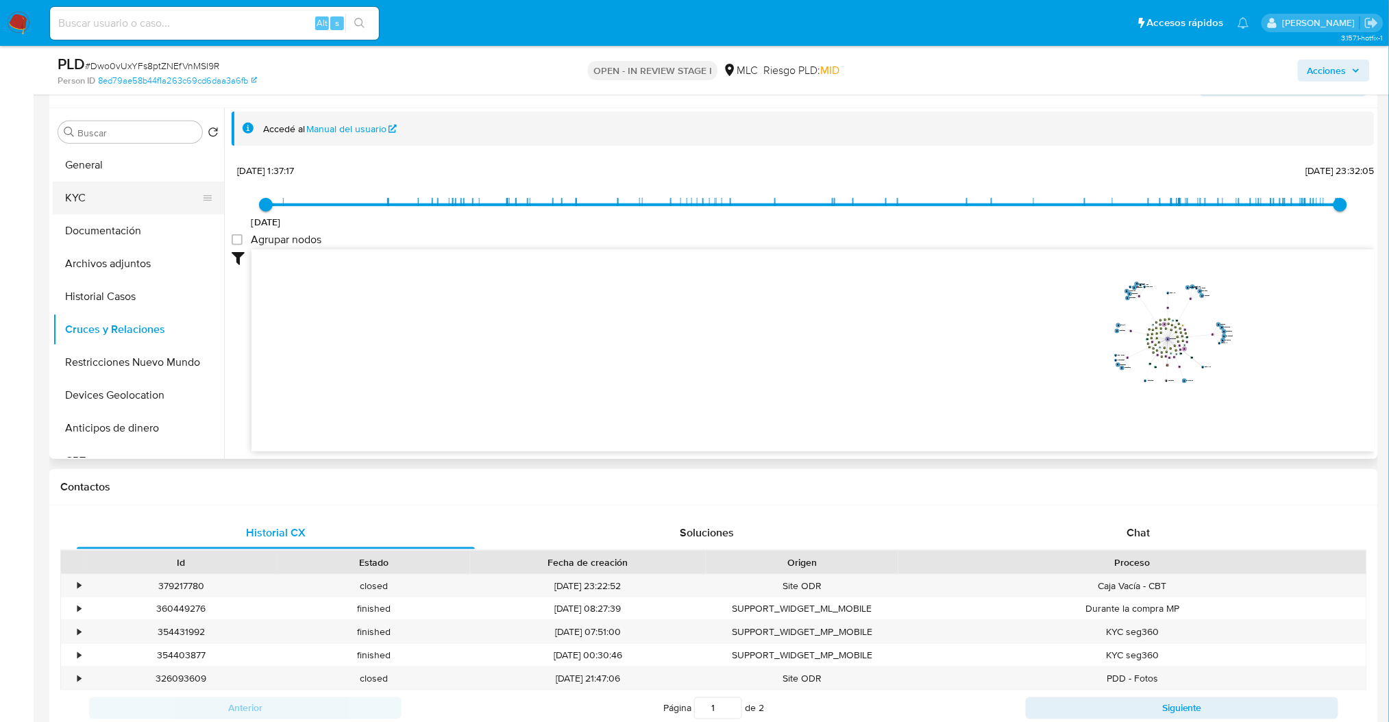
click at [90, 192] on button "KYC" at bounding box center [133, 198] width 160 height 33
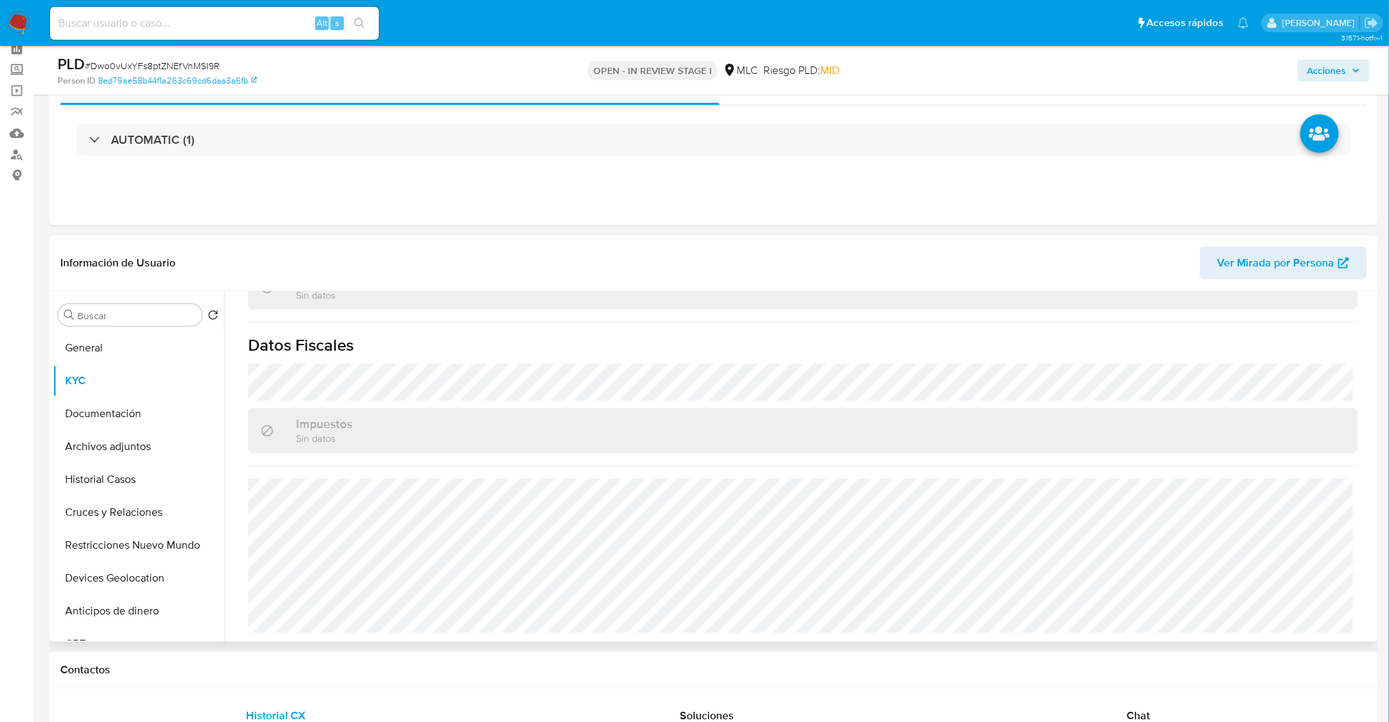
scroll to position [742, 0]
click at [132, 446] on button "Archivos adjuntos" at bounding box center [133, 446] width 160 height 33
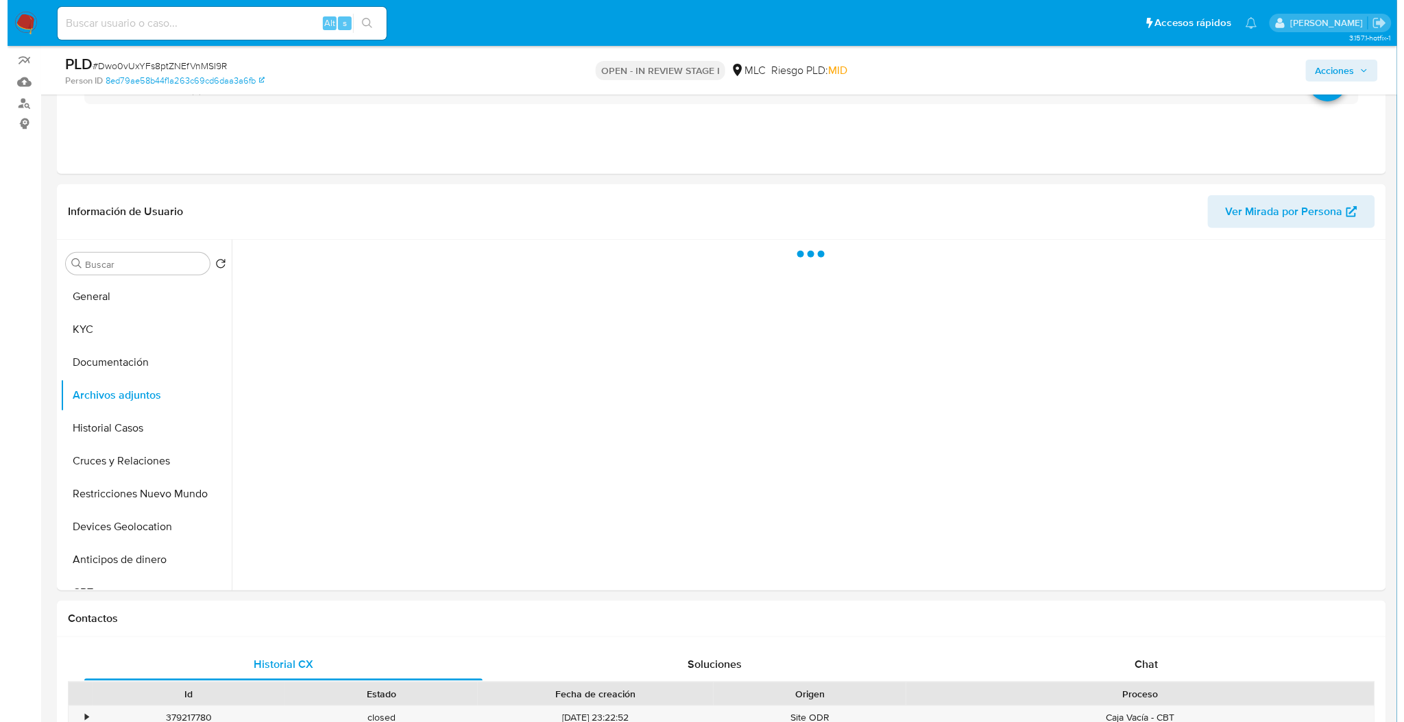
scroll to position [119, 0]
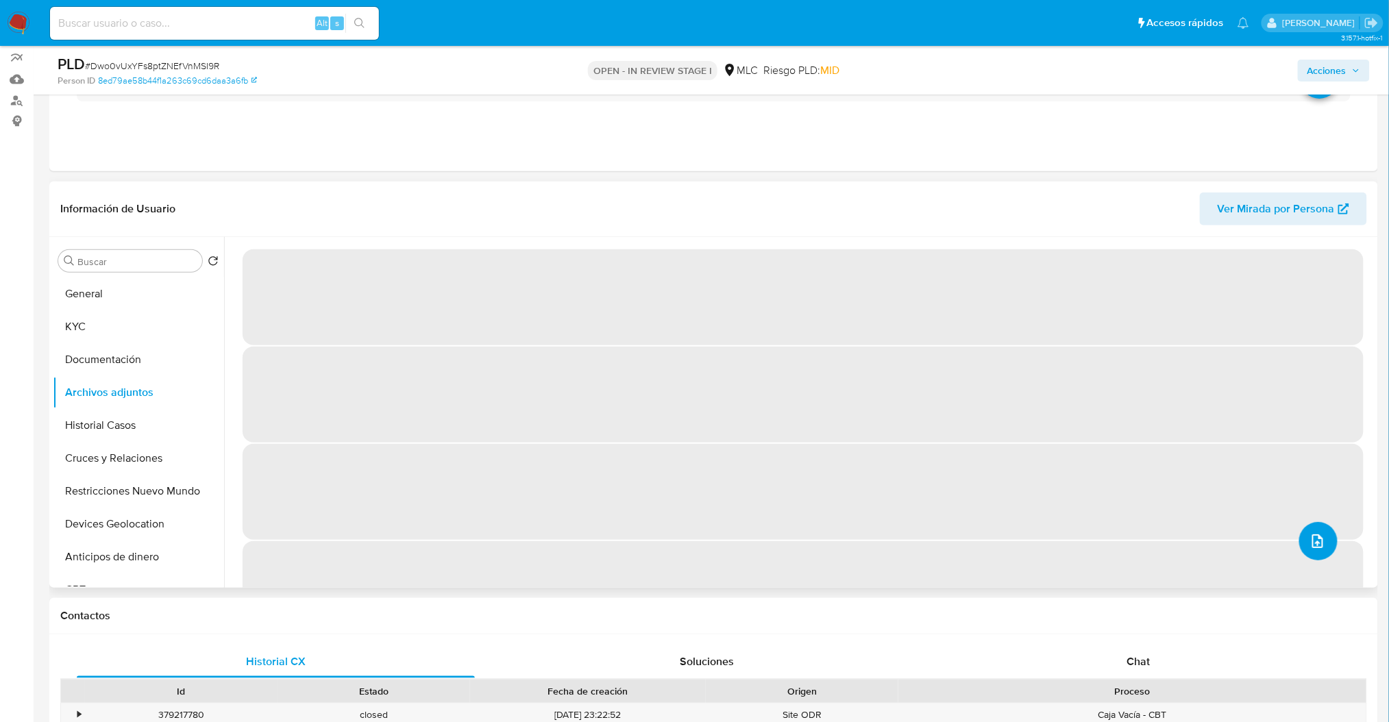
click at [1321, 542] on icon "upload-file" at bounding box center [1318, 541] width 16 height 16
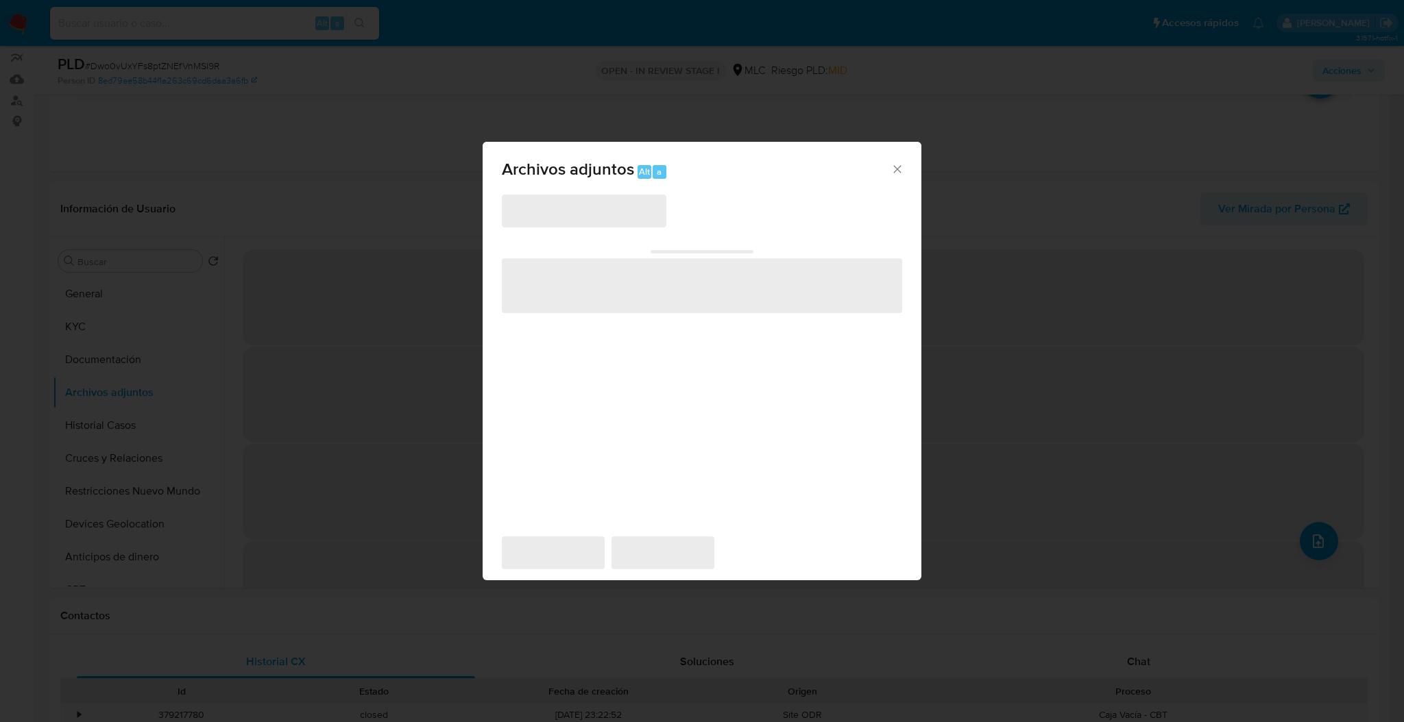
drag, startPoint x: 642, startPoint y: 212, endPoint x: 687, endPoint y: 287, distance: 87.7
click at [643, 212] on span "‌" at bounding box center [584, 211] width 165 height 33
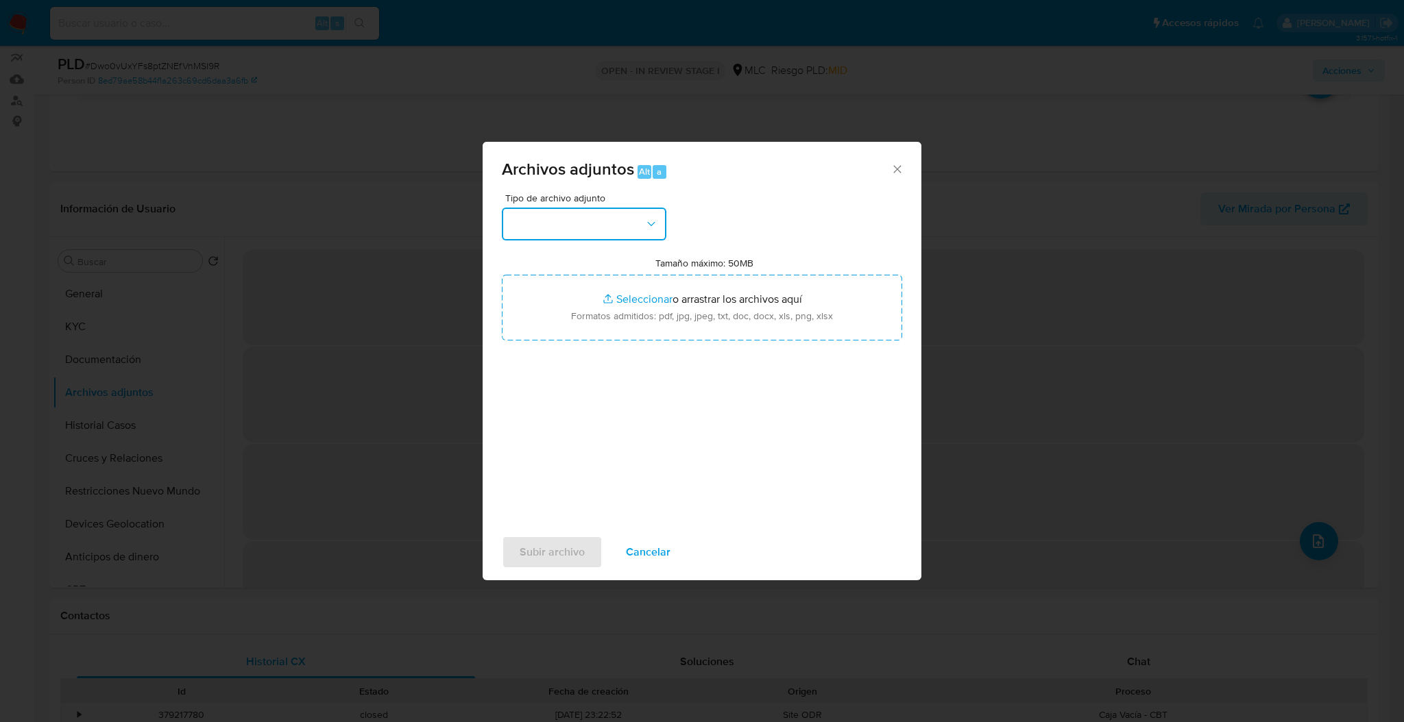
click at [624, 217] on button "button" at bounding box center [584, 224] width 165 height 33
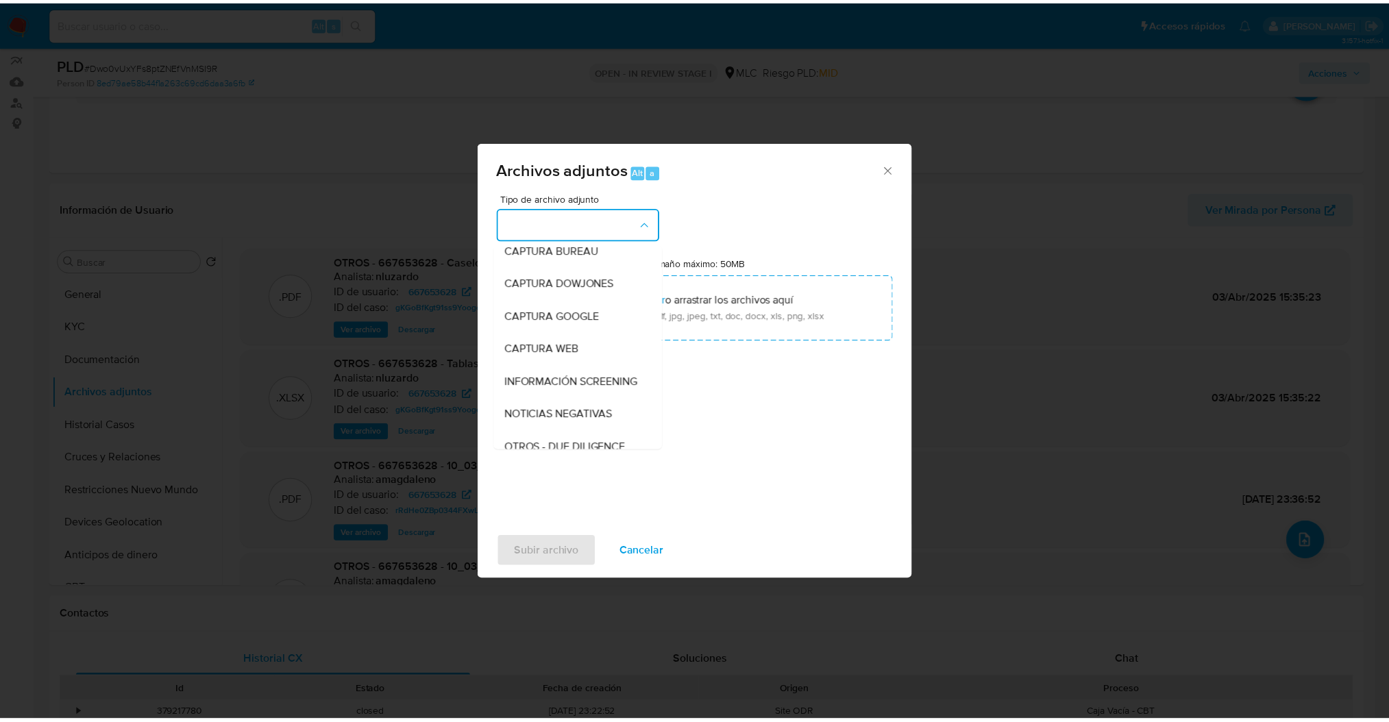
scroll to position [152, 0]
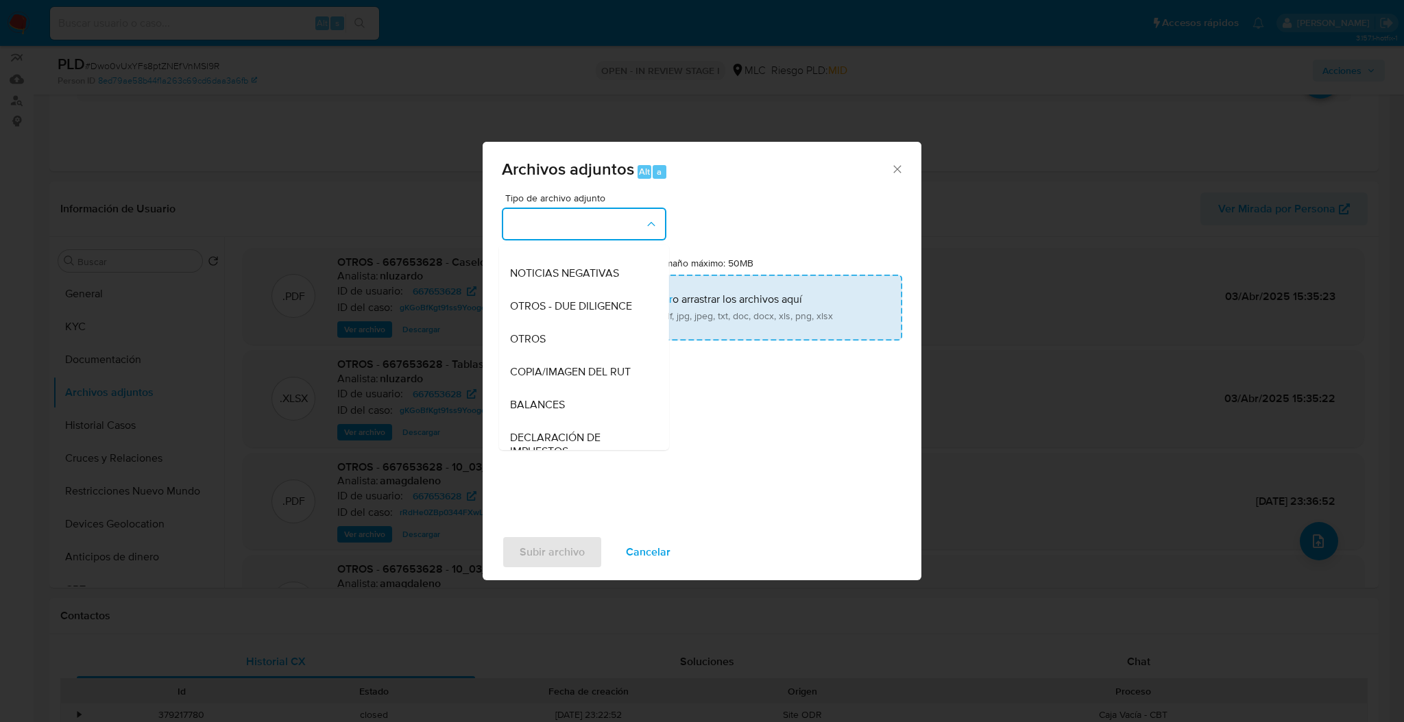
drag, startPoint x: 604, startPoint y: 350, endPoint x: 603, endPoint y: 335, distance: 15.1
click at [599, 345] on div "OTROS" at bounding box center [580, 339] width 140 height 33
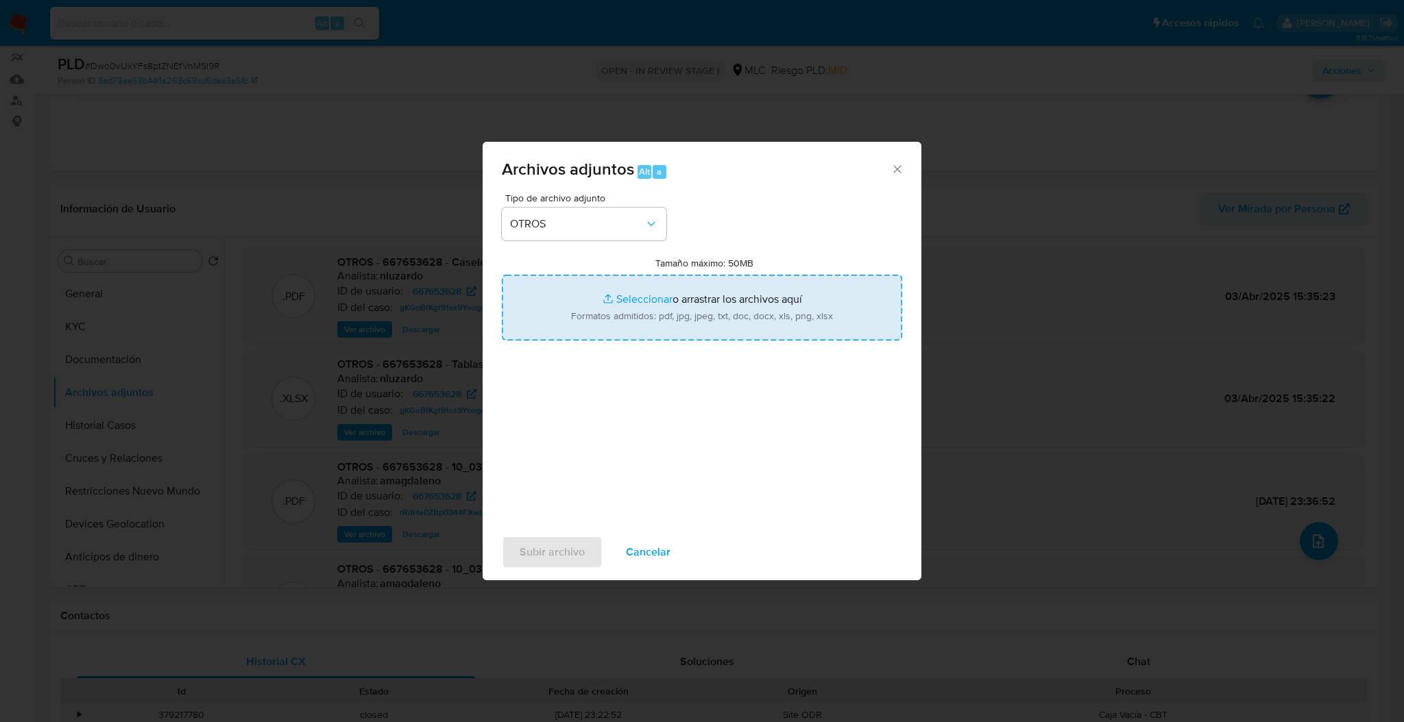
click at [600, 318] on input "Tamaño máximo: 50MB Seleccionar archivos" at bounding box center [702, 308] width 400 height 66
drag, startPoint x: 677, startPoint y: 365, endPoint x: 672, endPoint y: 330, distance: 35.3
click at [677, 362] on ul "Case Log - 667653628 .pdf" at bounding box center [702, 354] width 400 height 27
click at [663, 302] on input "Tamaño máximo: 50MB Seleccionar archivos" at bounding box center [702, 308] width 400 height 66
type input "C:\fakepath\667653628Movimientos.xlsx"
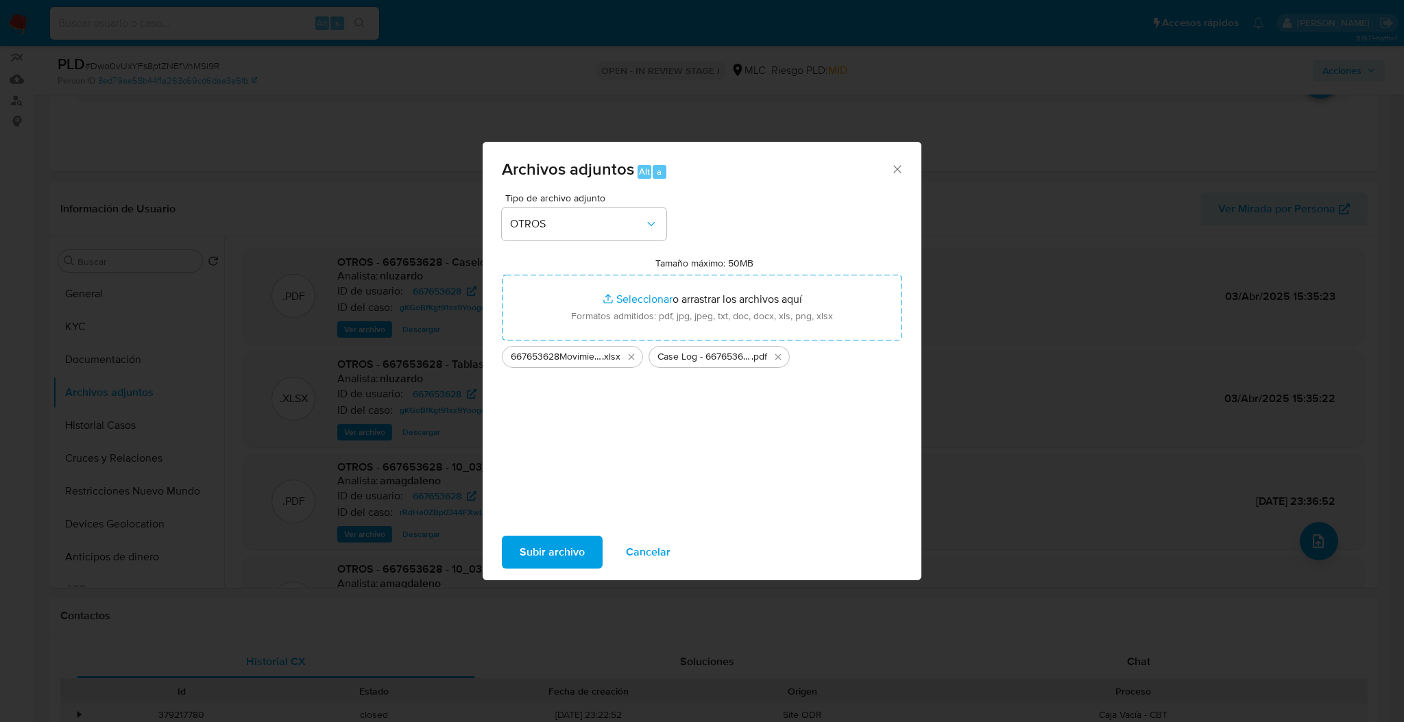
click at [517, 545] on button "Subir archivo" at bounding box center [552, 552] width 101 height 33
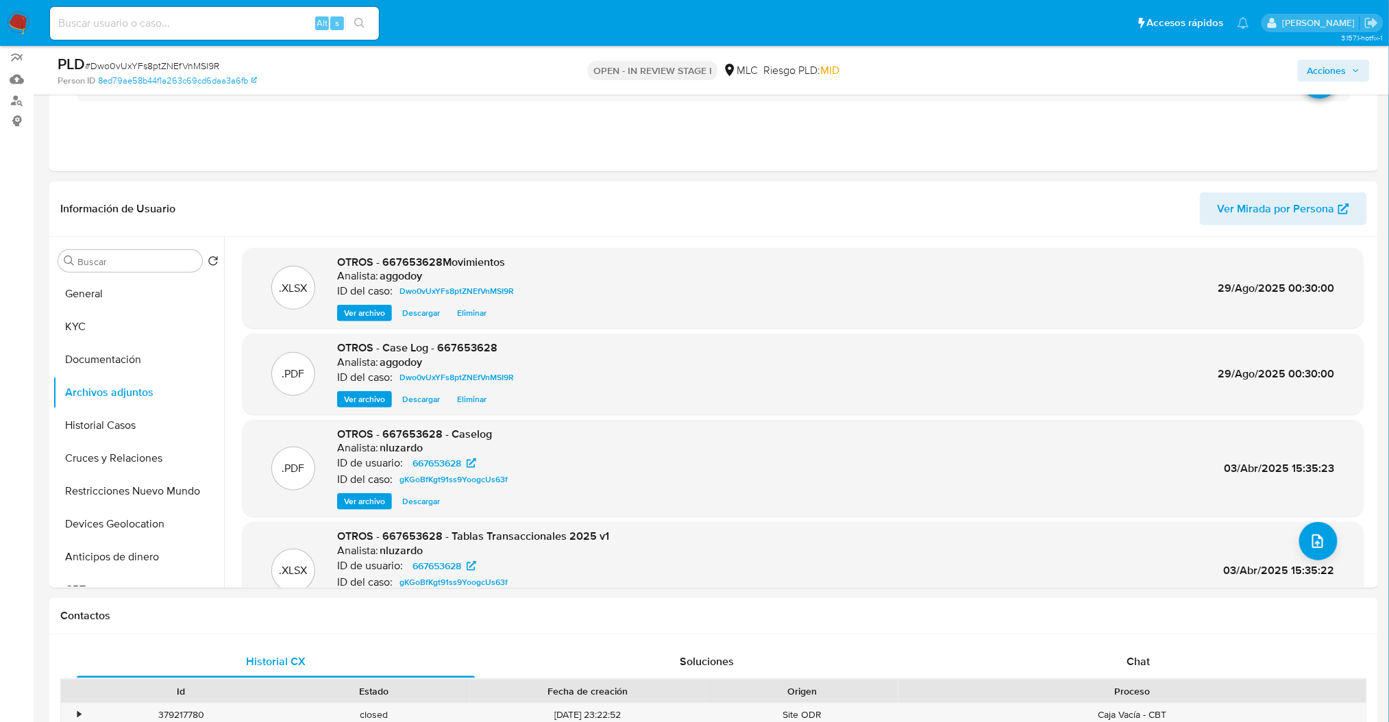
click at [1337, 87] on div "PLD # Dwo0vUxYFs8ptZNEfVnMSI9R Person ID 8ed79ae58b44f1a263c69cd6daa3a6fb OPEN …" at bounding box center [713, 70] width 1329 height 49
click at [1337, 74] on span "Acciones" at bounding box center [1327, 71] width 39 height 22
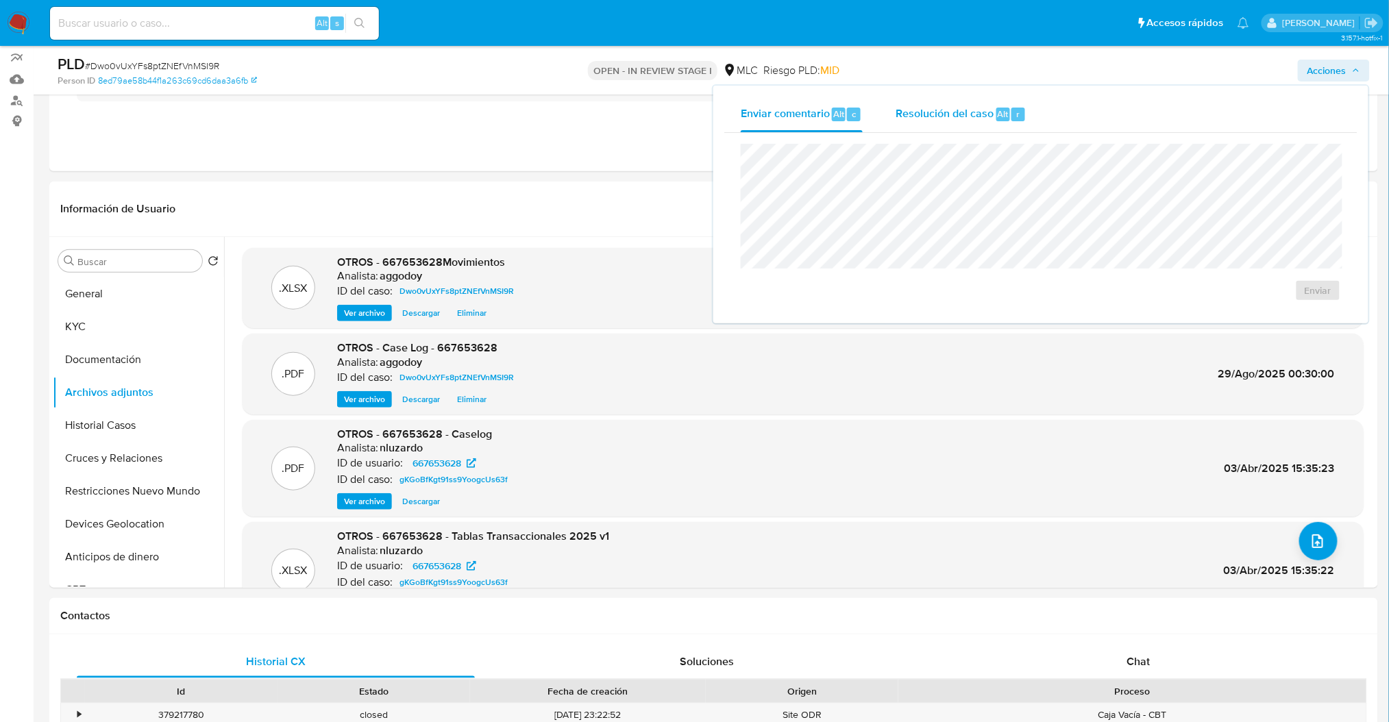
click at [966, 103] on div "Resolución del caso Alt r" at bounding box center [961, 115] width 131 height 36
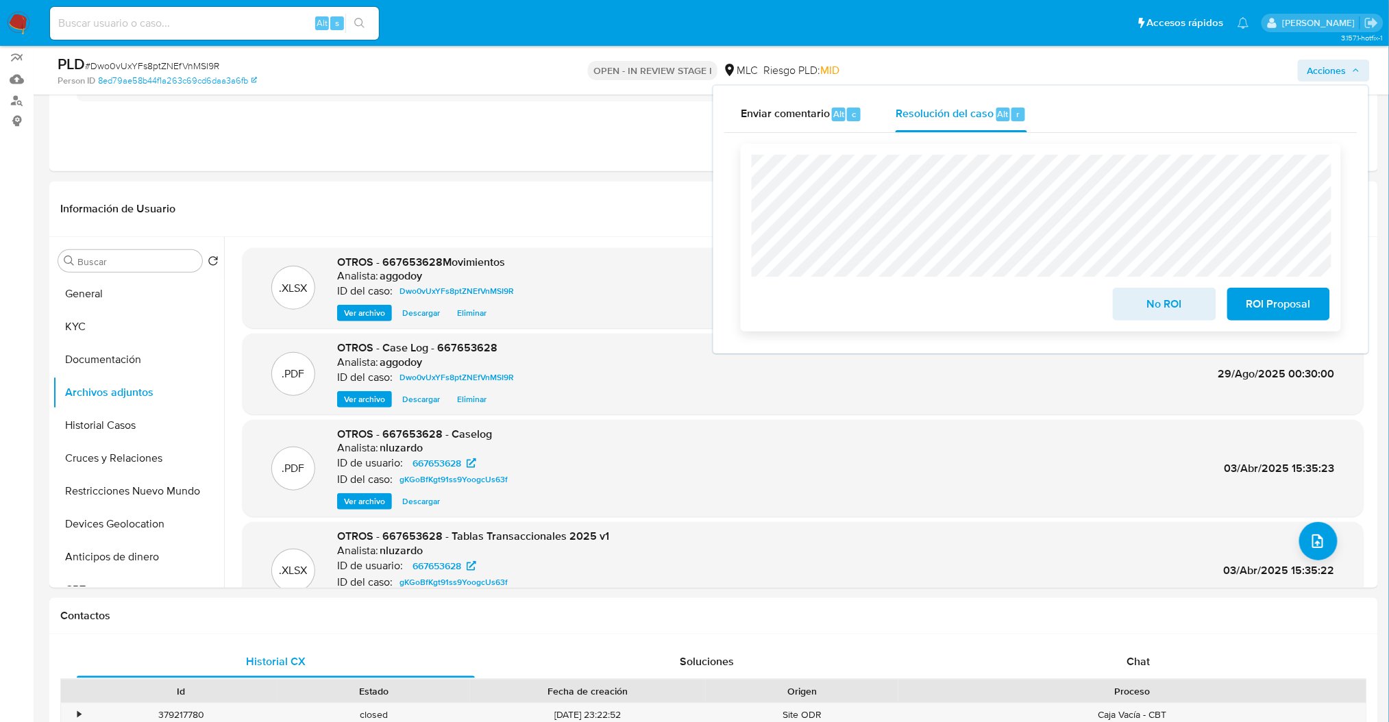
drag, startPoint x: 1143, startPoint y: 311, endPoint x: 1137, endPoint y: 321, distance: 12.0
click at [1144, 312] on span "No ROI" at bounding box center [1164, 304] width 67 height 30
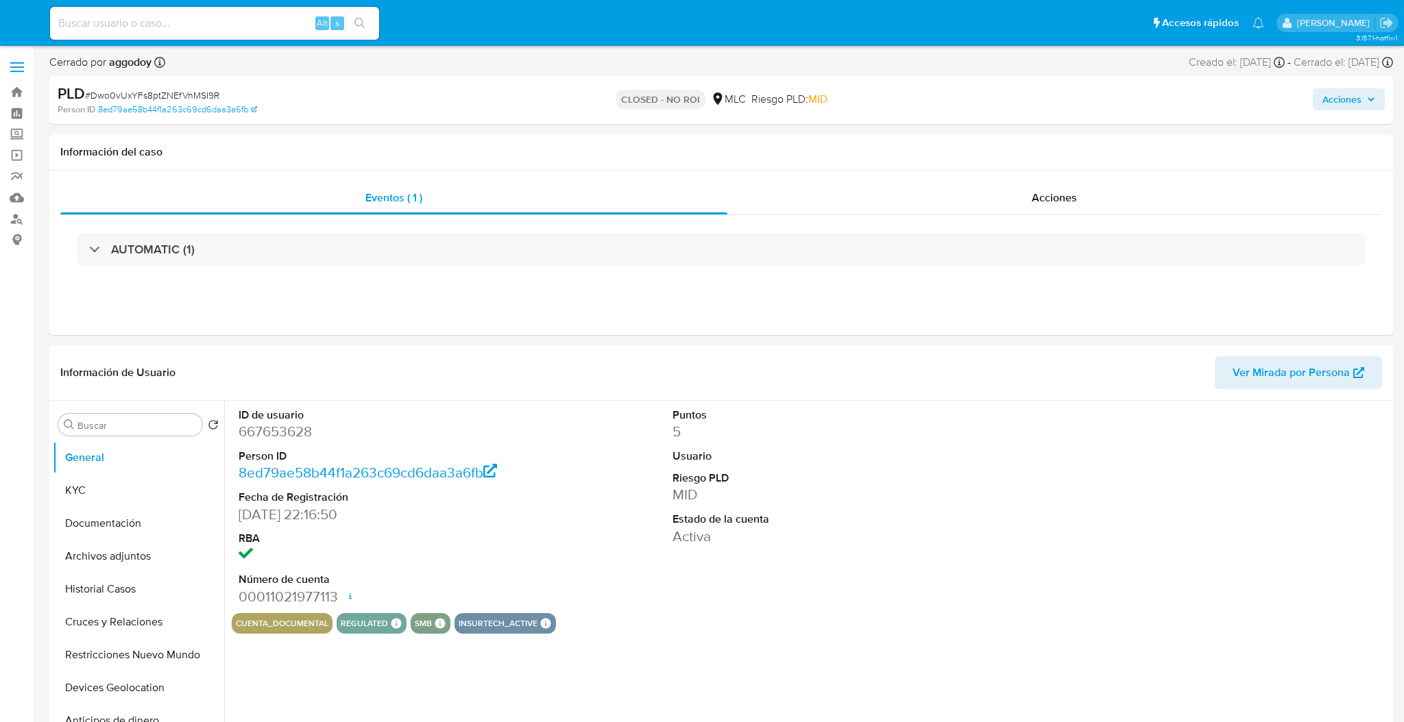
select select "10"
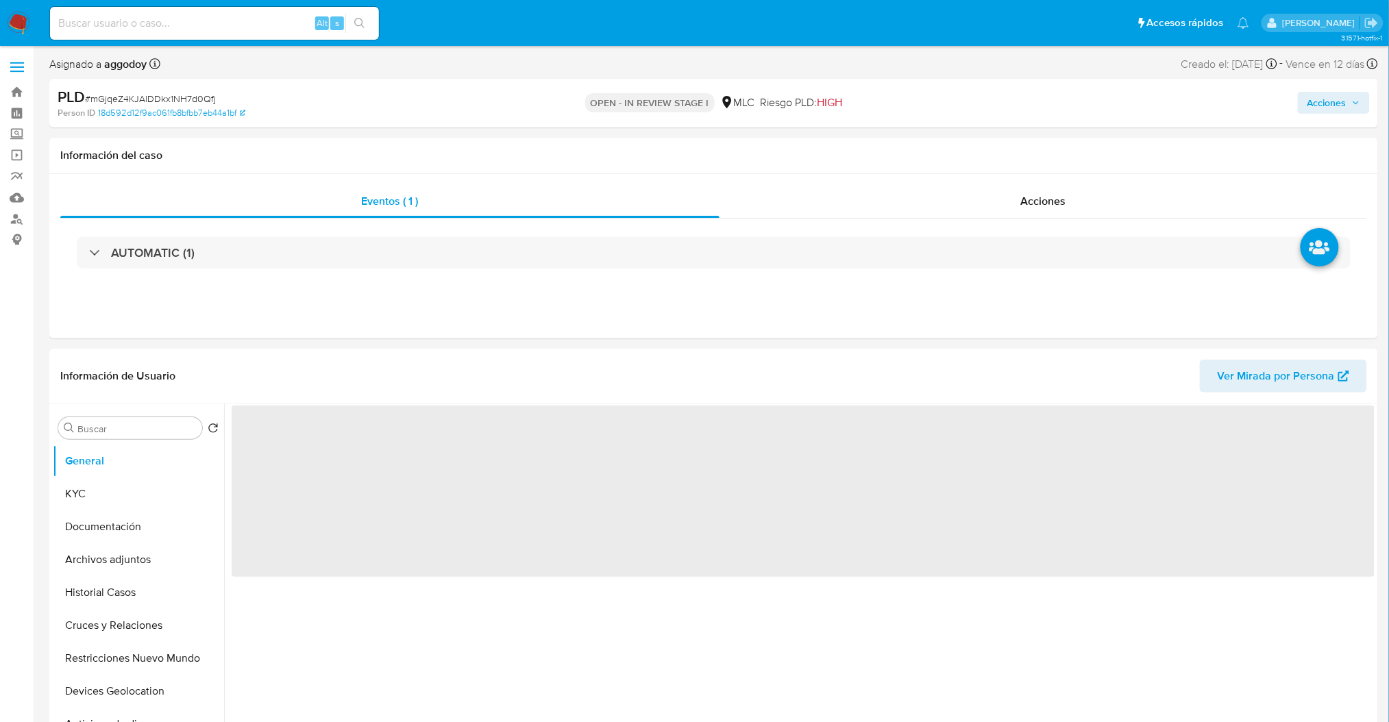
select select "10"
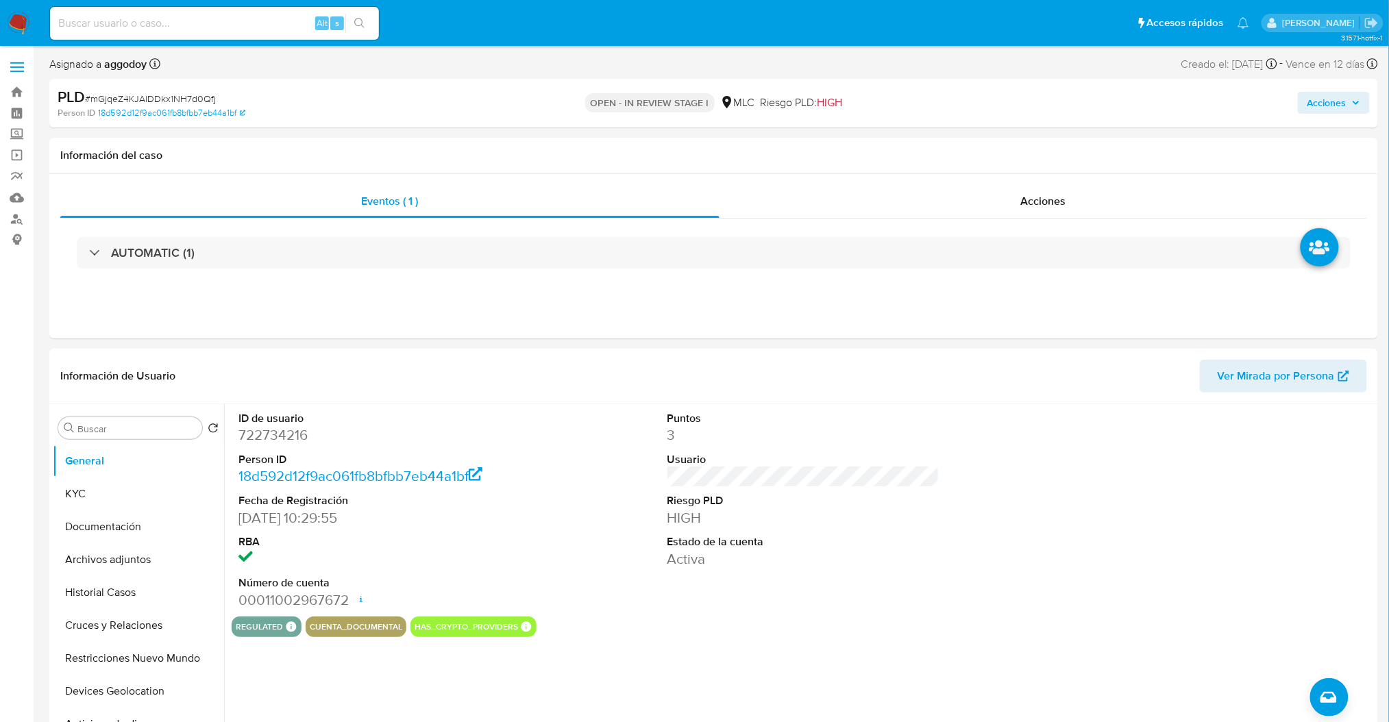
click at [139, 98] on span "# mGjqeZ4KJAlDDkx1NH7d0Qfj" at bounding box center [150, 99] width 131 height 14
click at [141, 97] on span "# mGjqeZ4KJAlDDkx1NH7d0Qfj" at bounding box center [150, 99] width 131 height 14
drag, startPoint x: 141, startPoint y: 98, endPoint x: 124, endPoint y: 97, distance: 17.1
click at [124, 97] on span "# mGjqeZ4KJAlDDkx1NH7d0Qfj" at bounding box center [150, 99] width 131 height 14
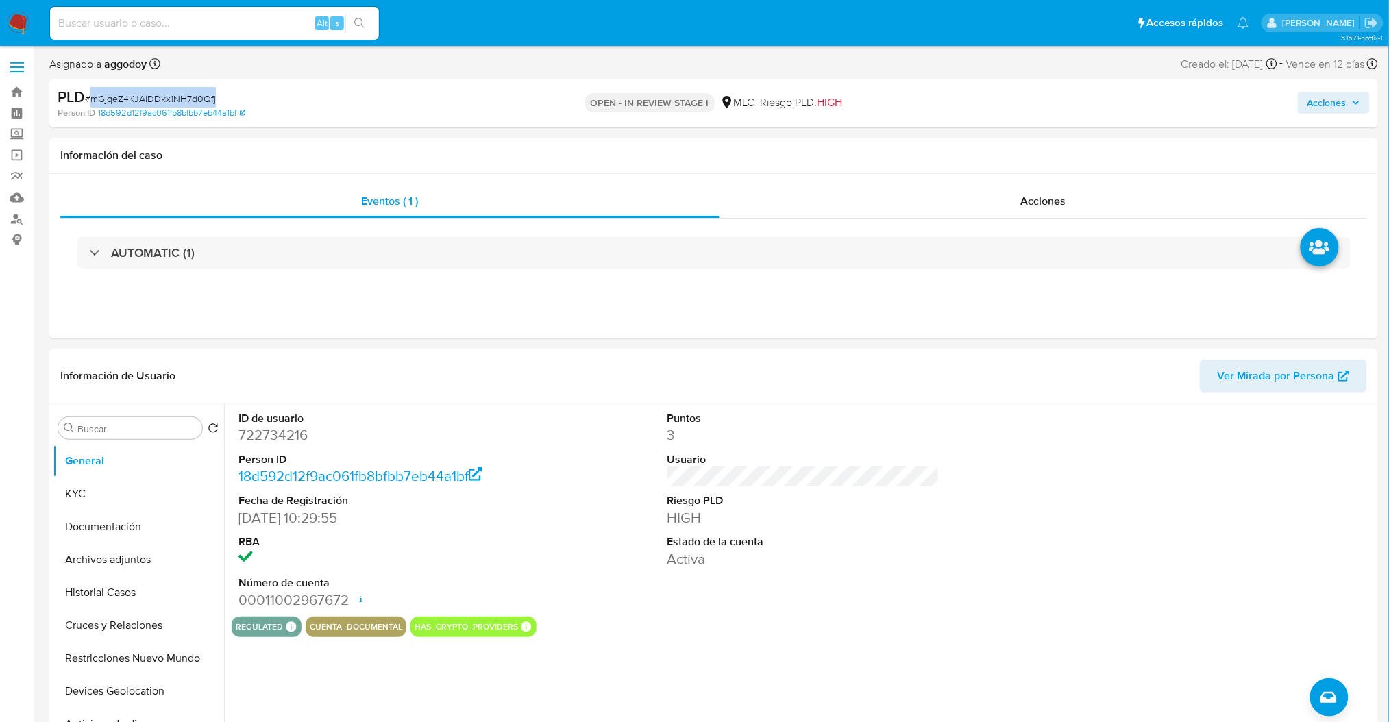
click at [124, 97] on span "# mGjqeZ4KJAlDDkx1NH7d0Qfj" at bounding box center [150, 99] width 131 height 14
copy span "mGjqeZ4KJAlDDkx1NH7d0Qfj"
click at [143, 491] on button "KYC" at bounding box center [133, 494] width 160 height 33
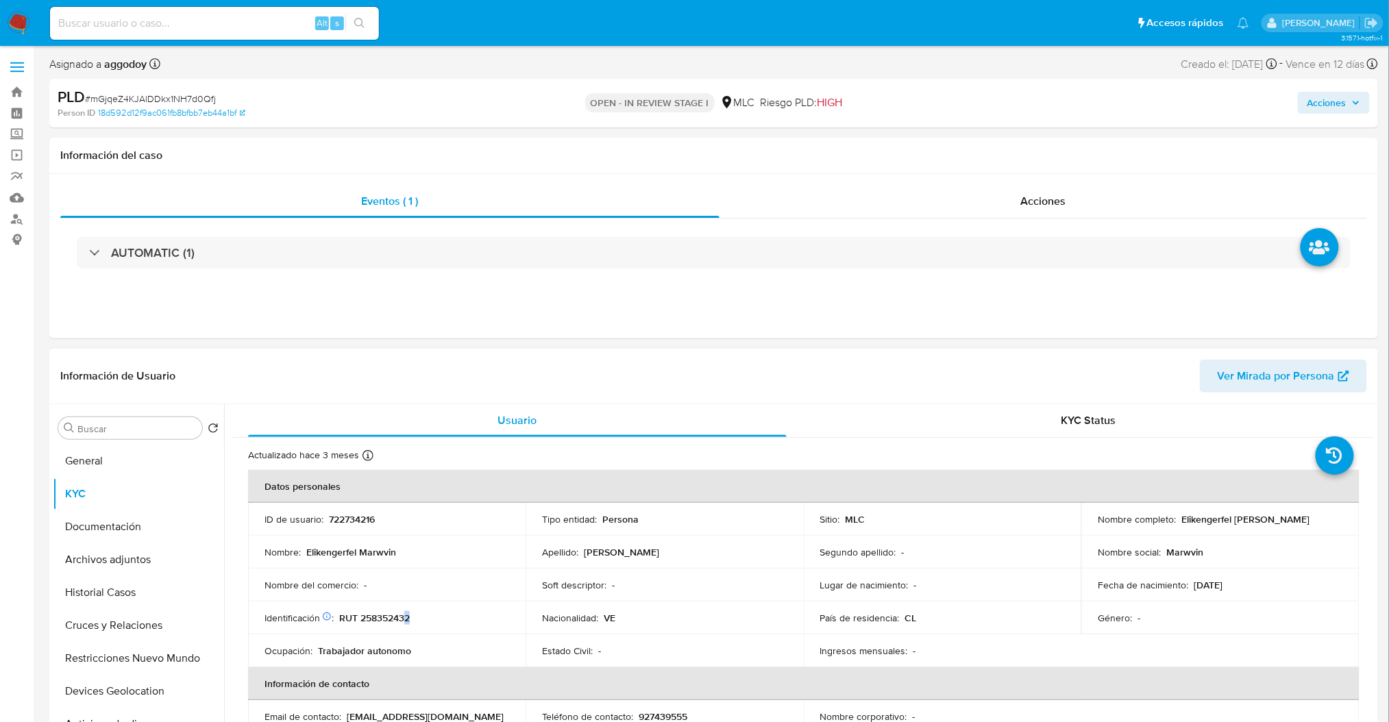
click at [409, 614] on p "RUT 258352432" at bounding box center [374, 618] width 71 height 12
drag, startPoint x: 409, startPoint y: 614, endPoint x: 384, endPoint y: 611, distance: 24.9
click at [384, 611] on td "Identificación Nº de serie: 602721931 : RUT 258352432" at bounding box center [387, 618] width 278 height 33
click at [384, 610] on td "Identificación Nº de serie: 602721931 : RUT 258352432" at bounding box center [387, 618] width 278 height 33
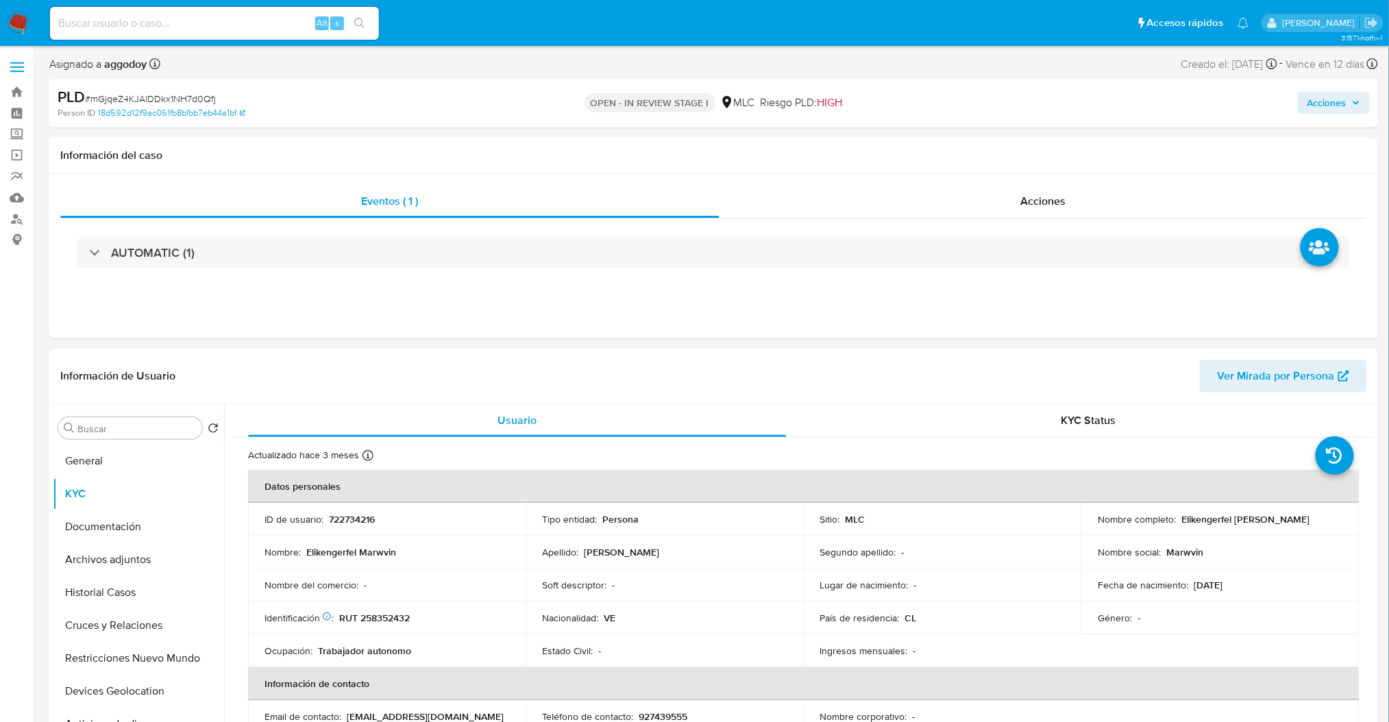
click at [381, 615] on p "RUT 258352432" at bounding box center [374, 618] width 71 height 12
copy p "258352432"
click at [111, 596] on button "Historial Casos" at bounding box center [133, 592] width 160 height 33
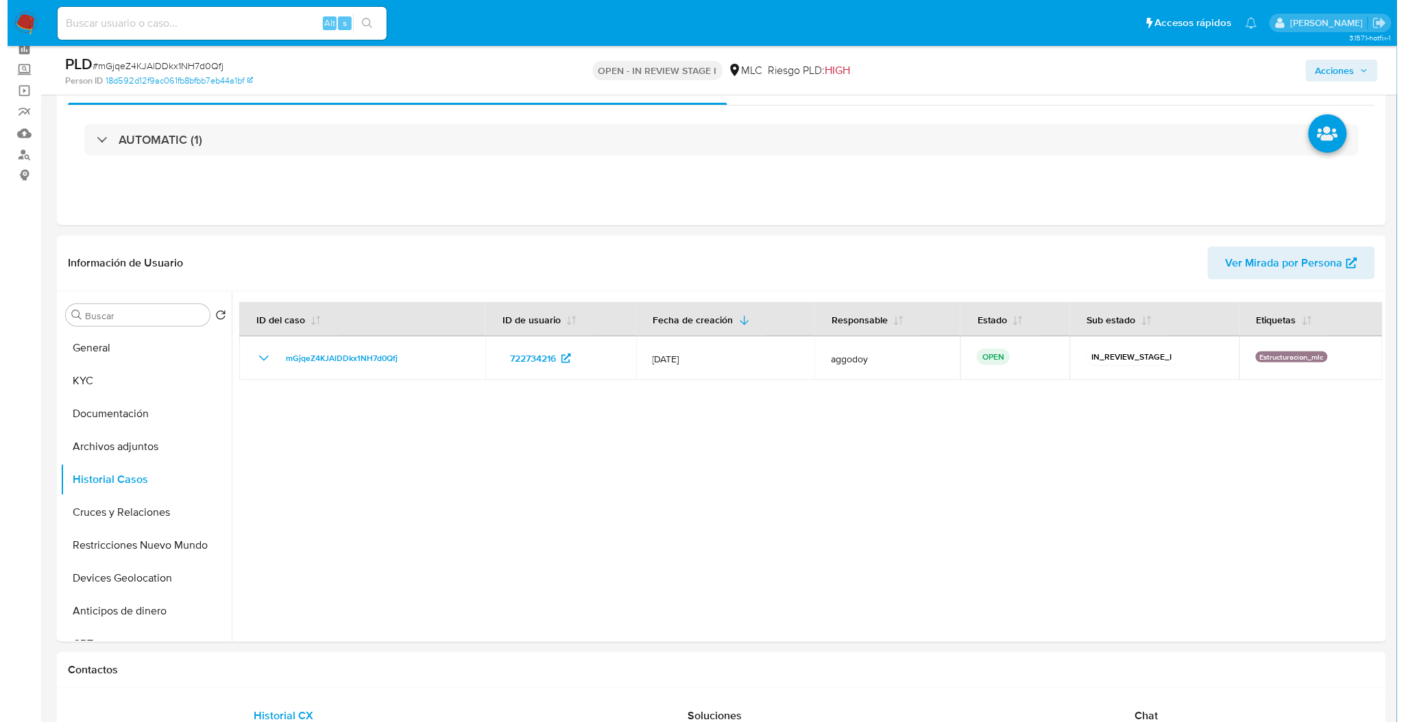
scroll to position [182, 0]
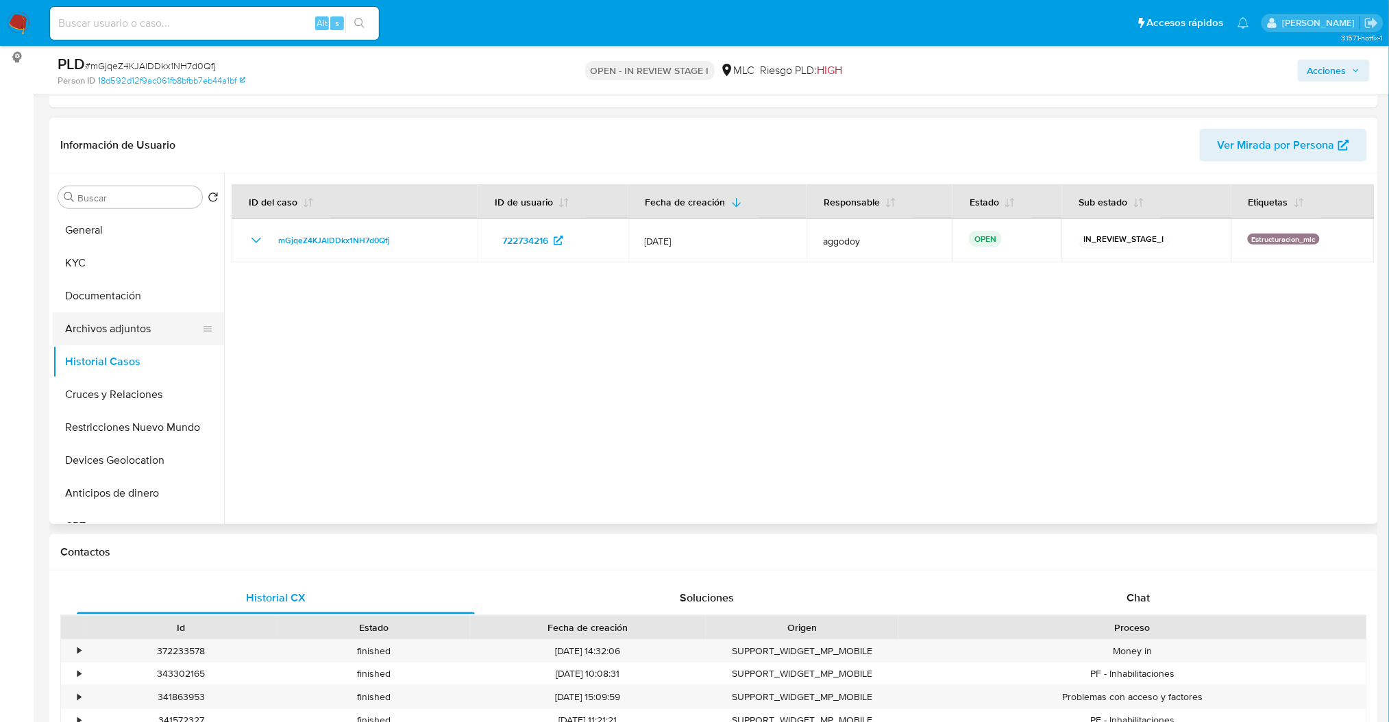
click at [138, 332] on button "Archivos adjuntos" at bounding box center [133, 329] width 160 height 33
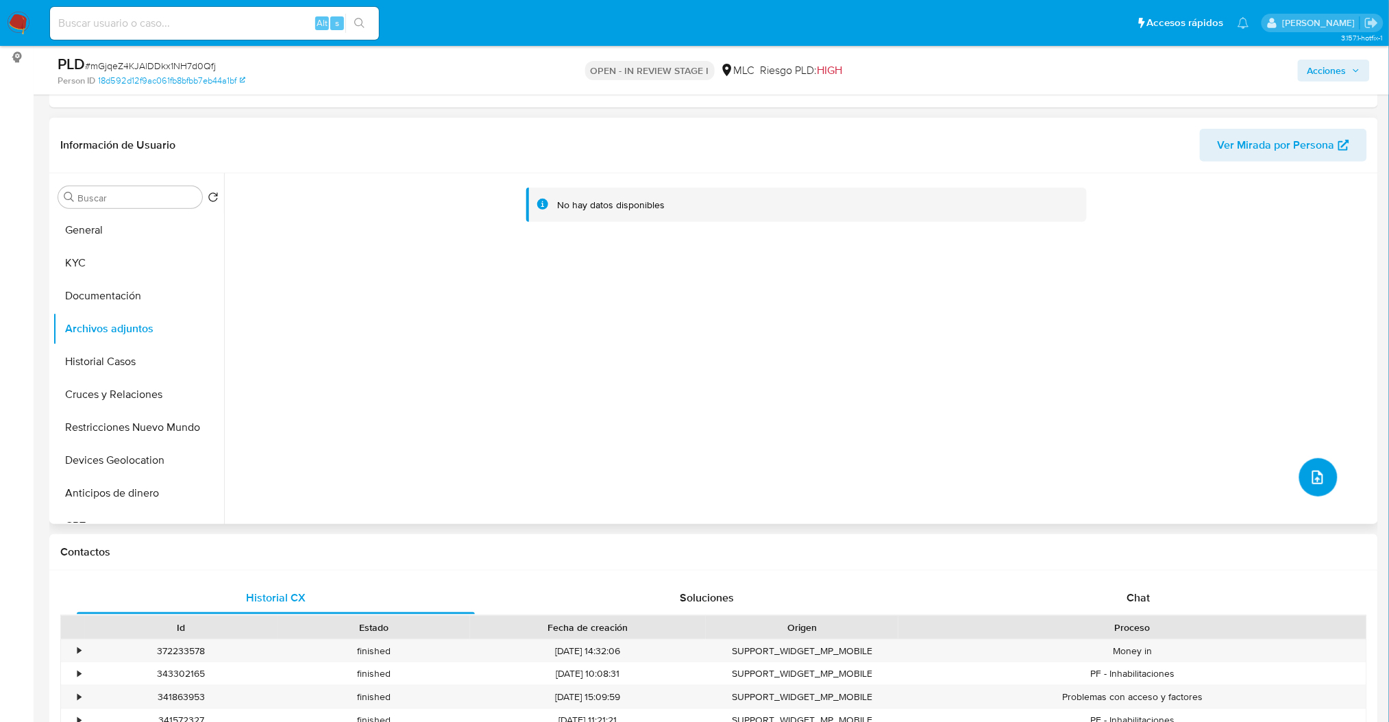
click at [1314, 461] on button "upload-file" at bounding box center [1319, 478] width 38 height 38
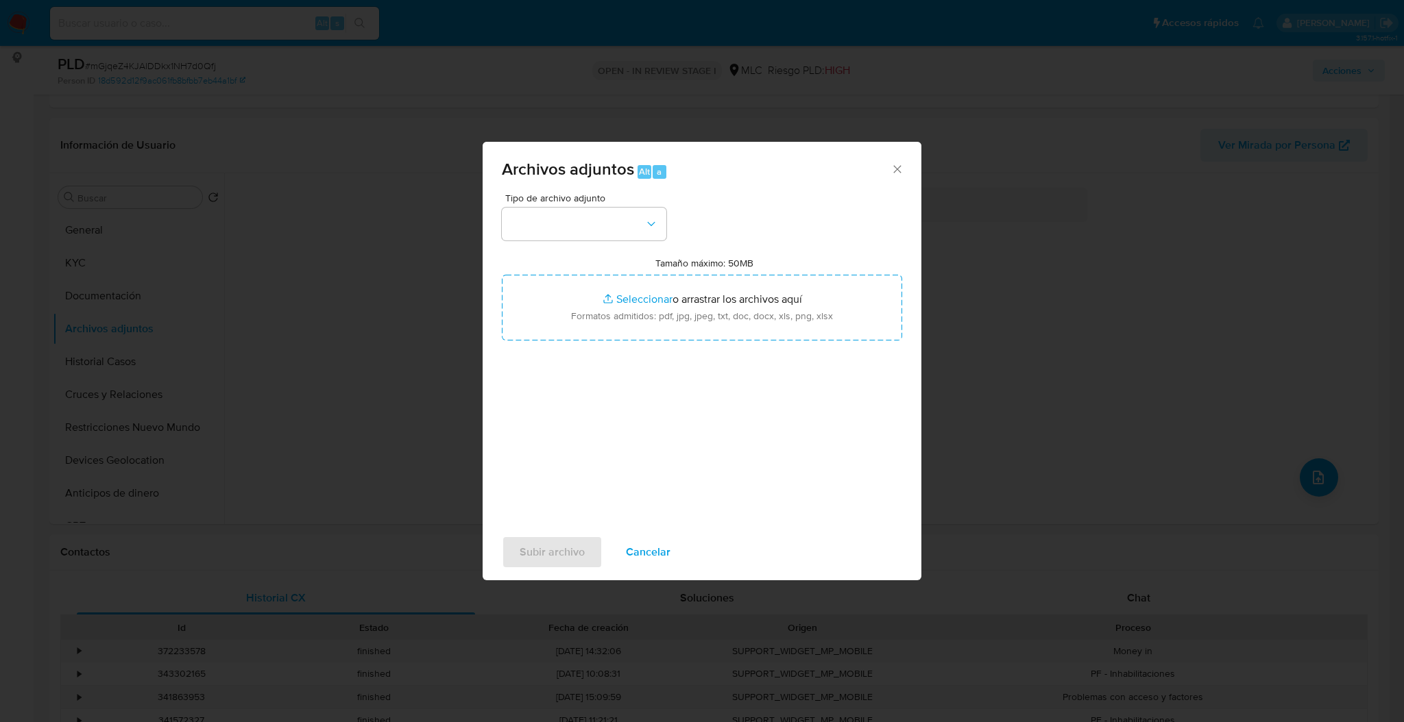
click at [591, 245] on div "Tipo de archivo adjunto Tamaño máximo: 50MB Seleccionar archivos Seleccionar o …" at bounding box center [702, 355] width 400 height 324
click at [633, 241] on div "Tipo de archivo adjunto Tamaño máximo: 50MB Seleccionar archivos Seleccionar o …" at bounding box center [702, 355] width 400 height 324
click at [637, 234] on button "button" at bounding box center [584, 224] width 165 height 33
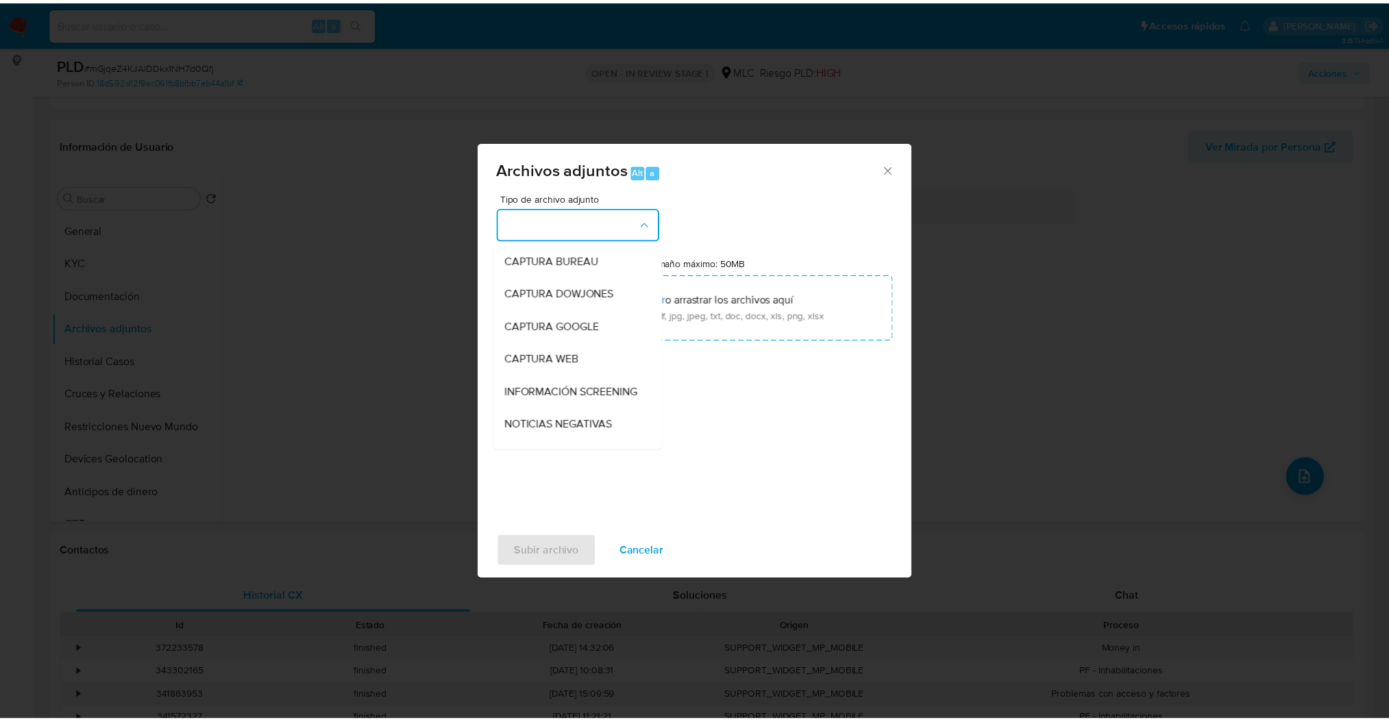
scroll to position [119, 0]
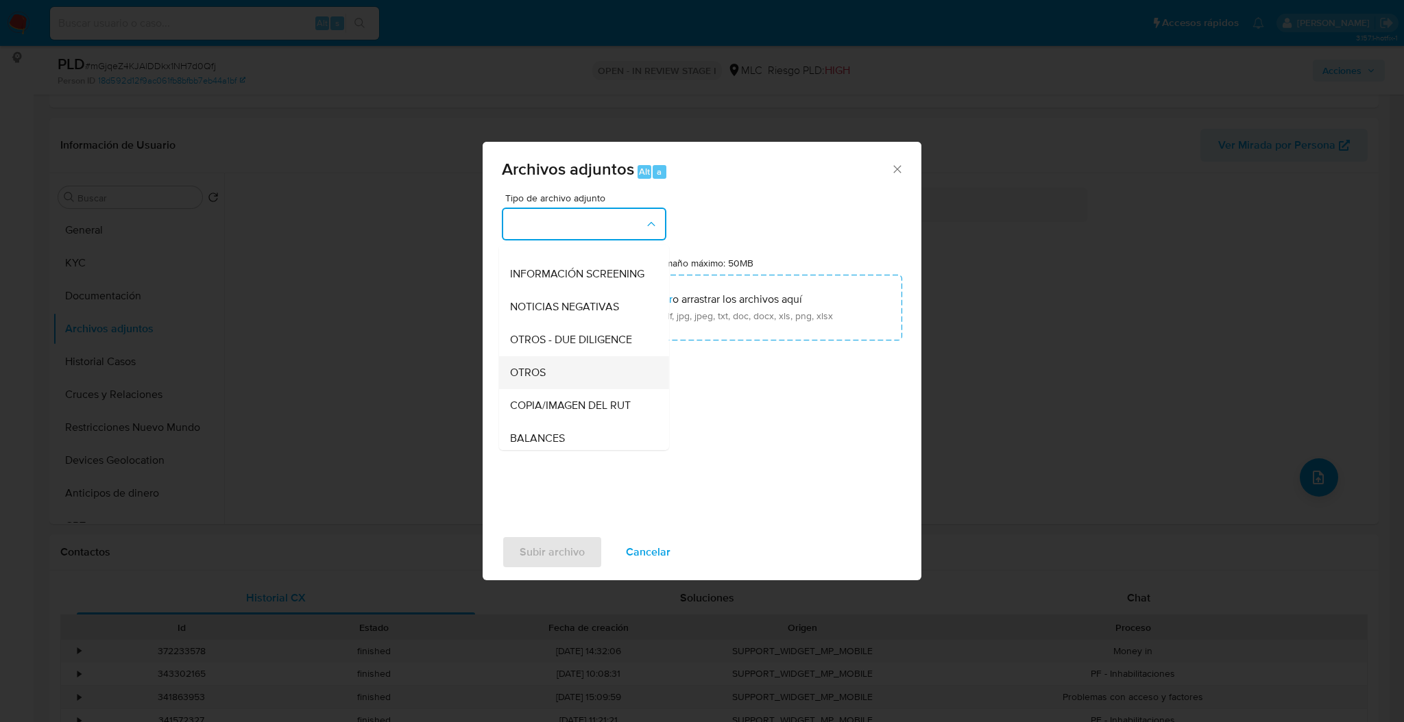
click at [590, 371] on div "OTROS" at bounding box center [580, 372] width 140 height 33
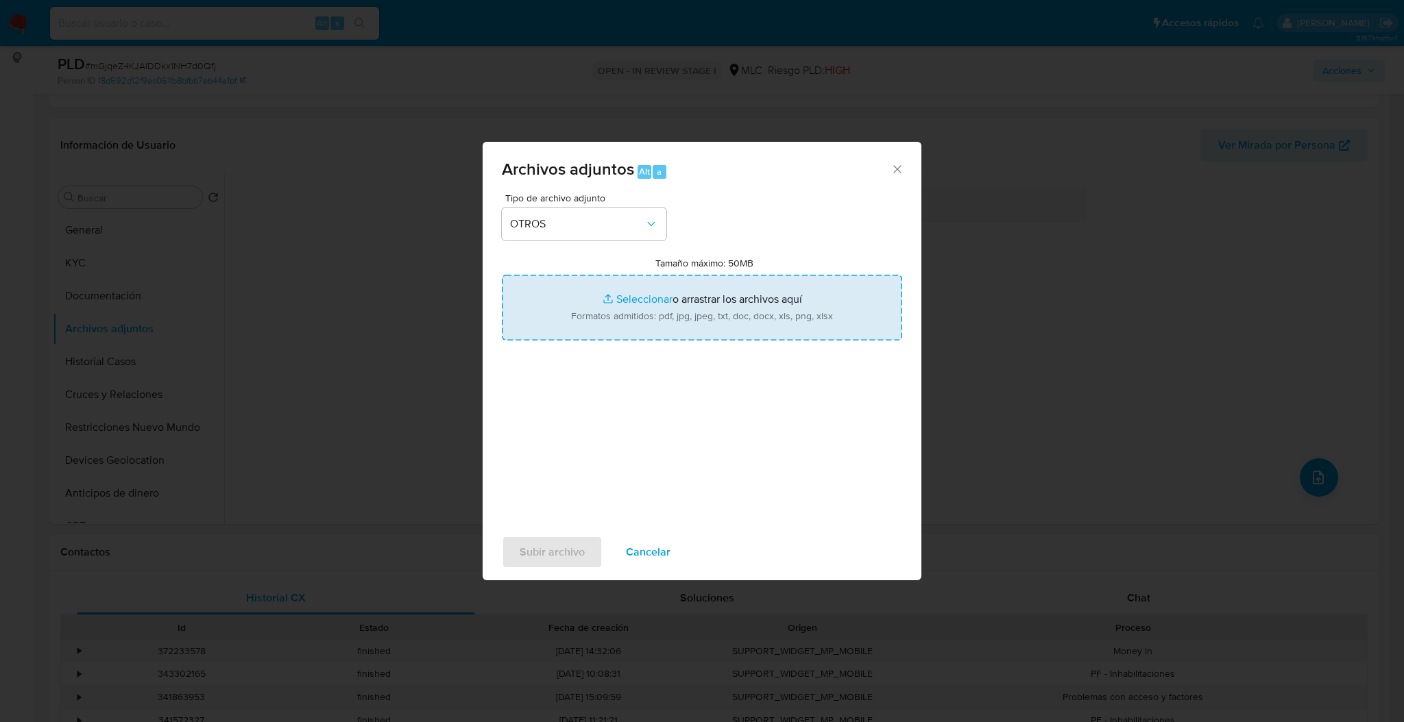
click at [612, 325] on input "Tamaño máximo: 50MB Seleccionar archivos" at bounding box center [702, 308] width 400 height 66
type input "C:\fakepath\722734216Movimientos.xlsx"
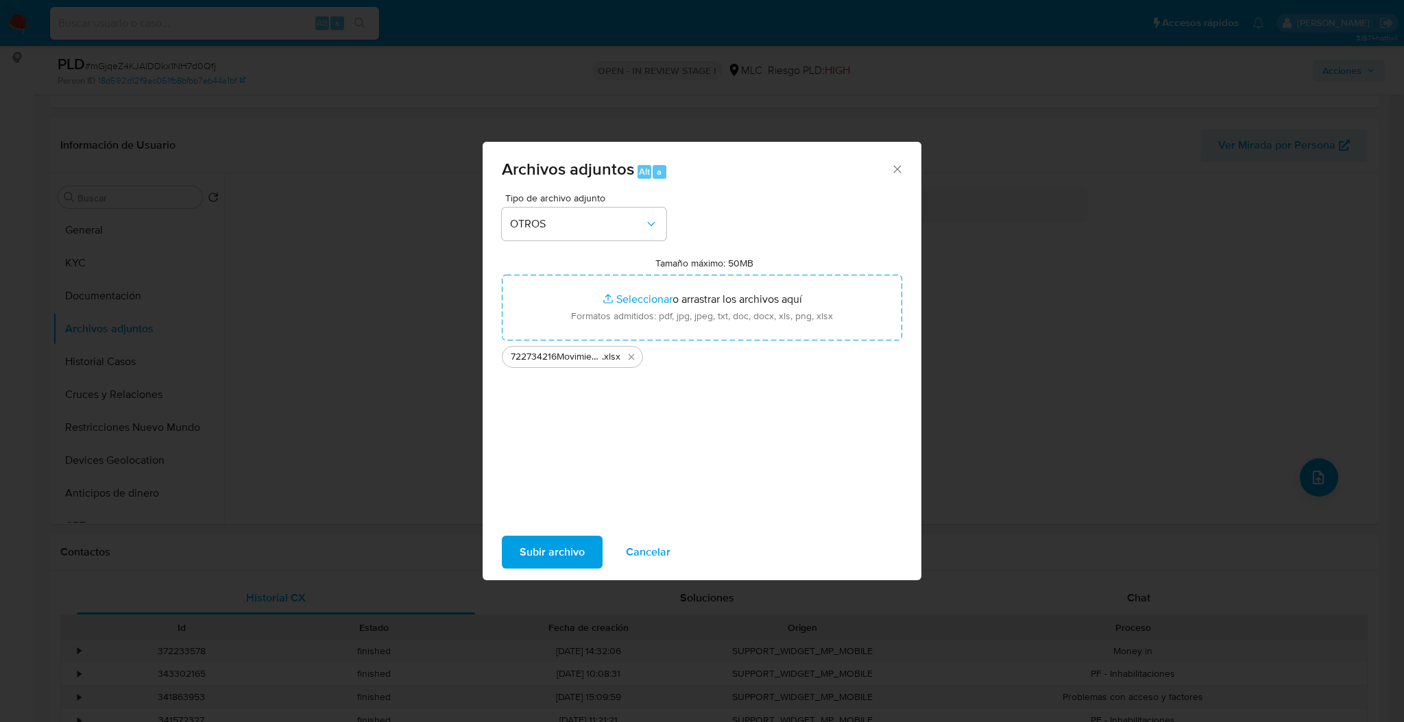
click at [528, 564] on span "Subir archivo" at bounding box center [552, 552] width 65 height 30
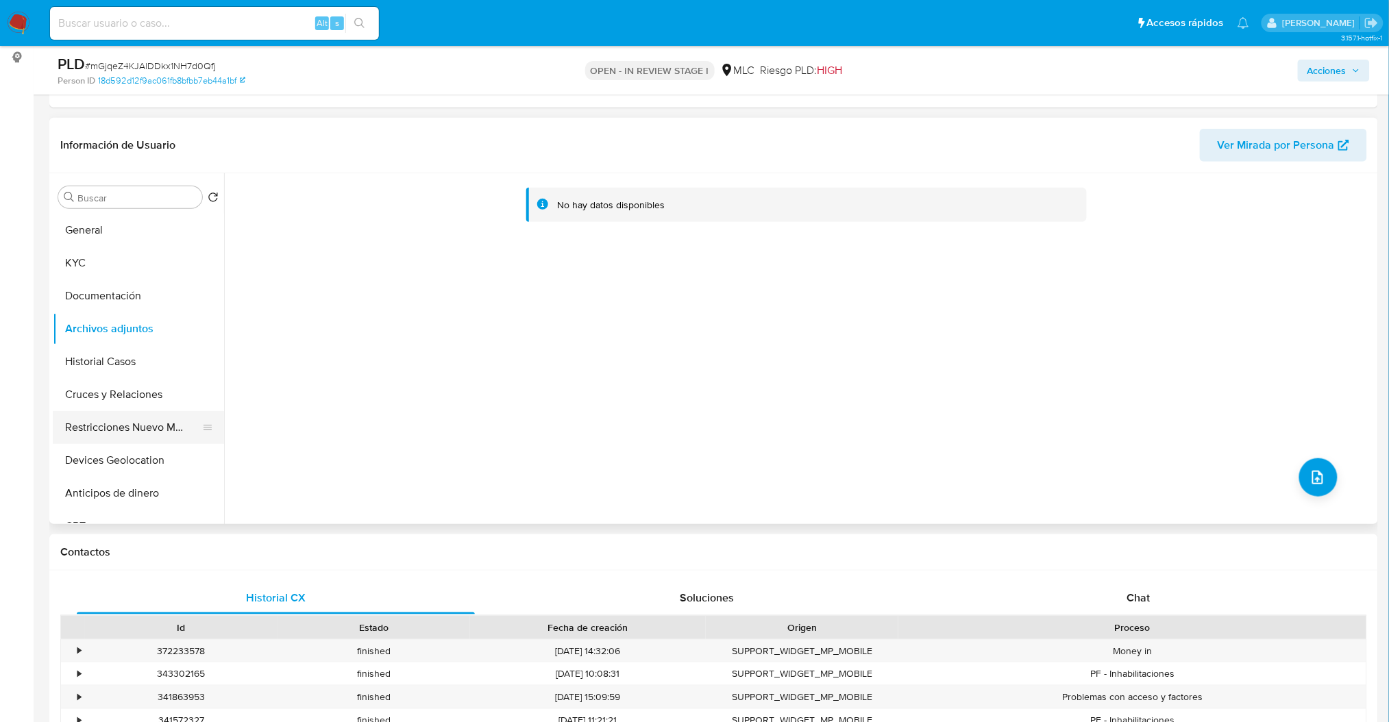
click at [110, 439] on button "Restricciones Nuevo Mundo" at bounding box center [133, 427] width 160 height 33
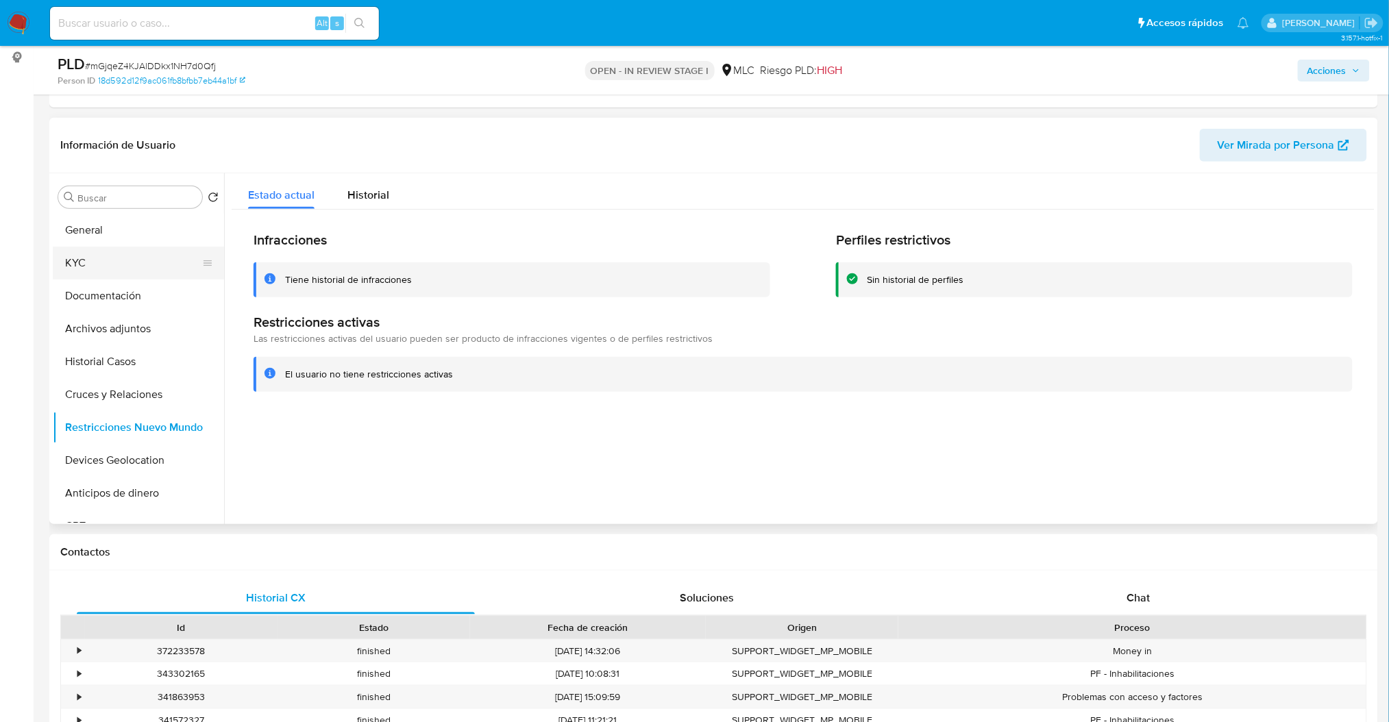
click at [97, 271] on button "KYC" at bounding box center [133, 263] width 160 height 33
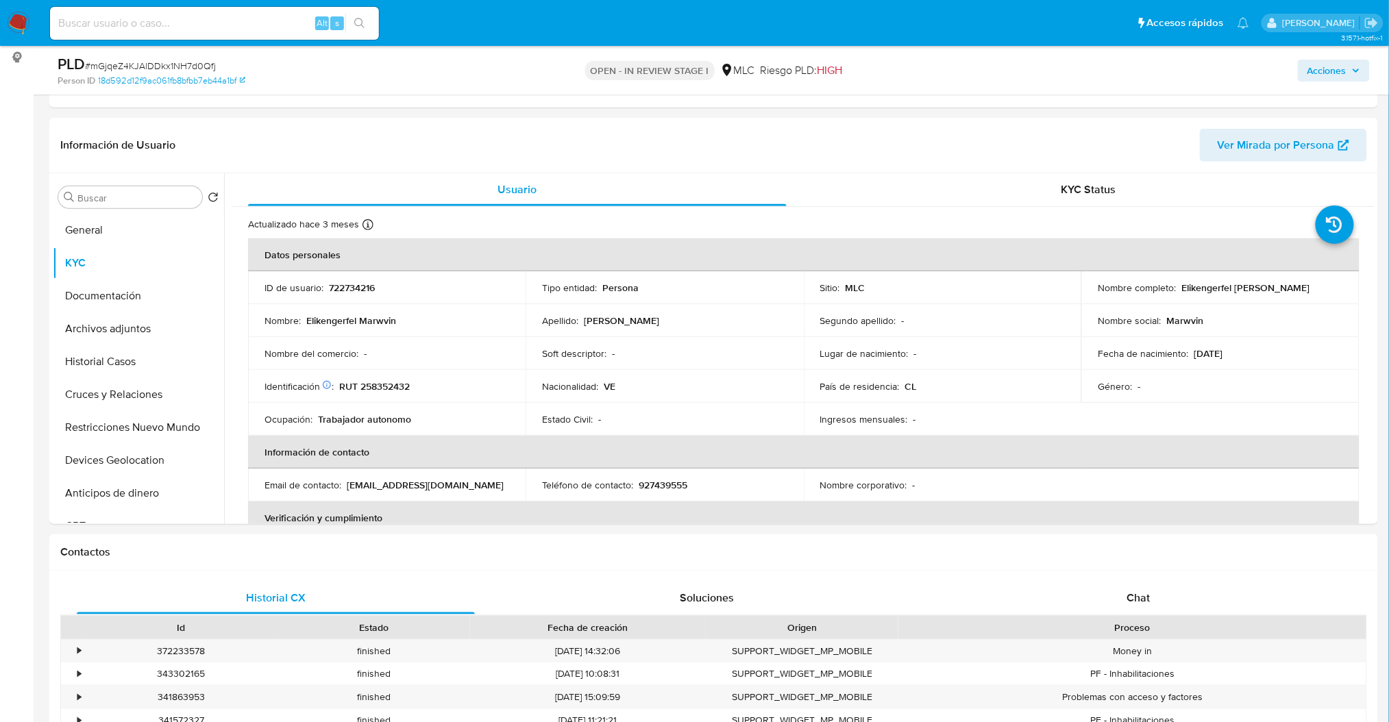
drag, startPoint x: 1375, startPoint y: 227, endPoint x: 1382, endPoint y: 261, distance: 34.9
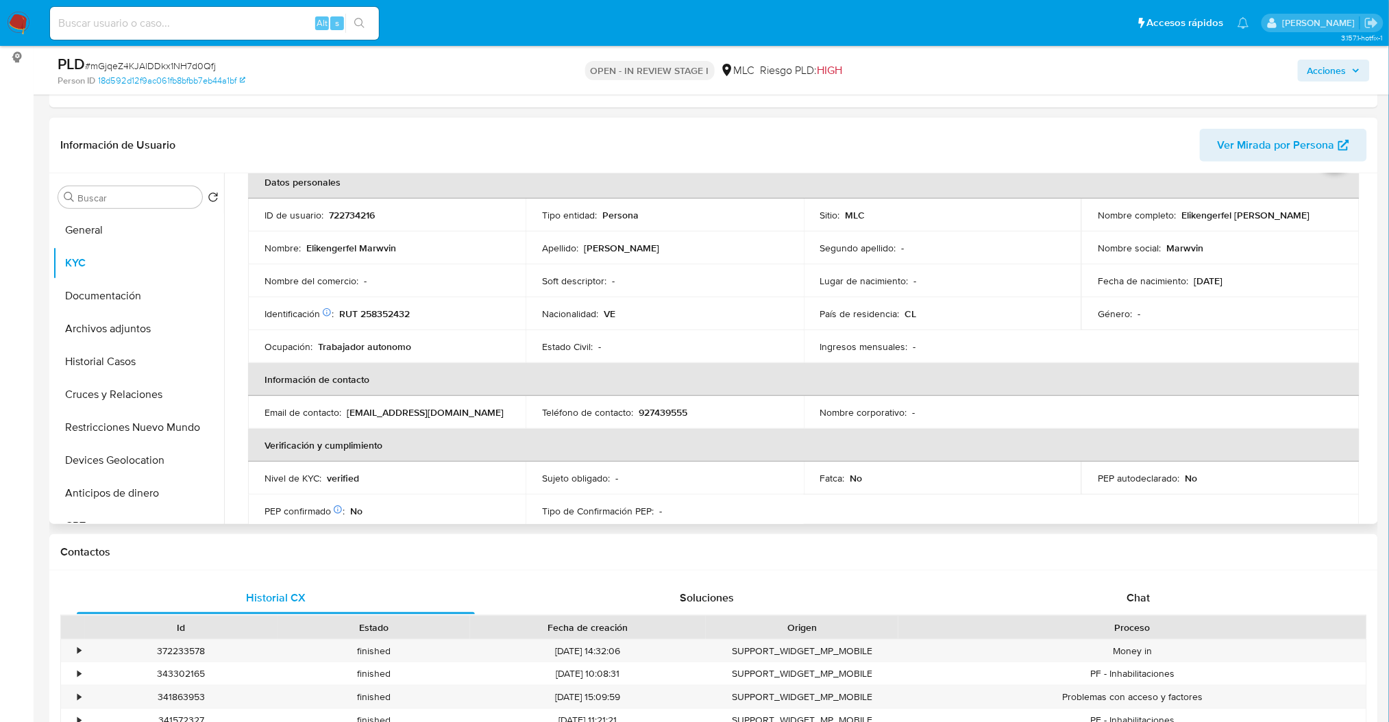
scroll to position [68, 0]
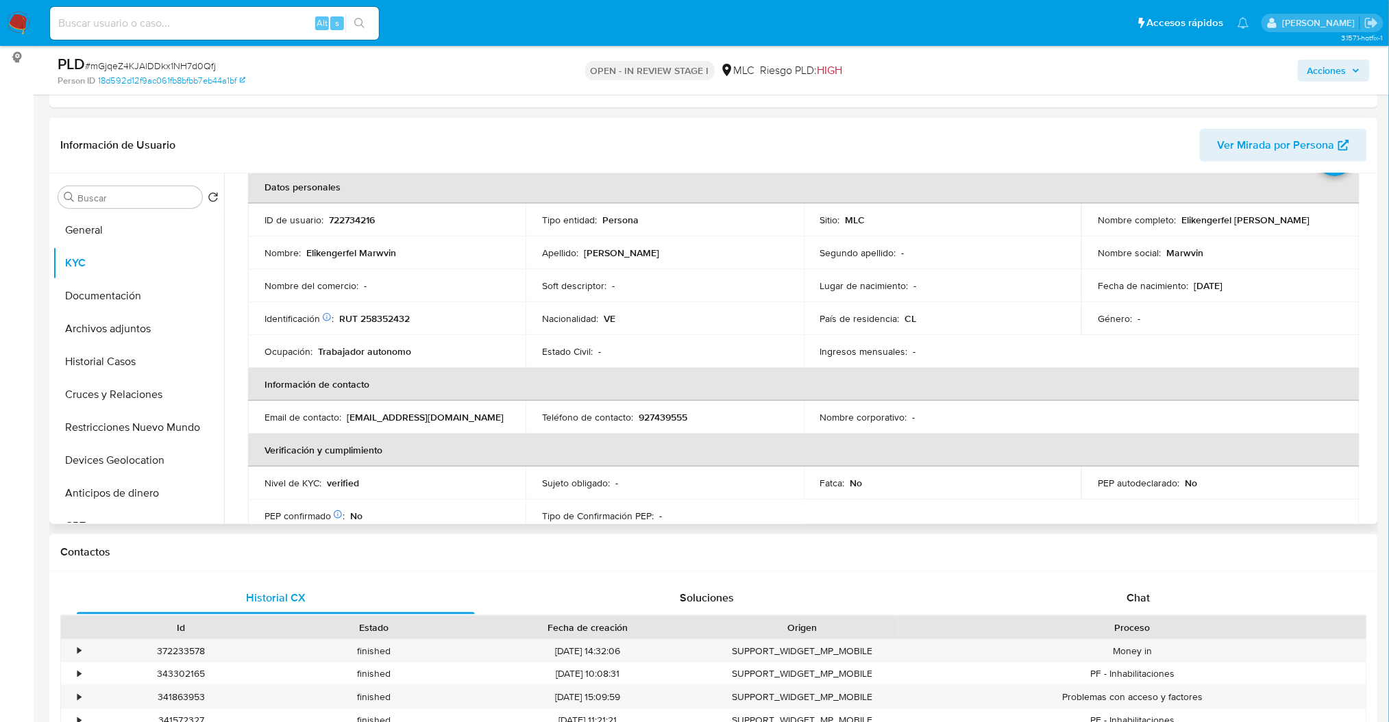
click at [898, 362] on td "Ingresos mensuales : -" at bounding box center [943, 351] width 278 height 33
drag, startPoint x: 144, startPoint y: 310, endPoint x: 136, endPoint y: 305, distance: 9.9
click at [136, 305] on button "Documentación" at bounding box center [133, 296] width 160 height 33
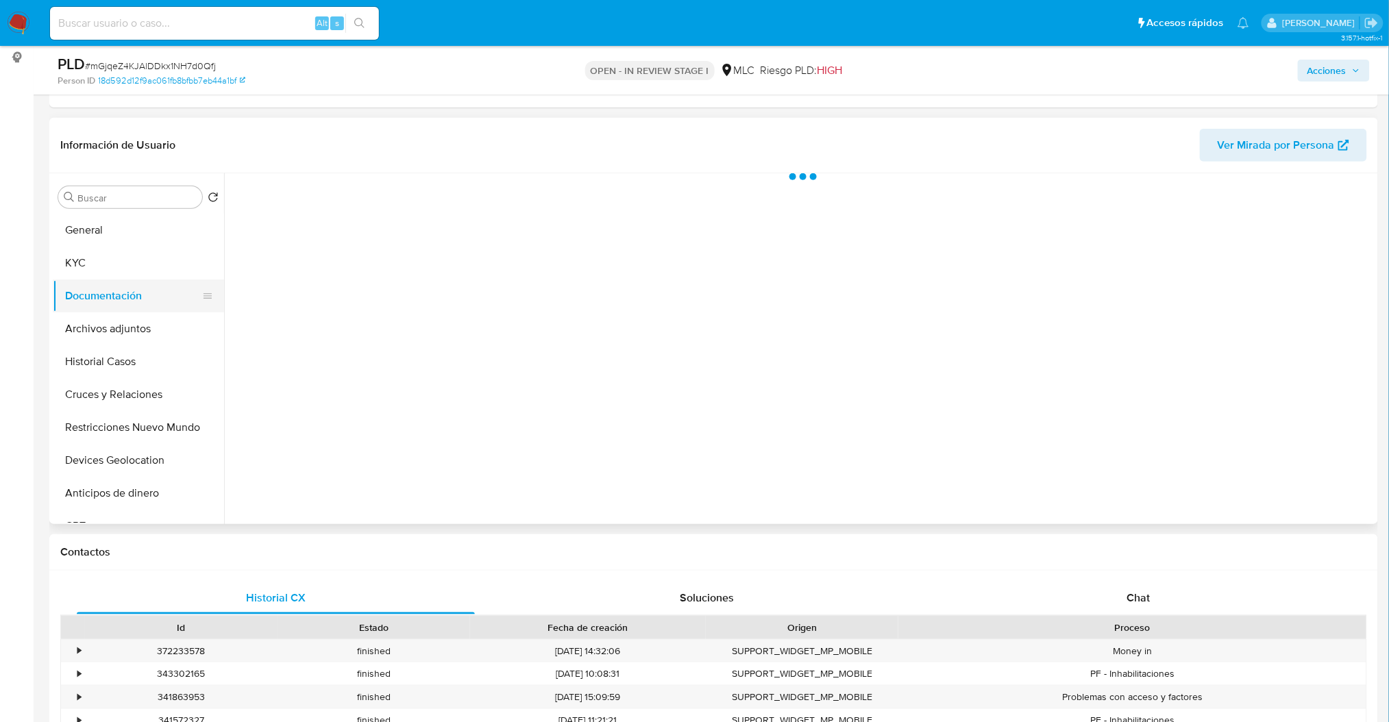
scroll to position [0, 0]
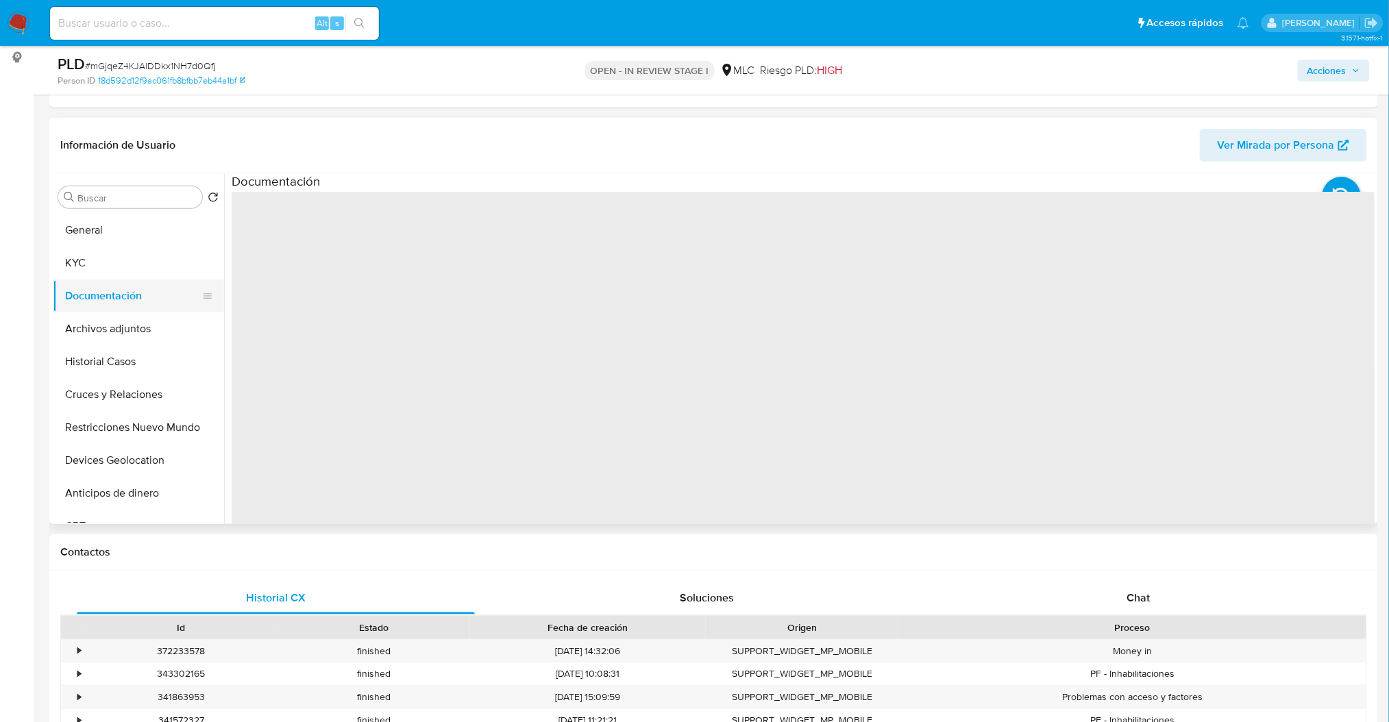
click at [135, 305] on button "Documentación" at bounding box center [133, 296] width 160 height 33
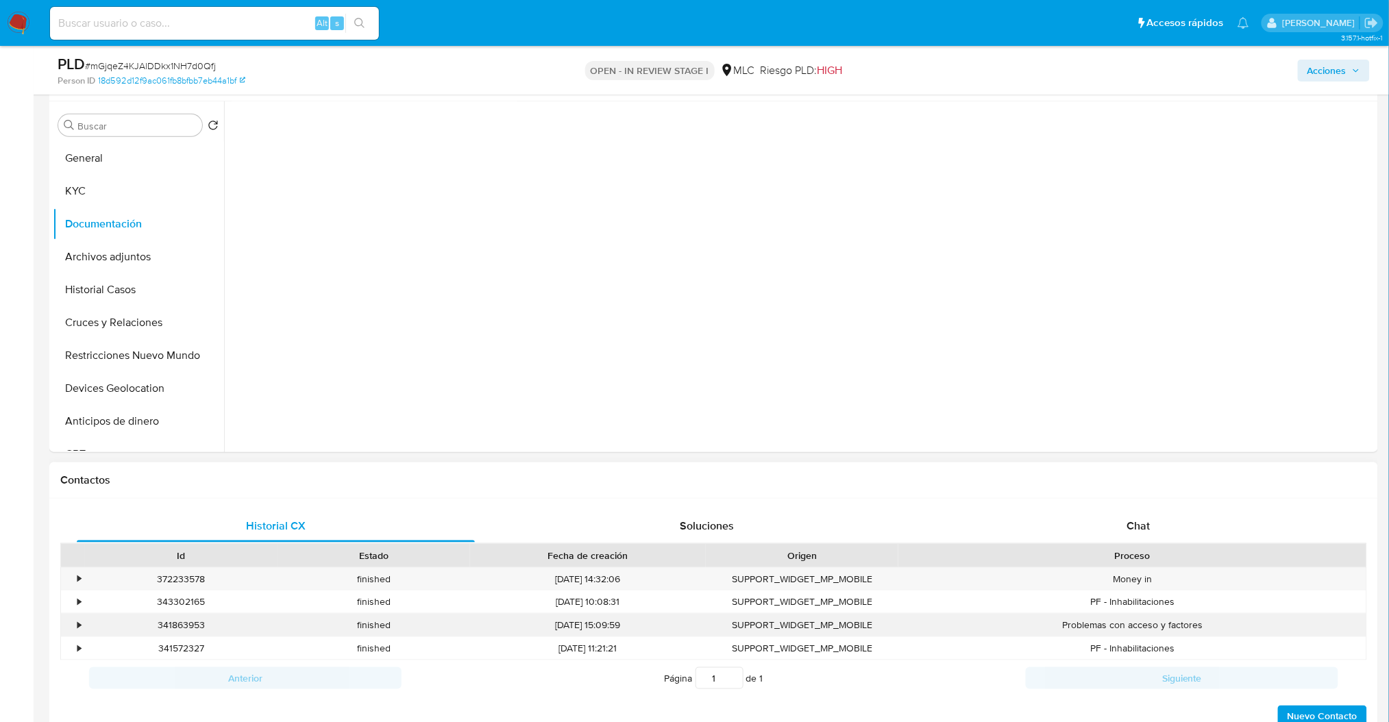
scroll to position [274, 0]
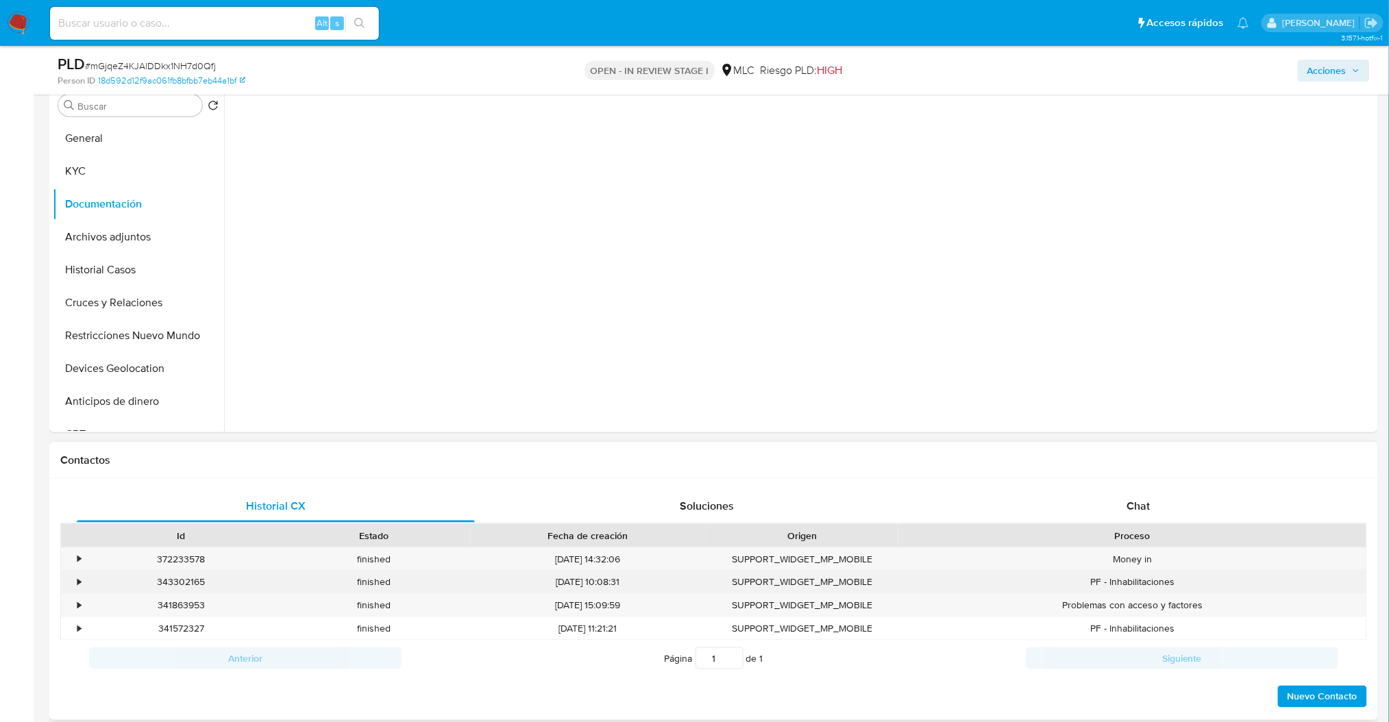
drag, startPoint x: 1143, startPoint y: 596, endPoint x: 1136, endPoint y: 578, distance: 18.5
click at [1141, 589] on div "• 372233578 finished [DATE] 14:32:06 SUPPORT_WIDGET_MP_MOBILE Money in • 343302…" at bounding box center [713, 595] width 1307 height 94
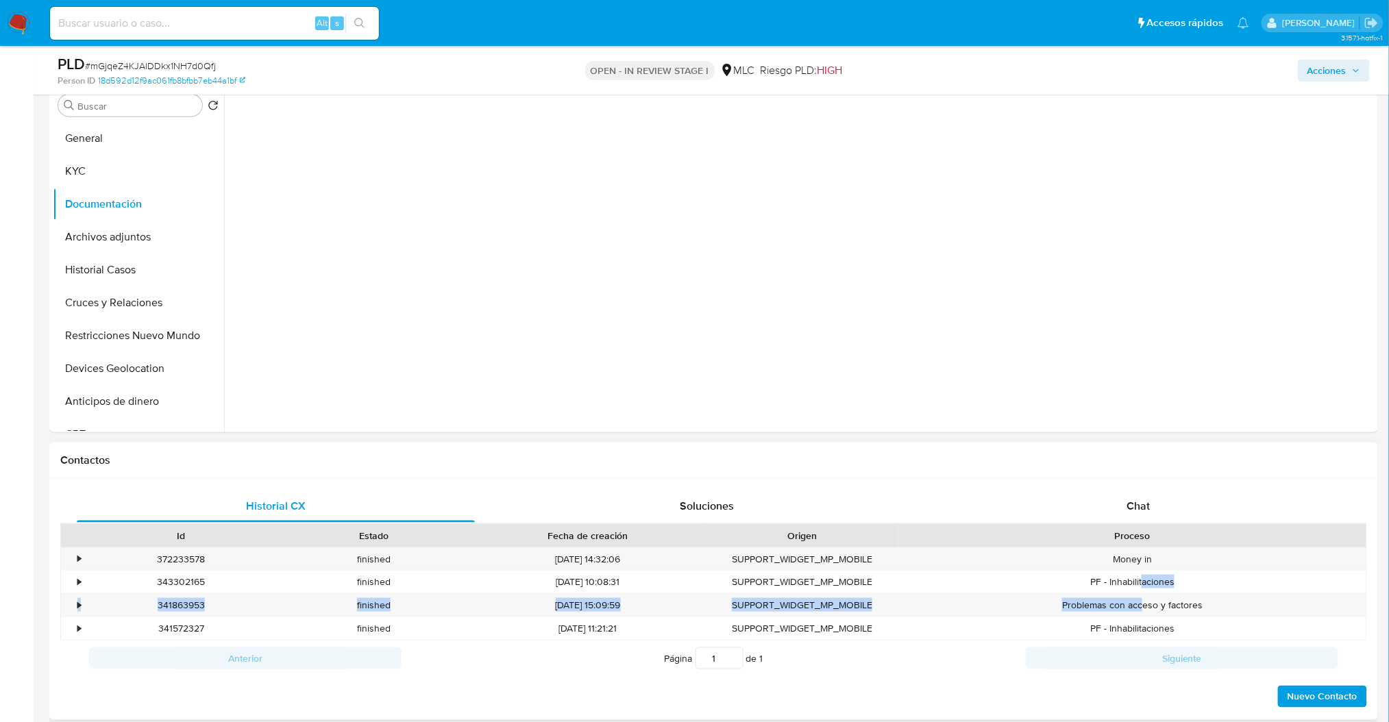
click at [1132, 524] on div "Proceso" at bounding box center [1133, 535] width 468 height 23
click at [1182, 504] on div "Chat" at bounding box center [1139, 506] width 398 height 33
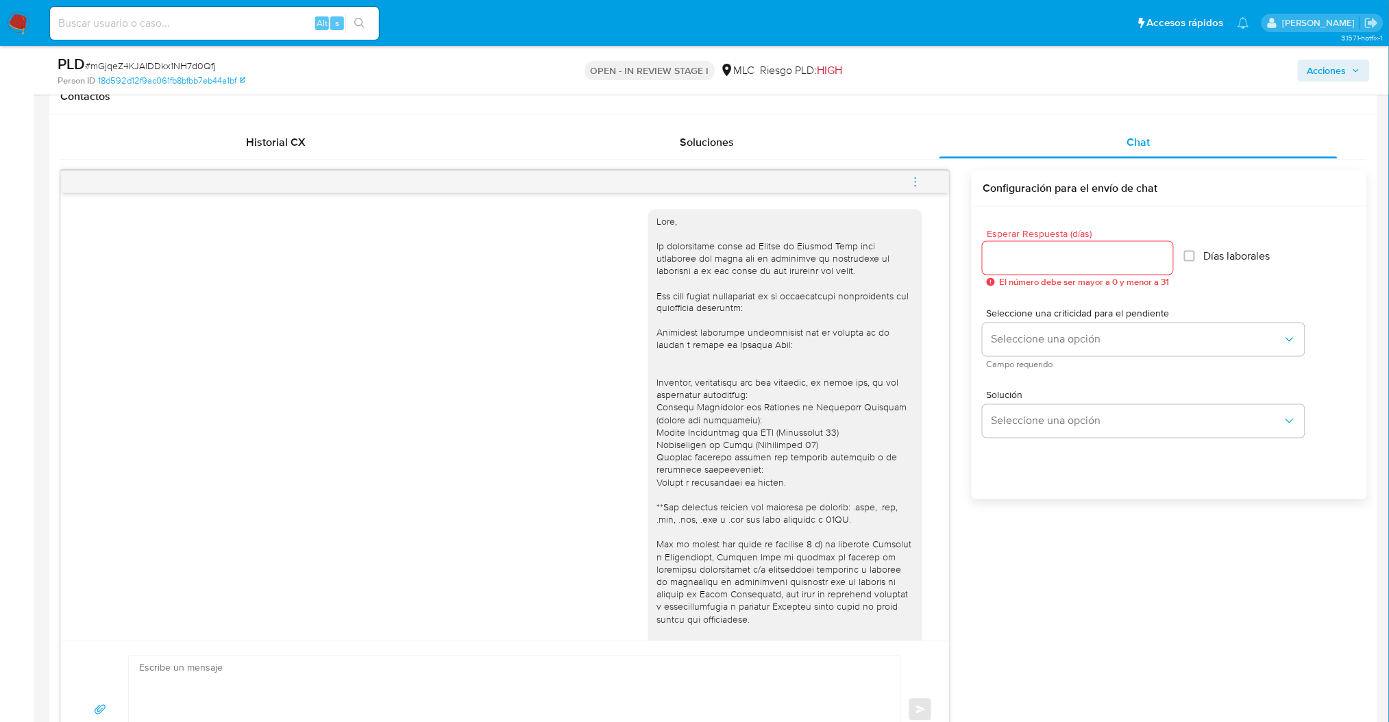
scroll to position [181, 0]
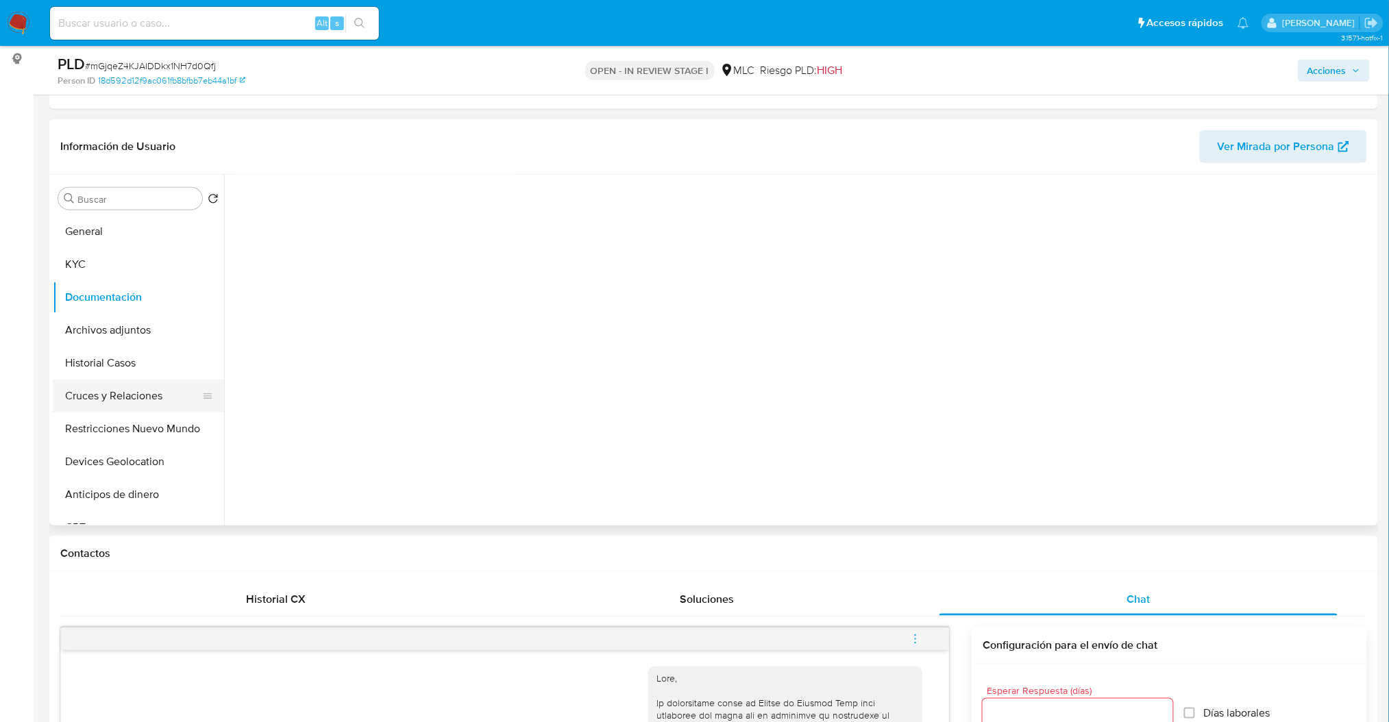
click at [103, 405] on button "Cruces y Relaciones" at bounding box center [133, 396] width 160 height 33
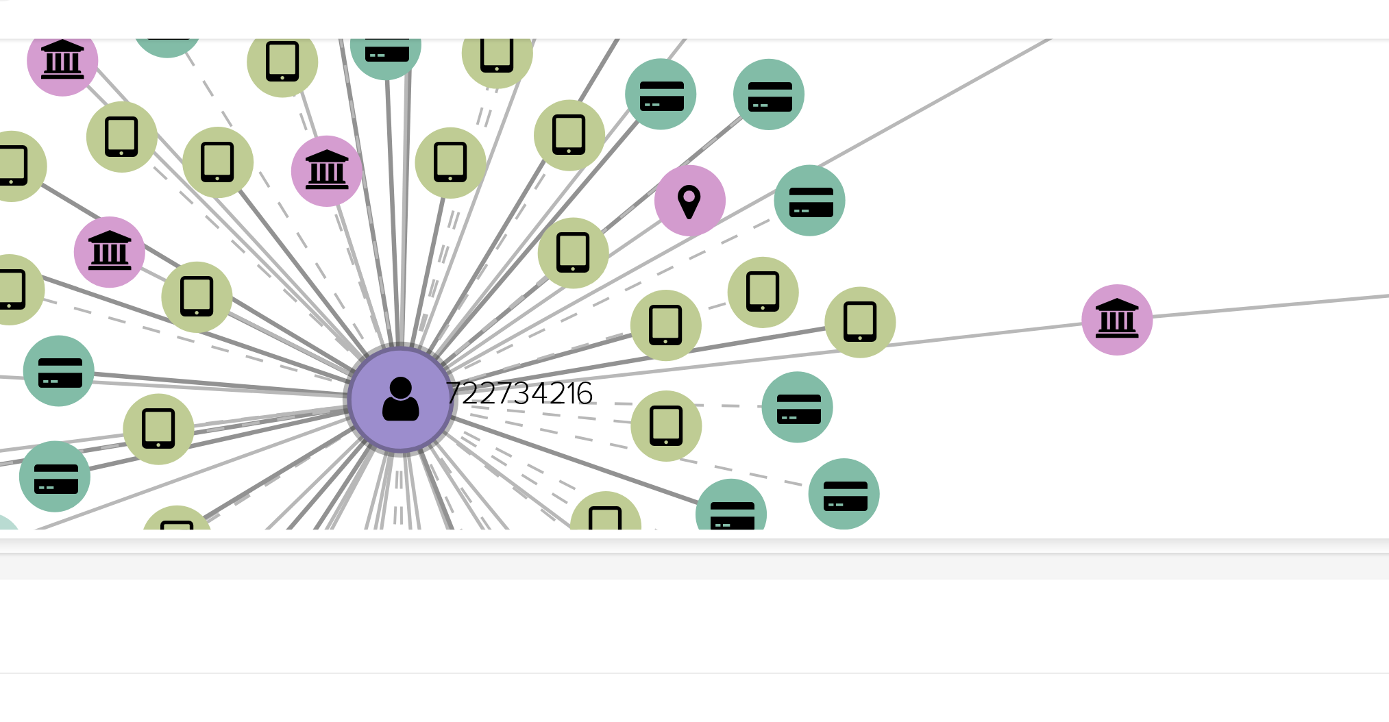
drag, startPoint x: 1244, startPoint y: 206, endPoint x: 1242, endPoint y: 156, distance: 50.1
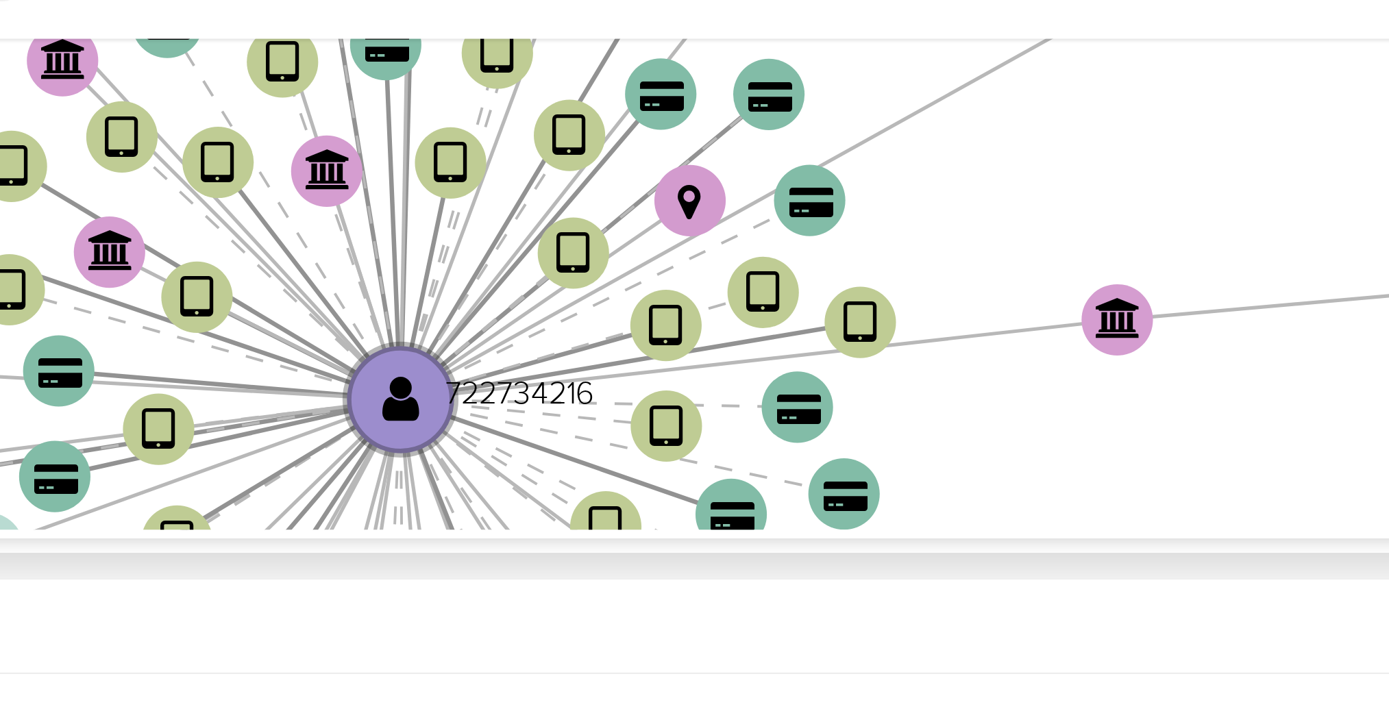
scroll to position [415, 0]
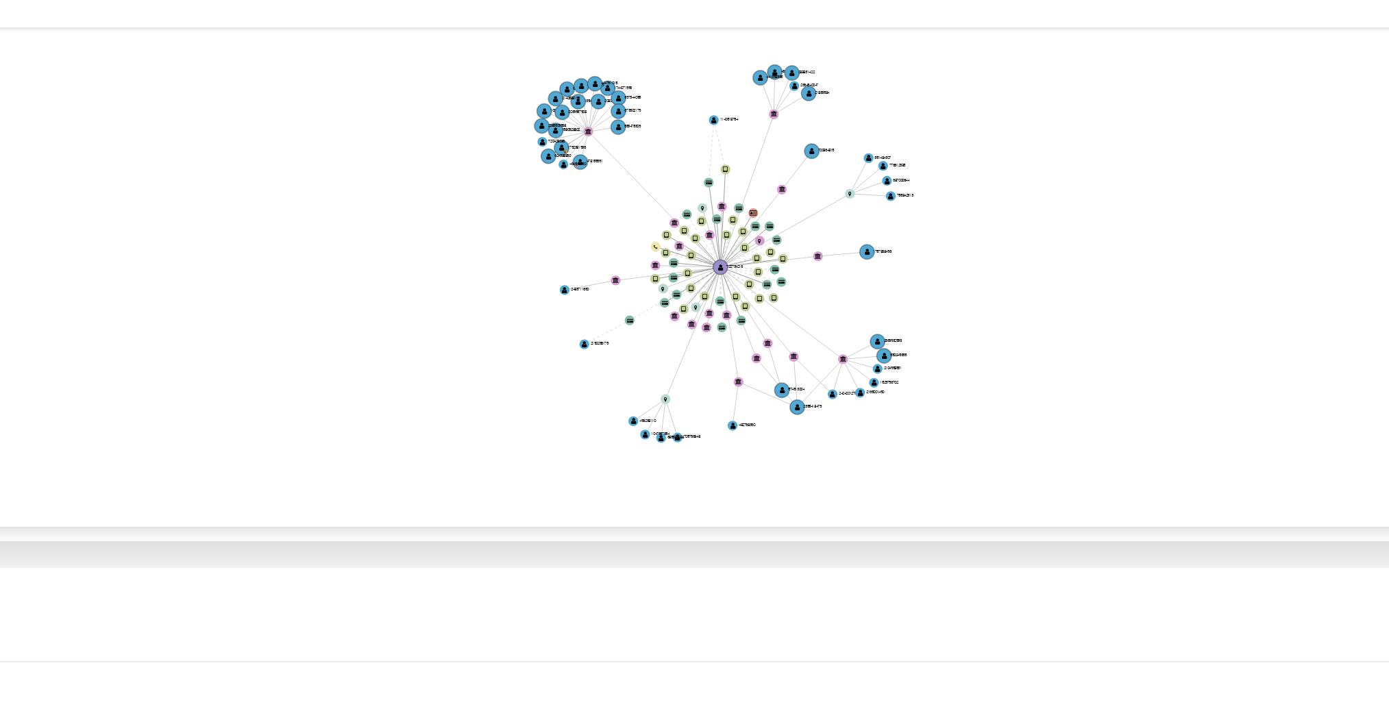
drag, startPoint x: 1178, startPoint y: 182, endPoint x: 1108, endPoint y: 183, distance: 69.2
click at [1108, 183] on icon "device-67e09cdb9ceeef4d1d021a80  device-648bce660894915d6f770e94  device-67f3…" at bounding box center [813, 183] width 1123 height 199
